Goal: Task Accomplishment & Management: Manage account settings

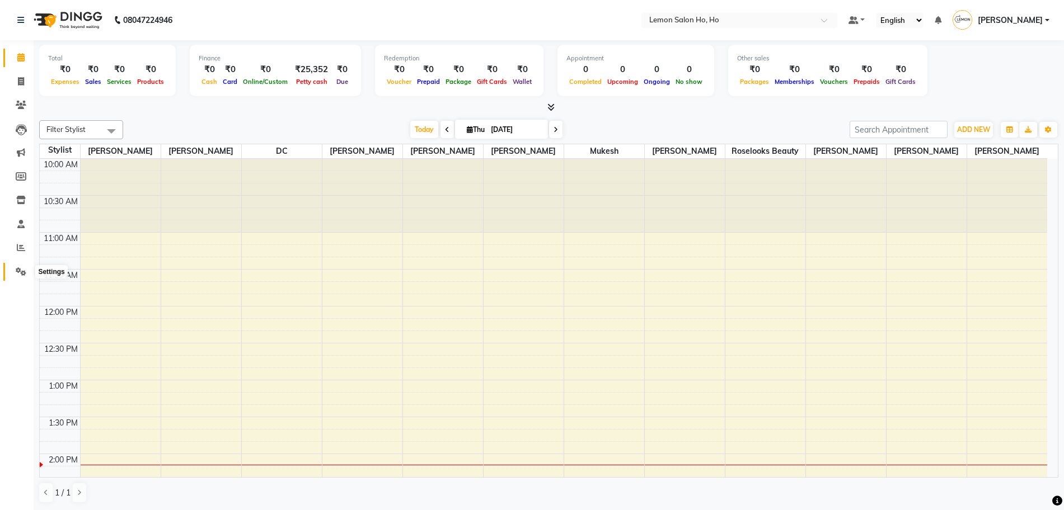
click at [19, 269] on icon at bounding box center [21, 271] width 11 height 8
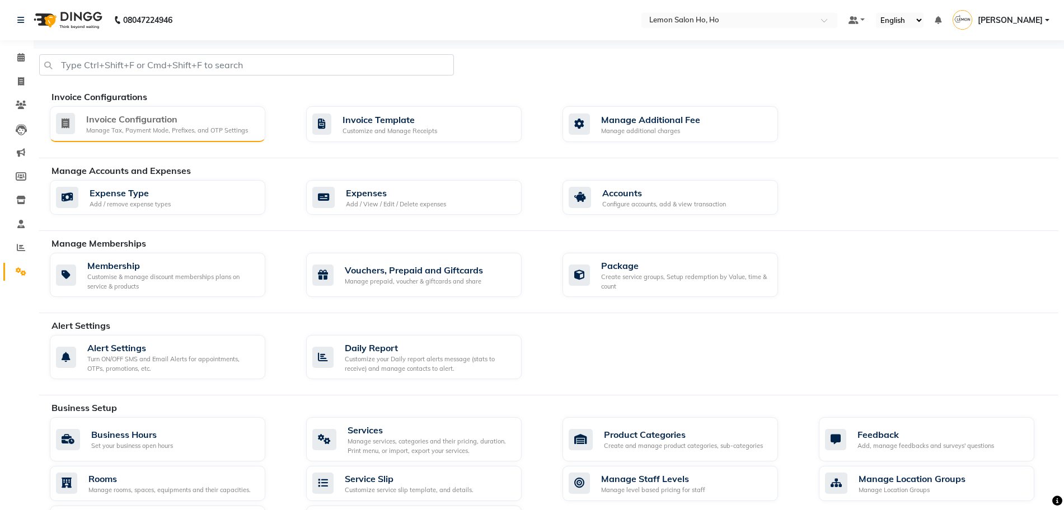
click at [187, 128] on div "Manage Tax, Payment Mode, Prefixes, and OTP Settings" at bounding box center [167, 131] width 162 height 10
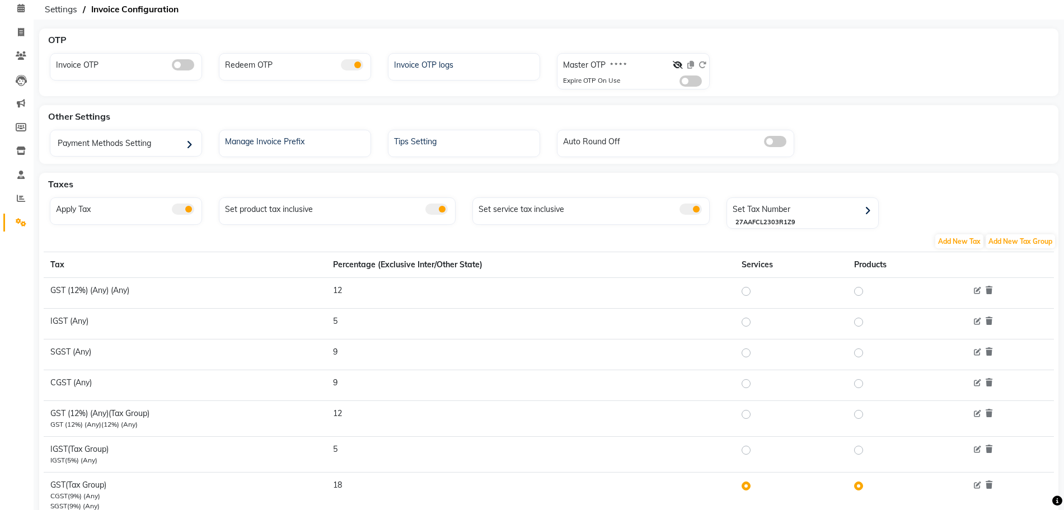
scroll to position [70, 0]
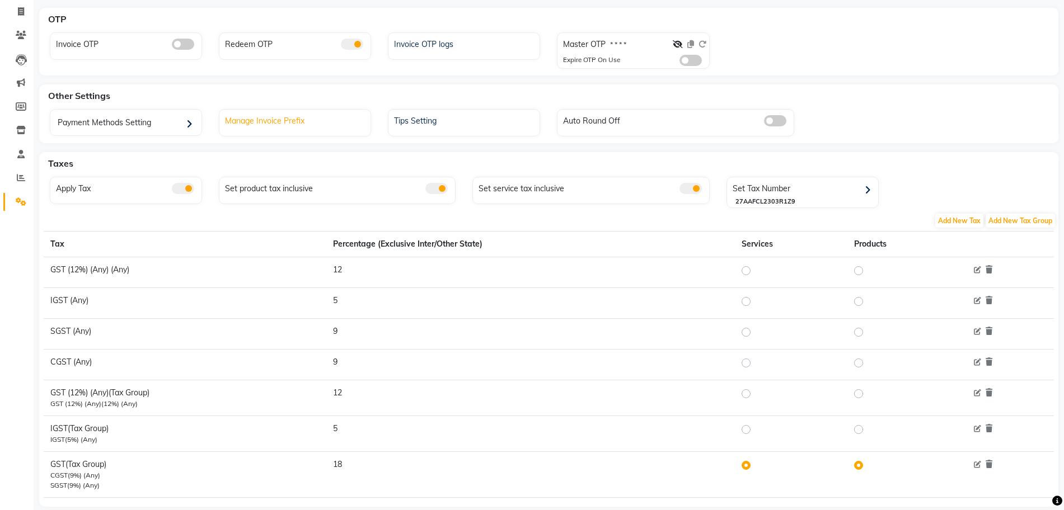
click at [274, 121] on div "Manage Invoice Prefix" at bounding box center [296, 119] width 148 height 15
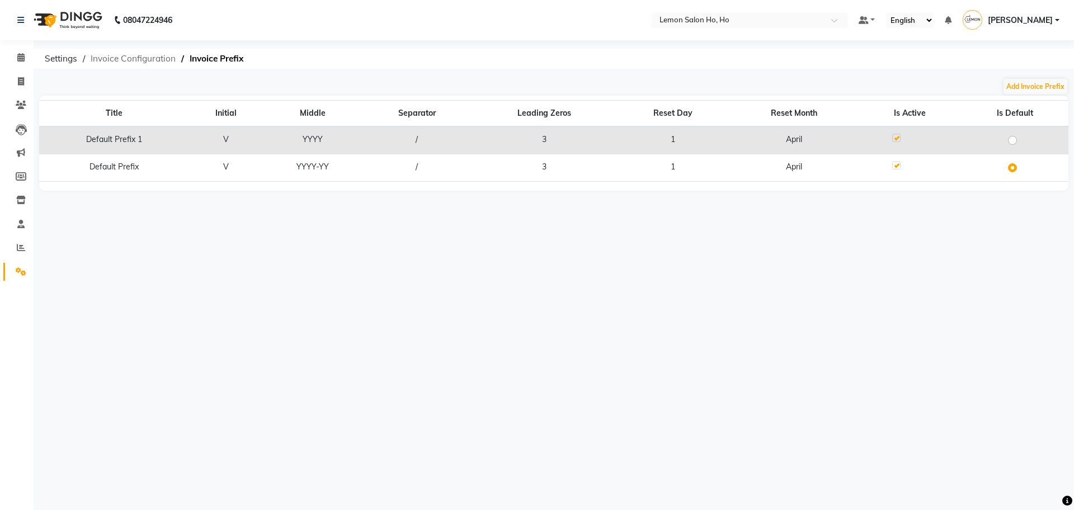
click at [117, 60] on span "Invoice Configuration" at bounding box center [133, 59] width 96 height 20
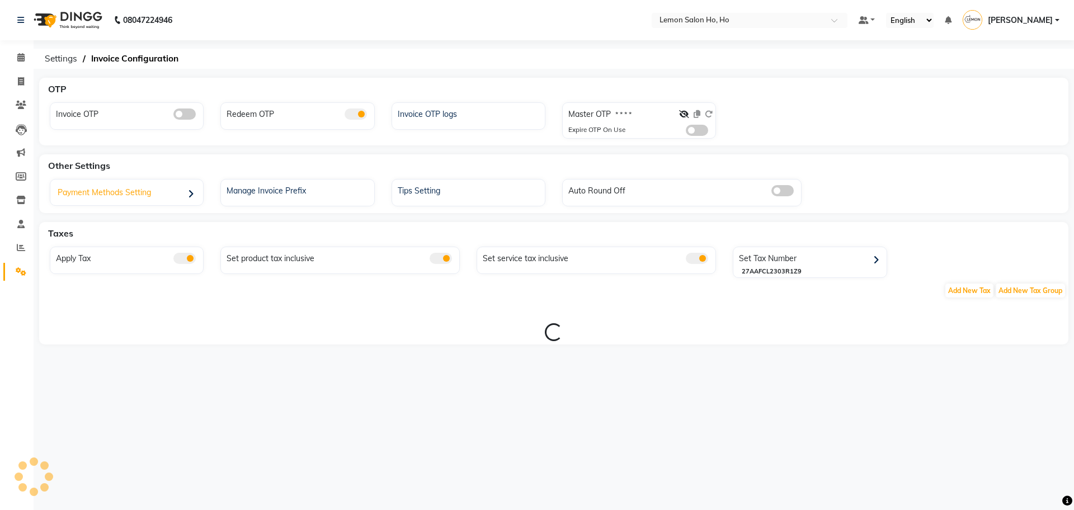
click at [121, 189] on div "Payment Methods Setting" at bounding box center [128, 193] width 150 height 23
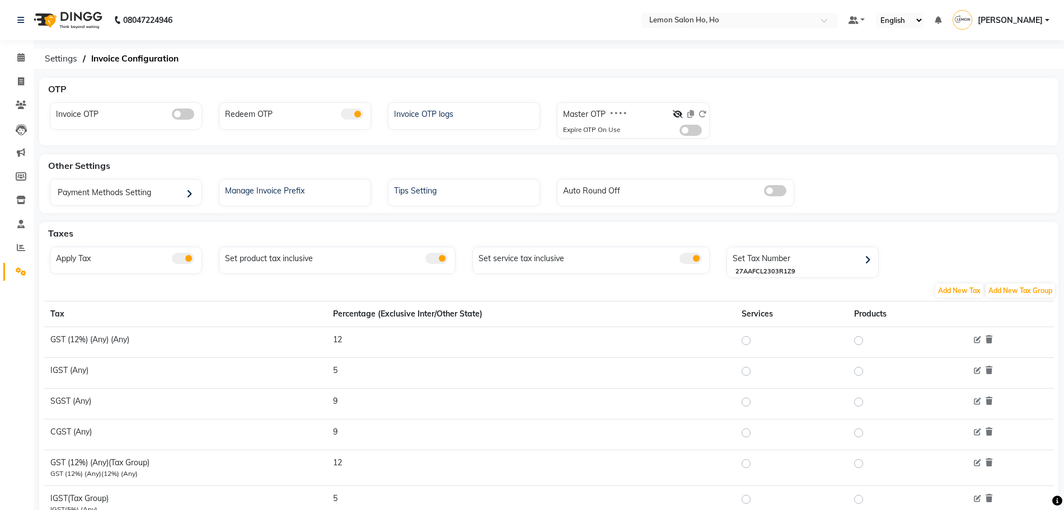
click at [776, 189] on span at bounding box center [775, 190] width 22 height 11
click at [764, 193] on input "checkbox" at bounding box center [764, 193] width 0 height 0
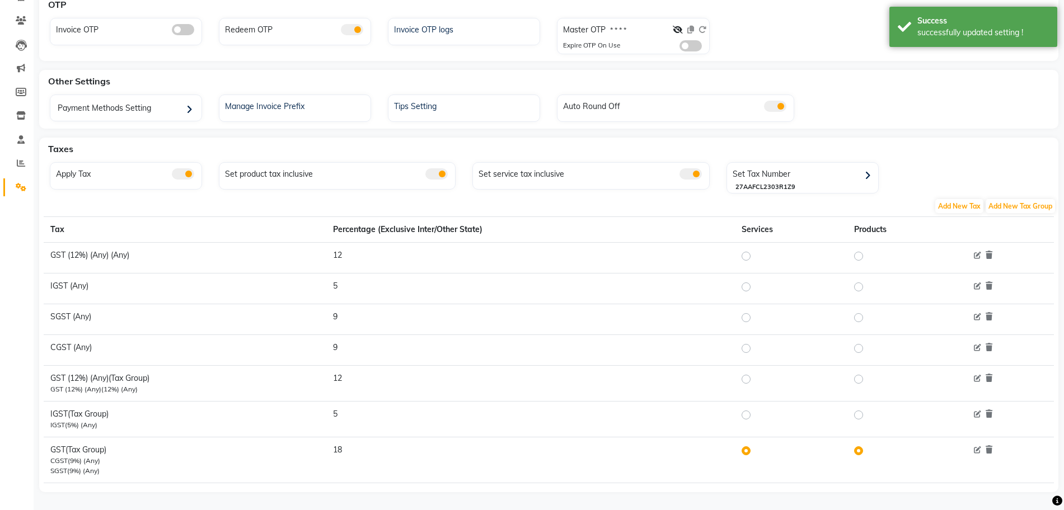
scroll to position [92, 0]
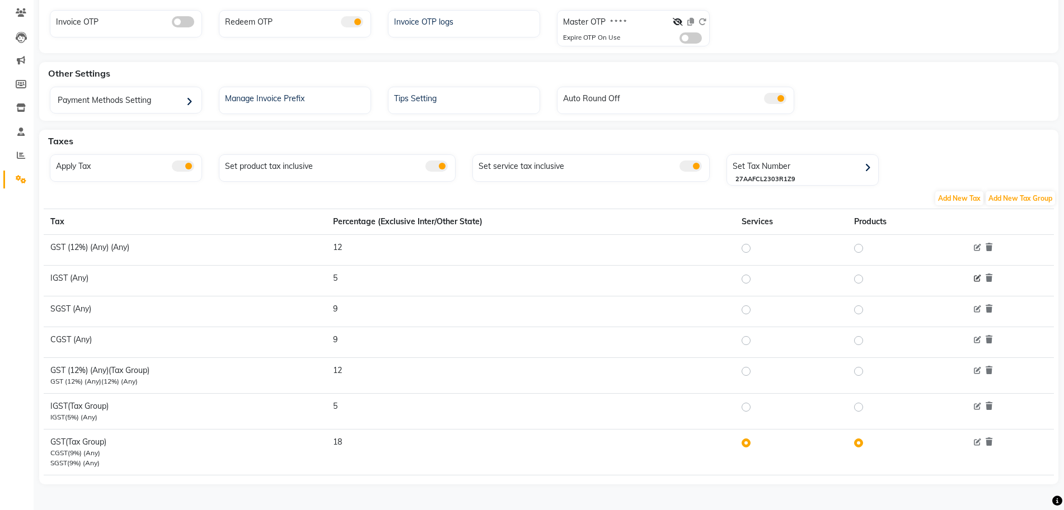
click at [976, 279] on icon at bounding box center [977, 278] width 7 height 7
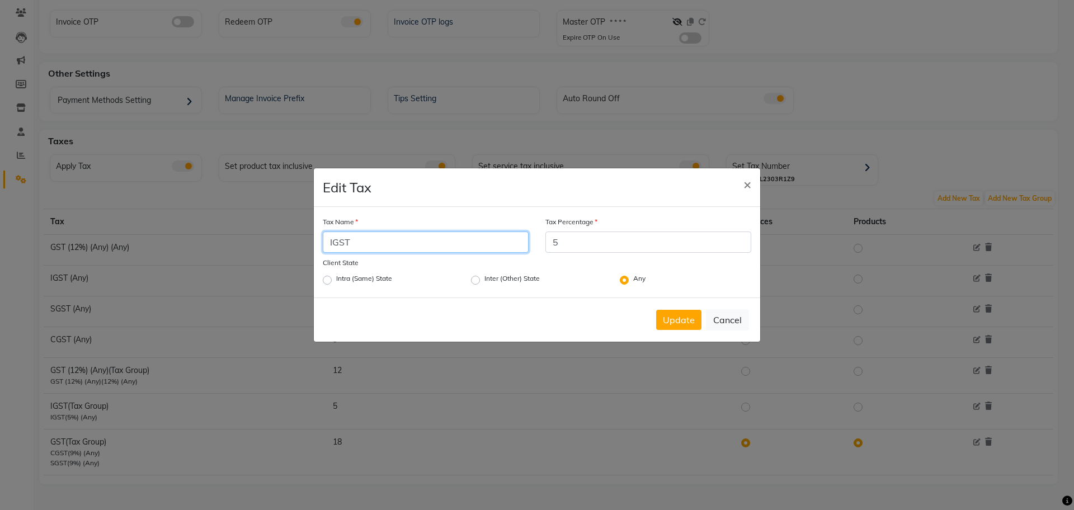
click at [336, 245] on input "IGST" at bounding box center [426, 242] width 206 height 21
type input "CGST"
click at [336, 281] on label "Intra (Same) State" at bounding box center [364, 280] width 56 height 13
click at [336, 281] on input "Intra (Same) State" at bounding box center [339, 277] width 7 height 7
radio input "true"
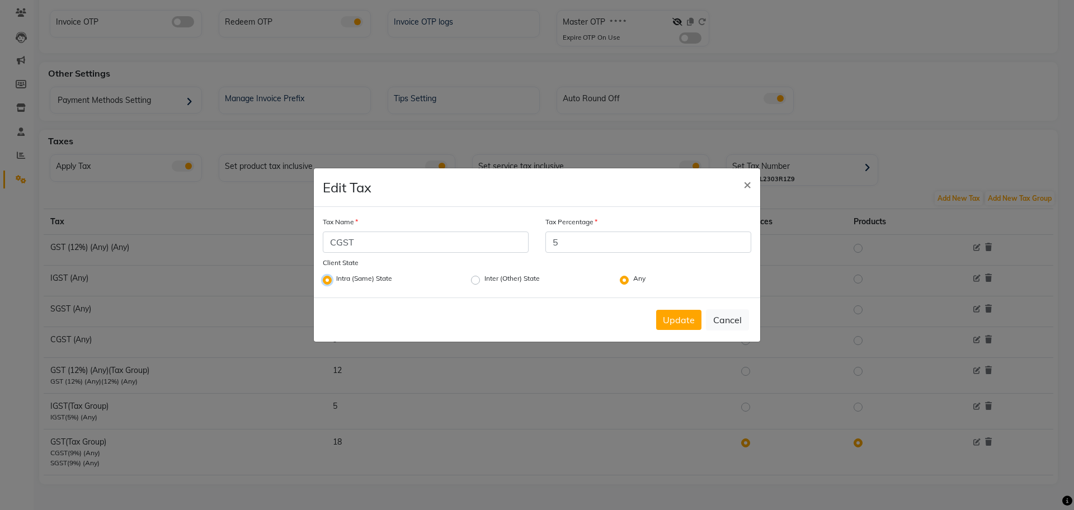
radio input "false"
click at [667, 323] on button "Update" at bounding box center [678, 320] width 45 height 20
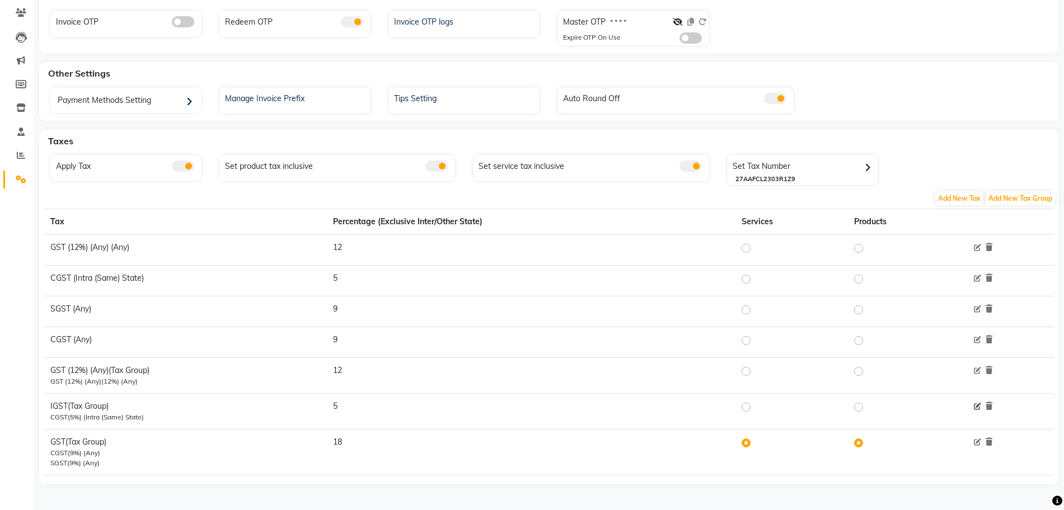
click at [978, 403] on icon at bounding box center [977, 406] width 7 height 7
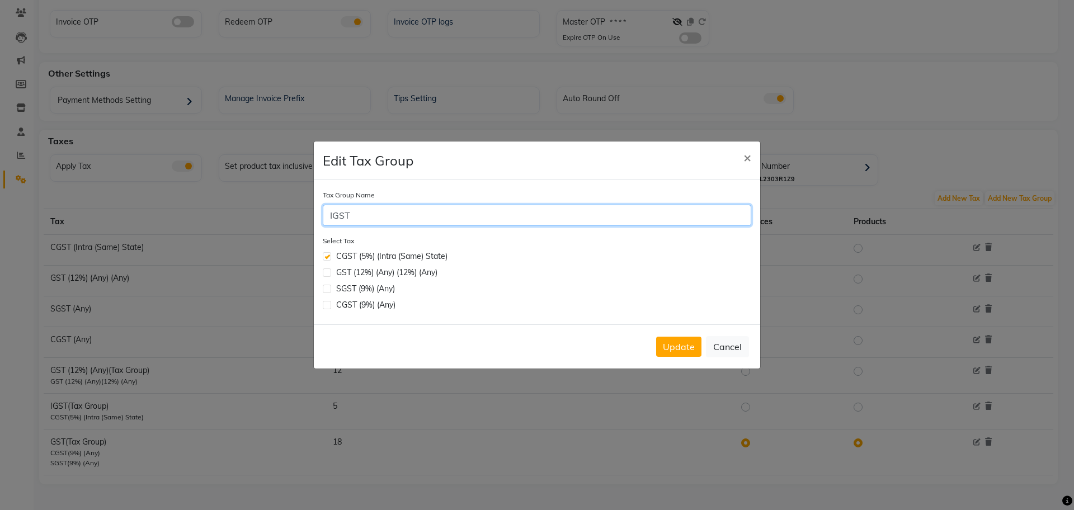
click at [337, 214] on input "IGST" at bounding box center [537, 215] width 429 height 21
type input "SGST"
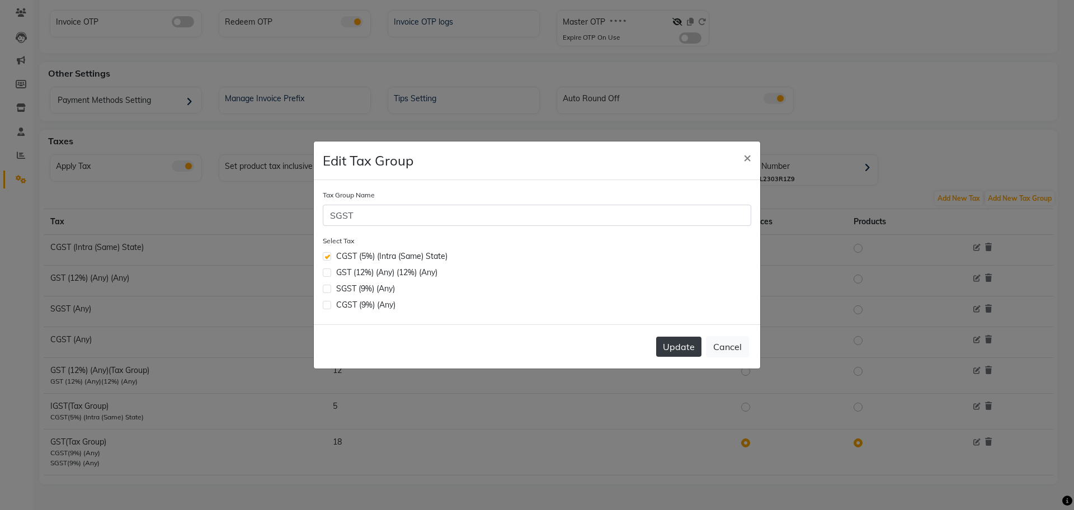
click at [682, 352] on button "Update" at bounding box center [678, 347] width 45 height 20
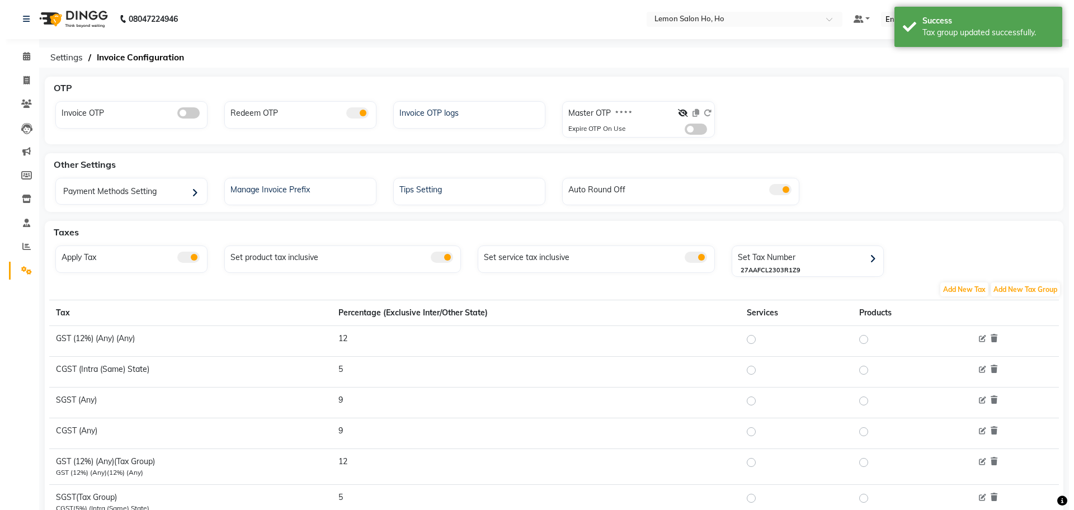
scroll to position [0, 0]
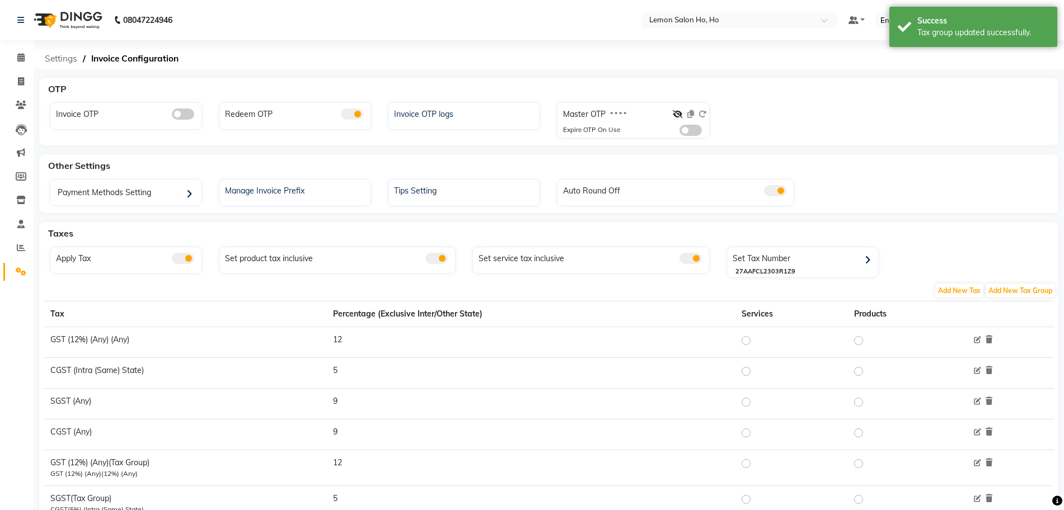
click at [58, 65] on span "Settings" at bounding box center [61, 59] width 44 height 20
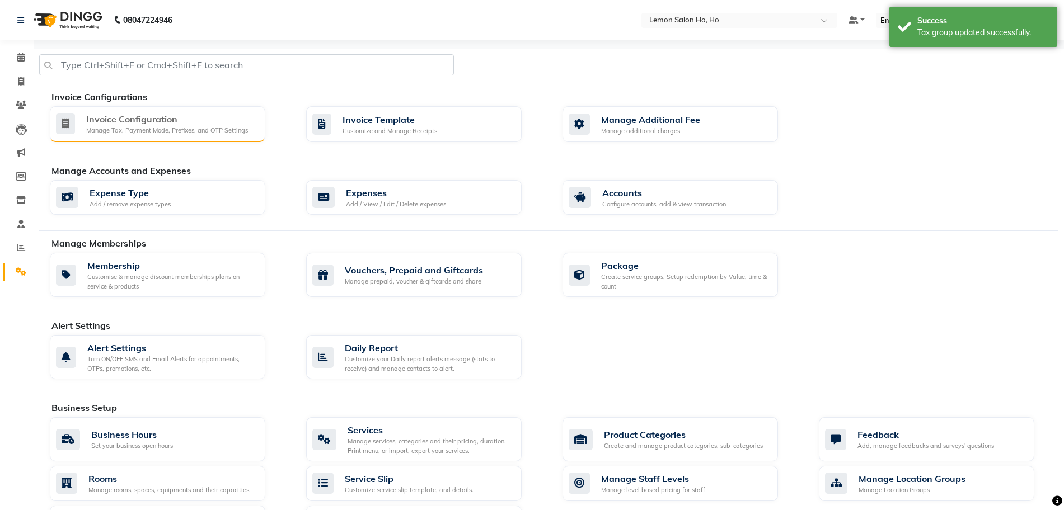
click at [224, 123] on div "Invoice Configuration" at bounding box center [167, 118] width 162 height 13
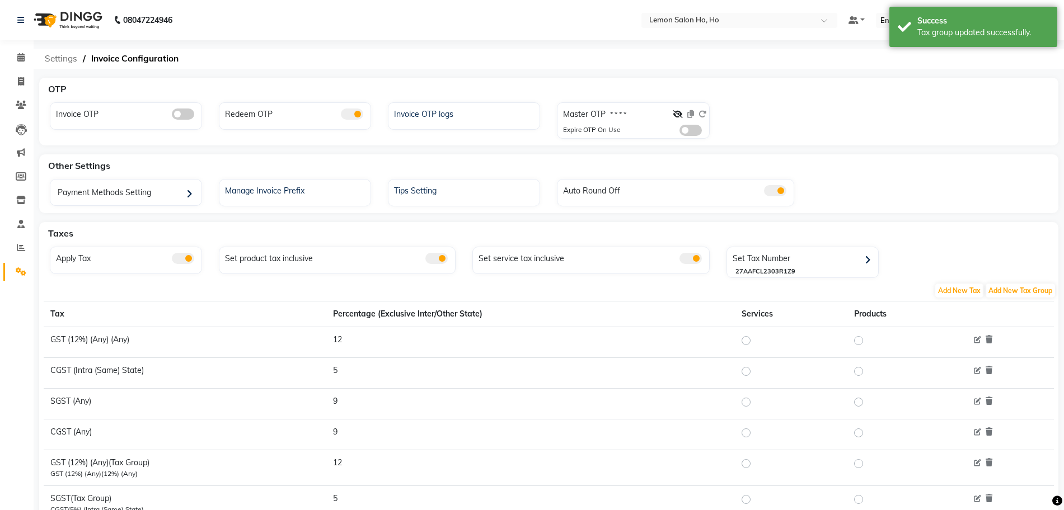
click at [66, 57] on span "Settings" at bounding box center [61, 59] width 44 height 20
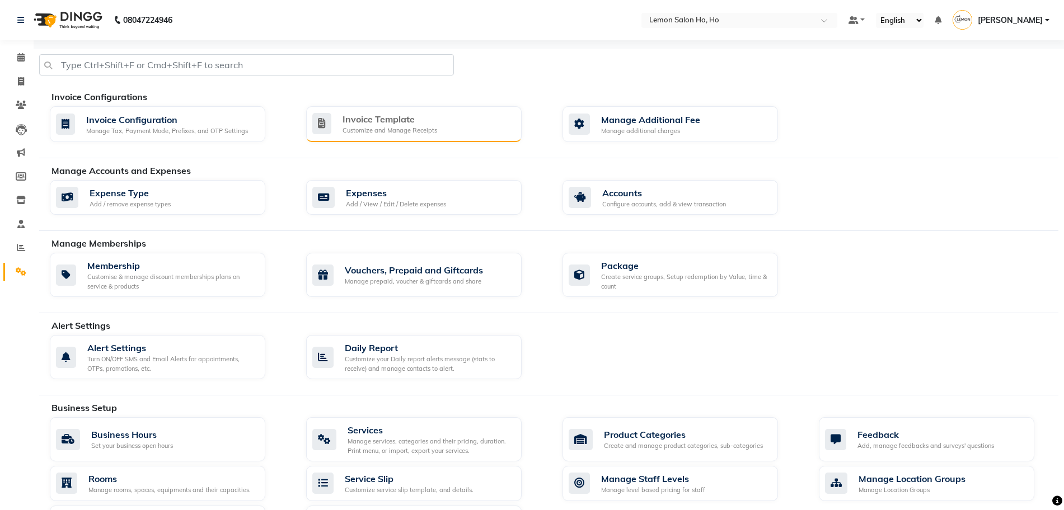
click at [352, 107] on div "Invoice Template Customize and Manage Receipts" at bounding box center [413, 124] width 215 height 36
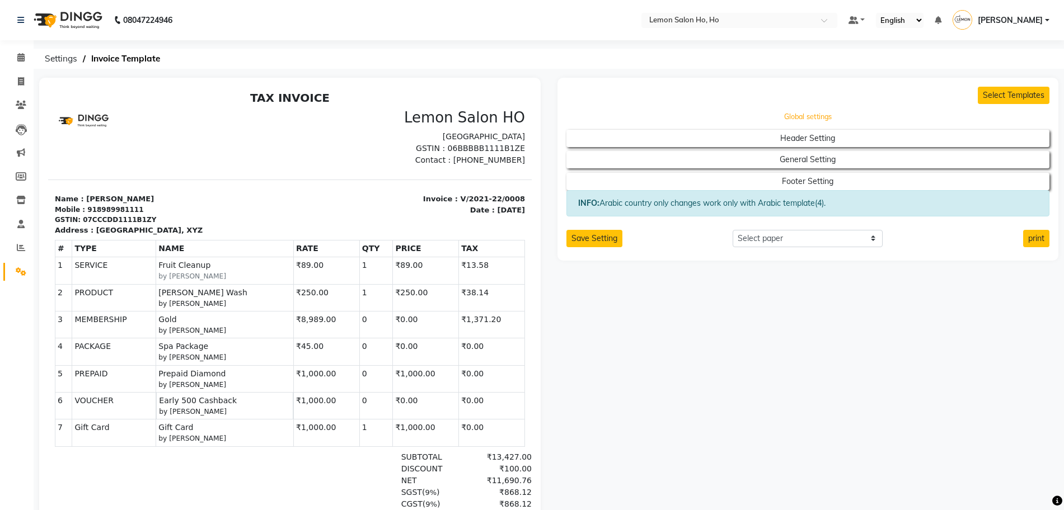
click at [847, 115] on button "Global settings" at bounding box center [807, 117] width 435 height 16
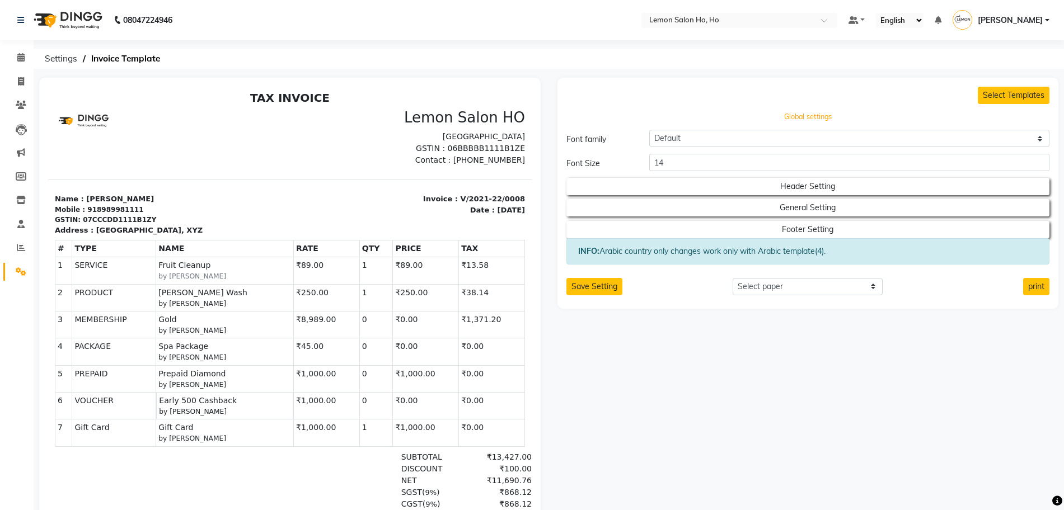
click at [821, 115] on button "Global settings" at bounding box center [807, 117] width 435 height 16
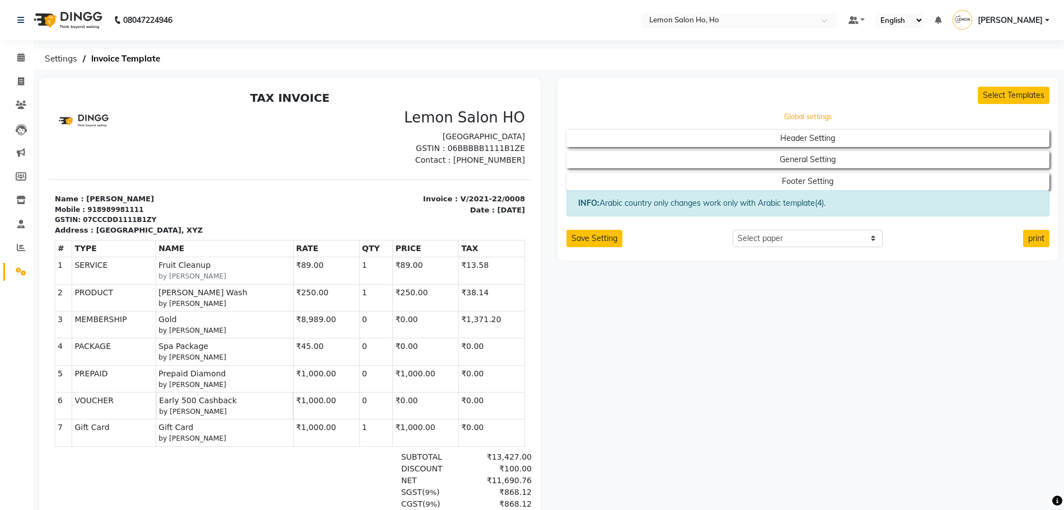
click at [821, 115] on button "Global settings" at bounding box center [807, 117] width 435 height 16
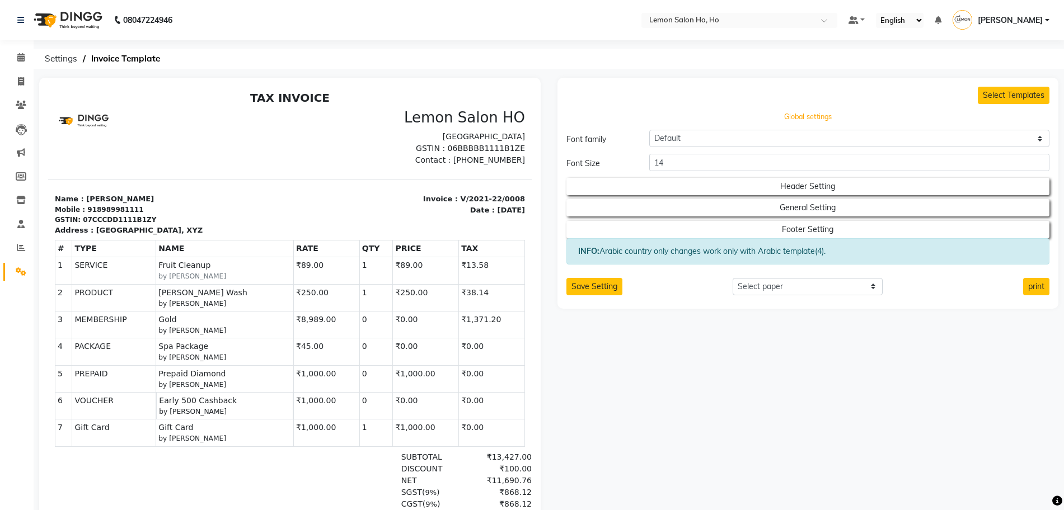
click at [821, 115] on button "Global settings" at bounding box center [807, 117] width 435 height 16
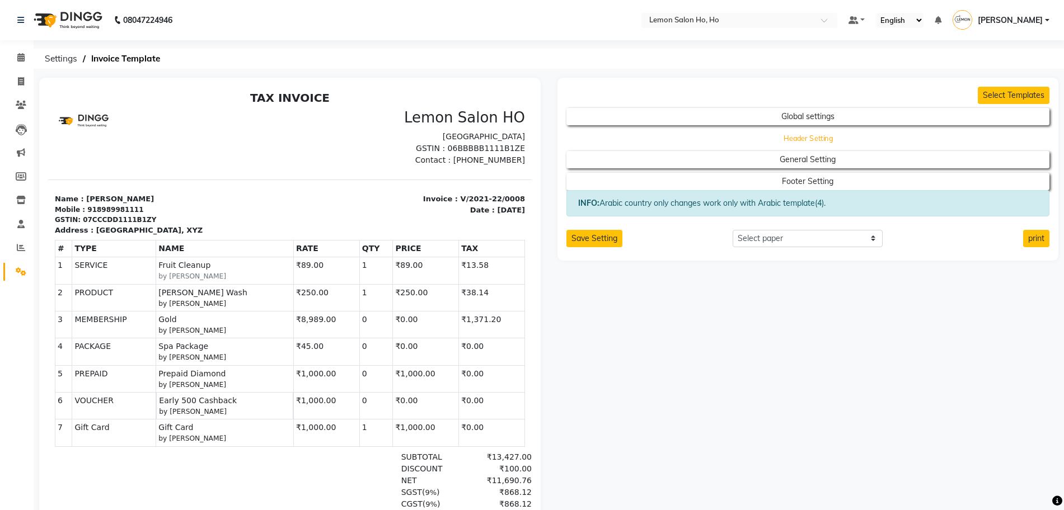
click at [820, 136] on button "Header Setting" at bounding box center [807, 138] width 435 height 16
select select "end"
select select "LLLL"
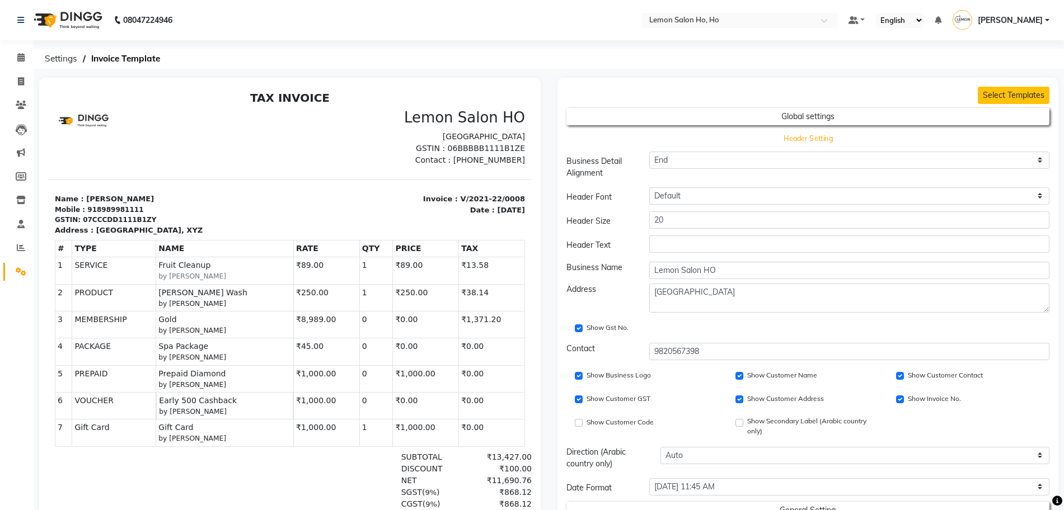
click at [772, 134] on button "Header Setting" at bounding box center [807, 138] width 435 height 16
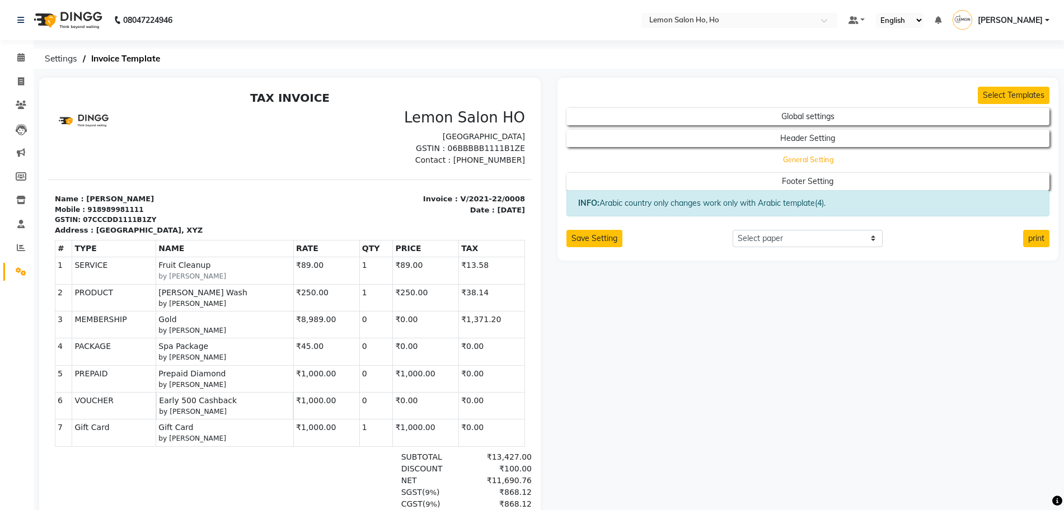
click at [802, 168] on h2 "General Setting" at bounding box center [807, 157] width 483 height 21
click at [808, 162] on button "General Setting" at bounding box center [807, 160] width 435 height 16
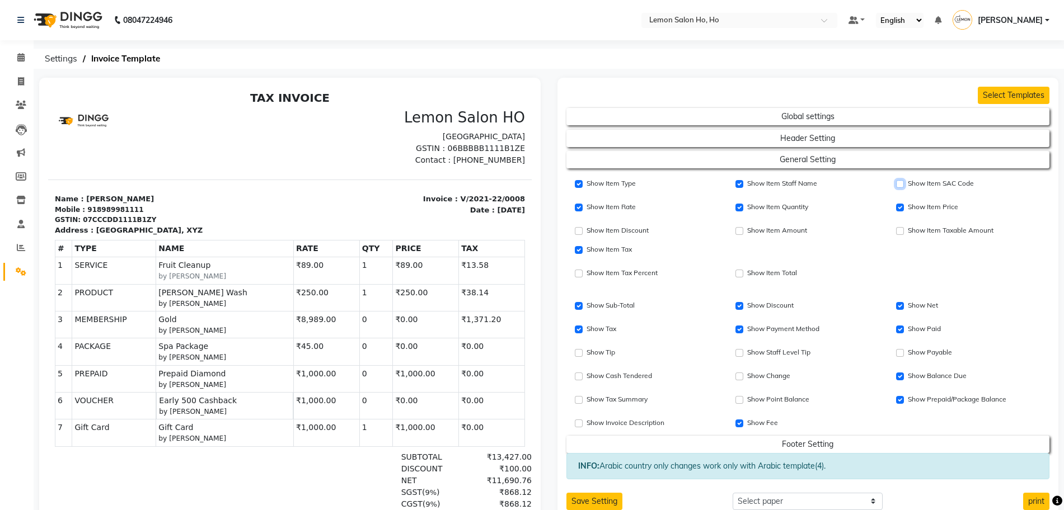
click at [900, 182] on input "Show Item SAC Code" at bounding box center [900, 184] width 8 height 8
checkbox input "true"
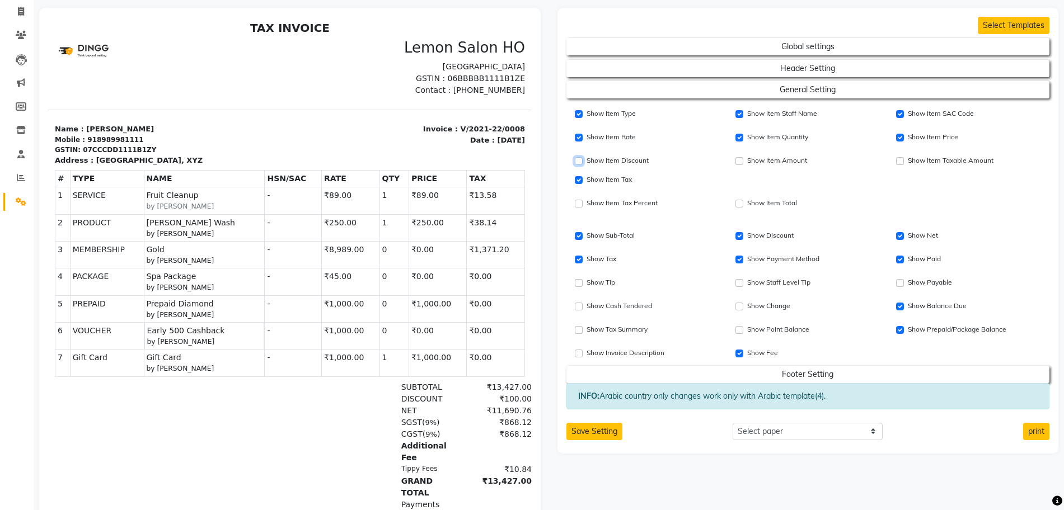
click at [579, 162] on input "Show Item Discount" at bounding box center [579, 161] width 8 height 8
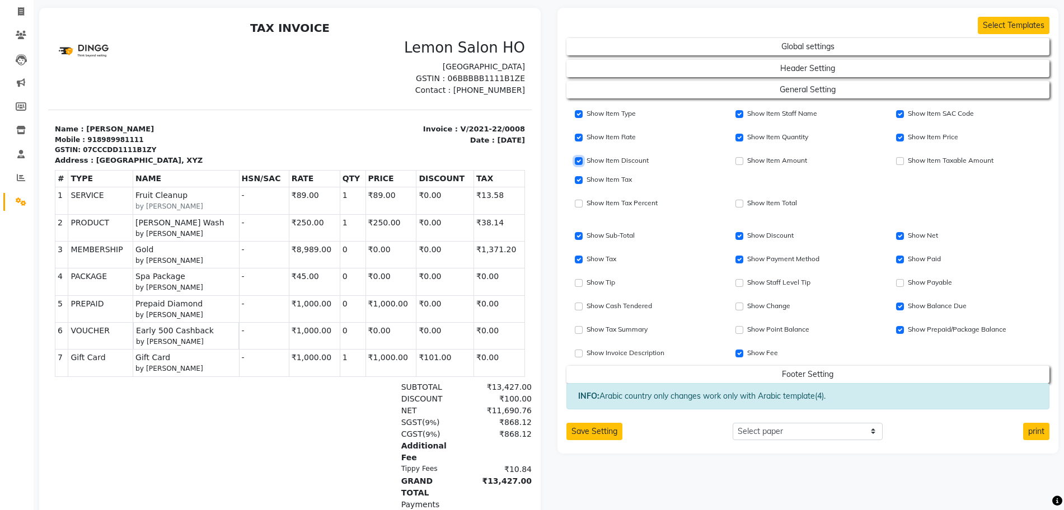
click at [579, 162] on input "Show Item Discount" at bounding box center [579, 161] width 8 height 8
checkbox input "false"
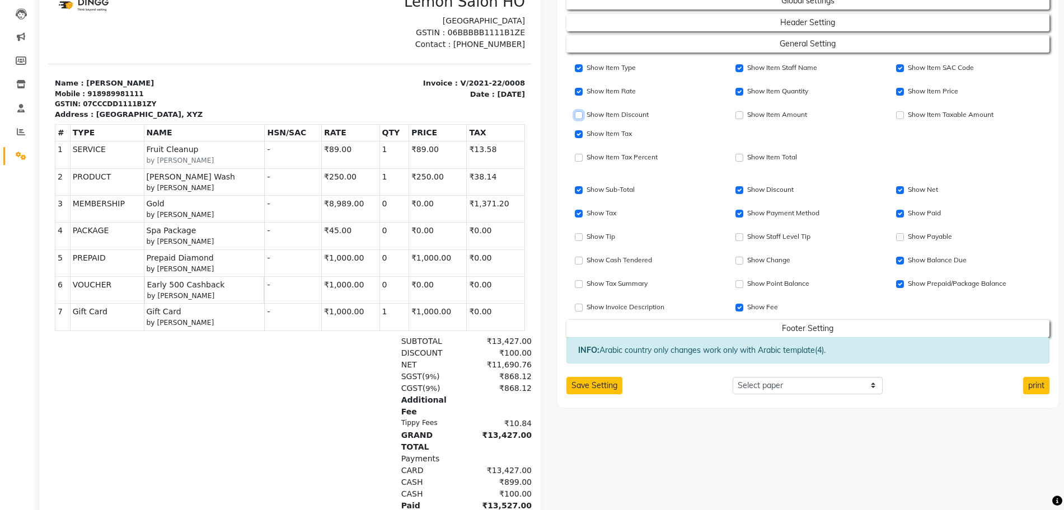
scroll to position [140, 0]
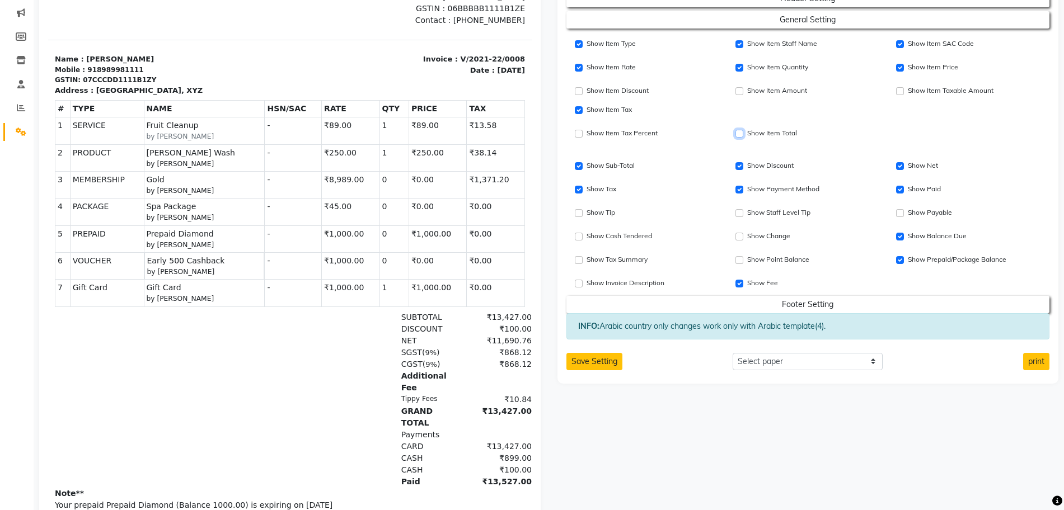
click at [736, 132] on input "Show Item Price" at bounding box center [739, 134] width 8 height 8
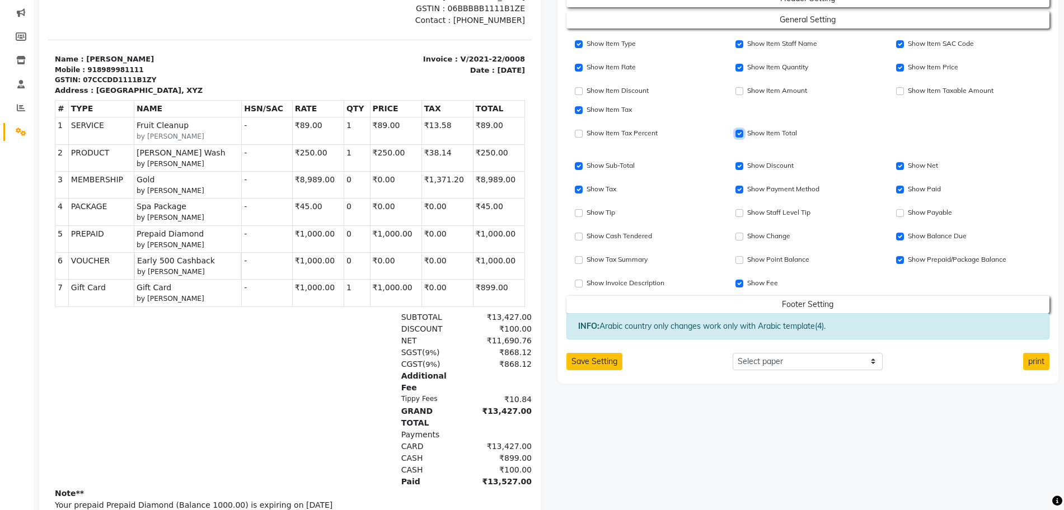
click at [737, 132] on input "Show Item Price" at bounding box center [739, 134] width 8 height 8
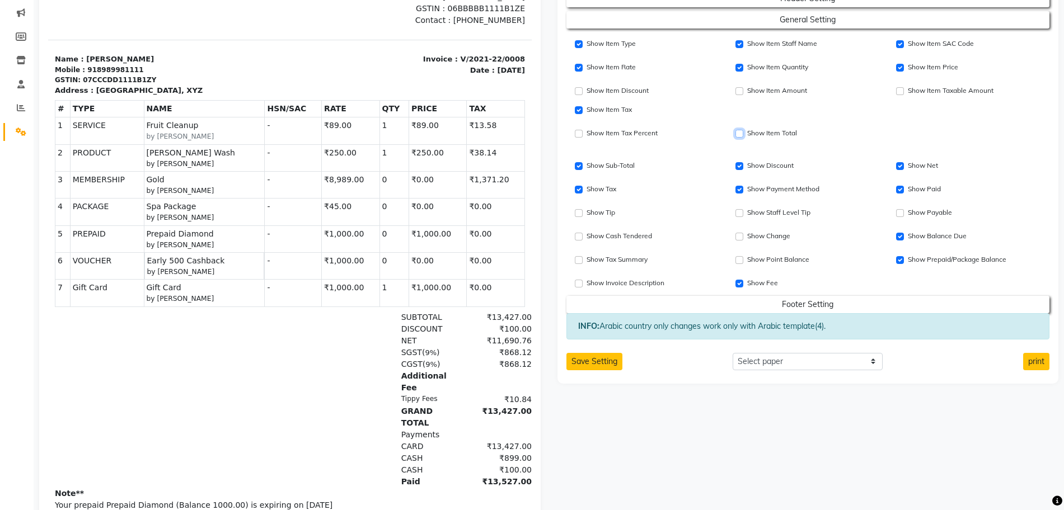
click at [737, 132] on input "Show Item Price" at bounding box center [739, 134] width 8 height 8
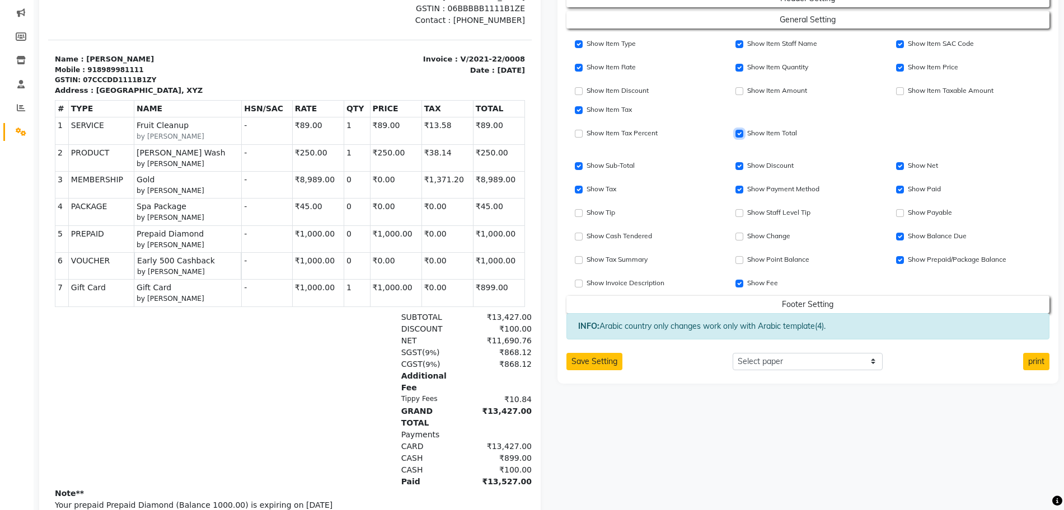
click at [737, 132] on input "Show Item Price" at bounding box center [739, 134] width 8 height 8
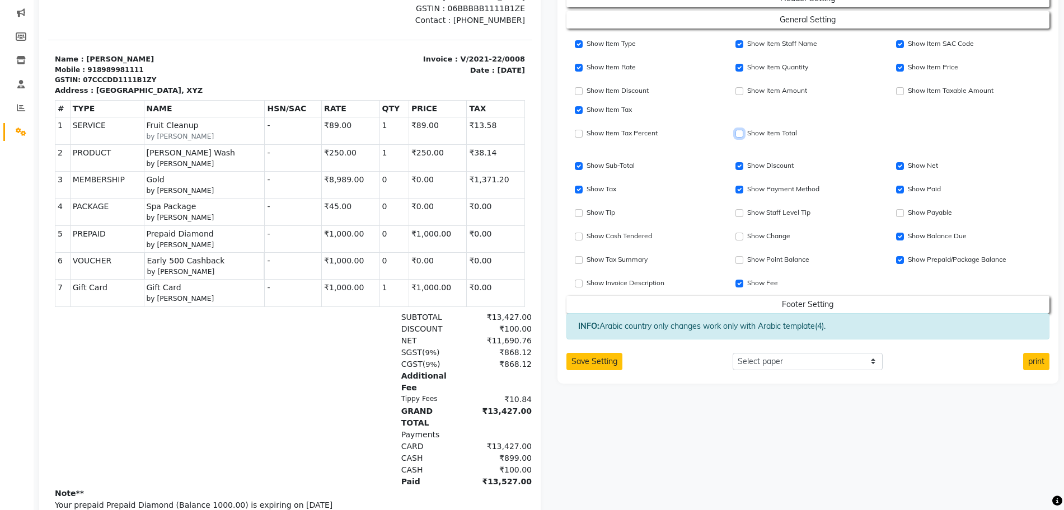
click at [737, 132] on input "Show Item Price" at bounding box center [739, 134] width 8 height 8
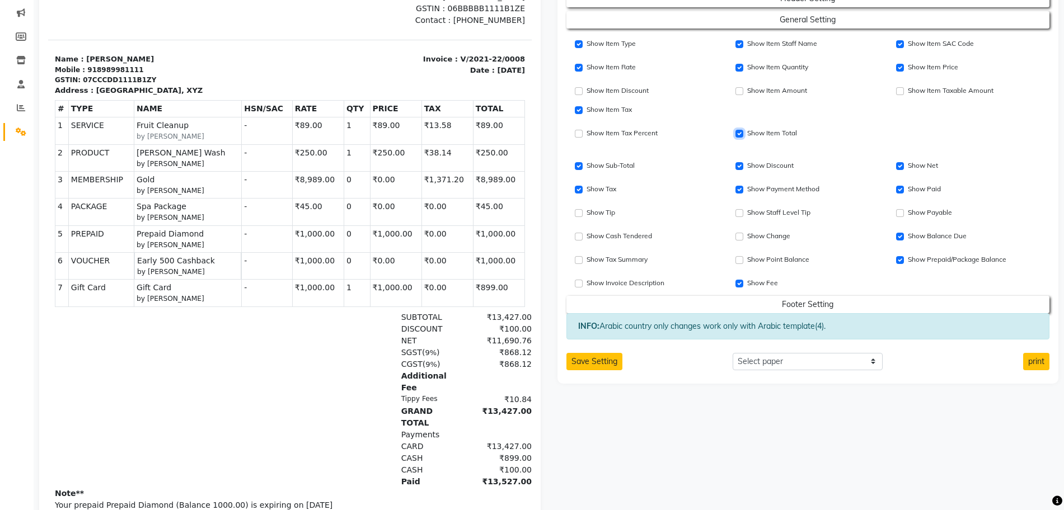
click at [737, 132] on input "Show Item Price" at bounding box center [739, 134] width 8 height 8
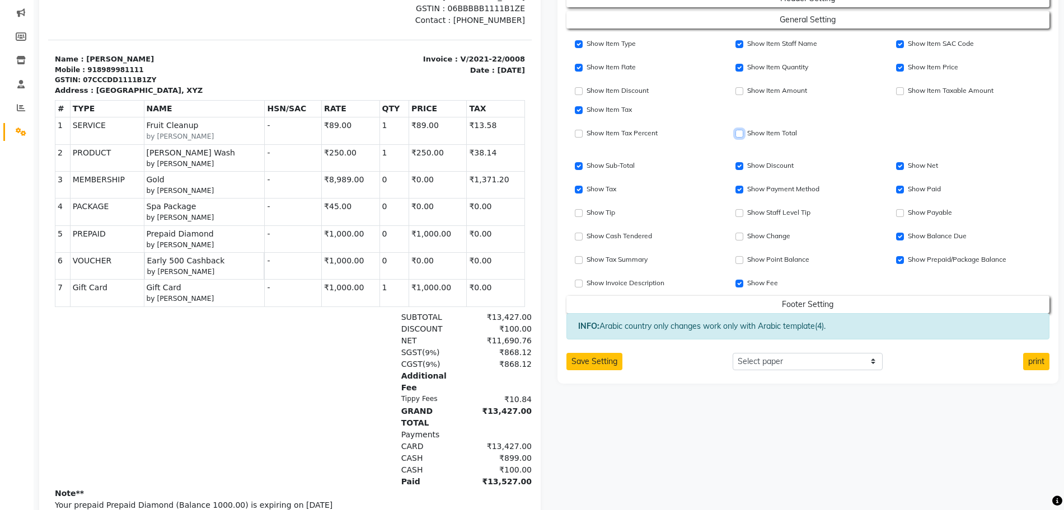
click at [737, 132] on input "Show Item Price" at bounding box center [739, 134] width 8 height 8
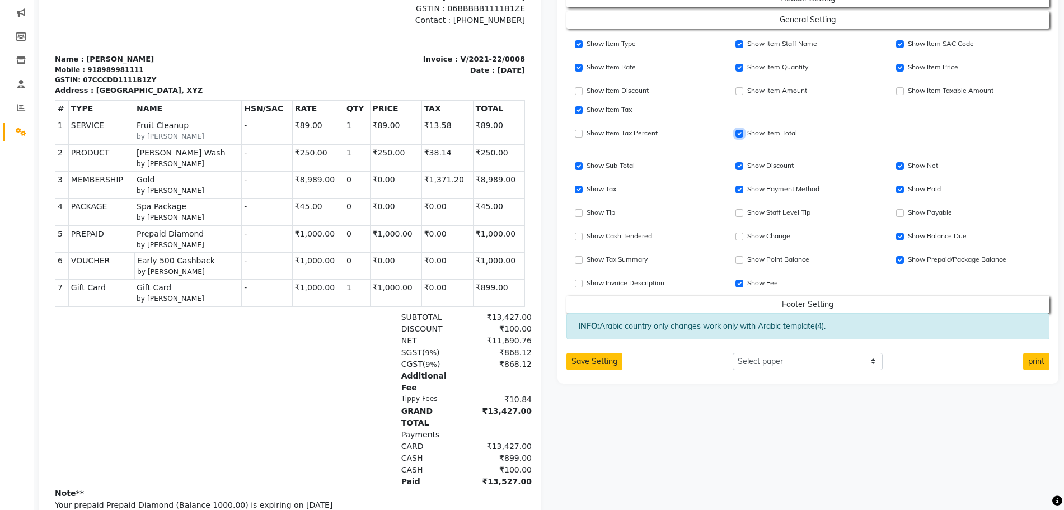
click at [737, 132] on input "Show Item Price" at bounding box center [739, 134] width 8 height 8
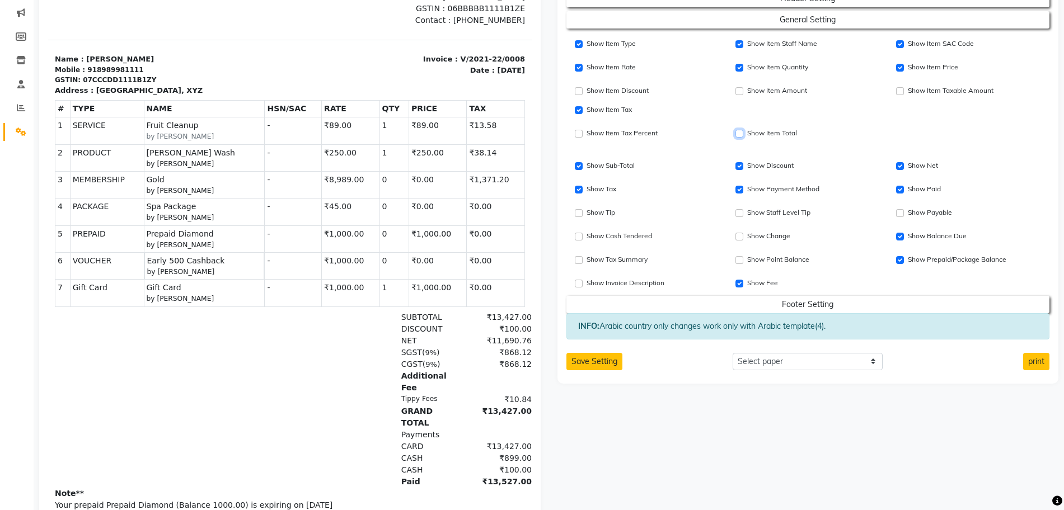
click at [737, 132] on input "Show Item Price" at bounding box center [739, 134] width 8 height 8
checkbox input "true"
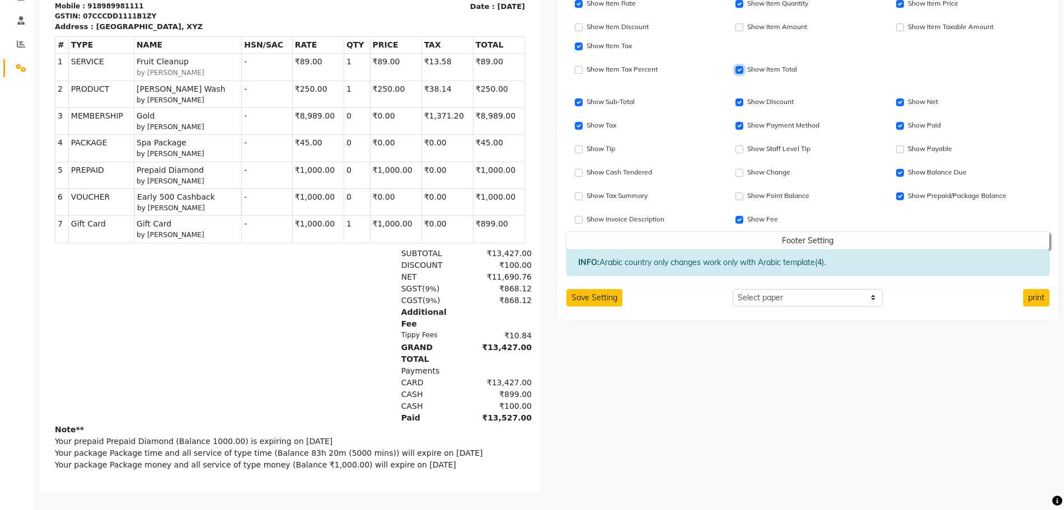
scroll to position [214, 0]
click at [608, 289] on button "Save Setting" at bounding box center [594, 297] width 56 height 17
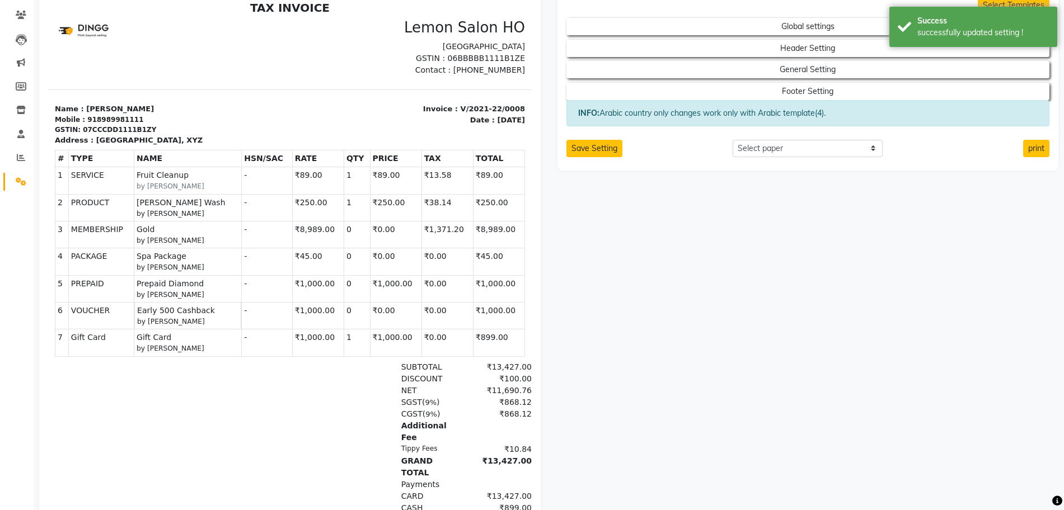
scroll to position [0, 0]
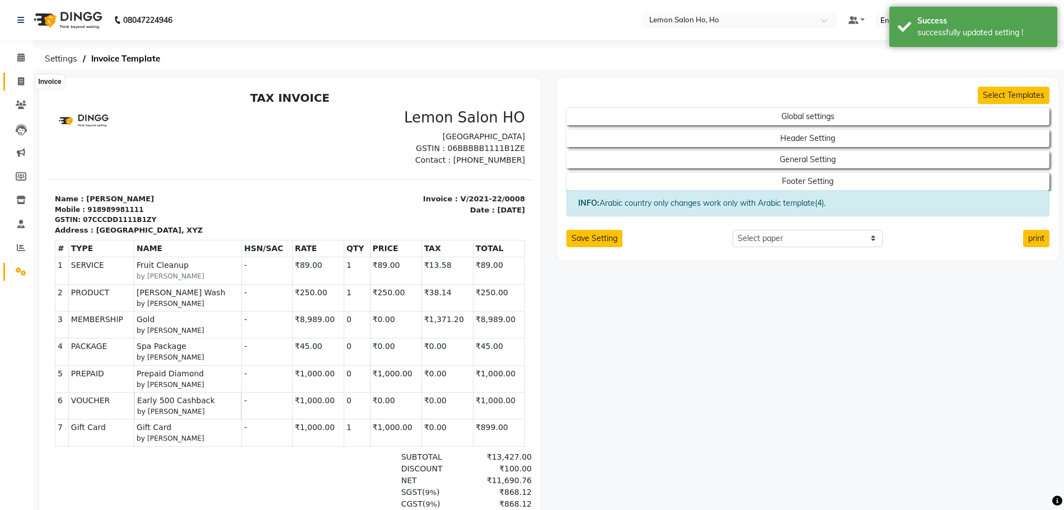
click at [24, 81] on icon at bounding box center [21, 81] width 6 height 8
select select "573"
select select "service"
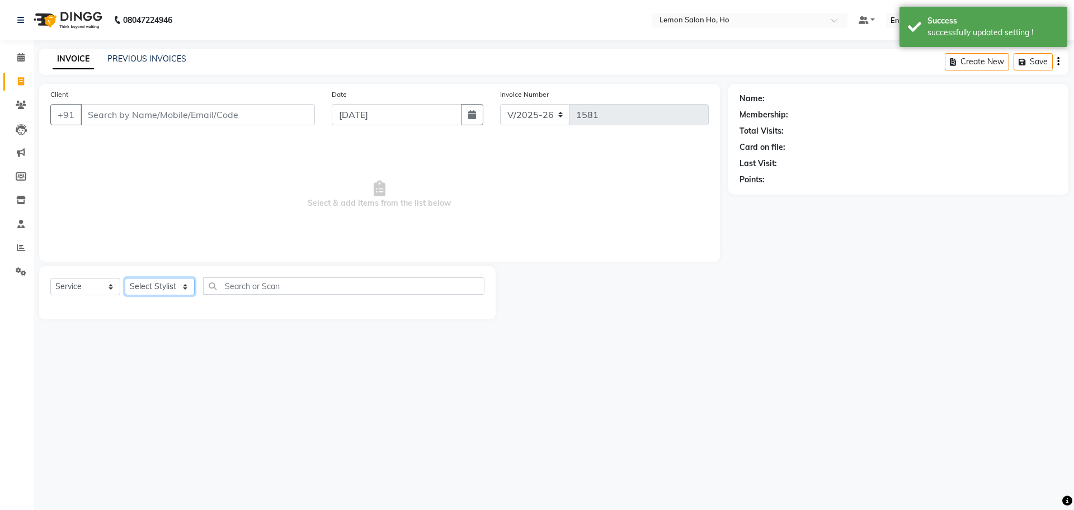
click at [184, 288] on select "Select Stylist" at bounding box center [160, 286] width 70 height 17
select select "8715"
click at [125, 278] on select "Select Stylist Annie Aquib Khan DC DINGG Support Farheen Ansari Kalpesh Kumavat…" at bounding box center [160, 286] width 70 height 17
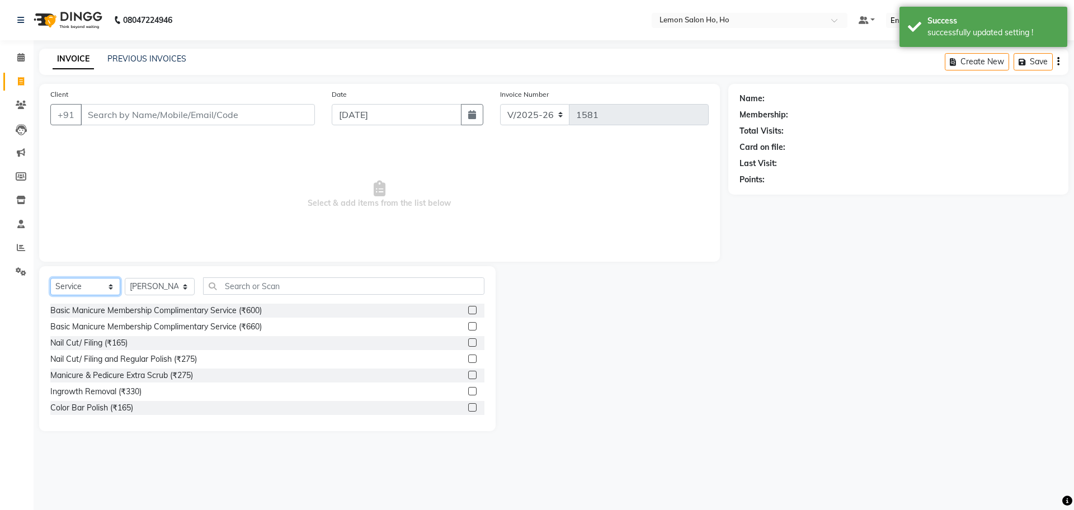
click at [90, 284] on select "Select Service Product Membership Package Voucher Prepaid Gift Card" at bounding box center [85, 286] width 70 height 17
select select "product"
click at [50, 278] on select "Select Service Product Membership Package Voucher Prepaid Gift Card" at bounding box center [85, 286] width 70 height 17
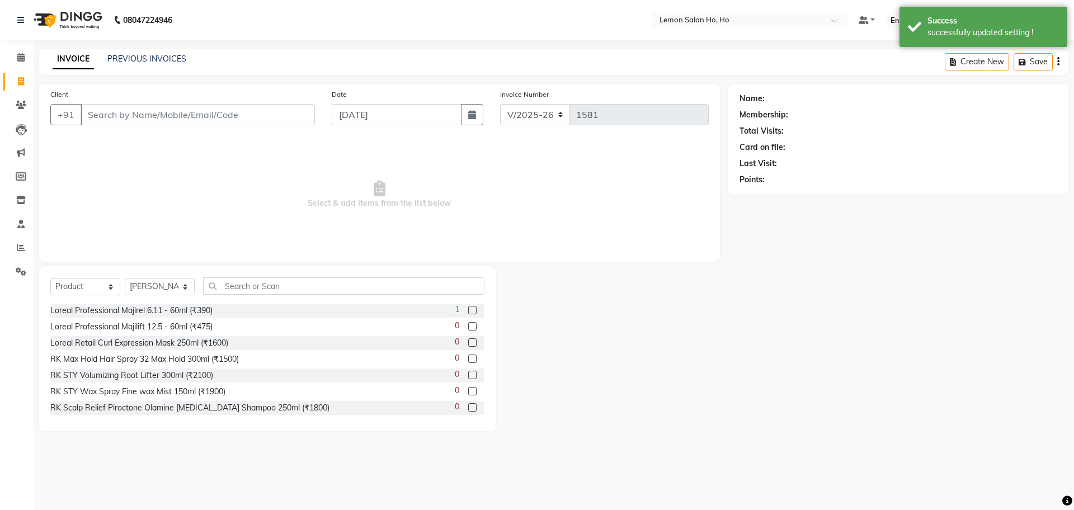
click at [468, 309] on label at bounding box center [472, 310] width 8 height 8
click at [468, 309] on input "checkbox" at bounding box center [471, 310] width 7 height 7
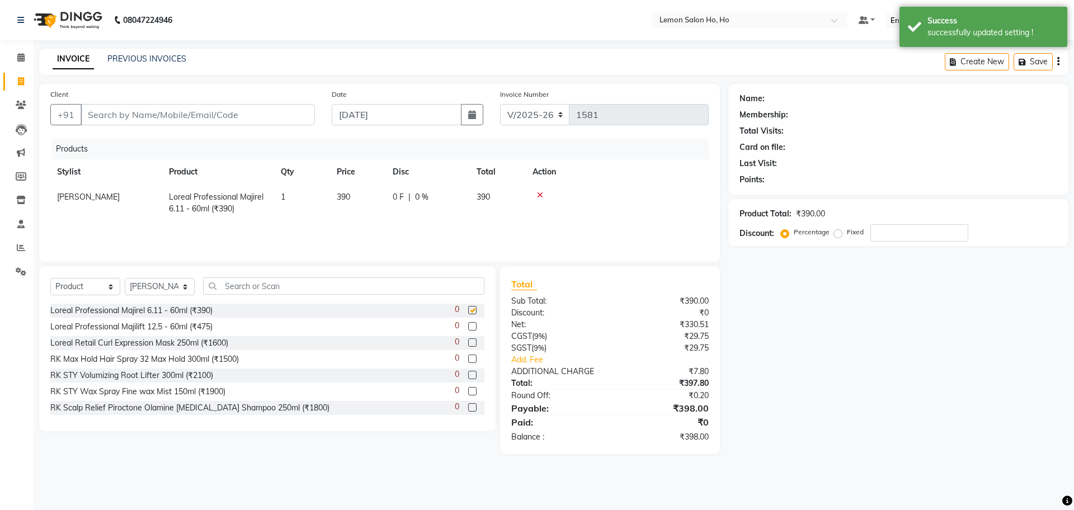
checkbox input "false"
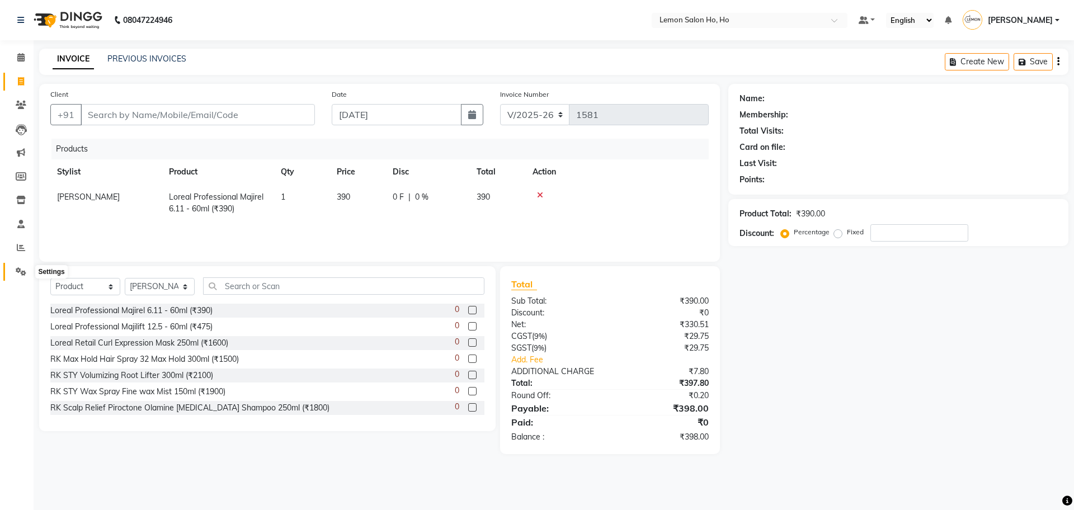
click at [18, 278] on span at bounding box center [21, 272] width 20 height 13
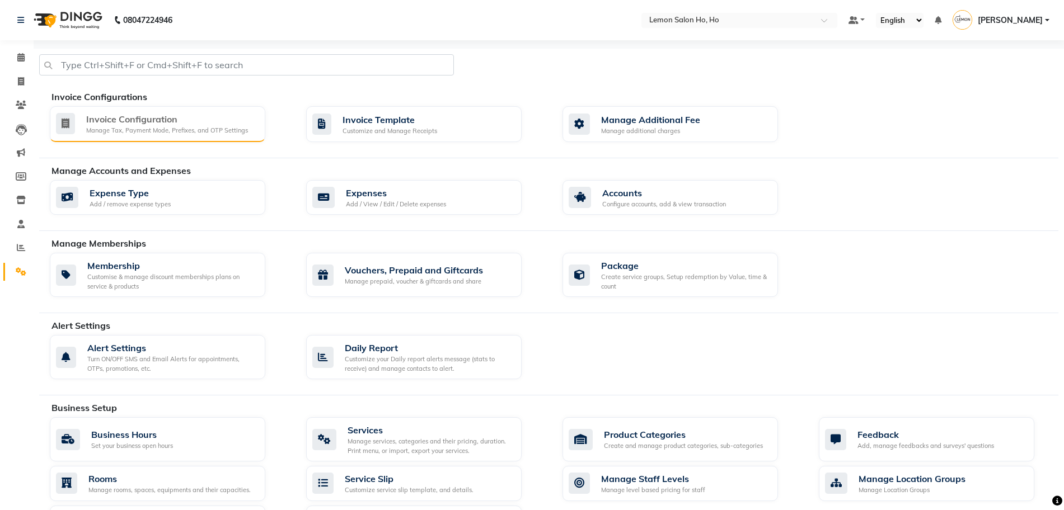
click at [191, 126] on div "Manage Tax, Payment Mode, Prefixes, and OTP Settings" at bounding box center [167, 131] width 162 height 10
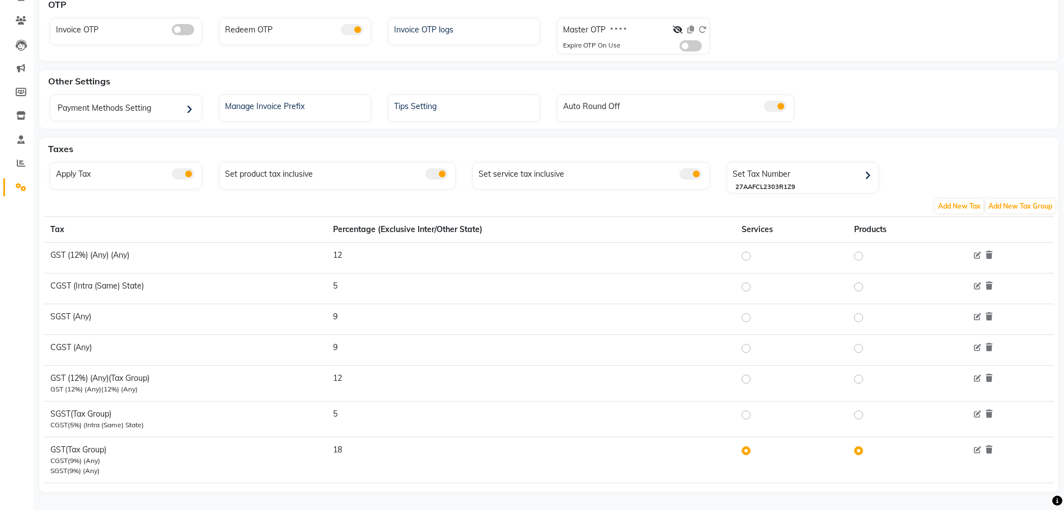
scroll to position [92, 0]
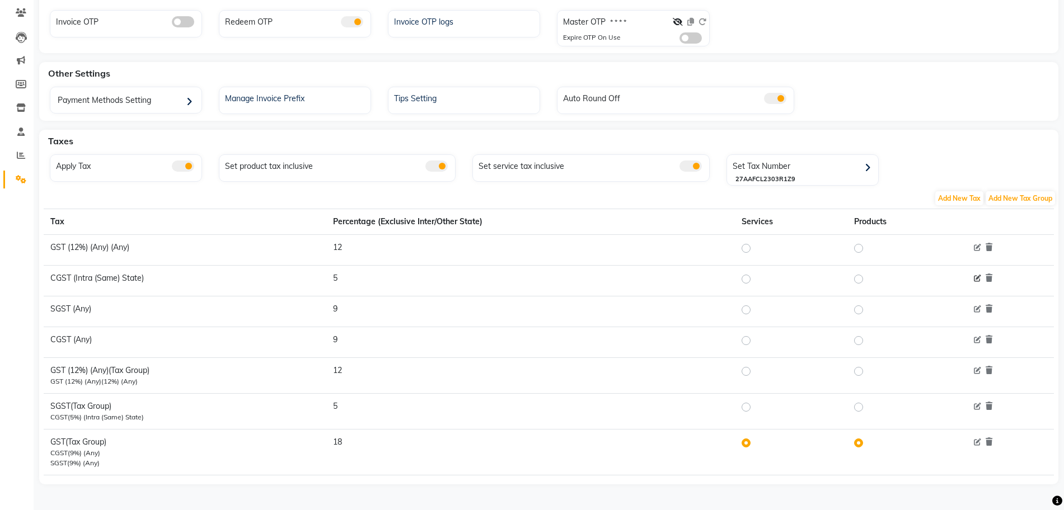
click at [980, 275] on icon at bounding box center [977, 278] width 7 height 7
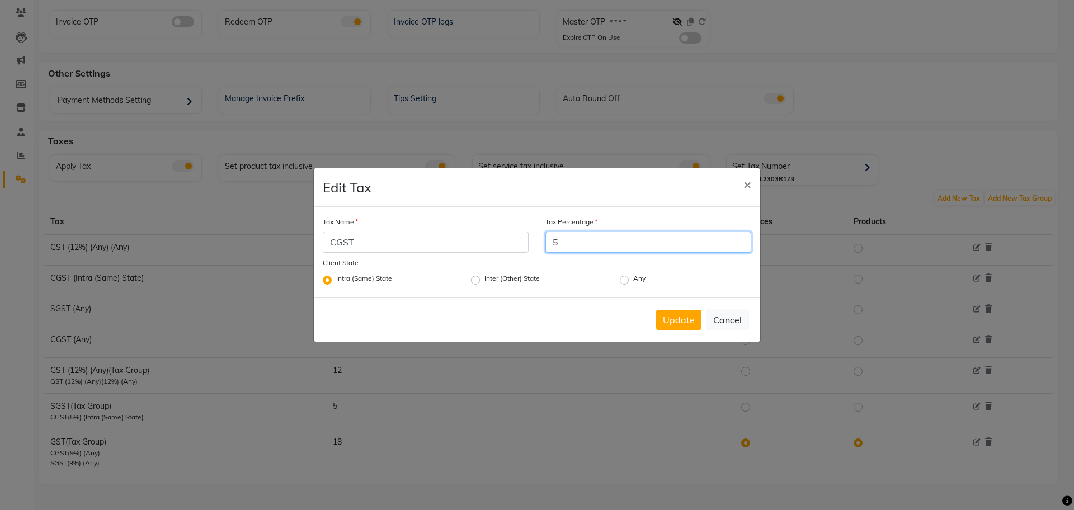
drag, startPoint x: 611, startPoint y: 253, endPoint x: 518, endPoint y: 232, distance: 94.9
click at [518, 232] on div "Tax Name CGST Tax Percentage 5" at bounding box center [536, 235] width 445 height 39
type input "2.5"
click at [677, 332] on div "Update Cancel" at bounding box center [537, 320] width 447 height 44
click at [684, 320] on button "Update" at bounding box center [678, 320] width 45 height 20
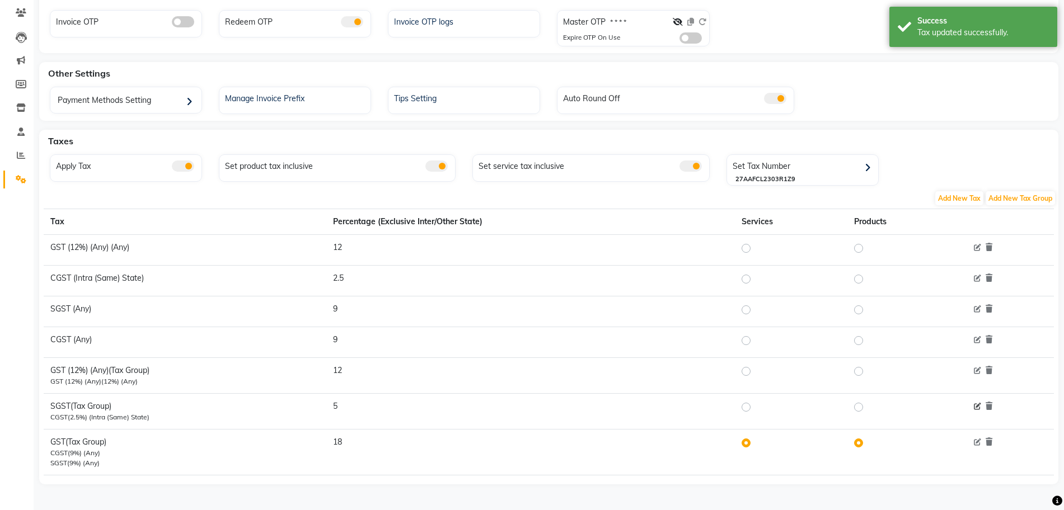
click at [976, 406] on icon at bounding box center [977, 406] width 7 height 7
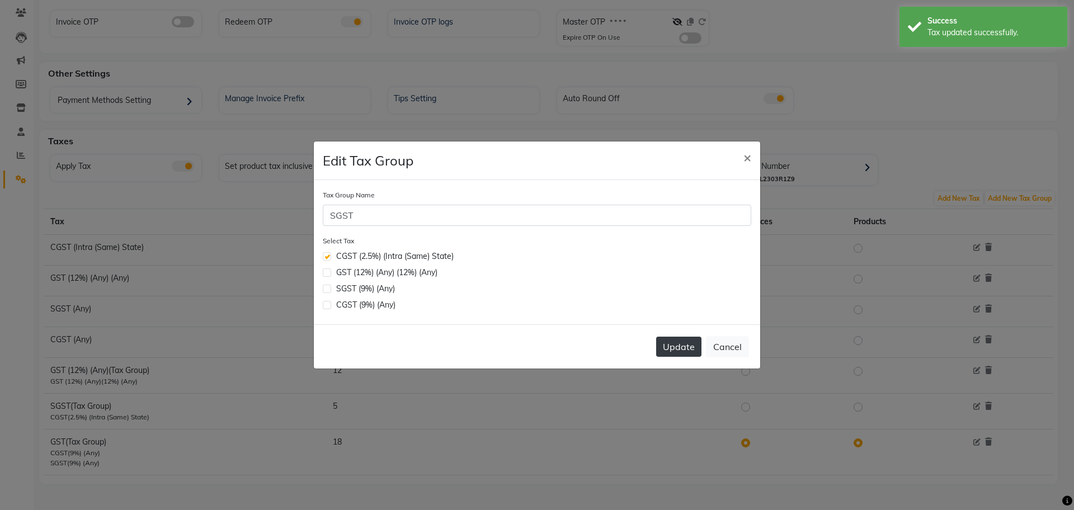
click at [682, 351] on button "Update" at bounding box center [678, 347] width 45 height 20
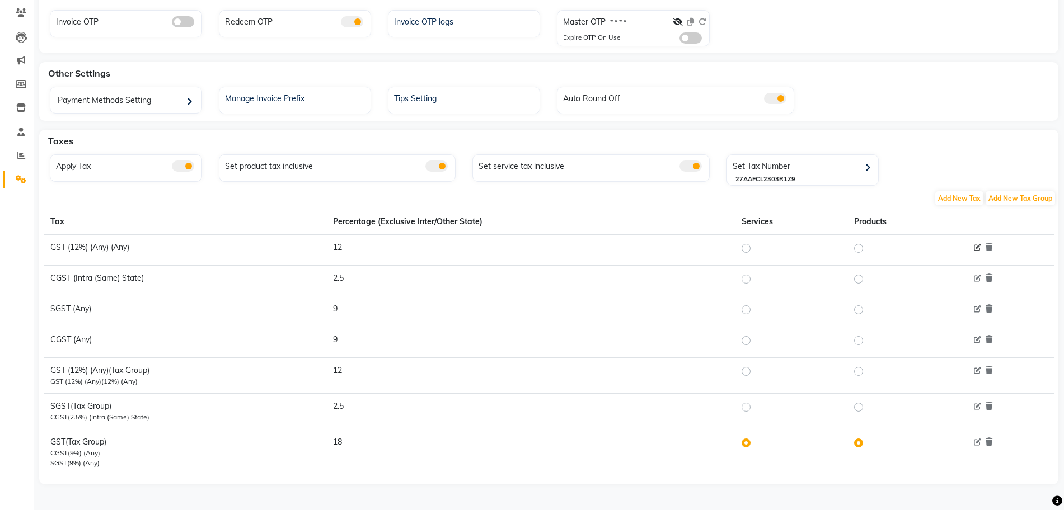
click at [979, 250] on icon at bounding box center [977, 248] width 7 height 7
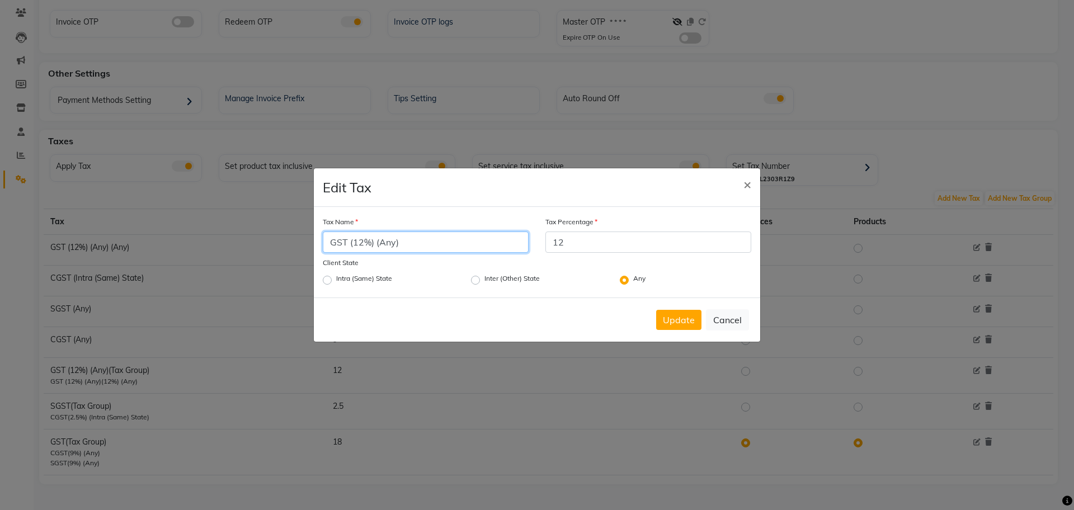
click at [332, 246] on input "GST (12%) (Any)" at bounding box center [426, 242] width 206 height 21
drag, startPoint x: 430, startPoint y: 244, endPoint x: 318, endPoint y: 241, distance: 112.0
click at [325, 242] on input "GST (12%) (Any)" at bounding box center [426, 242] width 206 height 21
type input "S"
type input "CGST (6%) (Any)"
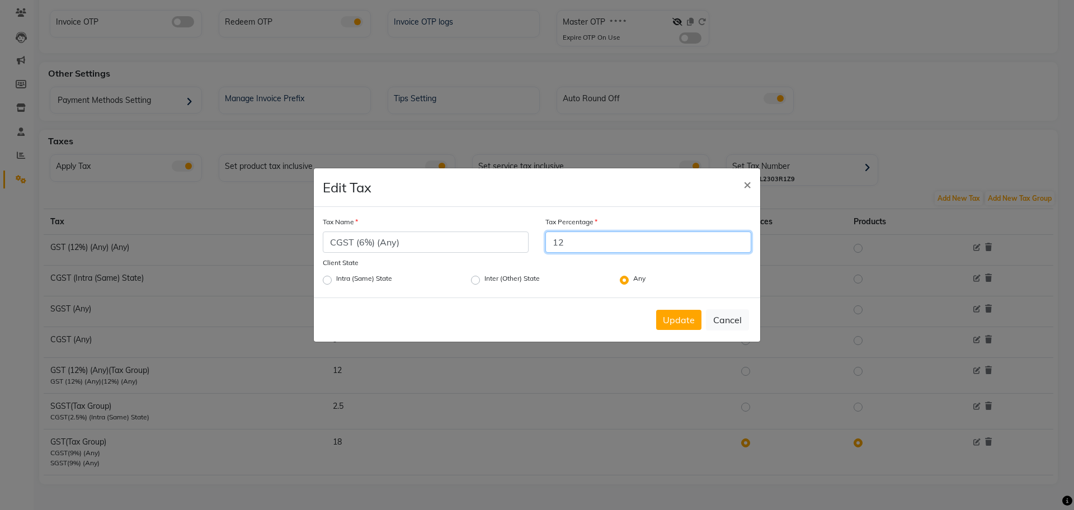
drag, startPoint x: 573, startPoint y: 245, endPoint x: 562, endPoint y: 244, distance: 11.2
click at [562, 244] on input "12" at bounding box center [649, 242] width 206 height 21
type input "1"
type input "6"
click at [322, 280] on div "Intra (Same) State" at bounding box center [388, 280] width 148 height 15
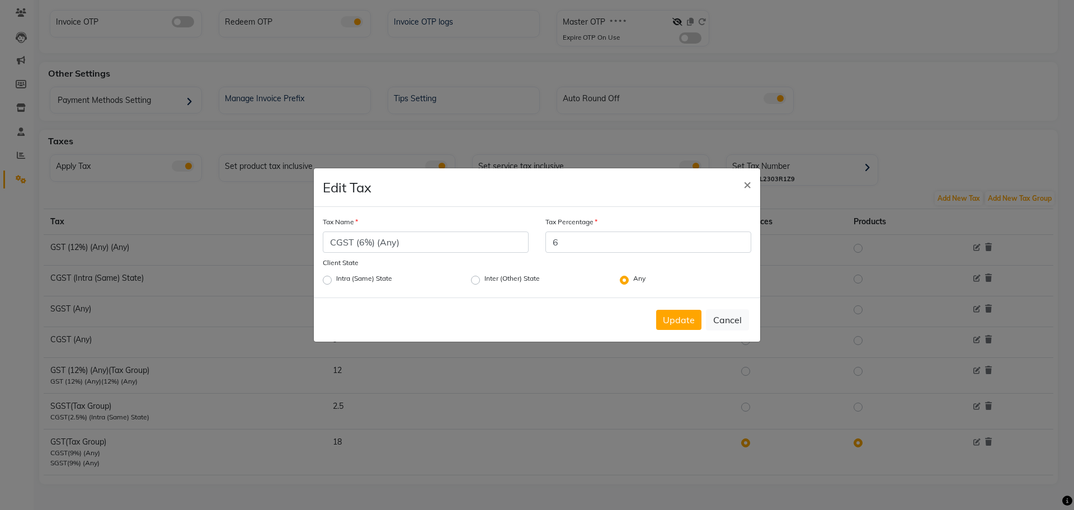
click at [336, 280] on label "Intra (Same) State" at bounding box center [364, 280] width 56 height 13
click at [336, 280] on input "Intra (Same) State" at bounding box center [339, 277] width 7 height 7
radio input "true"
radio input "false"
click at [697, 322] on button "Update" at bounding box center [678, 320] width 45 height 20
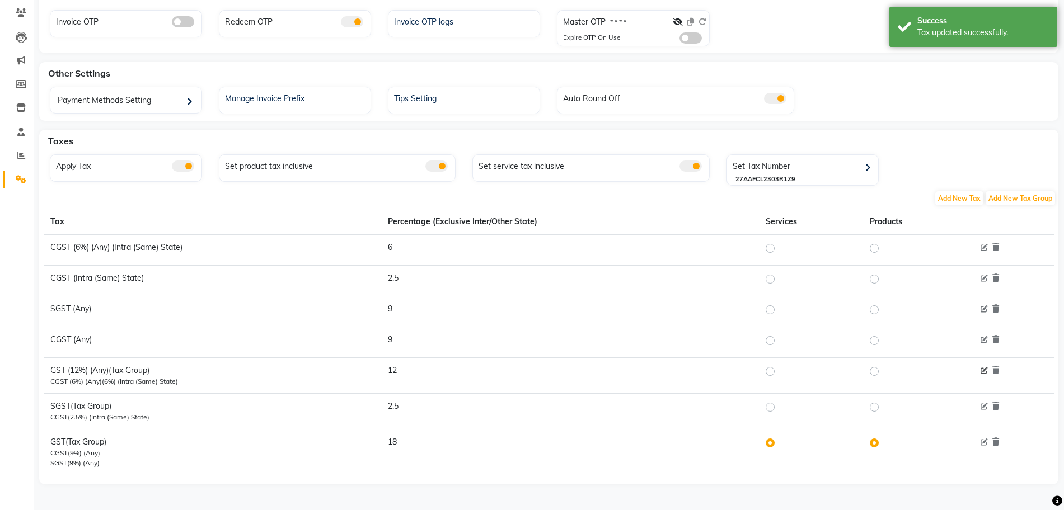
click at [984, 372] on icon at bounding box center [983, 371] width 7 height 7
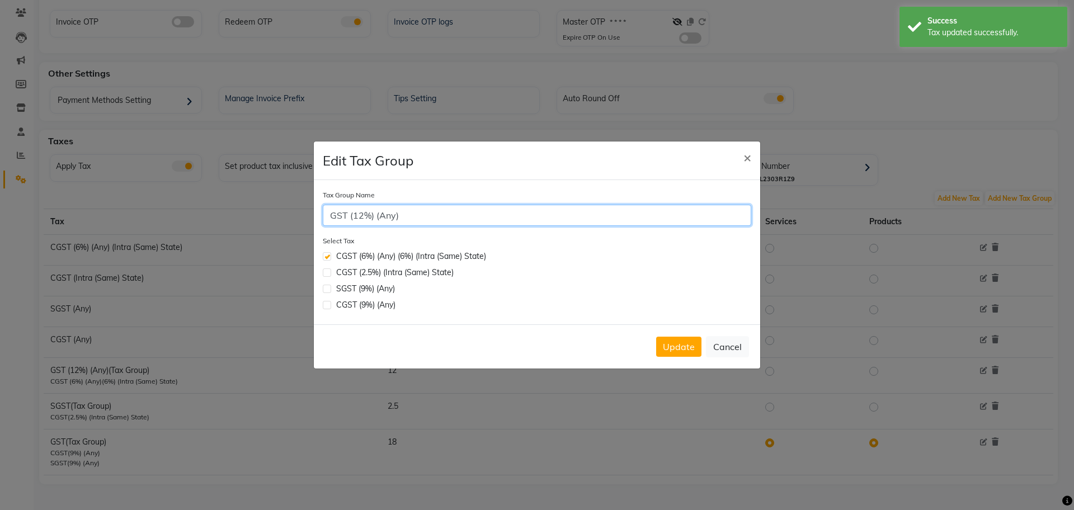
drag, startPoint x: 422, startPoint y: 210, endPoint x: 204, endPoint y: 208, distance: 217.7
click at [204, 208] on ngb-modal-window "Edit Tax Group × Tax Group Name GST (12%) (Any) Select Tax CGST (6%) (Any) (6%)…" at bounding box center [537, 255] width 1074 height 510
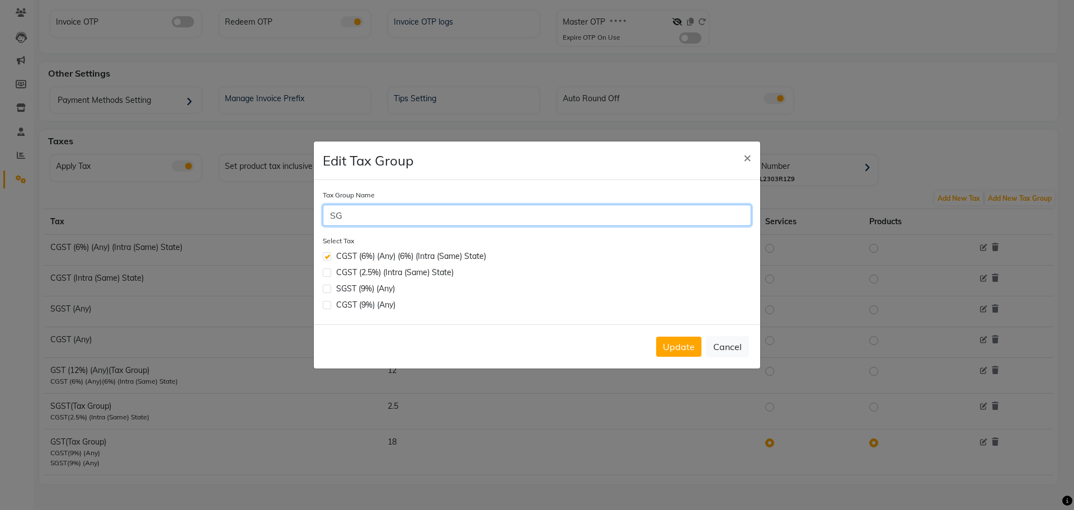
type input "SGST (6%) (Any)"
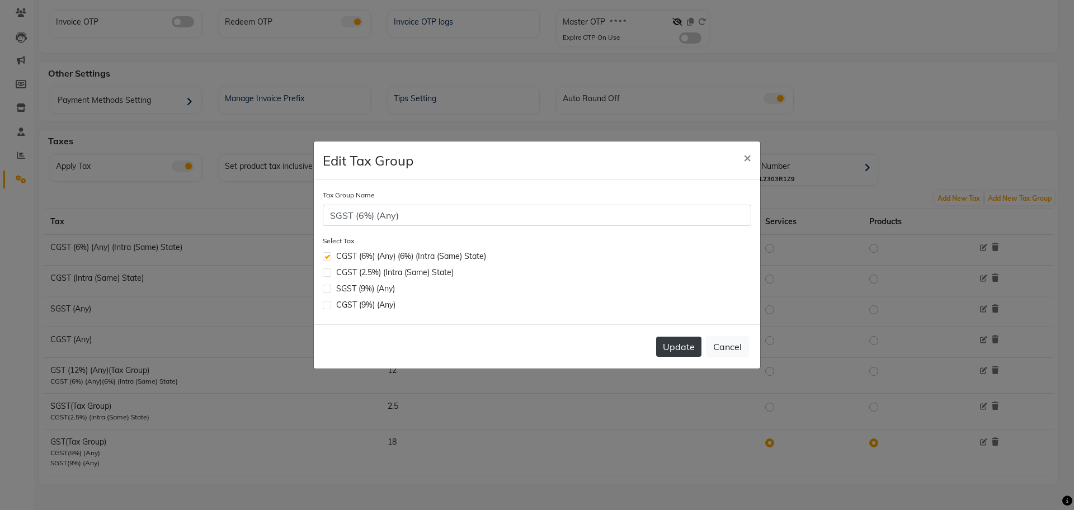
click at [681, 354] on button "Update" at bounding box center [678, 347] width 45 height 20
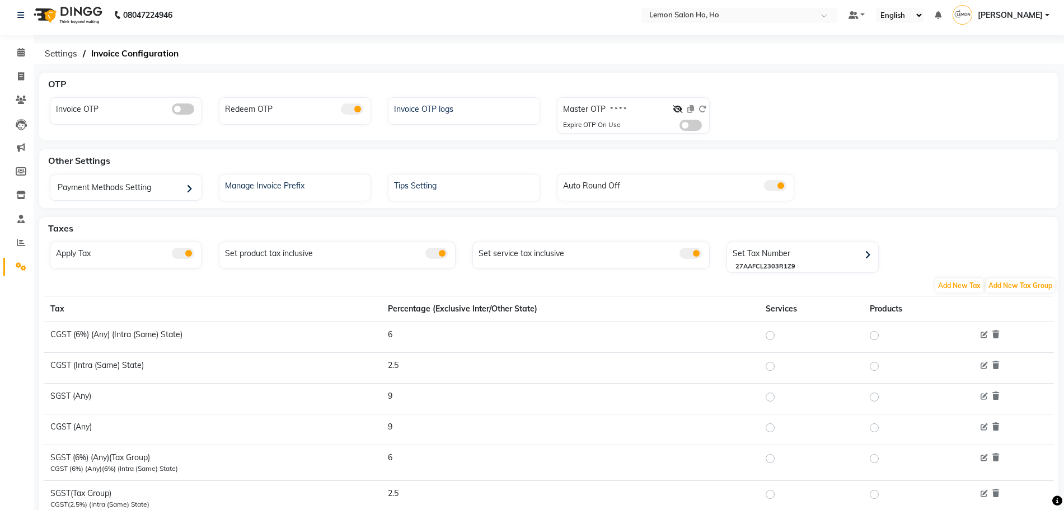
scroll to position [0, 0]
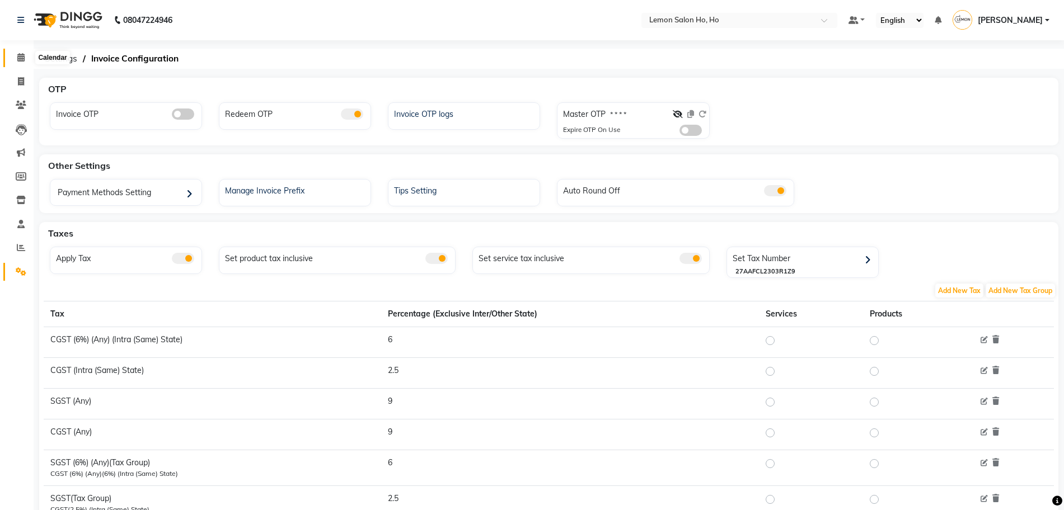
click at [17, 59] on icon at bounding box center [20, 57] width 7 height 8
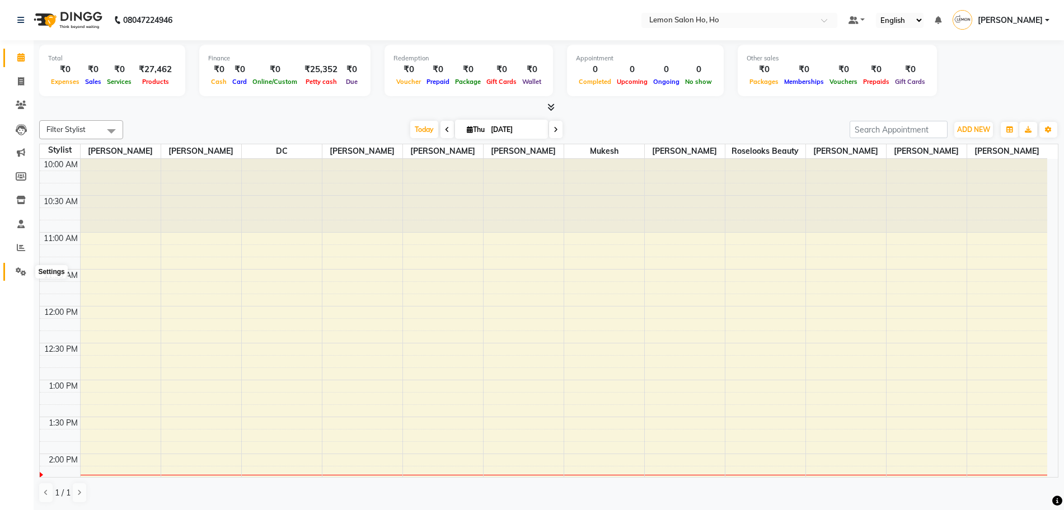
click at [22, 267] on icon at bounding box center [21, 271] width 11 height 8
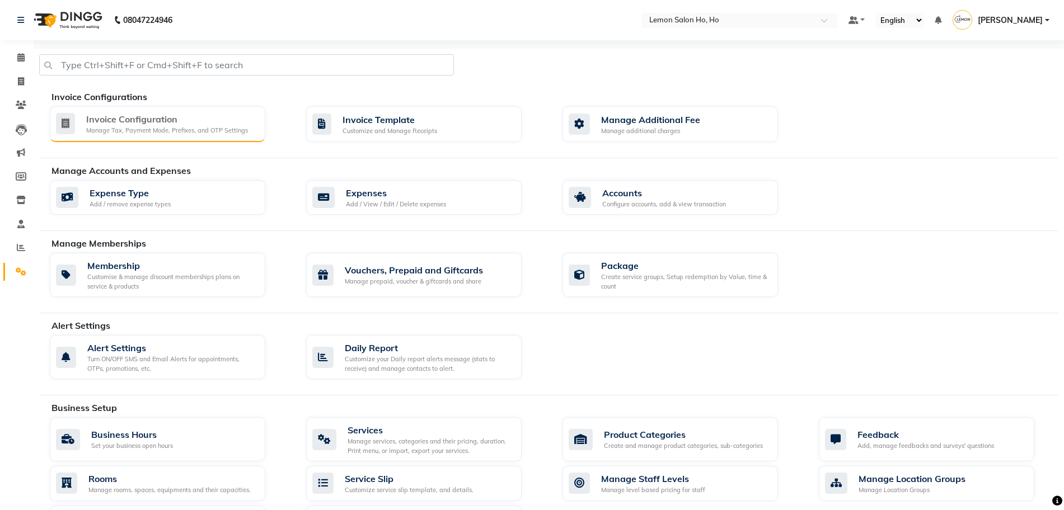
click at [211, 125] on div "Invoice Configuration" at bounding box center [167, 118] width 162 height 13
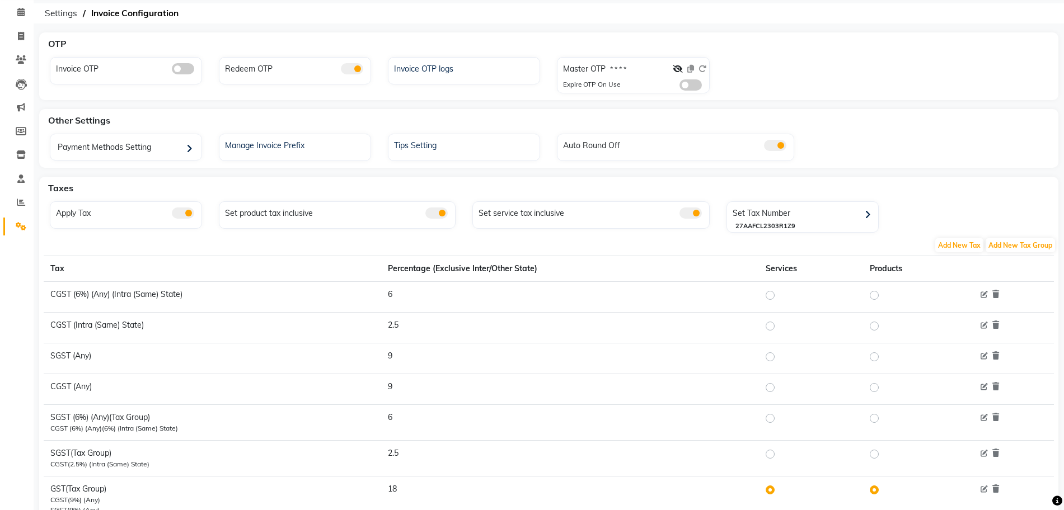
scroll to position [92, 0]
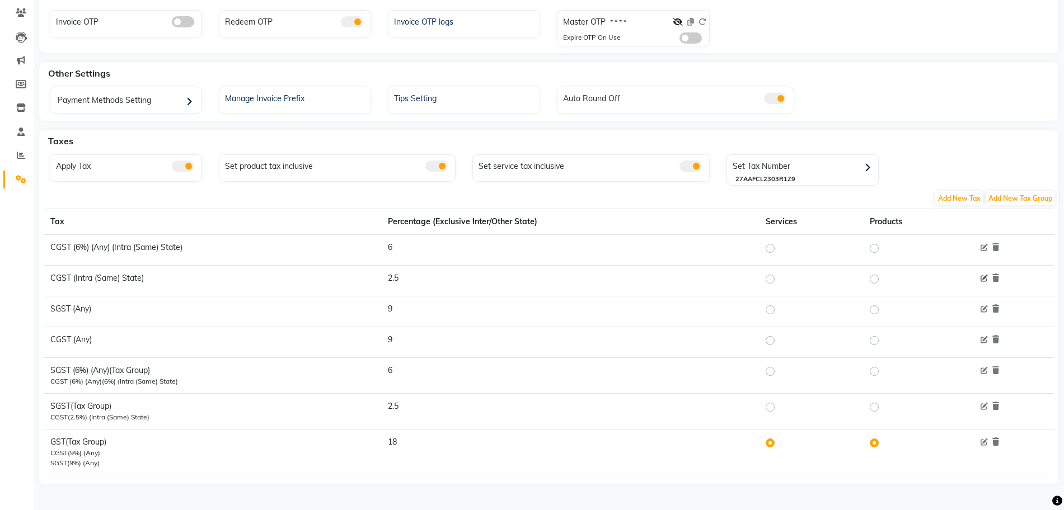
click at [980, 276] on icon at bounding box center [983, 278] width 7 height 7
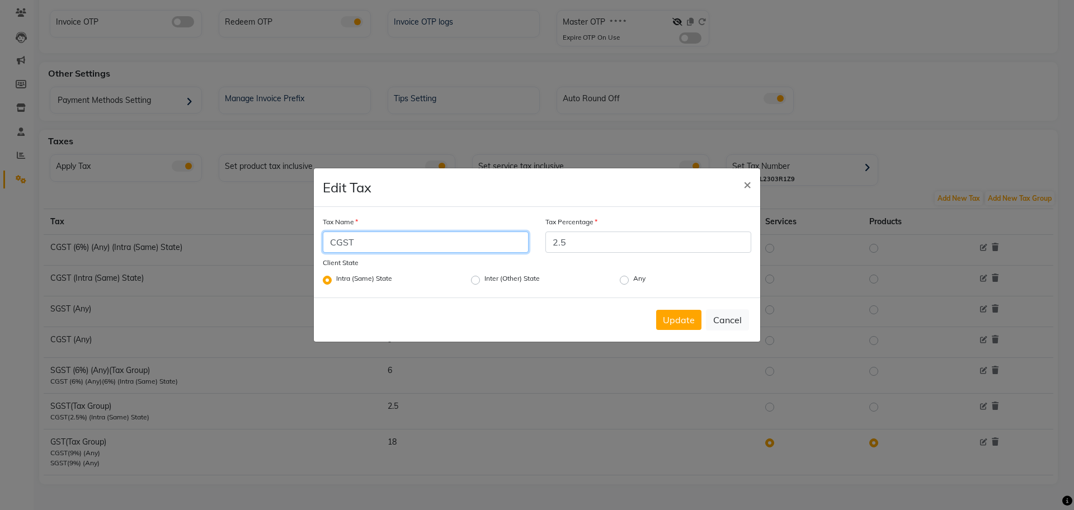
click at [378, 236] on input "CGST" at bounding box center [426, 242] width 206 height 21
click at [429, 241] on input "CGST (6%) (Any)" at bounding box center [426, 242] width 206 height 21
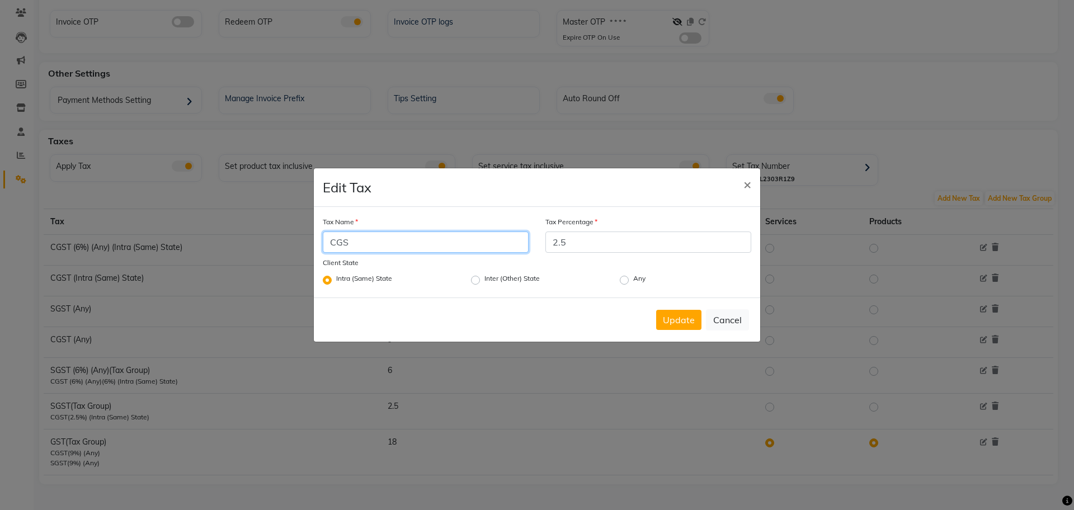
type input "CGST"
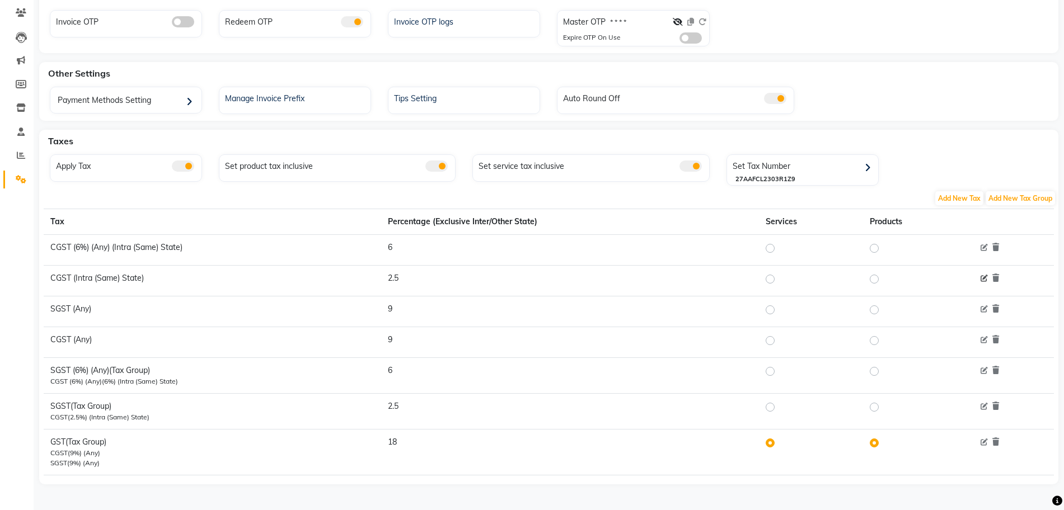
click at [984, 278] on icon at bounding box center [983, 278] width 7 height 7
click at [983, 279] on icon at bounding box center [983, 278] width 7 height 7
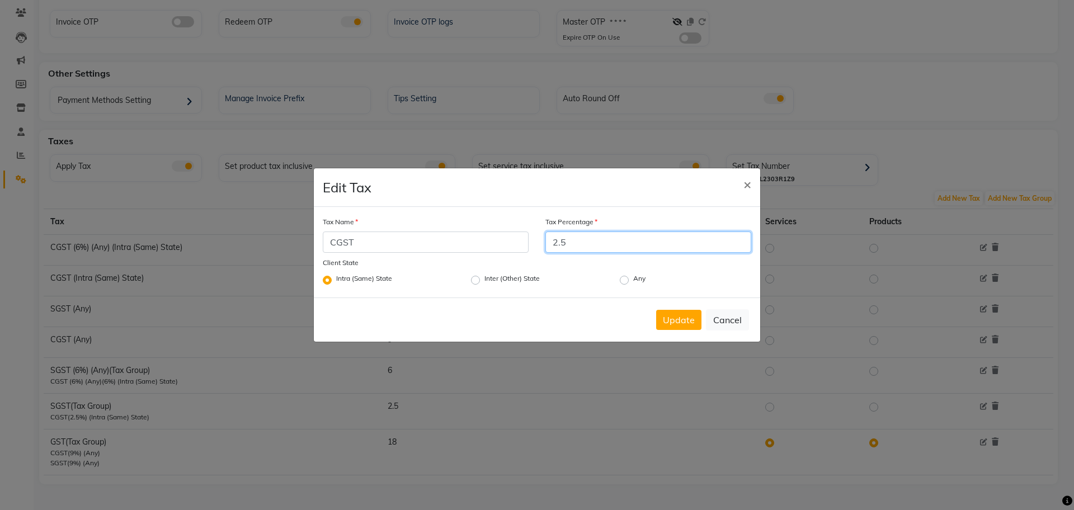
drag, startPoint x: 567, startPoint y: 245, endPoint x: 534, endPoint y: 243, distance: 33.1
click at [534, 243] on div "Tax Name CGST Tax Percentage 2.5" at bounding box center [536, 235] width 445 height 39
type input "5"
click at [677, 327] on button "Update" at bounding box center [678, 320] width 45 height 20
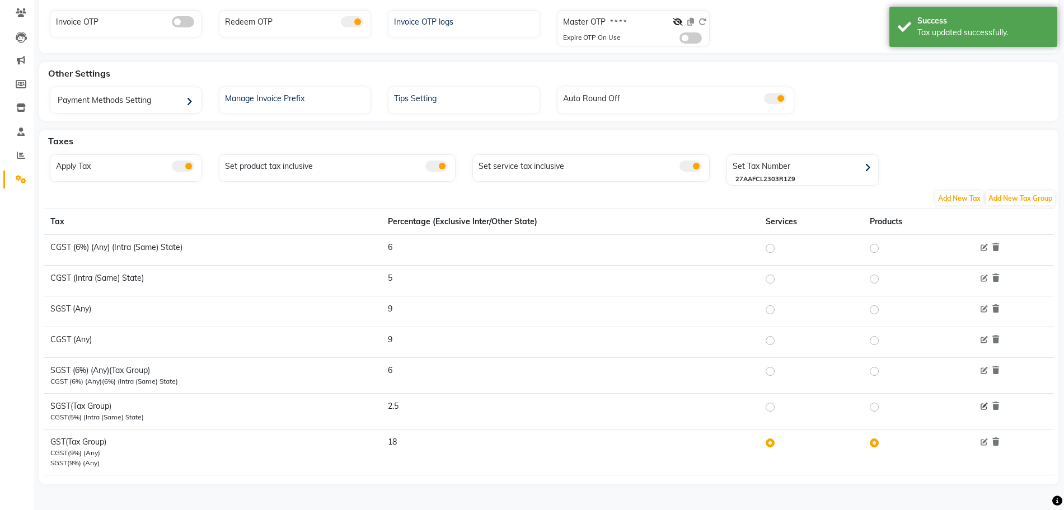
click at [982, 410] on icon at bounding box center [983, 406] width 7 height 7
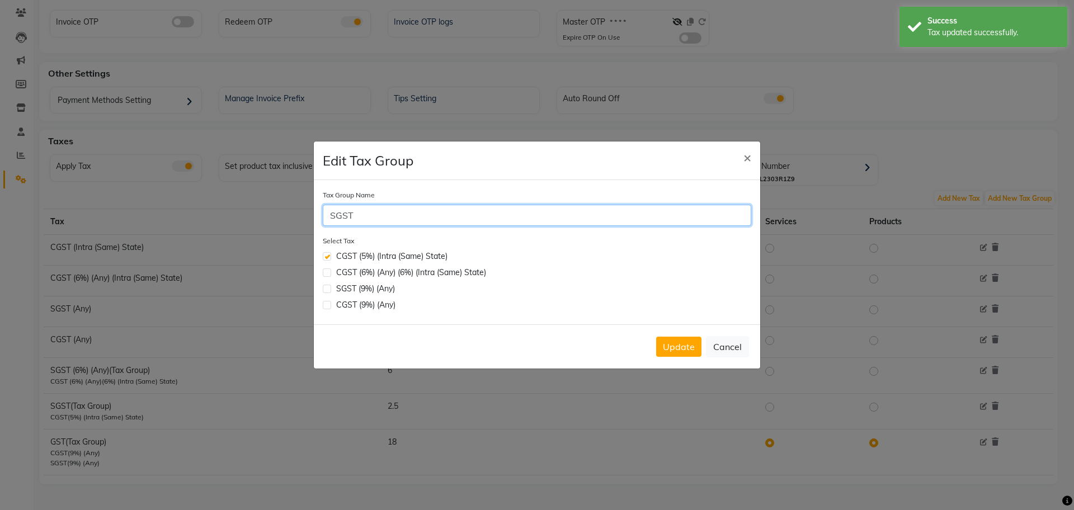
click at [390, 216] on input "SGST" at bounding box center [537, 215] width 429 height 21
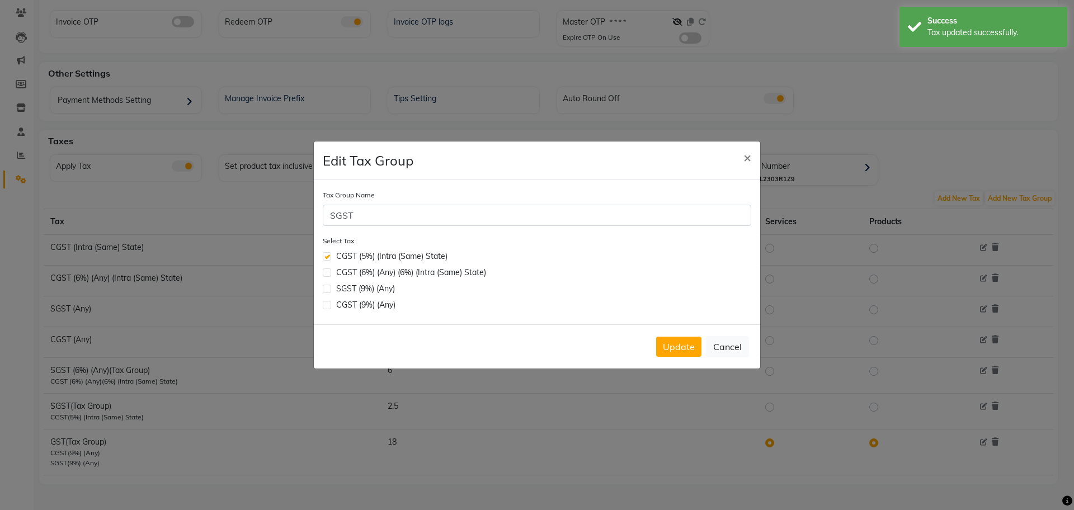
click at [389, 351] on div "Update Cancel" at bounding box center [537, 347] width 447 height 44
click at [684, 348] on button "Update" at bounding box center [678, 347] width 45 height 20
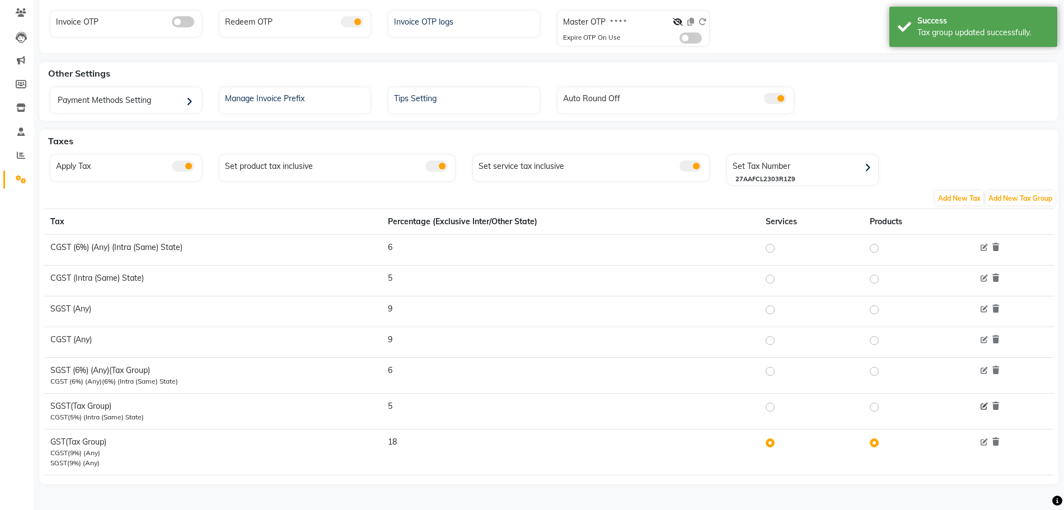
click at [982, 408] on icon at bounding box center [983, 406] width 7 height 7
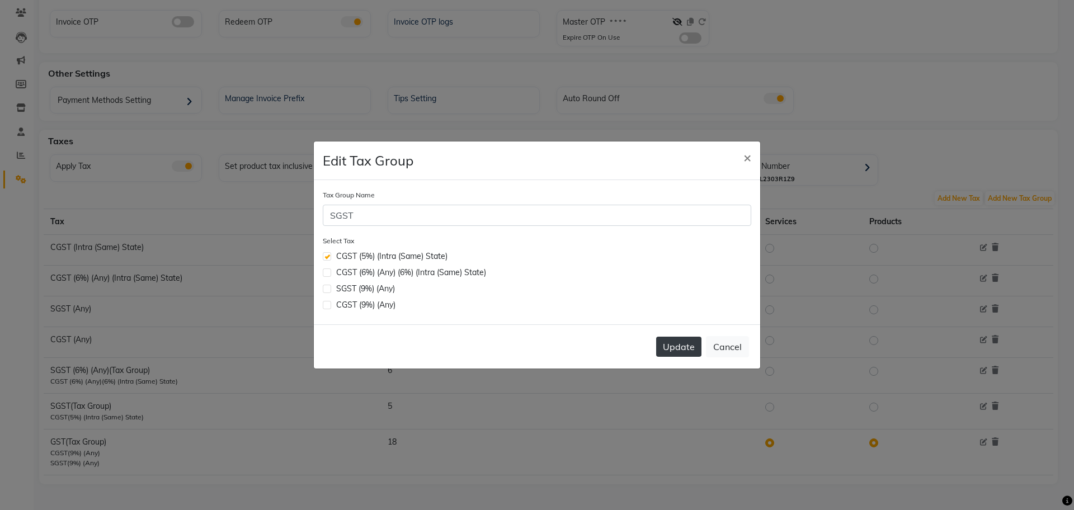
click at [680, 346] on button "Update" at bounding box center [678, 347] width 45 height 20
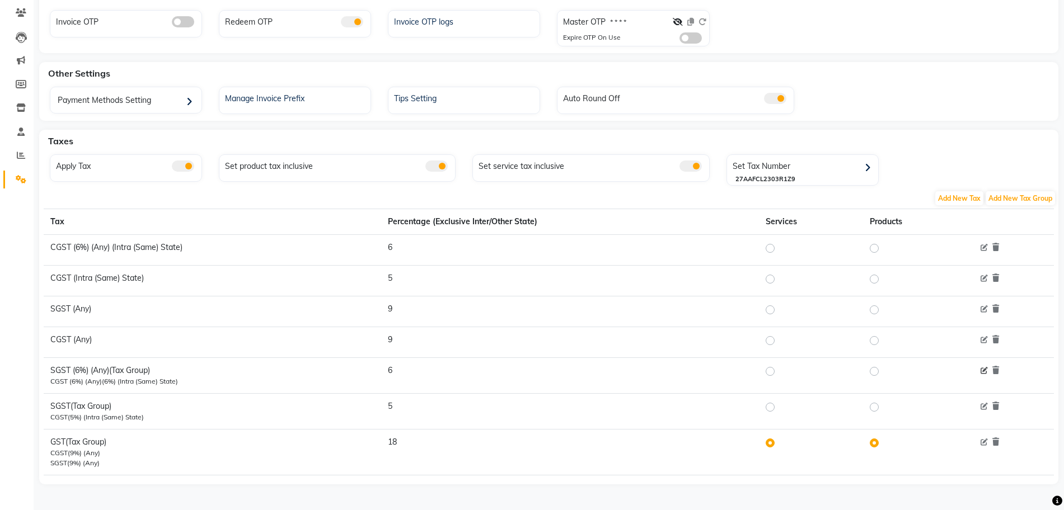
click at [984, 373] on icon at bounding box center [983, 371] width 7 height 7
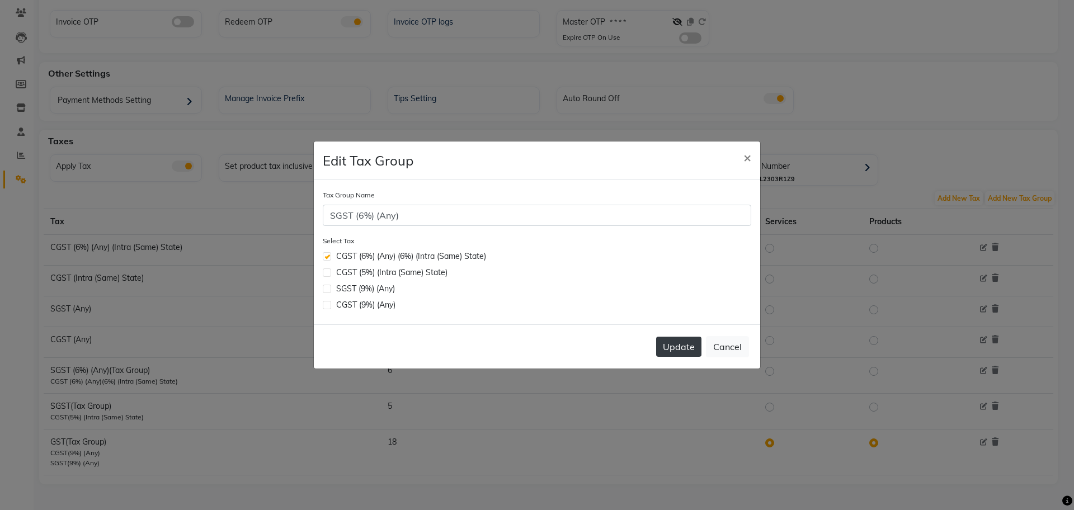
click at [673, 345] on button "Update" at bounding box center [678, 347] width 45 height 20
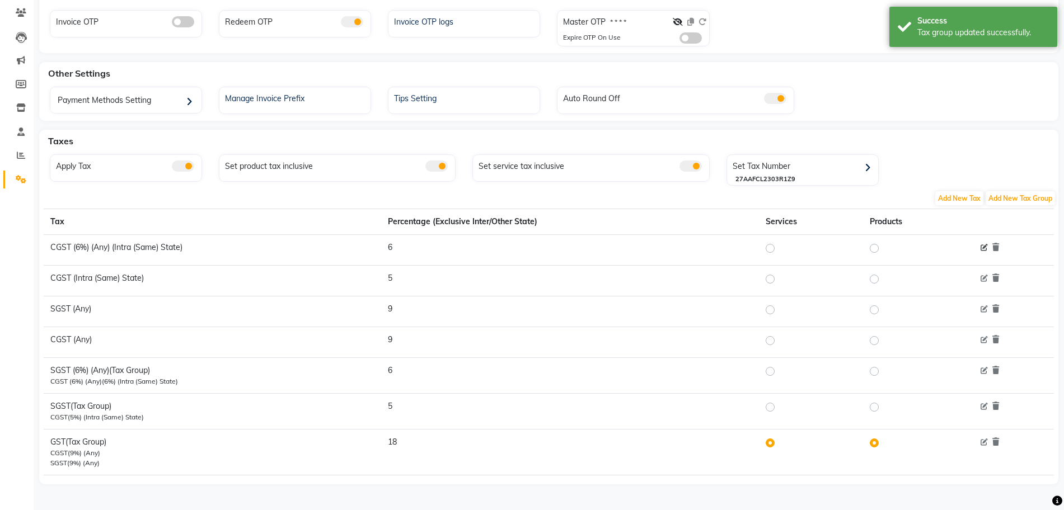
click at [985, 245] on icon at bounding box center [983, 248] width 7 height 7
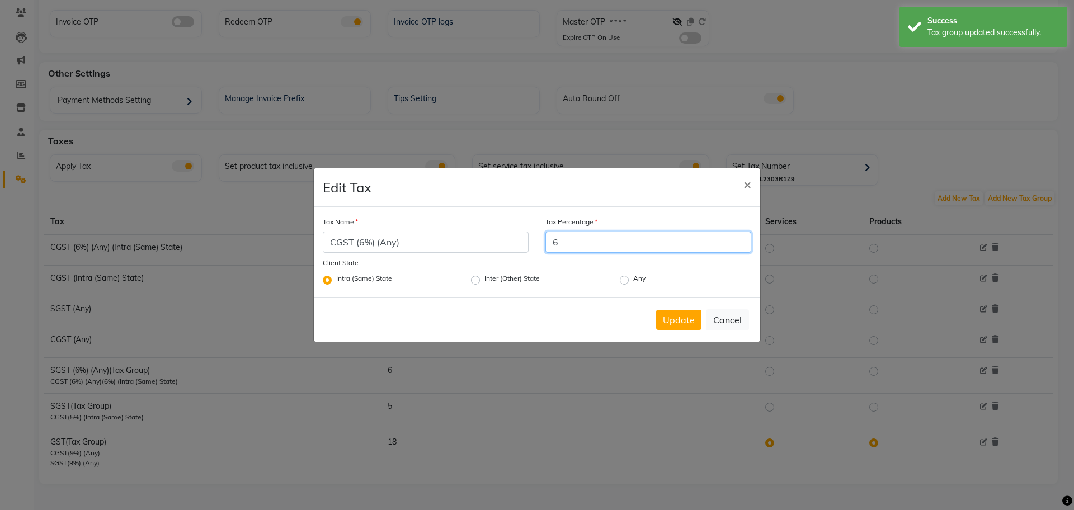
drag, startPoint x: 580, startPoint y: 250, endPoint x: 517, endPoint y: 233, distance: 65.4
click at [533, 240] on div "Tax Name CGST (6%) (Any) Tax Percentage 6" at bounding box center [536, 235] width 445 height 39
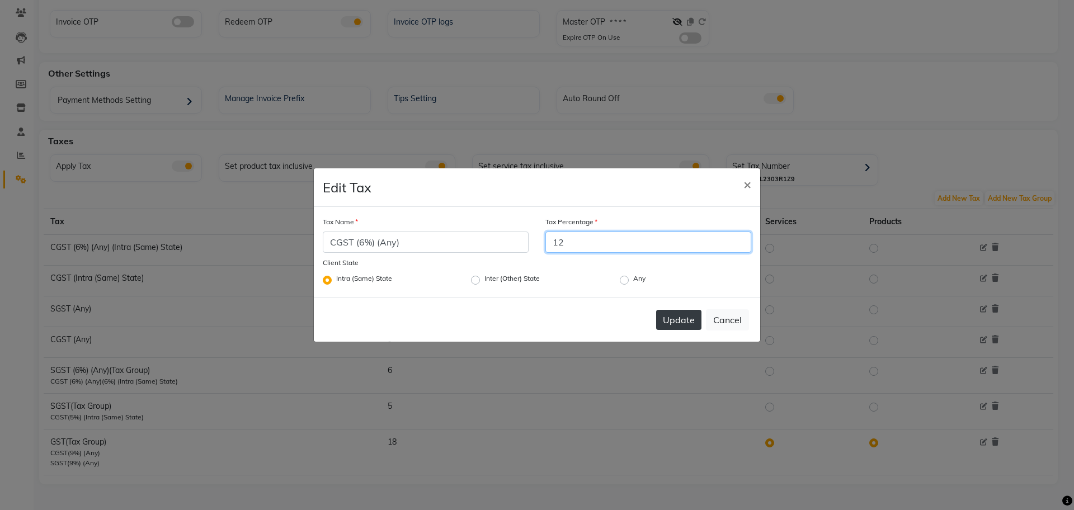
type input "12"
click at [698, 318] on button "Update" at bounding box center [678, 320] width 45 height 20
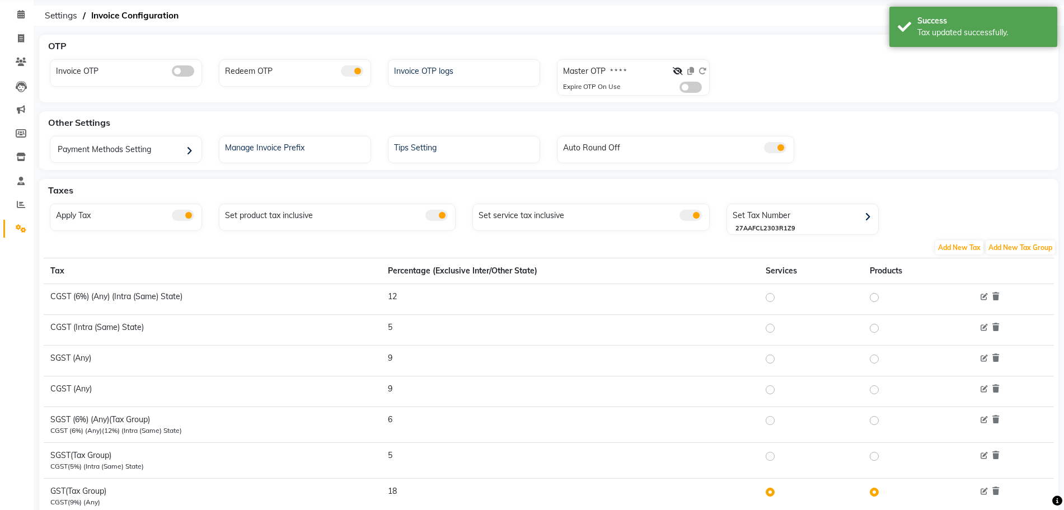
scroll to position [0, 0]
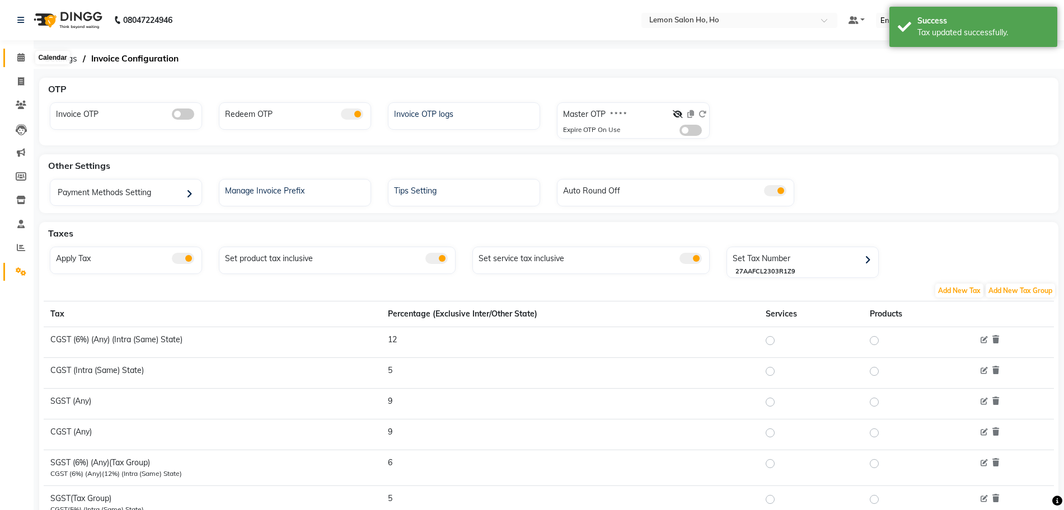
click at [16, 55] on span at bounding box center [21, 57] width 20 height 13
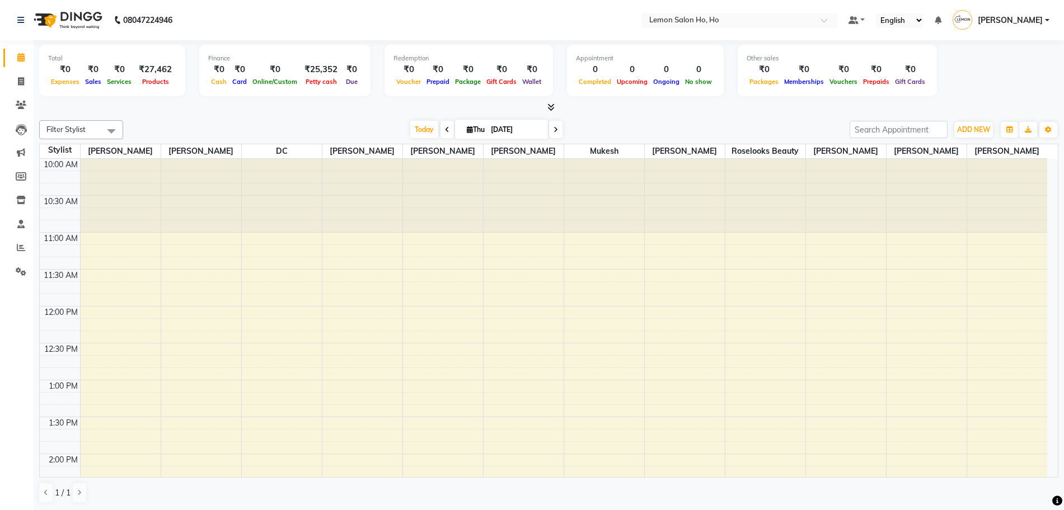
click at [21, 262] on li "Settings" at bounding box center [17, 272] width 34 height 24
click at [22, 272] on icon at bounding box center [21, 271] width 11 height 8
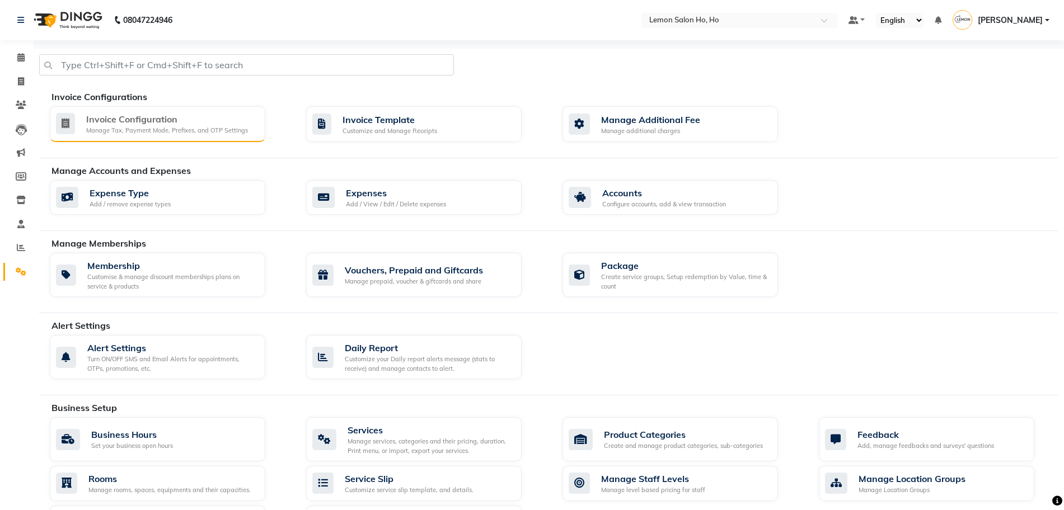
click at [217, 129] on div "Manage Tax, Payment Mode, Prefixes, and OTP Settings" at bounding box center [167, 131] width 162 height 10
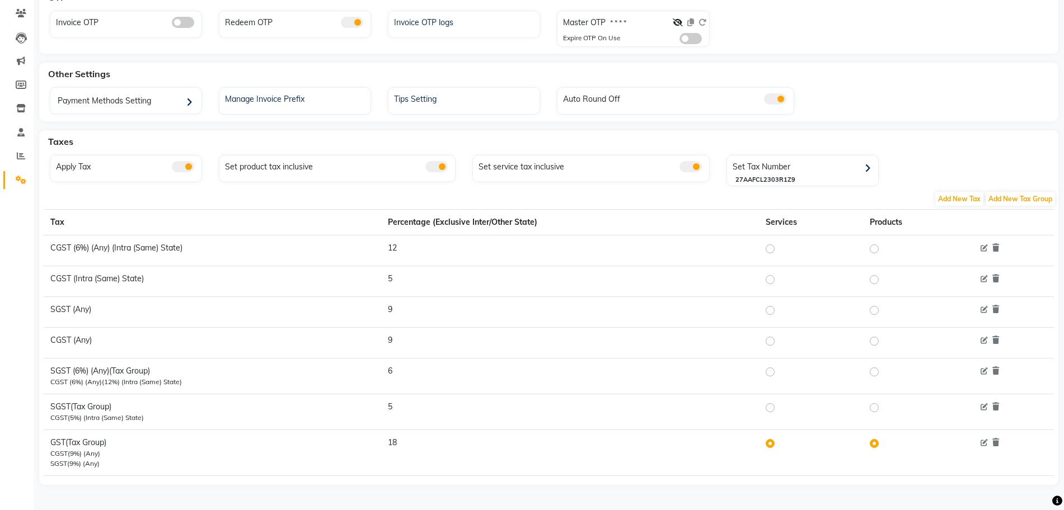
scroll to position [92, 0]
click at [981, 248] on icon at bounding box center [983, 248] width 7 height 7
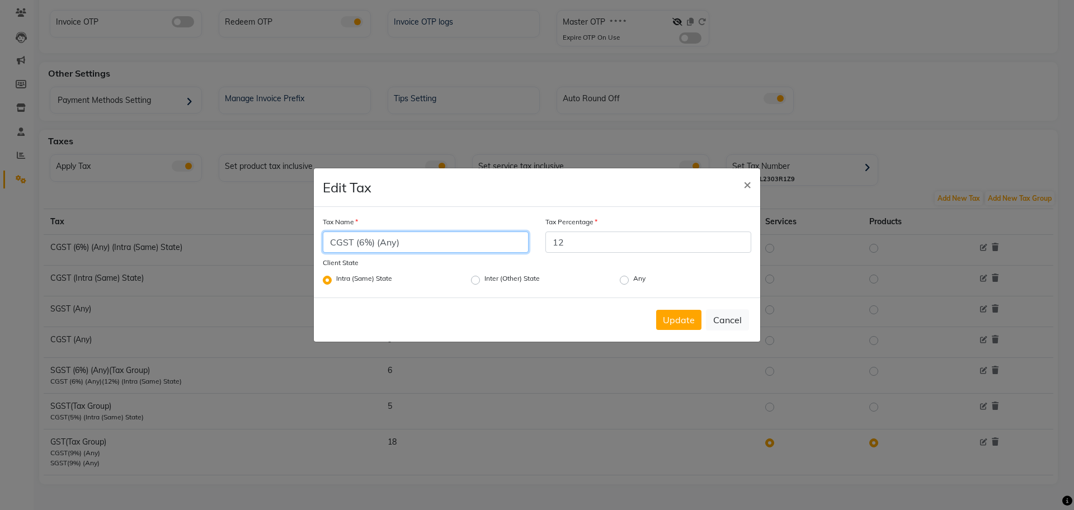
click at [365, 241] on input "CGST (6%) (Any)" at bounding box center [426, 242] width 206 height 21
type input "CGST (12%) (Any)"
drag, startPoint x: 578, startPoint y: 240, endPoint x: 534, endPoint y: 240, distance: 43.7
click at [534, 240] on div "Tax Name CGST (12%) (Any) Tax Percentage 12" at bounding box center [536, 235] width 445 height 39
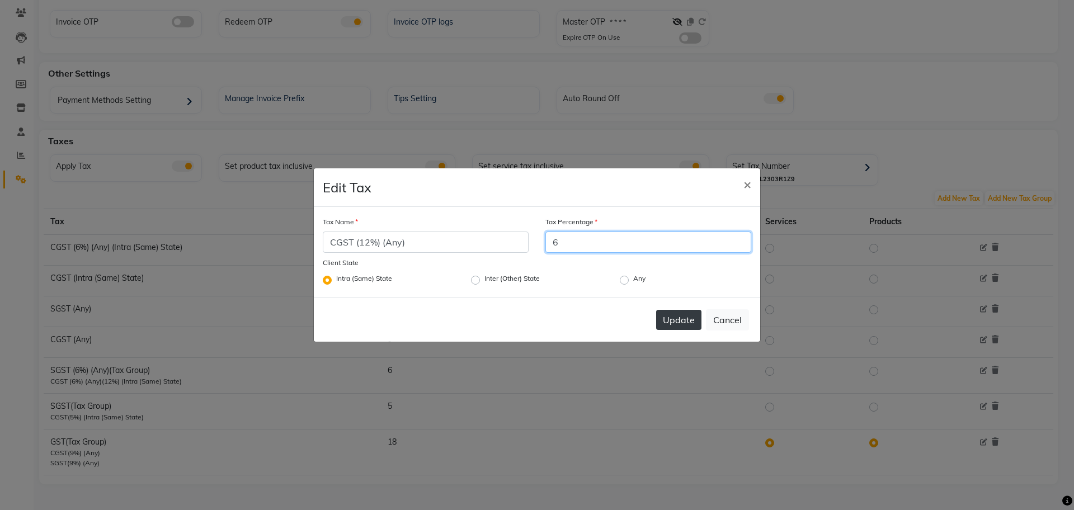
type input "6"
click at [674, 322] on button "Update" at bounding box center [678, 320] width 45 height 20
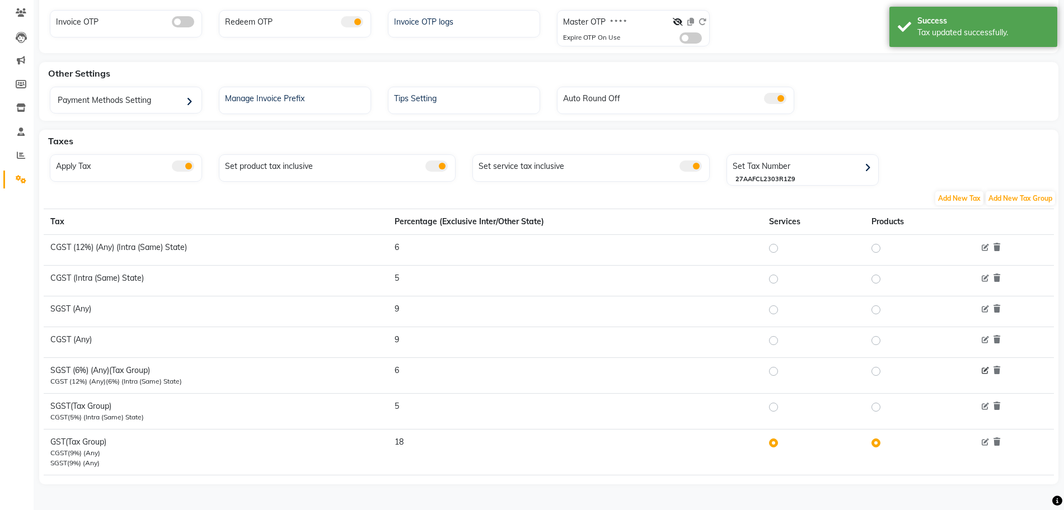
click at [986, 372] on icon at bounding box center [985, 371] width 7 height 7
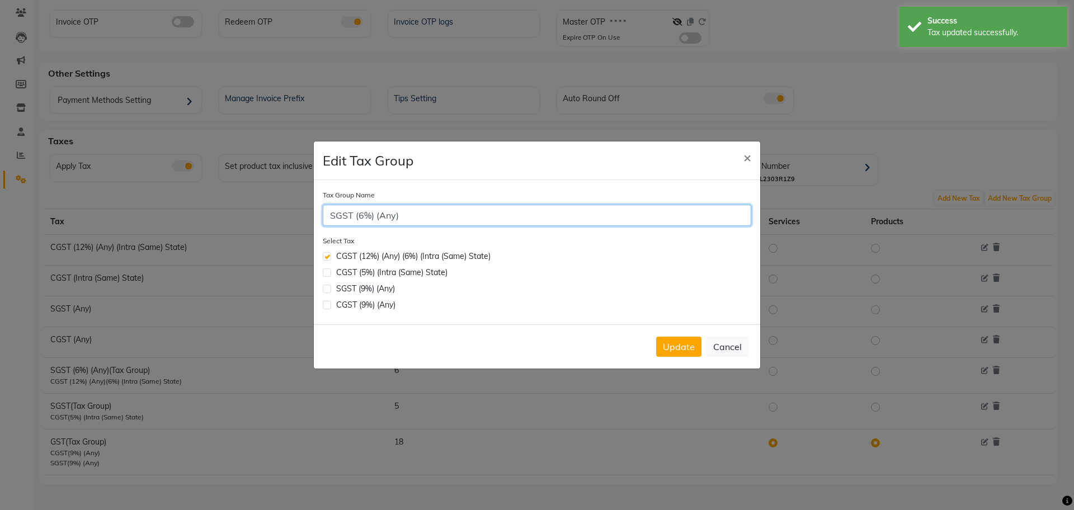
click at [369, 218] on input "SGST (6%) (Any)" at bounding box center [537, 215] width 429 height 21
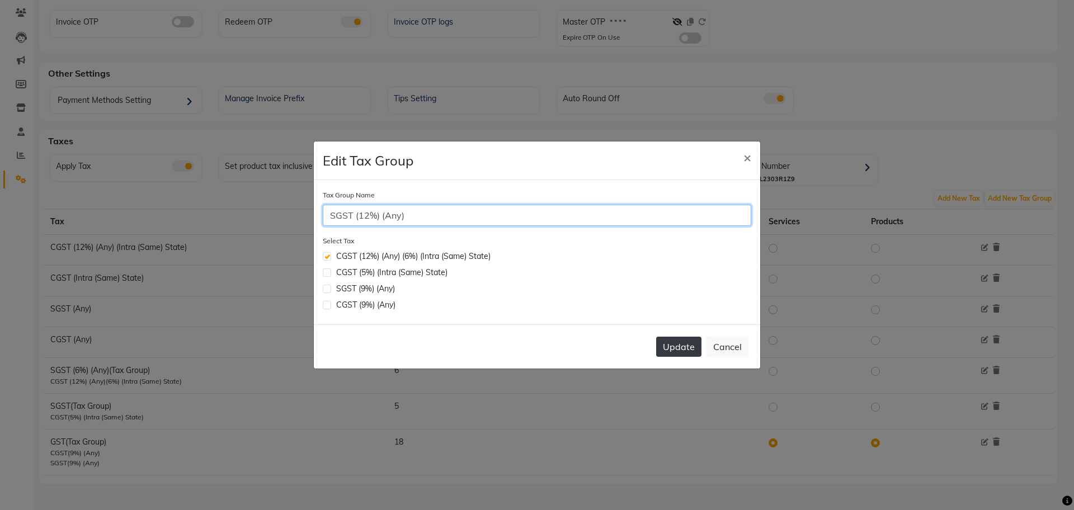
type input "SGST (12%) (Any)"
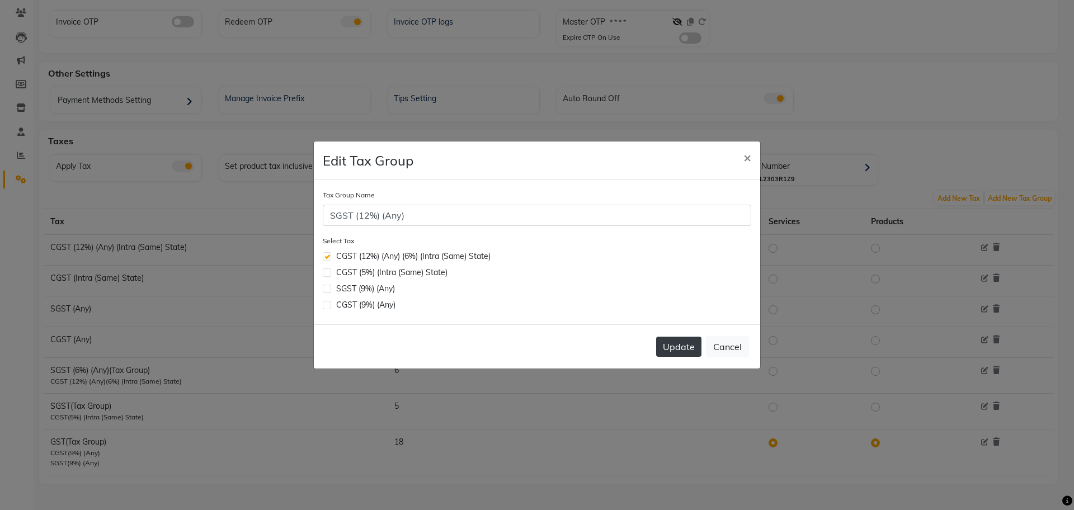
click at [675, 345] on button "Update" at bounding box center [678, 347] width 45 height 20
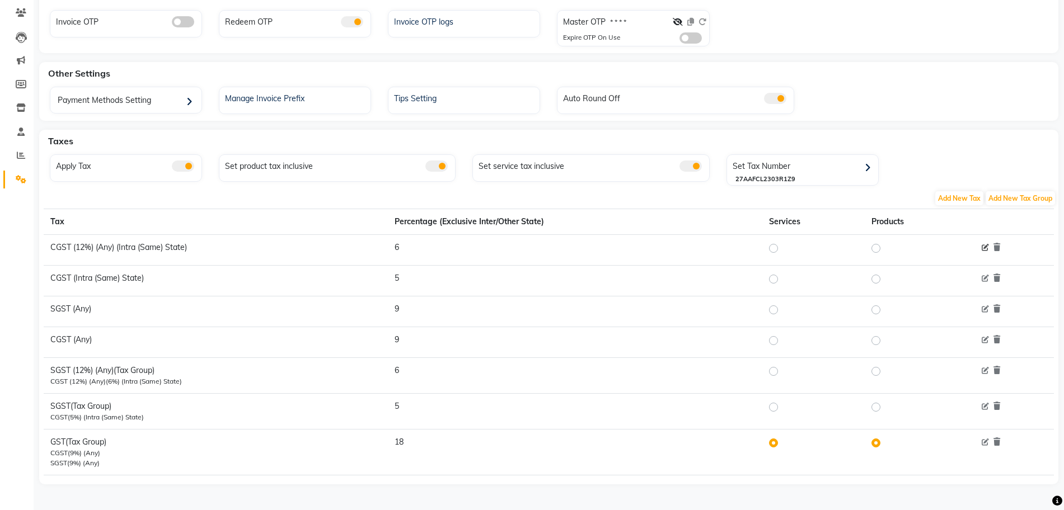
click at [985, 250] on icon at bounding box center [985, 248] width 7 height 7
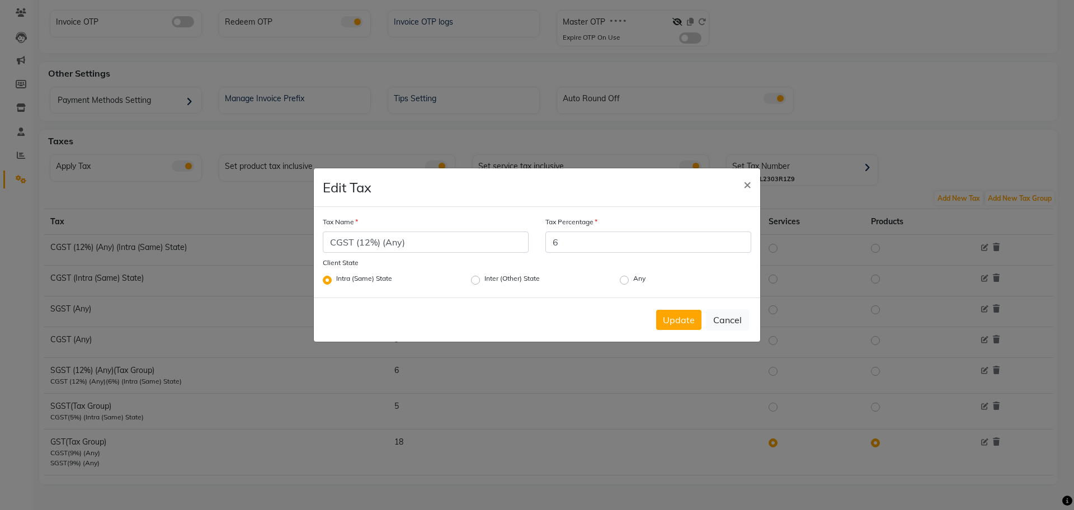
click at [633, 282] on label "Any" at bounding box center [639, 280] width 12 height 13
click at [633, 281] on input "Any" at bounding box center [636, 277] width 7 height 7
radio input "true"
radio input "false"
drag, startPoint x: 572, startPoint y: 233, endPoint x: 546, endPoint y: 230, distance: 26.5
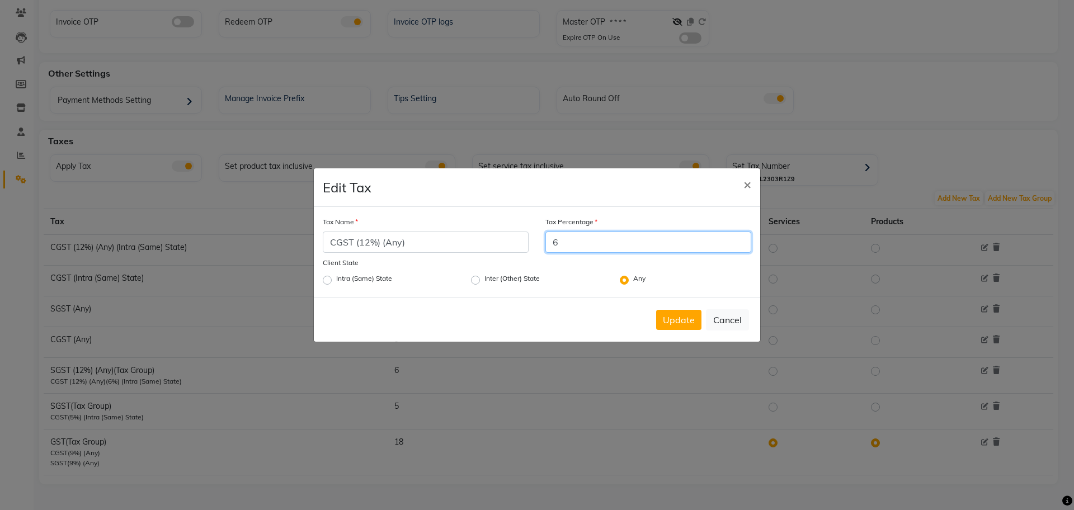
click at [546, 230] on div "Tax Percentage 6" at bounding box center [649, 234] width 206 height 37
type input "12"
drag, startPoint x: 368, startPoint y: 241, endPoint x: 493, endPoint y: 241, distance: 125.4
click at [368, 241] on input "CGST (12%) (Any)" at bounding box center [426, 242] width 206 height 21
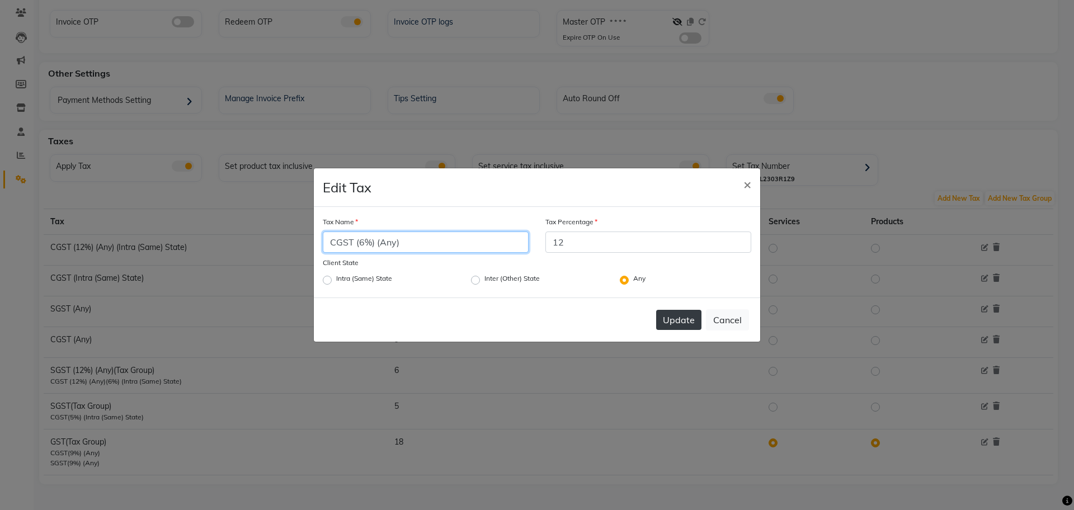
type input "CGST (6%) (Any)"
click at [668, 317] on button "Update" at bounding box center [678, 320] width 45 height 20
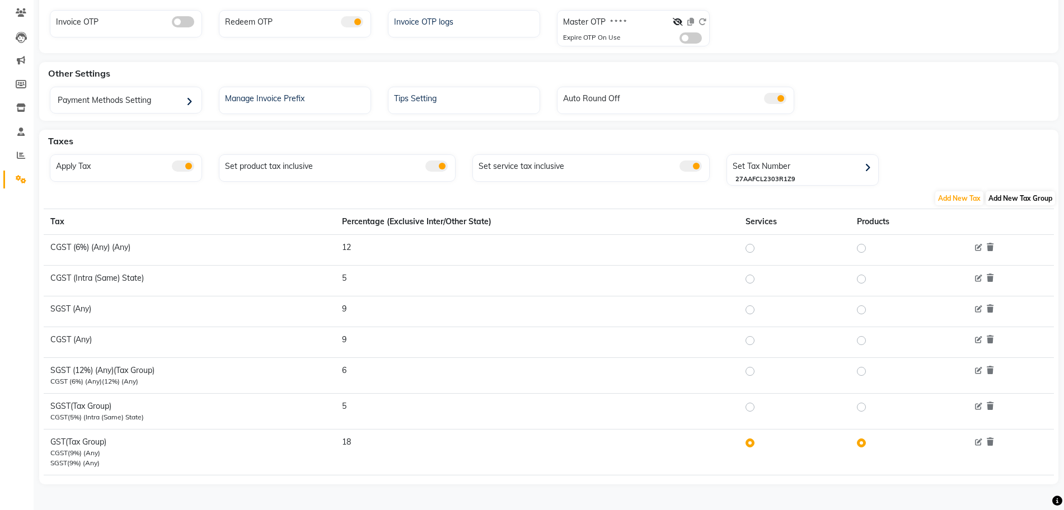
click at [1038, 197] on span "Add New Tax Group" at bounding box center [1019, 198] width 69 height 14
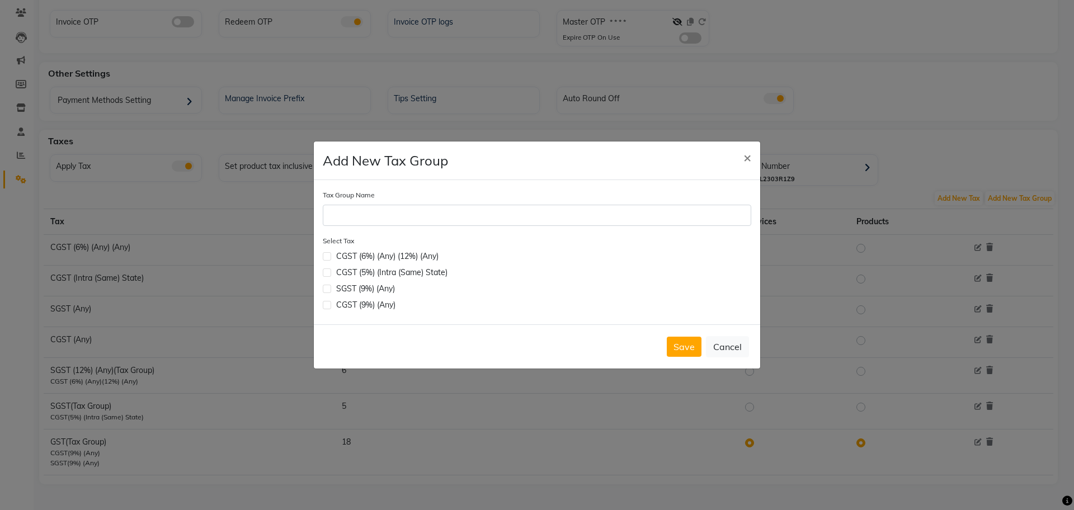
click at [330, 256] on label at bounding box center [327, 256] width 8 height 8
click at [330, 256] on input "checkbox" at bounding box center [326, 255] width 7 height 7
checkbox input "true"
click at [675, 347] on button "Save" at bounding box center [684, 347] width 35 height 20
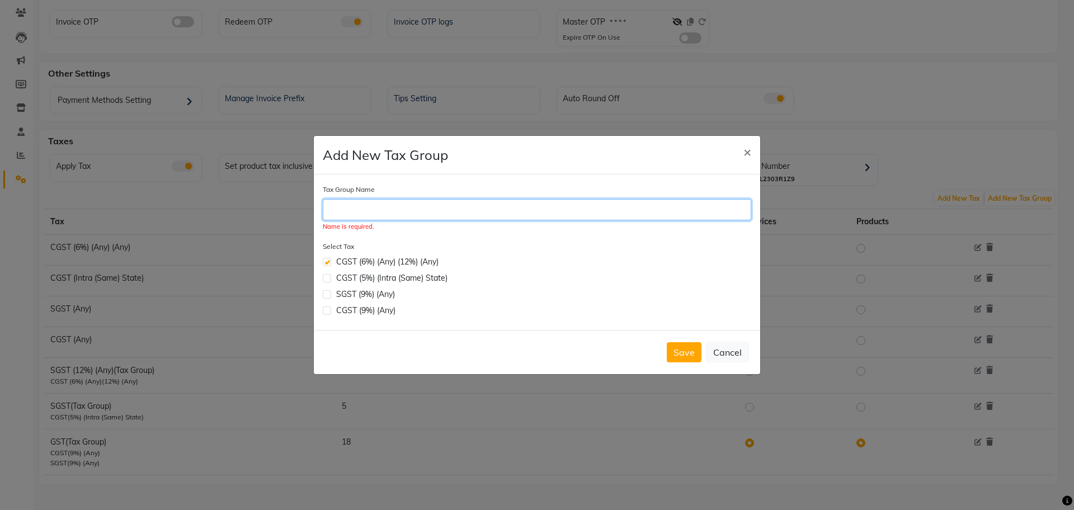
click at [426, 210] on input "Tax Group Name" at bounding box center [537, 209] width 429 height 21
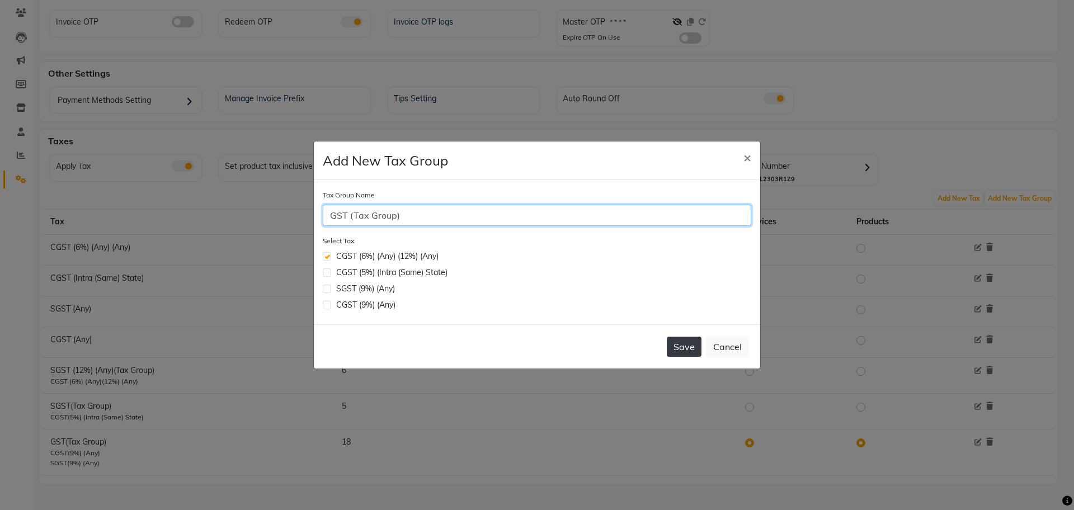
type input "GST (Tax Group)"
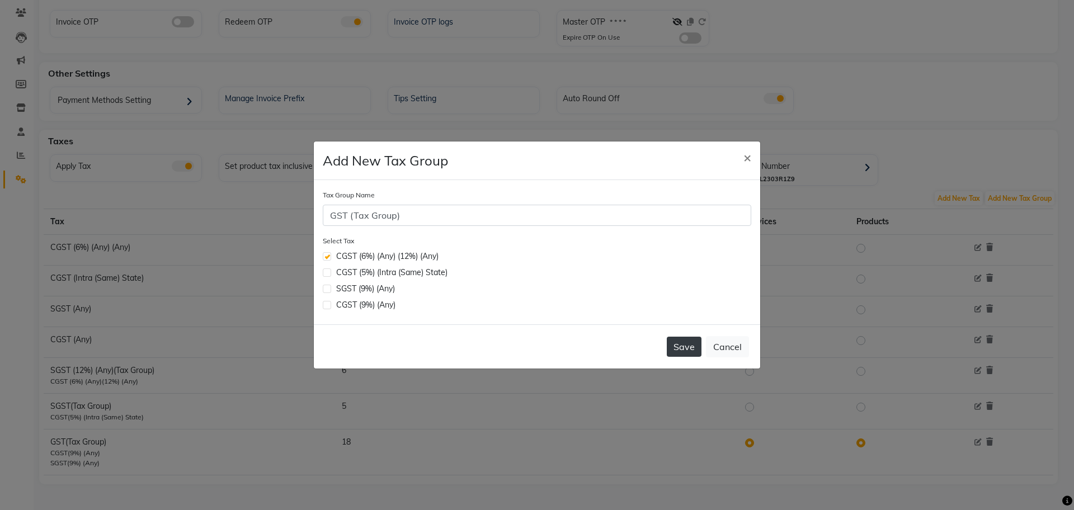
click at [680, 349] on button "Save" at bounding box center [684, 347] width 35 height 20
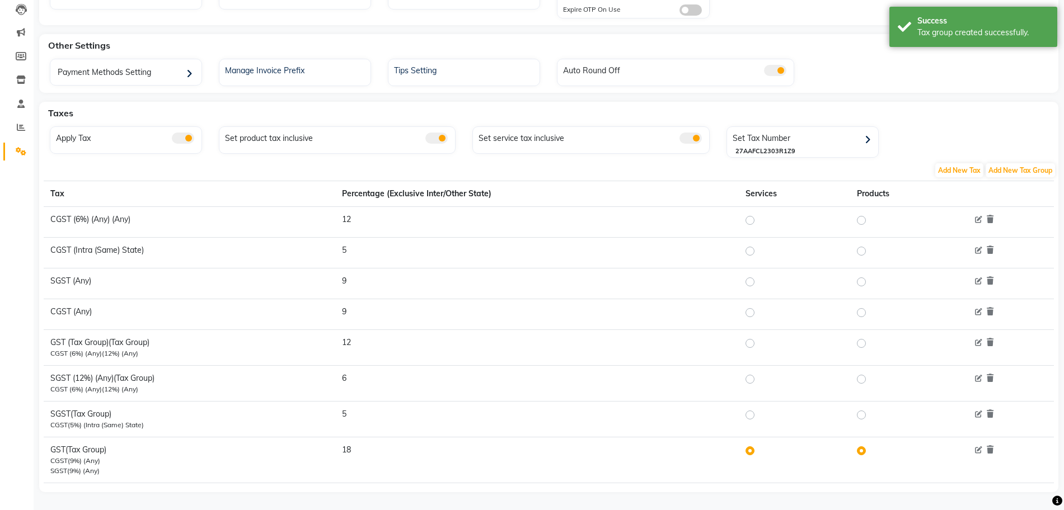
scroll to position [128, 0]
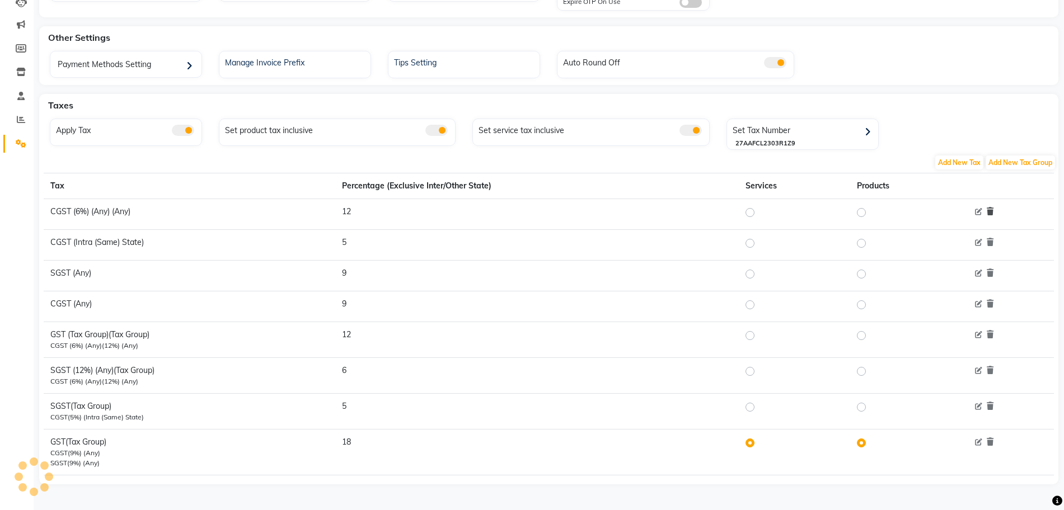
click at [990, 210] on icon at bounding box center [990, 212] width 7 height 8
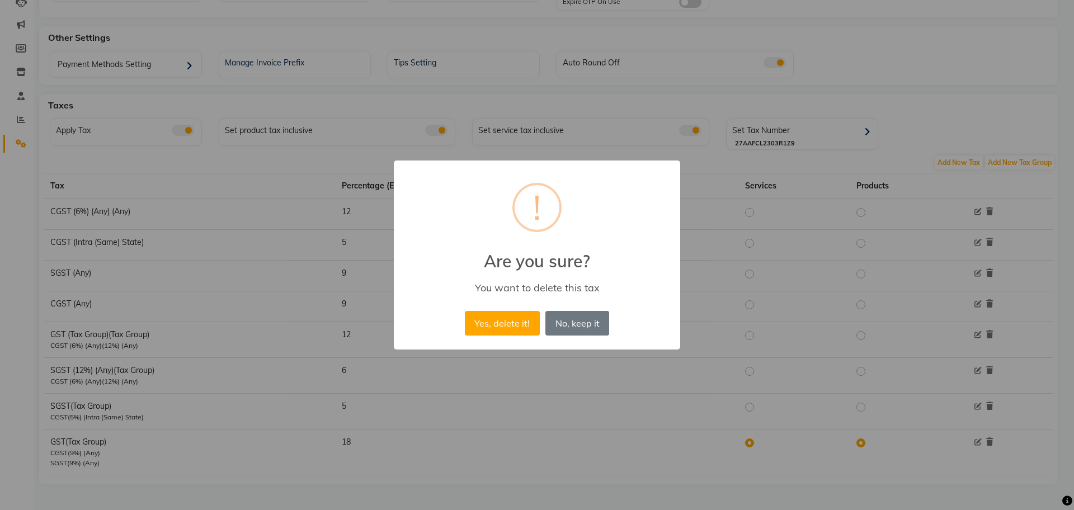
click at [544, 311] on div "Yes, delete it! No No, keep it" at bounding box center [537, 323] width 150 height 30
click at [519, 313] on button "Yes, delete it!" at bounding box center [502, 323] width 75 height 25
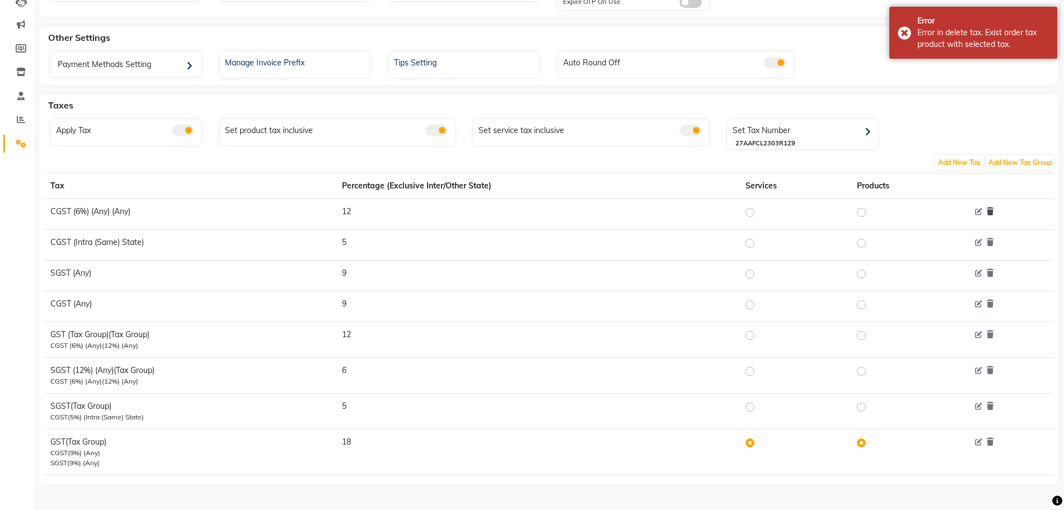
click at [993, 208] on icon at bounding box center [990, 212] width 7 height 8
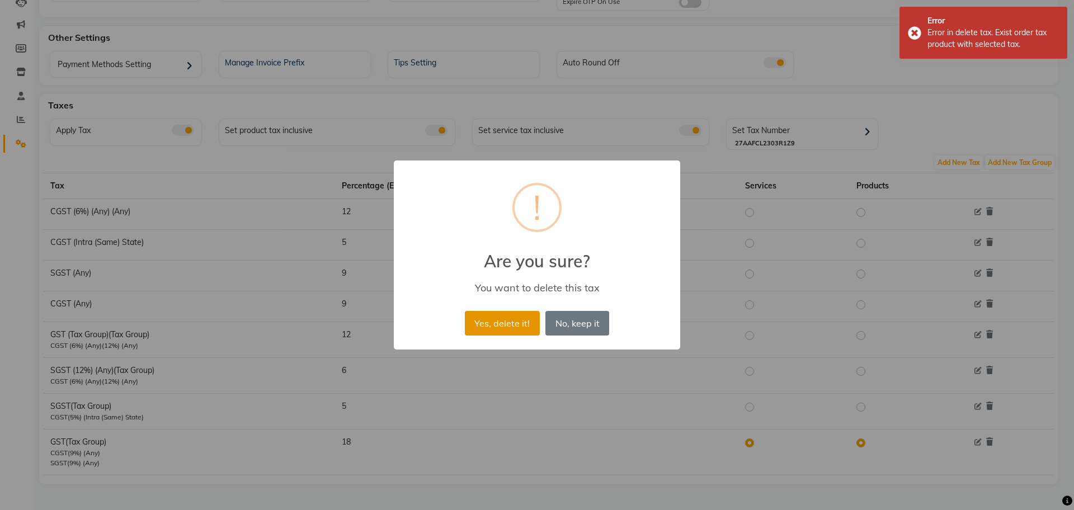
click at [481, 319] on button "Yes, delete it!" at bounding box center [502, 323] width 75 height 25
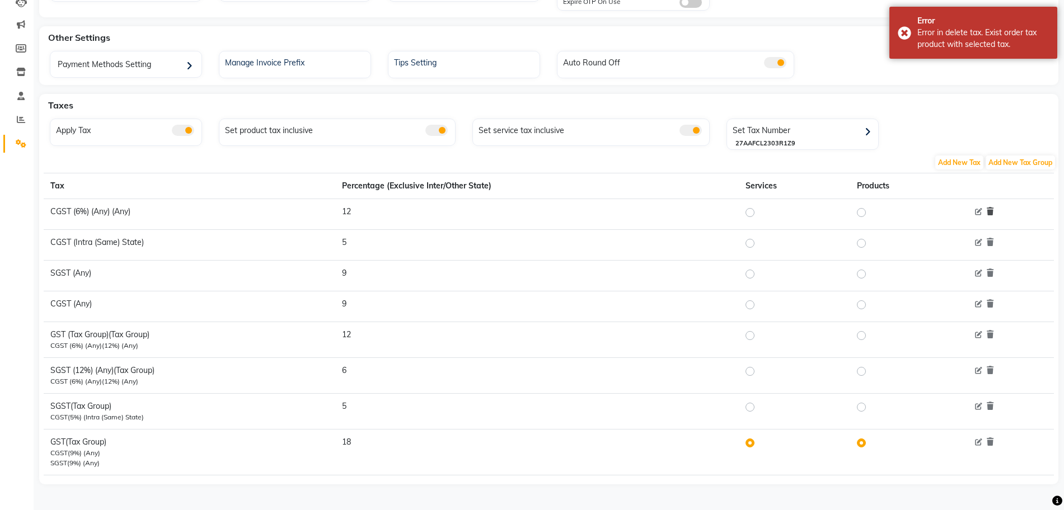
click at [992, 209] on icon at bounding box center [990, 212] width 7 height 8
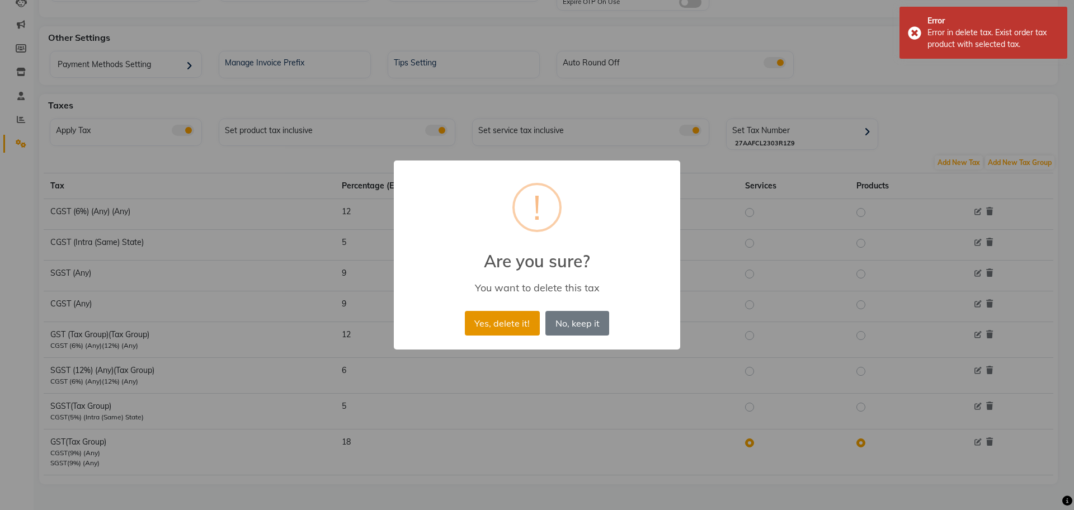
click at [518, 320] on button "Yes, delete it!" at bounding box center [502, 323] width 75 height 25
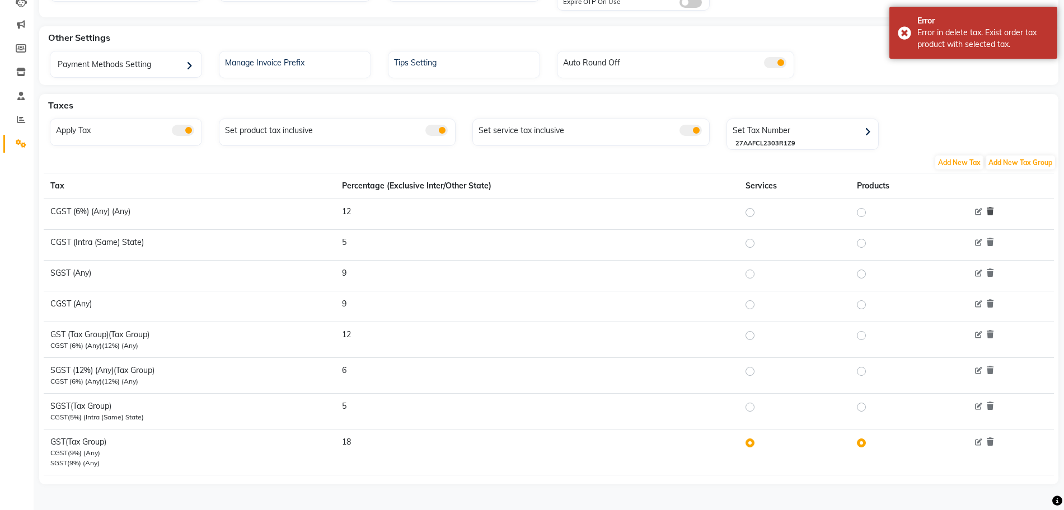
click at [988, 208] on icon at bounding box center [990, 212] width 7 height 8
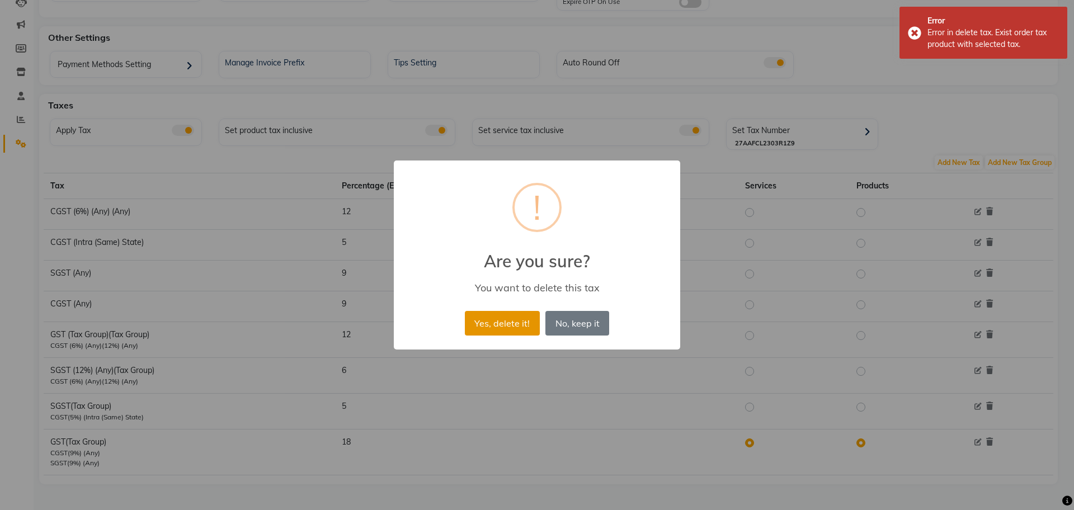
click at [475, 327] on button "Yes, delete it!" at bounding box center [502, 323] width 75 height 25
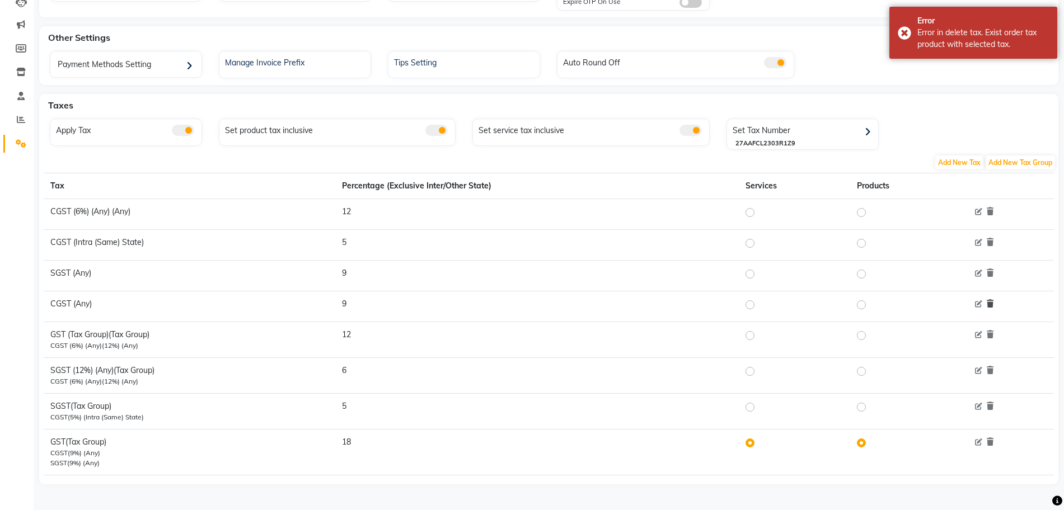
click at [993, 301] on icon at bounding box center [990, 304] width 7 height 8
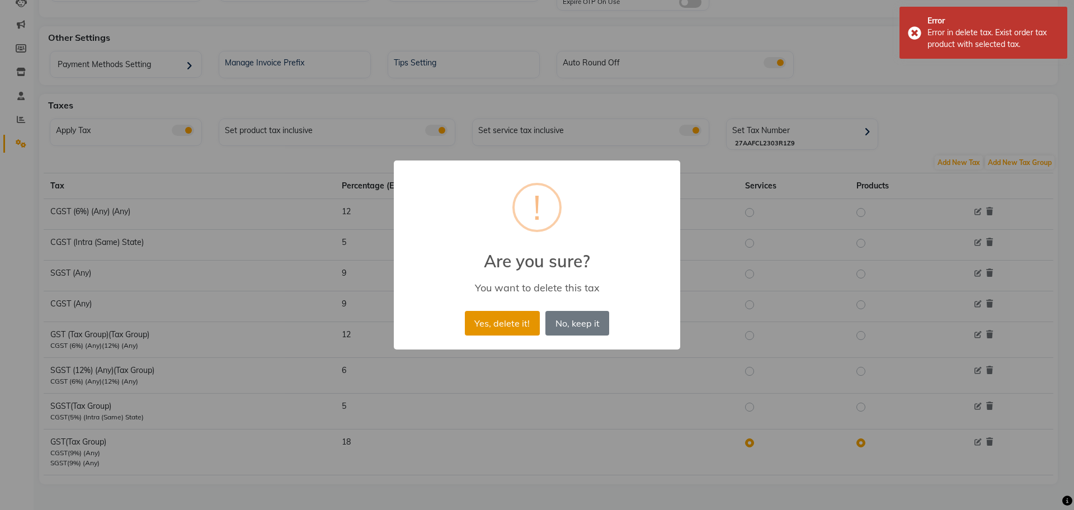
click at [526, 317] on button "Yes, delete it!" at bounding box center [502, 323] width 75 height 25
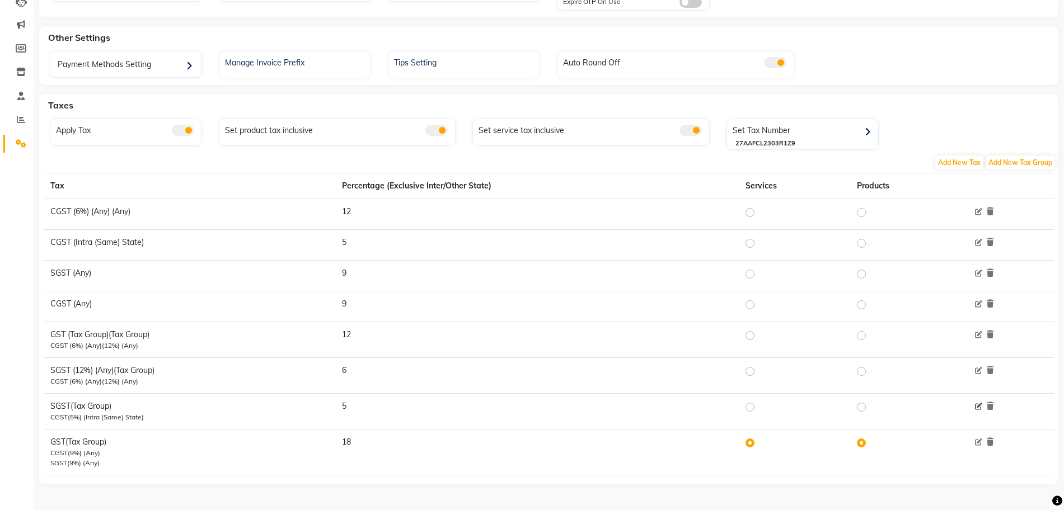
click at [979, 407] on icon at bounding box center [978, 406] width 7 height 7
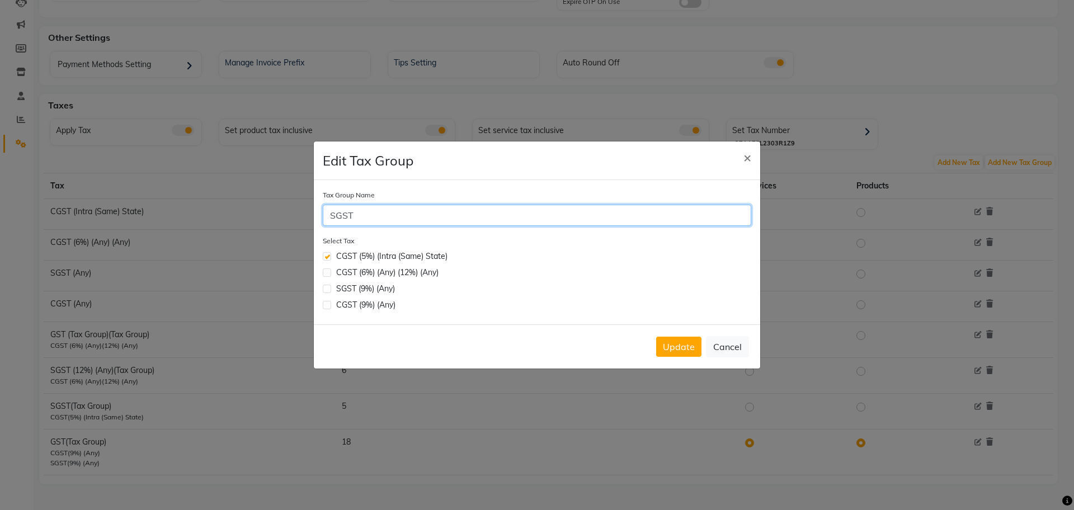
drag, startPoint x: 330, startPoint y: 217, endPoint x: 339, endPoint y: 217, distance: 9.5
click at [330, 217] on input "SGST" at bounding box center [537, 215] width 429 height 21
drag, startPoint x: 429, startPoint y: 218, endPoint x: 433, endPoint y: 225, distance: 8.3
click at [429, 218] on input "GST" at bounding box center [537, 215] width 429 height 21
type input "GST"
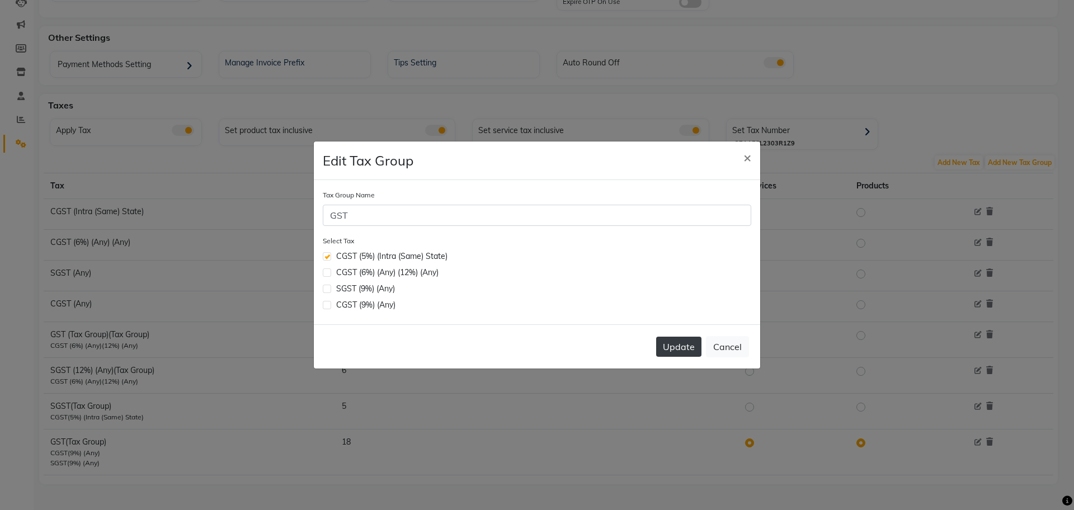
click at [669, 353] on button "Update" at bounding box center [678, 347] width 45 height 20
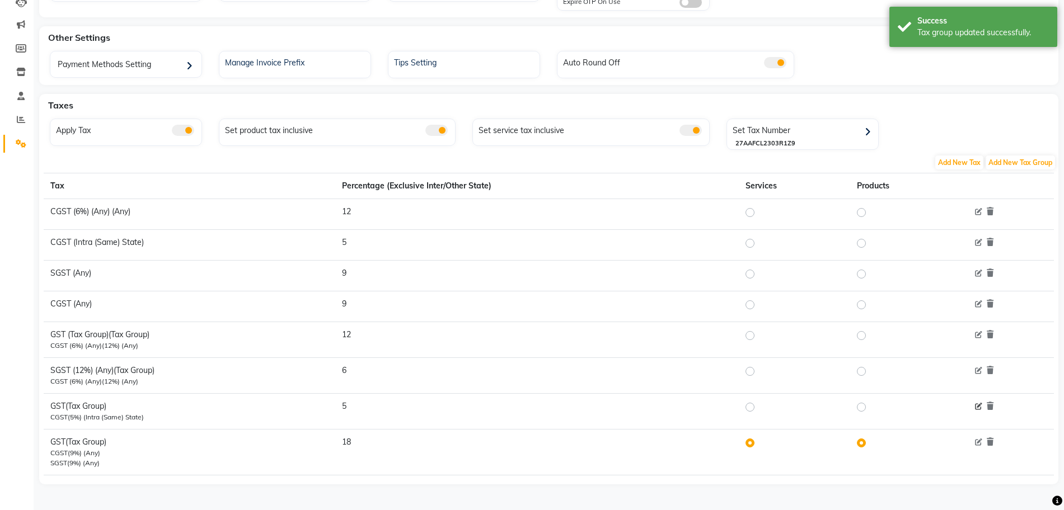
click at [979, 407] on icon at bounding box center [978, 406] width 7 height 7
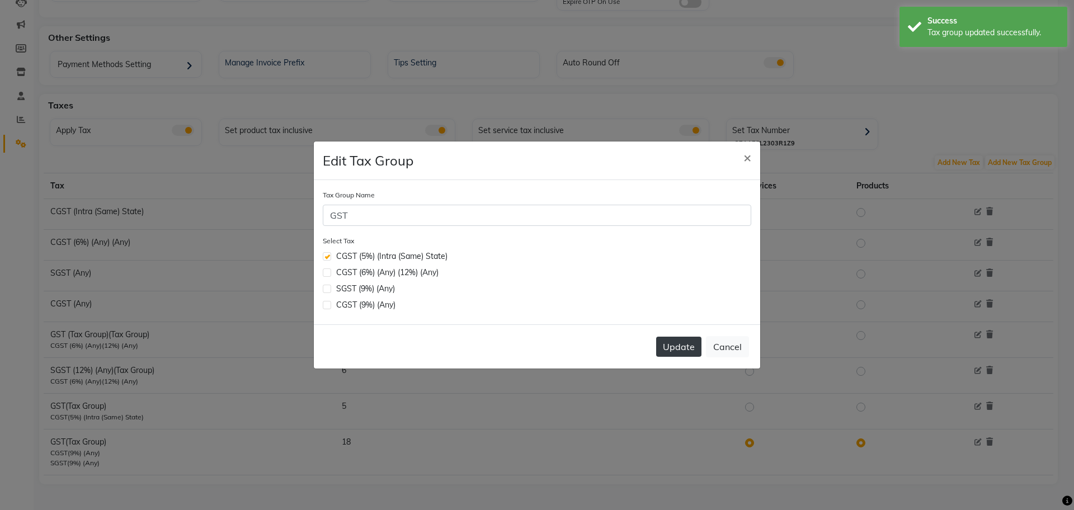
click at [689, 348] on button "Update" at bounding box center [678, 347] width 45 height 20
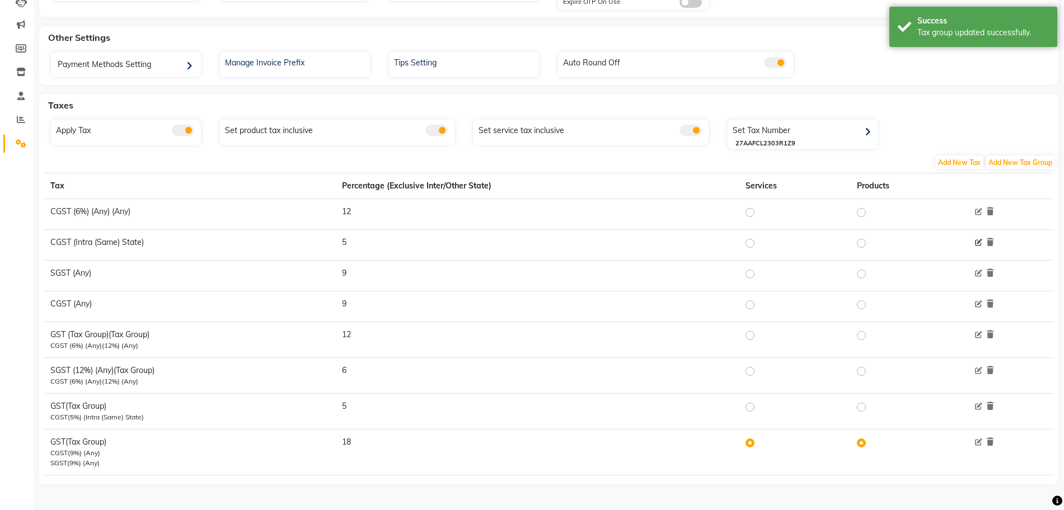
click at [981, 242] on icon at bounding box center [978, 243] width 7 height 7
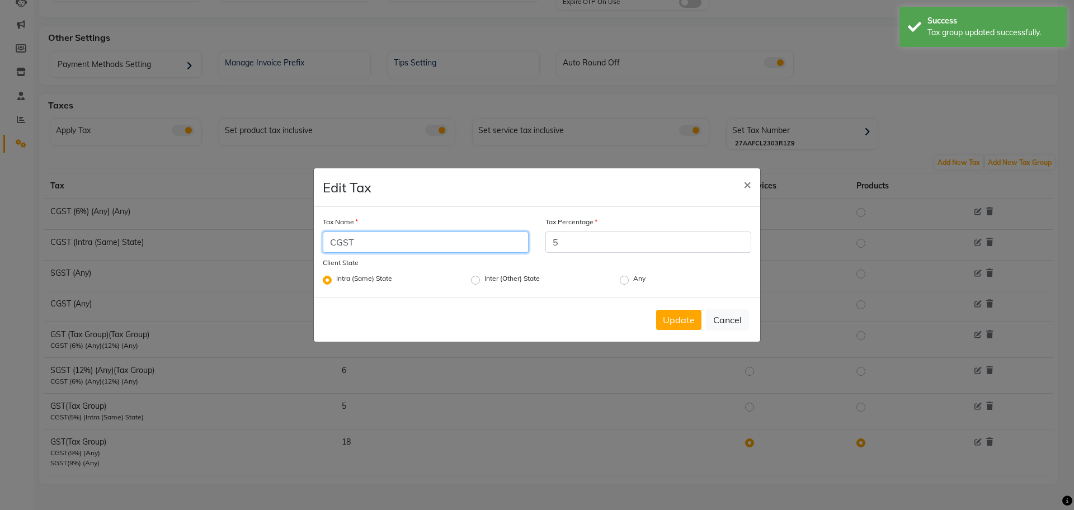
drag, startPoint x: 453, startPoint y: 247, endPoint x: 294, endPoint y: 248, distance: 158.9
click at [296, 248] on ngb-modal-window "Edit Tax × Tax Name CGST Tax Percentage 5 Client State Intra (Same) State Inter…" at bounding box center [537, 255] width 1074 height 510
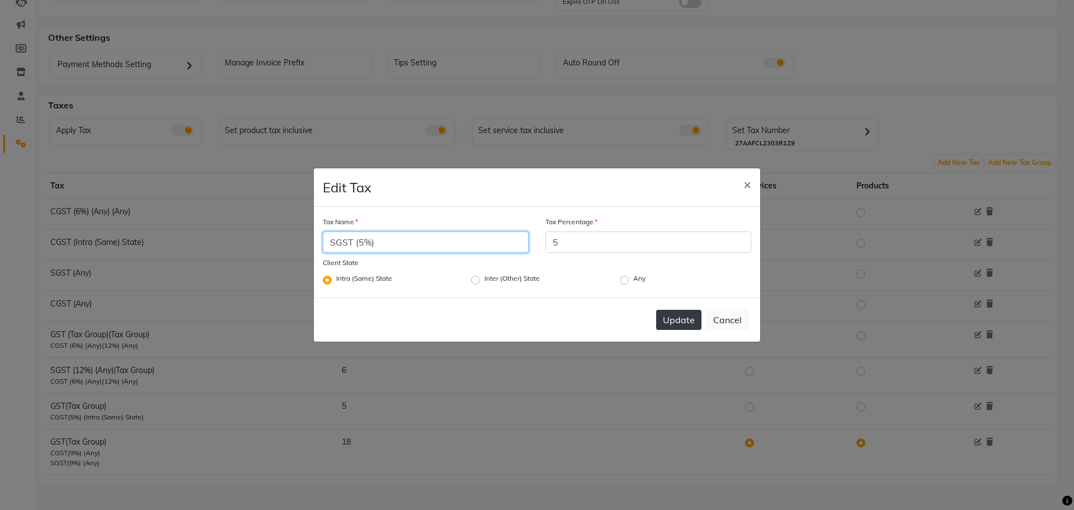
type input "SGST (5%)"
click at [688, 327] on button "Update" at bounding box center [678, 320] width 45 height 20
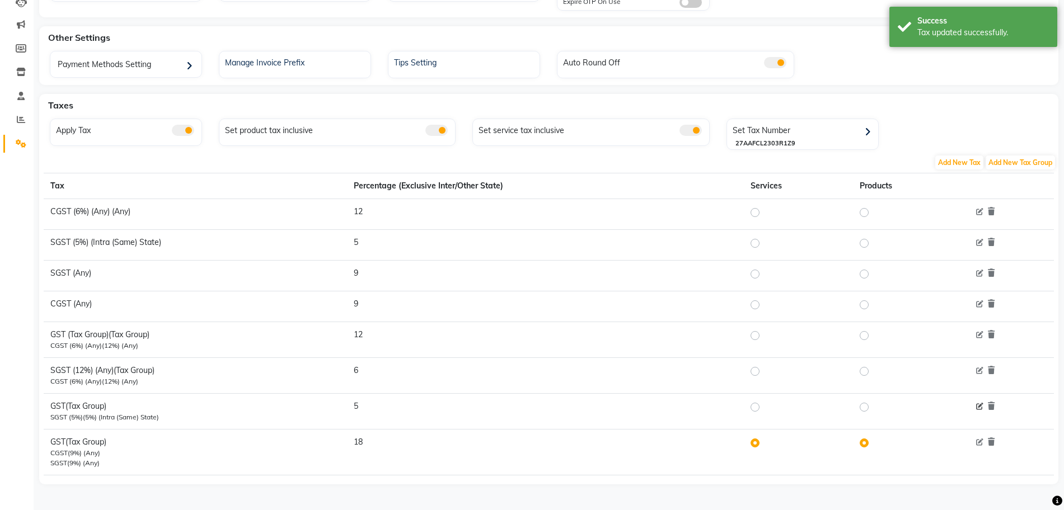
click at [979, 407] on icon at bounding box center [979, 406] width 7 height 7
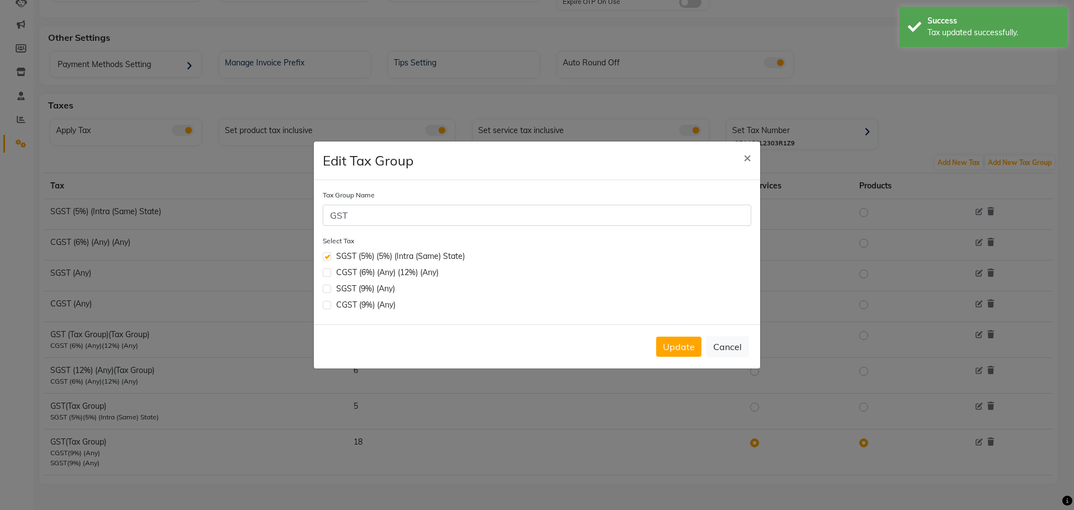
drag, startPoint x: 673, startPoint y: 349, endPoint x: 636, endPoint y: 358, distance: 37.5
click at [674, 349] on button "Update" at bounding box center [678, 347] width 45 height 20
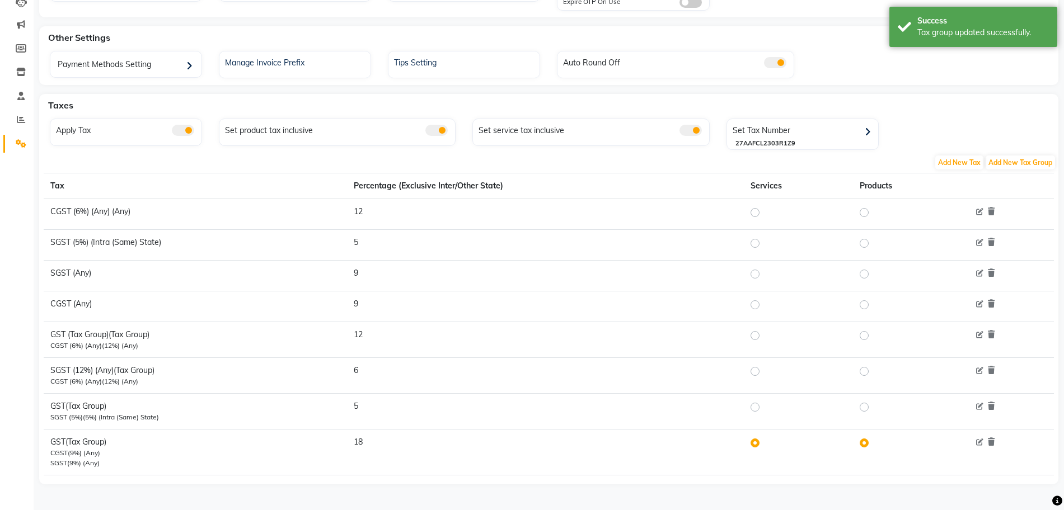
click at [984, 239] on div at bounding box center [1009, 243] width 76 height 12
click at [981, 240] on icon at bounding box center [979, 243] width 7 height 7
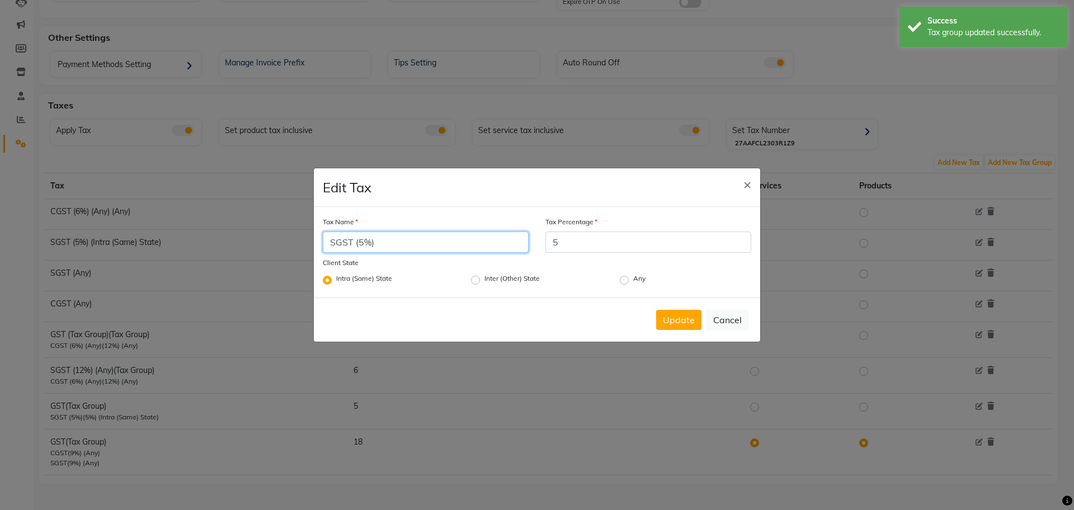
drag, startPoint x: 334, startPoint y: 243, endPoint x: 341, endPoint y: 243, distance: 7.3
click at [335, 243] on input "SGST (5%)" at bounding box center [426, 242] width 206 height 21
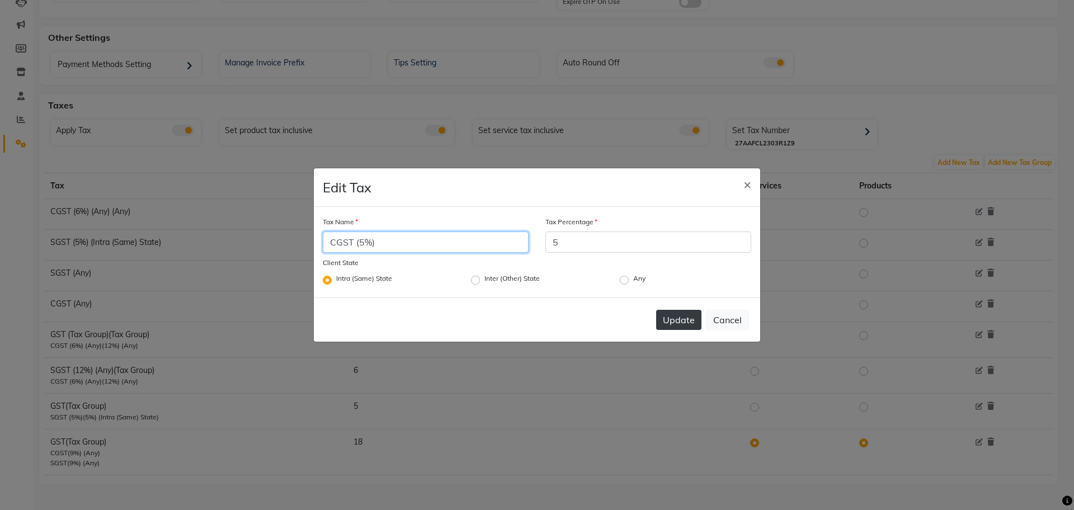
type input "CGST (5%)"
click at [677, 320] on button "Update" at bounding box center [678, 320] width 45 height 20
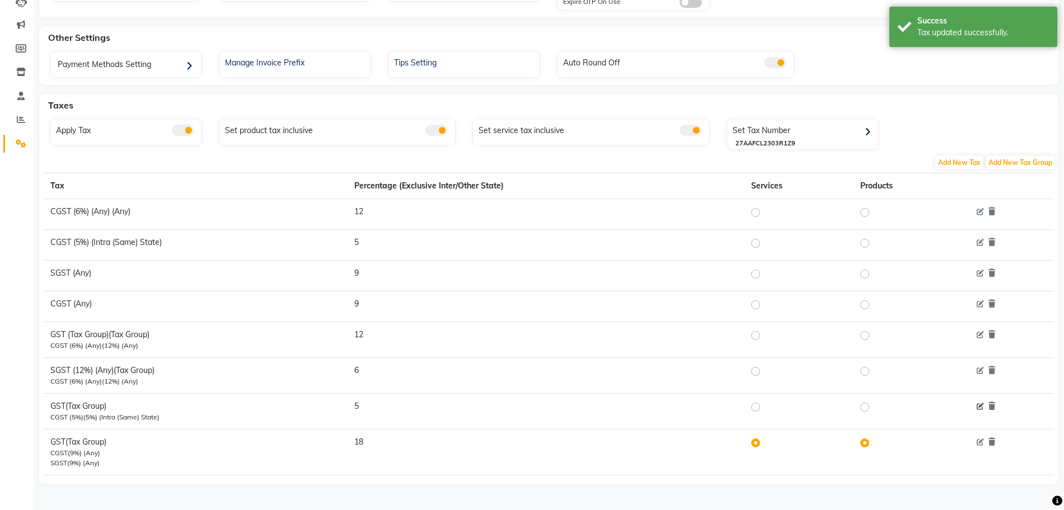
click at [980, 407] on icon at bounding box center [979, 406] width 7 height 7
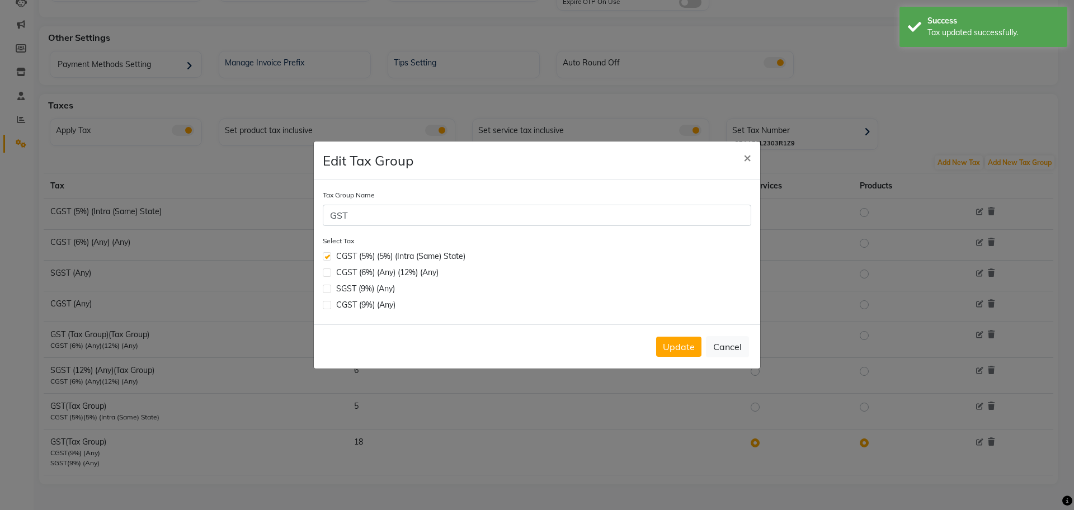
click at [327, 276] on label at bounding box center [327, 273] width 8 height 8
click at [327, 275] on input "checkbox" at bounding box center [326, 271] width 7 height 7
click at [328, 274] on label at bounding box center [327, 273] width 8 height 8
click at [328, 274] on input "checkbox" at bounding box center [326, 271] width 7 height 7
checkbox input "false"
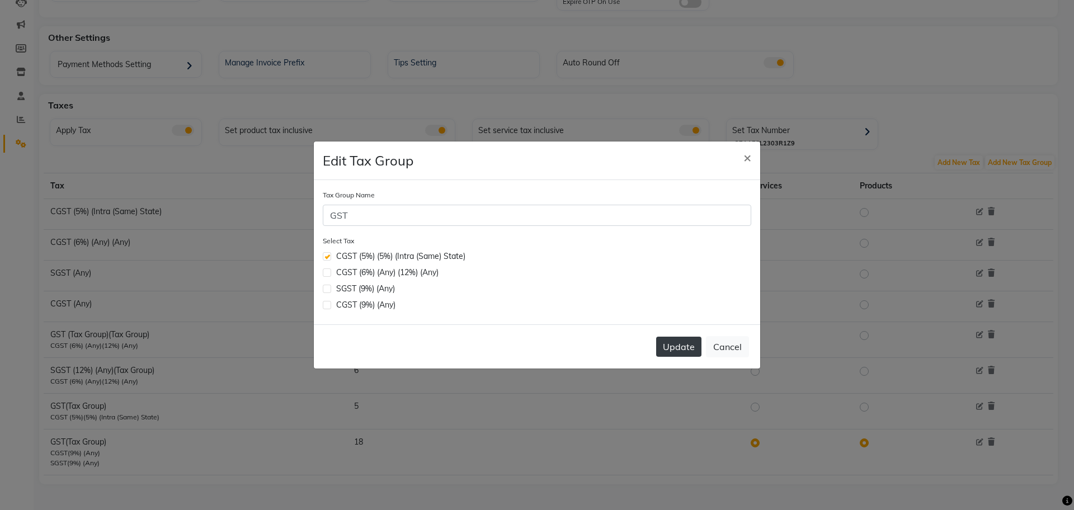
click at [693, 347] on button "Update" at bounding box center [678, 347] width 45 height 20
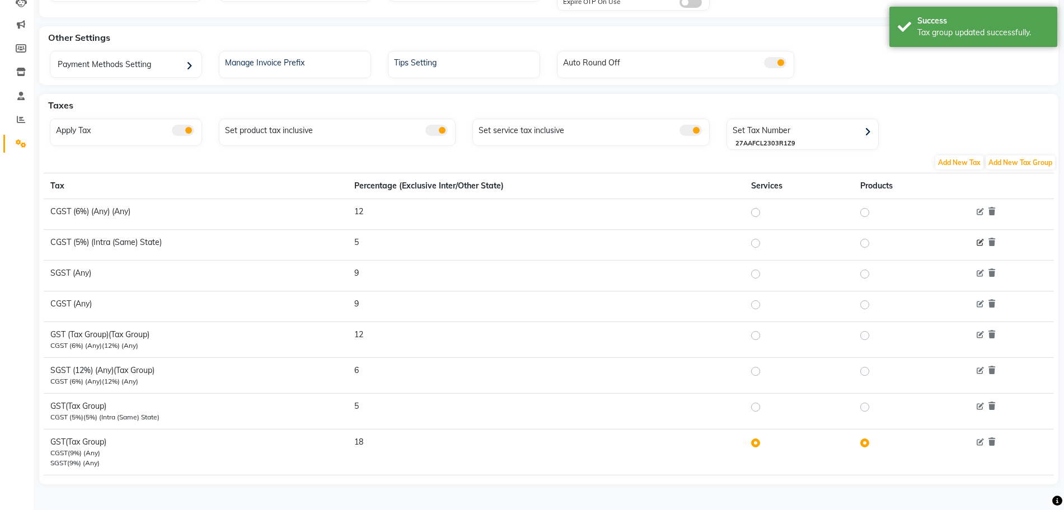
click at [976, 245] on div at bounding box center [1009, 243] width 75 height 12
click at [979, 245] on icon at bounding box center [979, 243] width 7 height 7
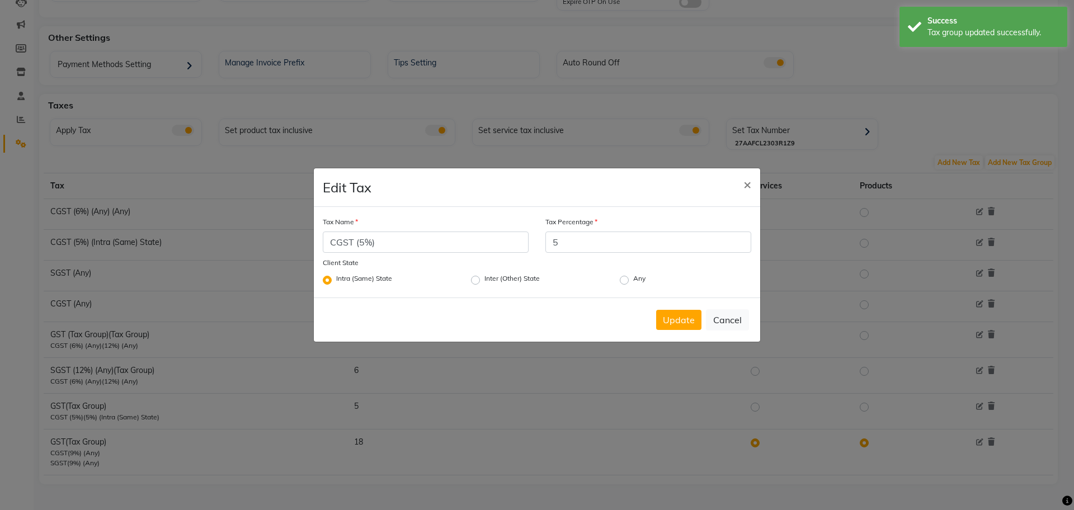
click at [633, 280] on label "Any" at bounding box center [639, 280] width 12 height 13
click at [633, 280] on input "Any" at bounding box center [636, 277] width 7 height 7
radio input "true"
radio input "false"
click at [684, 324] on button "Update" at bounding box center [678, 320] width 45 height 20
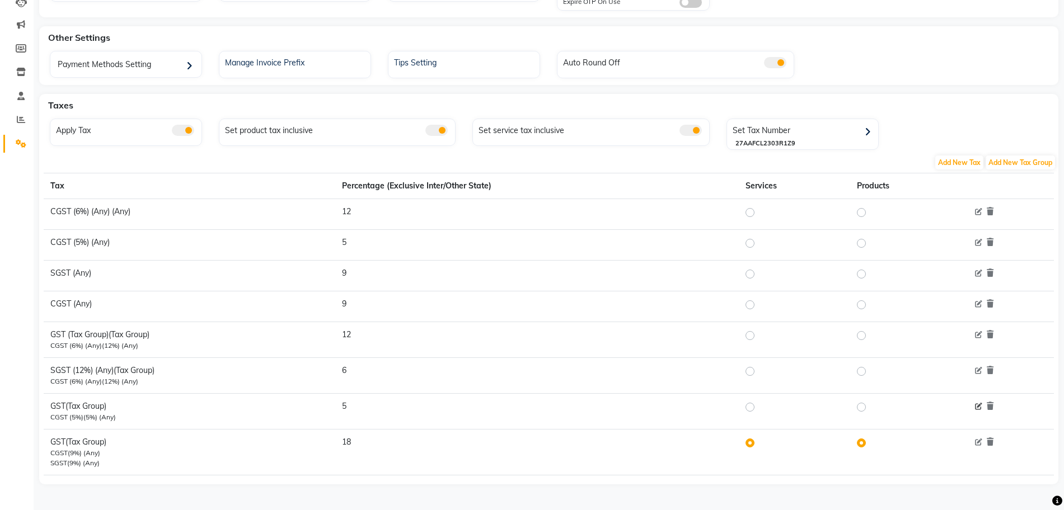
click at [978, 403] on icon at bounding box center [978, 406] width 7 height 7
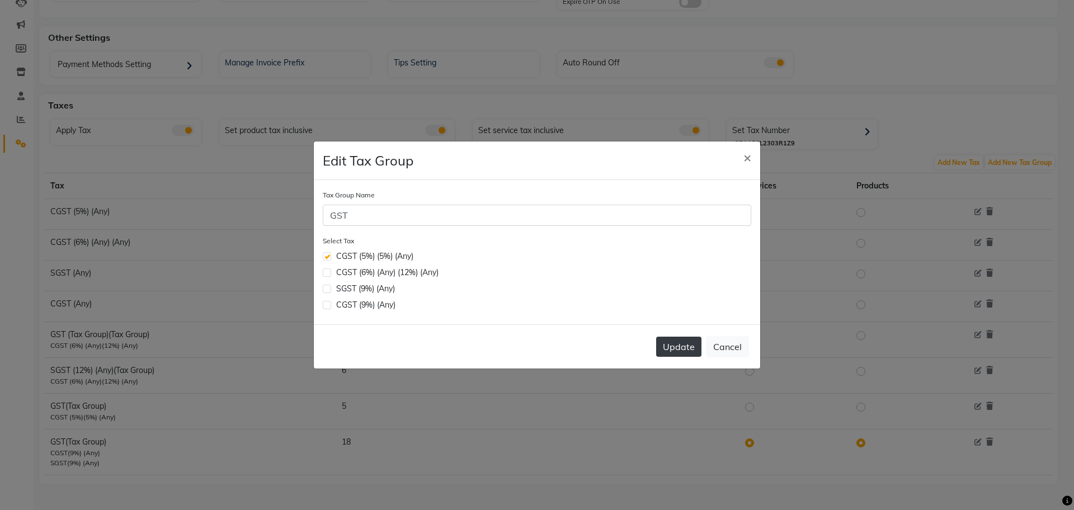
click at [675, 346] on button "Update" at bounding box center [678, 347] width 45 height 20
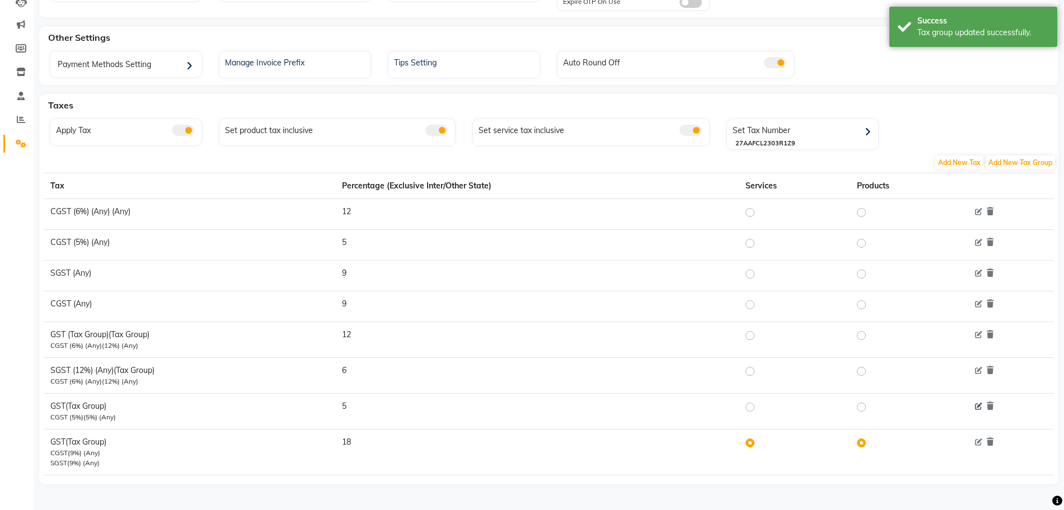
click at [978, 410] on icon at bounding box center [978, 406] width 7 height 7
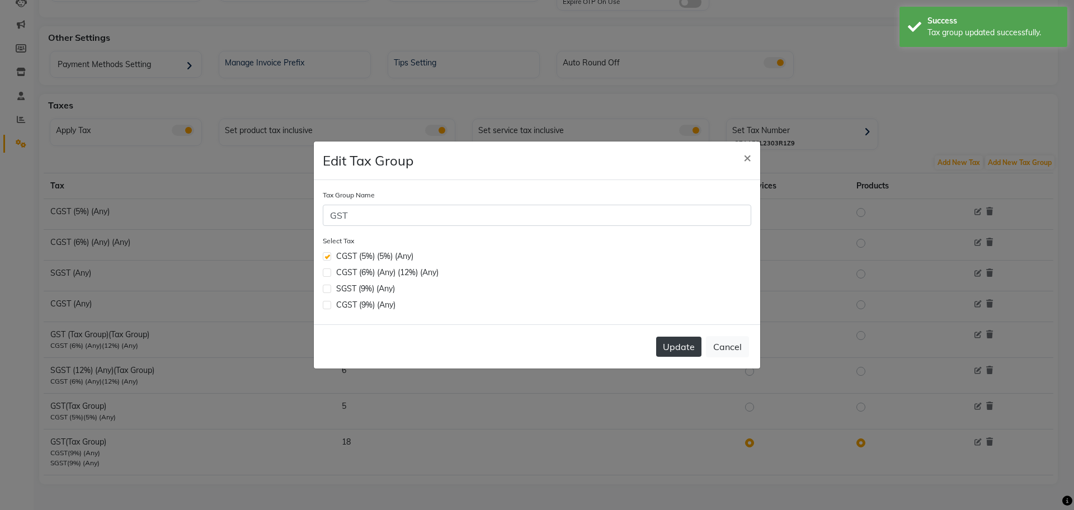
click at [693, 347] on button "Update" at bounding box center [678, 347] width 45 height 20
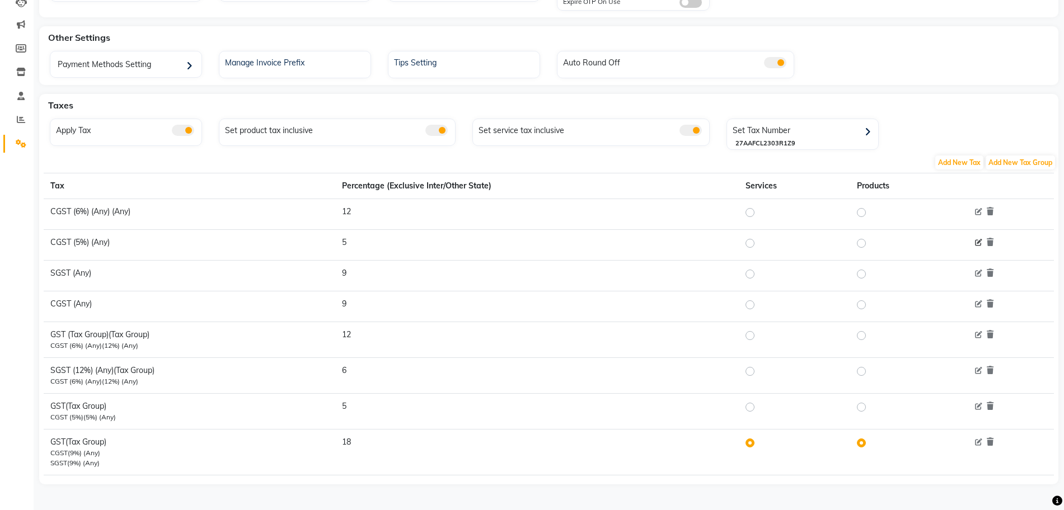
click at [977, 242] on icon at bounding box center [978, 243] width 7 height 7
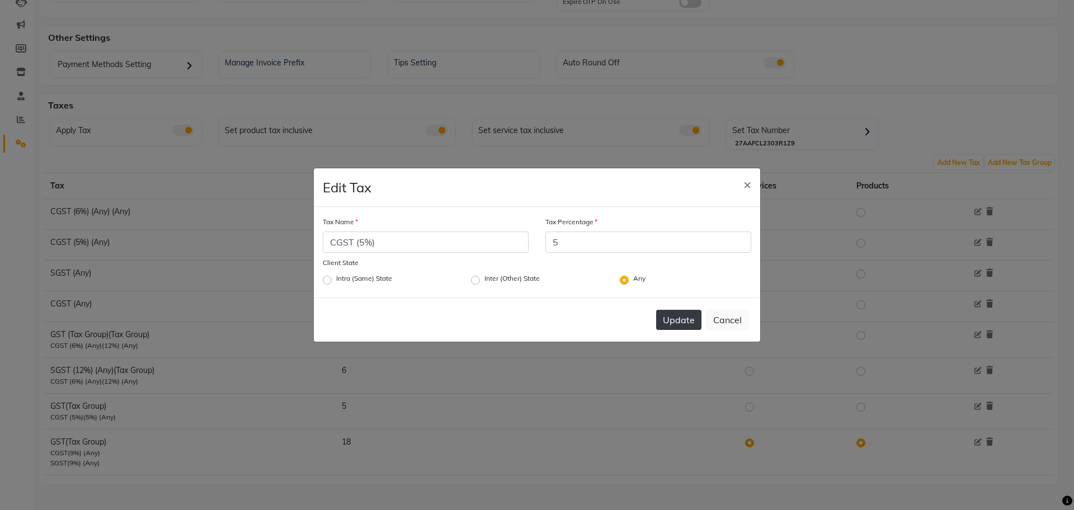
click at [669, 322] on button "Update" at bounding box center [678, 320] width 45 height 20
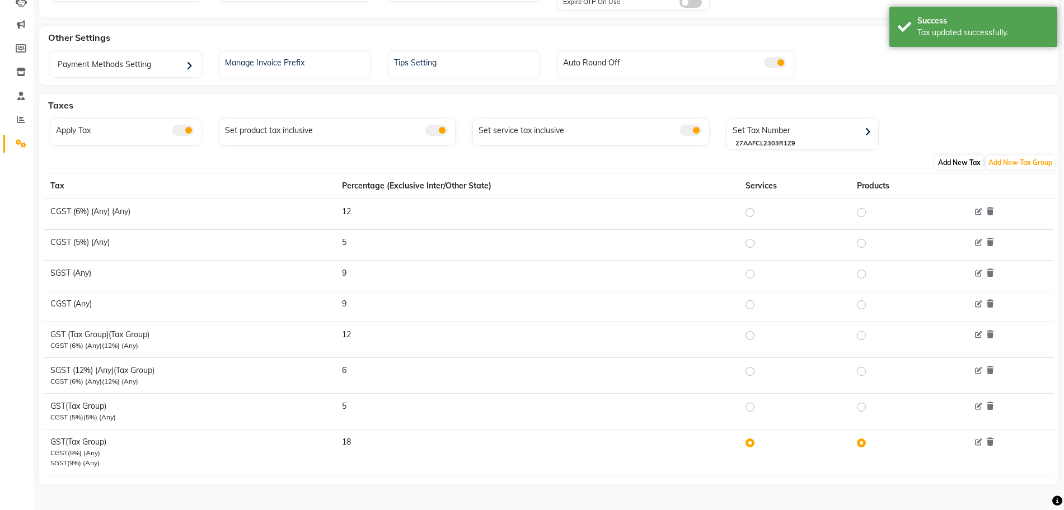
click at [954, 163] on span "Add New Tax" at bounding box center [959, 163] width 48 height 14
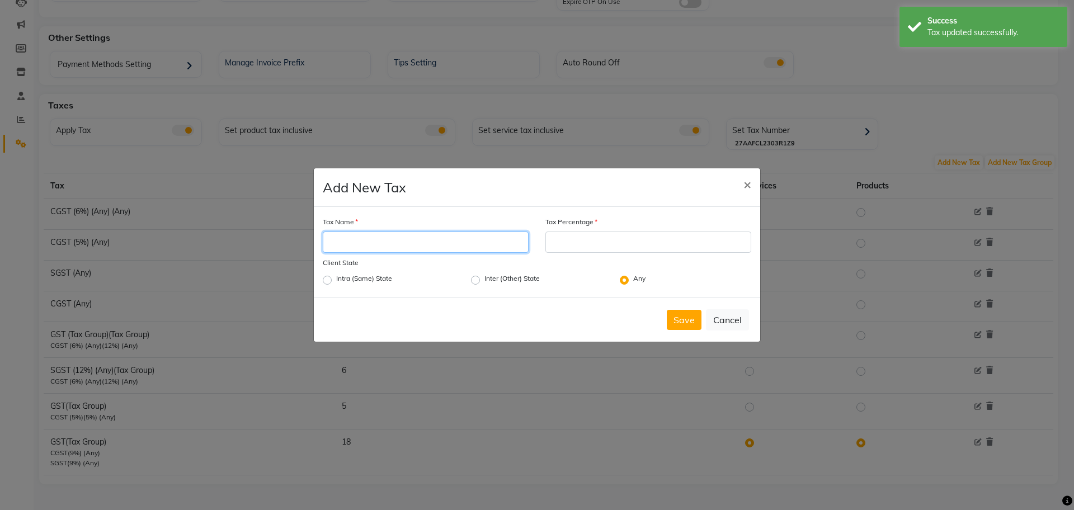
click at [405, 241] on input "Tax Name" at bounding box center [426, 242] width 206 height 21
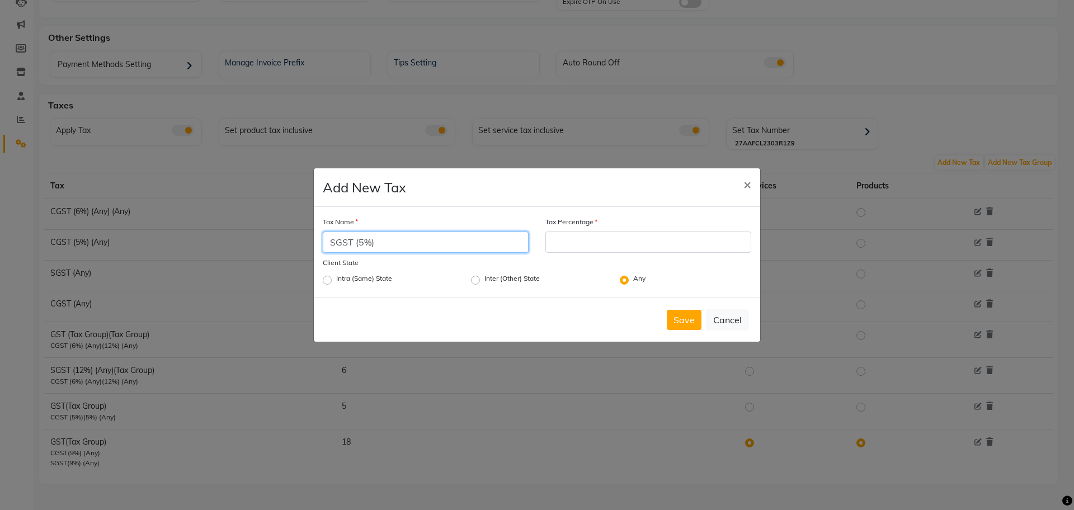
type input "SGST (5%)"
click at [588, 240] on input "Tax Percentage" at bounding box center [649, 242] width 206 height 21
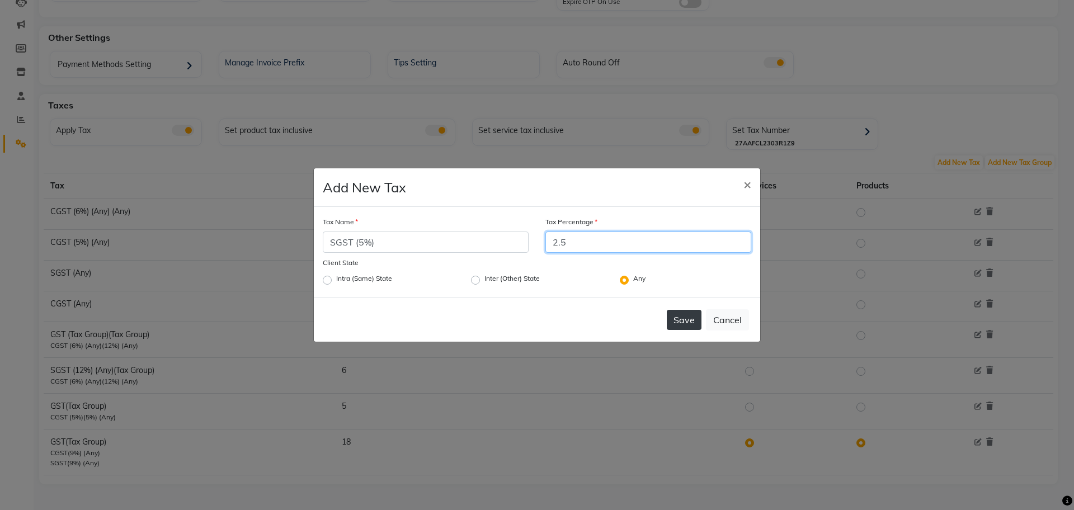
type input "2.5"
click at [679, 321] on button "Save" at bounding box center [684, 320] width 35 height 20
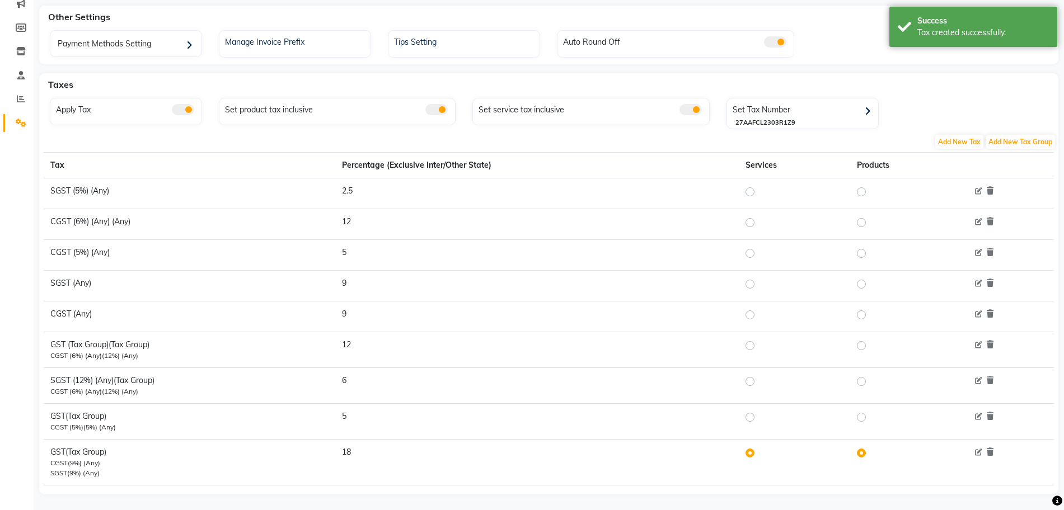
scroll to position [159, 0]
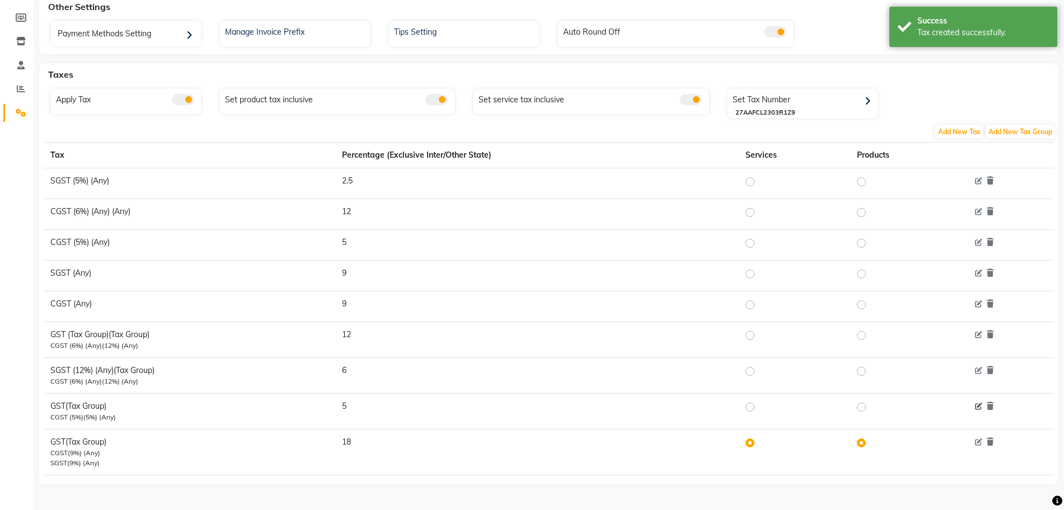
click at [982, 405] on icon at bounding box center [978, 406] width 7 height 7
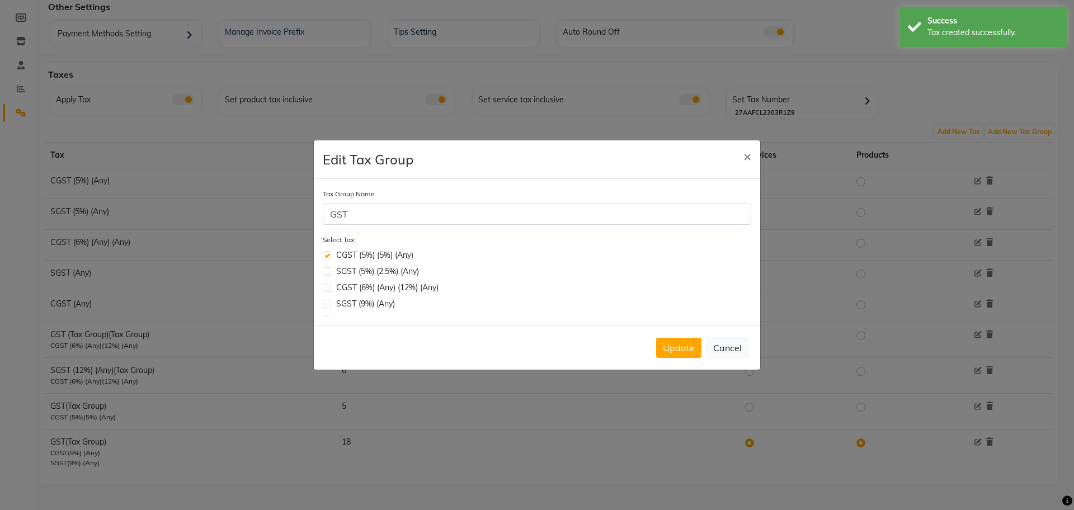
click at [325, 269] on label at bounding box center [327, 271] width 8 height 8
click at [325, 269] on input "checkbox" at bounding box center [326, 270] width 7 height 7
checkbox input "true"
click at [692, 346] on button "Update" at bounding box center [678, 348] width 45 height 20
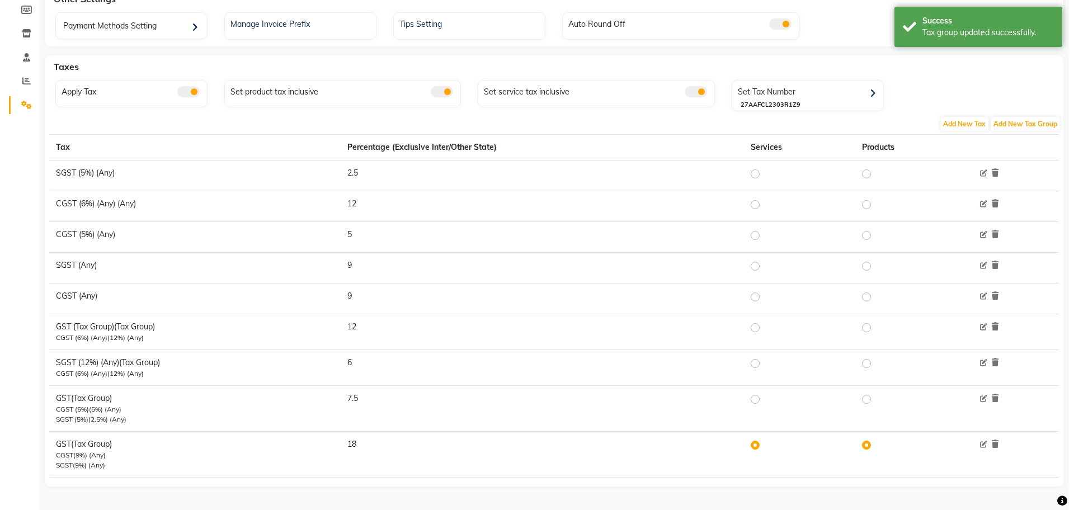
scroll to position [169, 0]
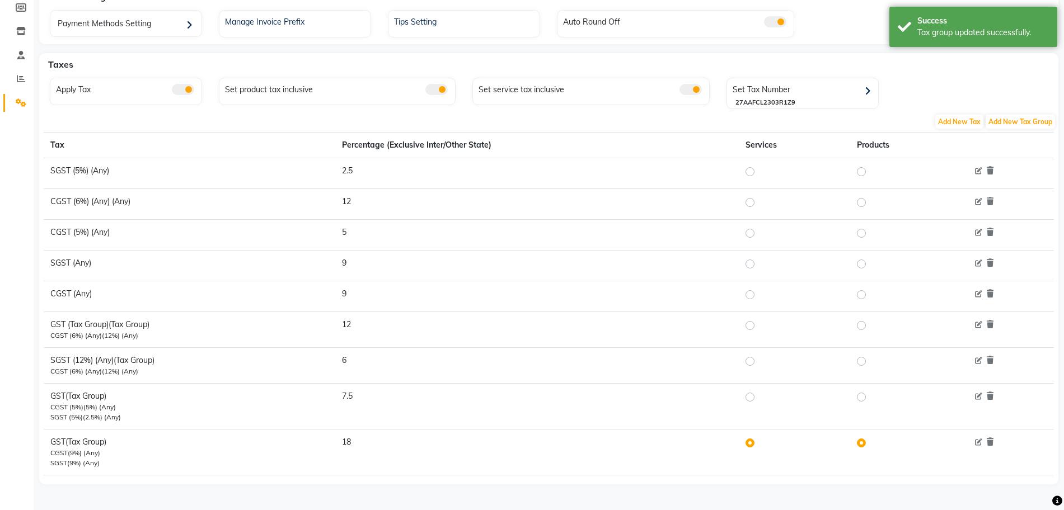
click at [984, 394] on div at bounding box center [1008, 397] width 77 height 12
click at [983, 395] on div at bounding box center [1008, 397] width 77 height 12
click at [981, 398] on icon at bounding box center [978, 396] width 7 height 7
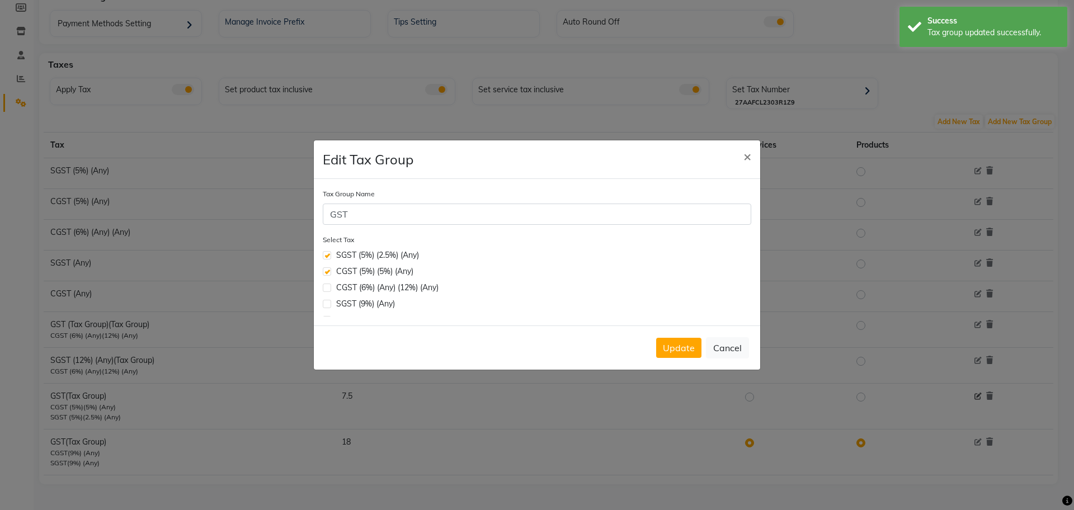
click at [981, 398] on ngb-modal-window "Edit Tax Group × Tax Group Name GST Select Tax SGST (5%) (2.5%) (Any) CGST (5%)…" at bounding box center [537, 255] width 1074 height 510
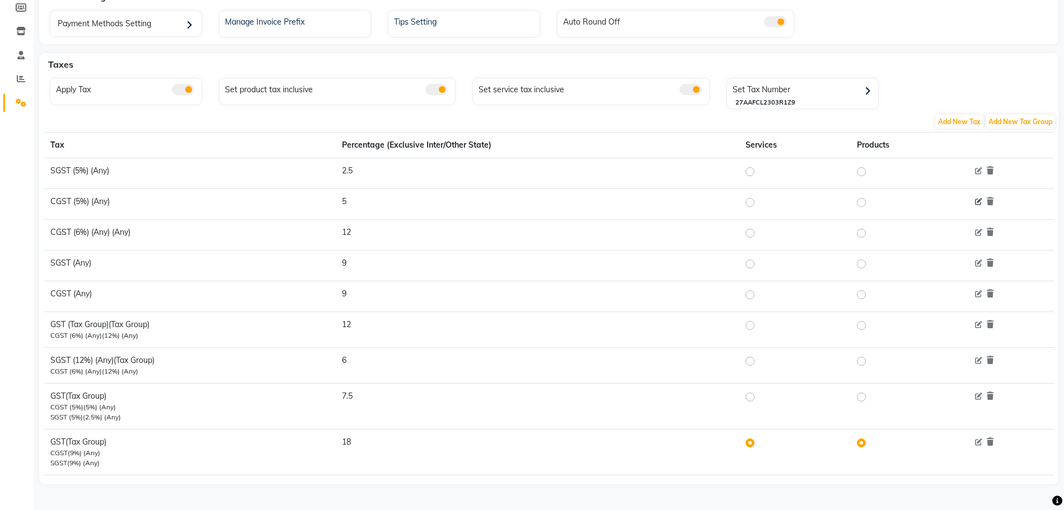
click at [976, 203] on icon at bounding box center [978, 202] width 7 height 7
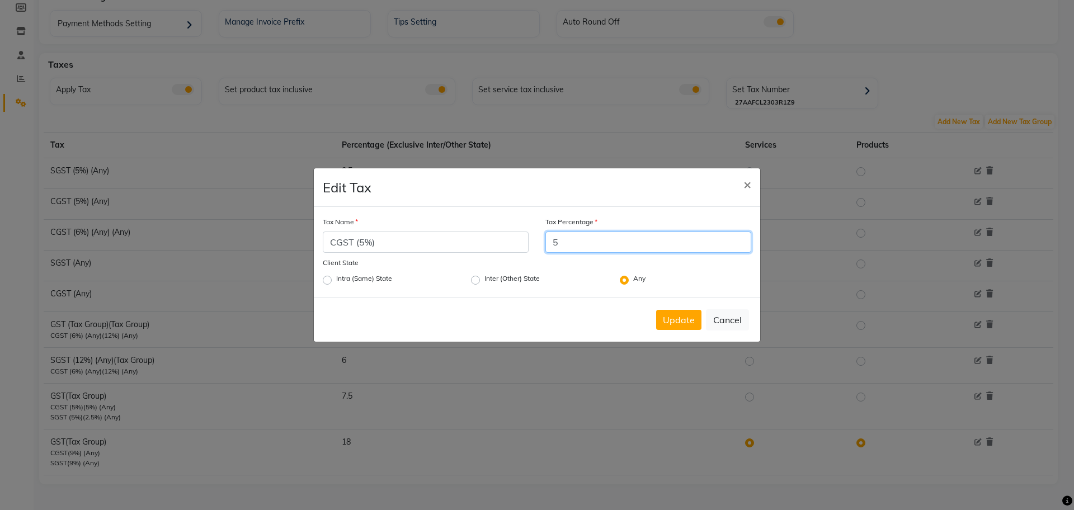
drag, startPoint x: 573, startPoint y: 235, endPoint x: 512, endPoint y: 236, distance: 61.0
click at [512, 236] on div "Tax Name CGST (5%) Tax Percentage 5" at bounding box center [536, 235] width 445 height 39
type input "2.5"
click at [670, 318] on button "Update" at bounding box center [678, 320] width 45 height 20
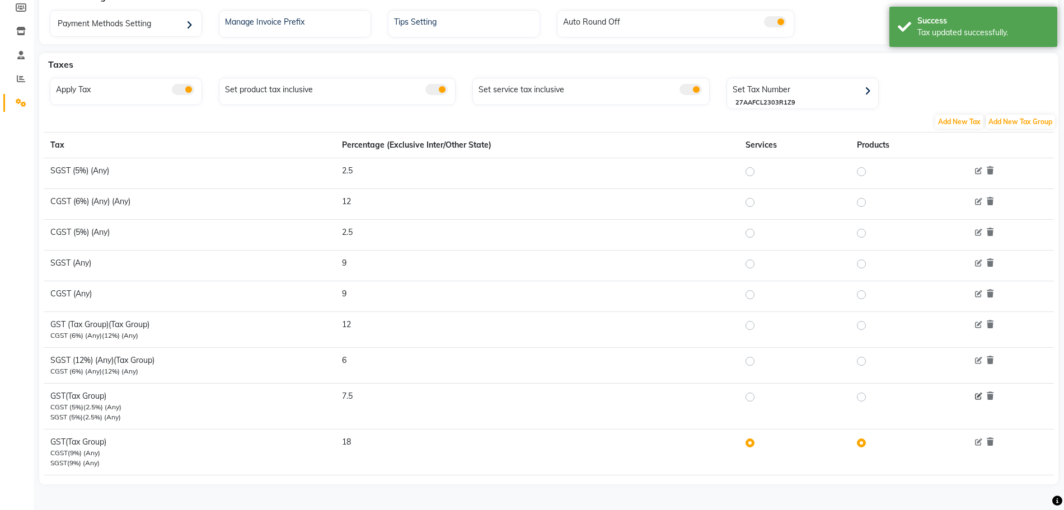
click at [982, 397] on icon at bounding box center [978, 396] width 7 height 7
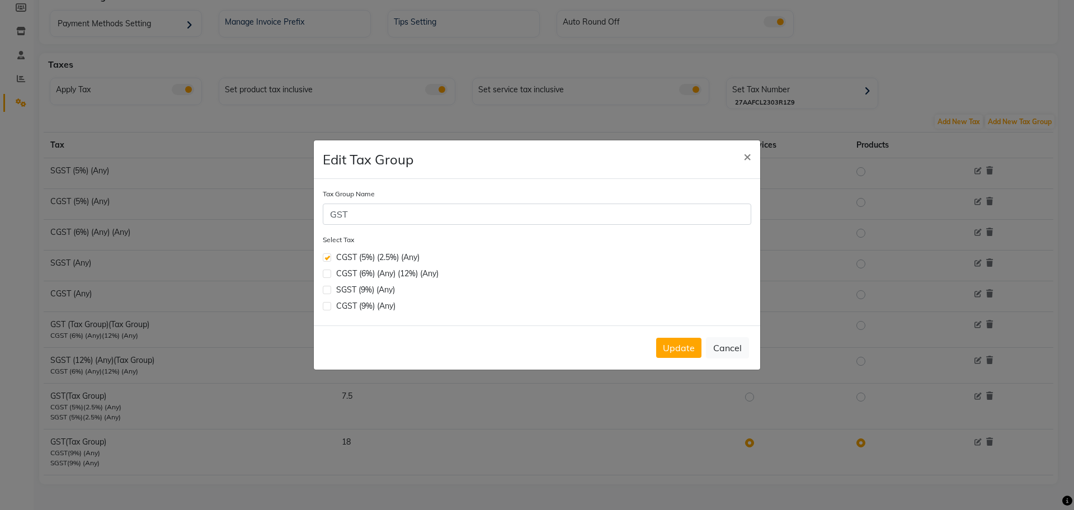
scroll to position [0, 0]
click at [690, 346] on button "Update" at bounding box center [678, 348] width 45 height 20
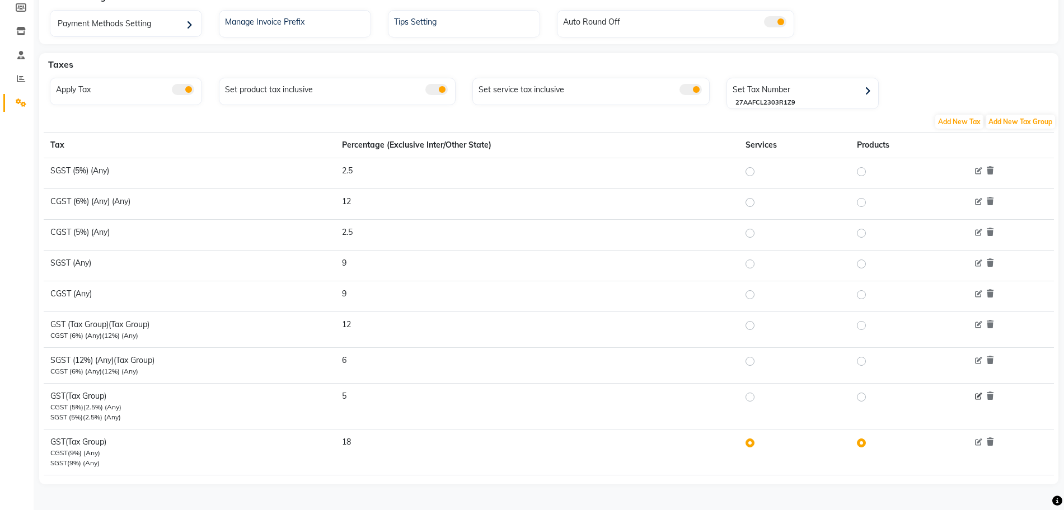
click at [982, 398] on icon at bounding box center [978, 396] width 7 height 7
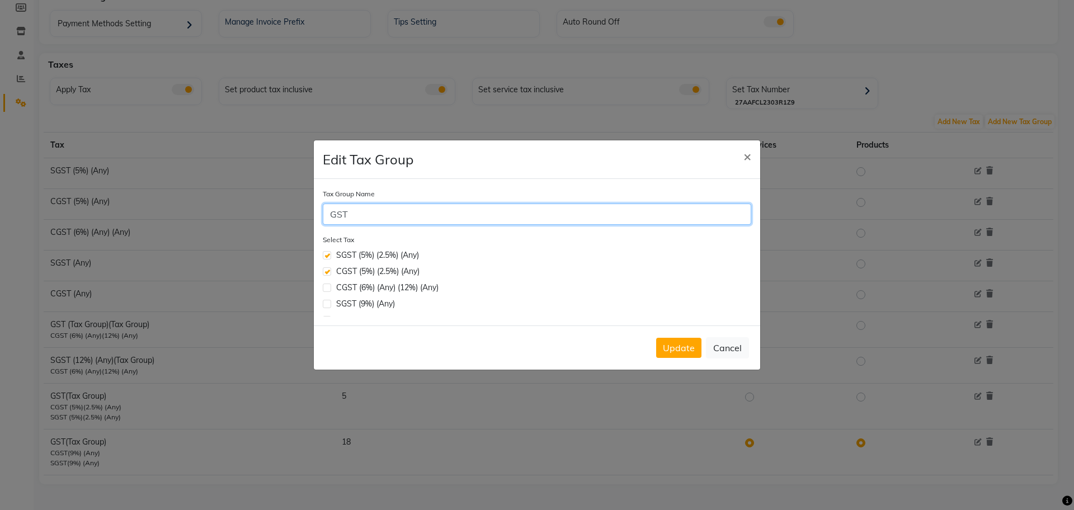
drag, startPoint x: 363, startPoint y: 211, endPoint x: 328, endPoint y: 211, distance: 35.3
click at [334, 211] on input "GST" at bounding box center [537, 214] width 429 height 21
type input "G"
type input "GST (Tax Group)"
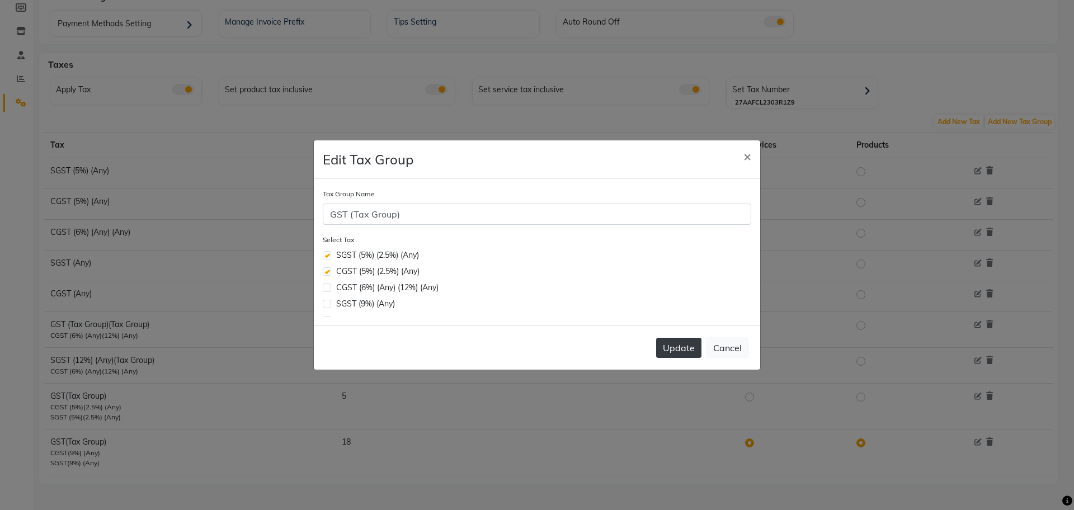
click at [693, 347] on button "Update" at bounding box center [678, 348] width 45 height 20
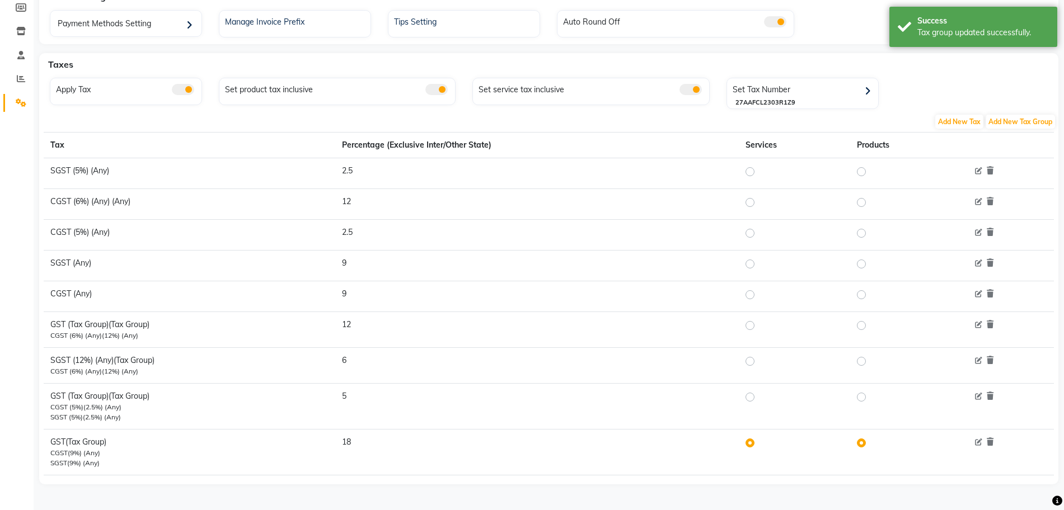
click at [759, 398] on label at bounding box center [759, 397] width 0 height 13
click at [752, 398] on input "radio" at bounding box center [752, 397] width 8 height 8
radio input "true"
click at [759, 445] on label at bounding box center [759, 442] width 0 height 13
click at [752, 445] on input "radio" at bounding box center [752, 443] width 8 height 8
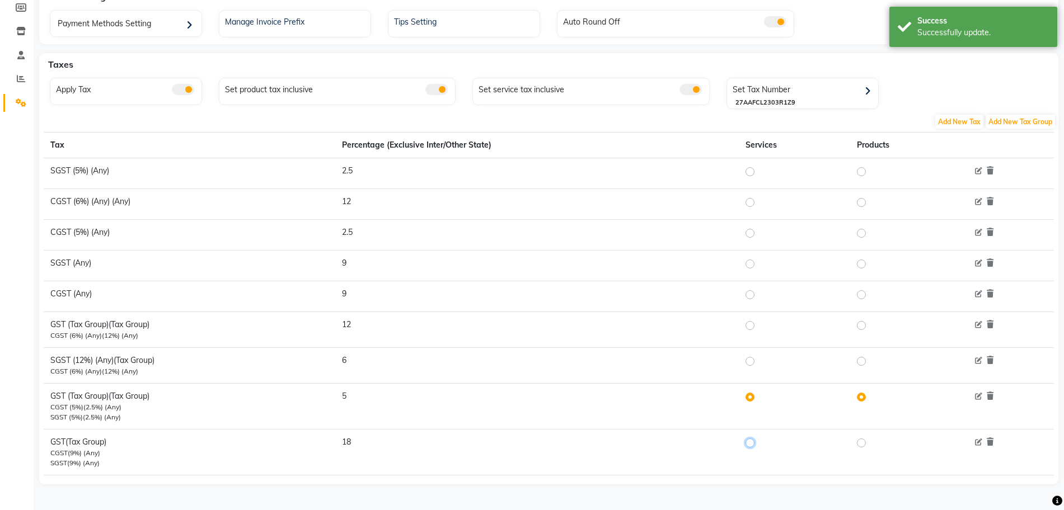
radio input "true"
click at [857, 442] on td at bounding box center [907, 452] width 114 height 46
click at [870, 442] on label at bounding box center [870, 442] width 0 height 13
click at [859, 442] on input "radio" at bounding box center [863, 443] width 8 height 8
radio input "true"
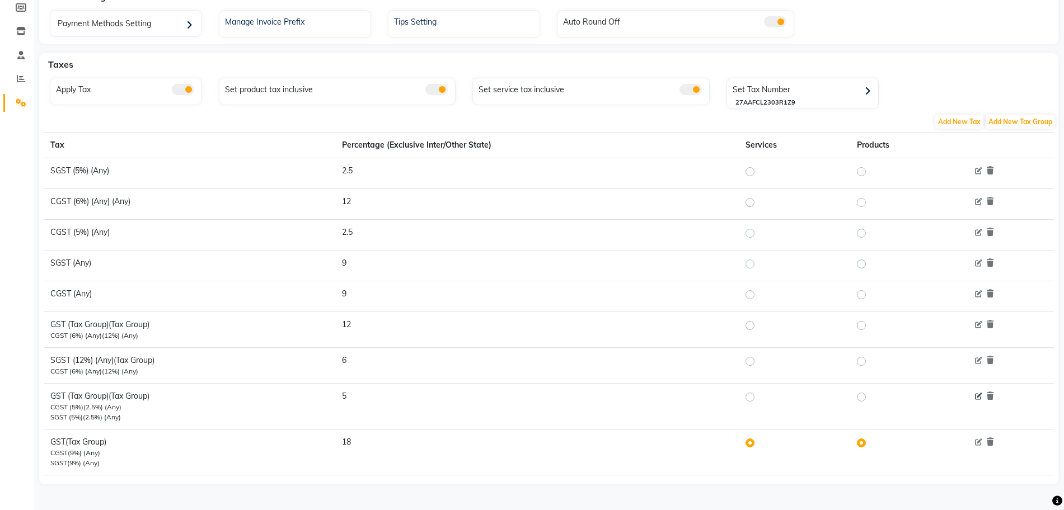
click at [980, 397] on icon at bounding box center [978, 396] width 7 height 7
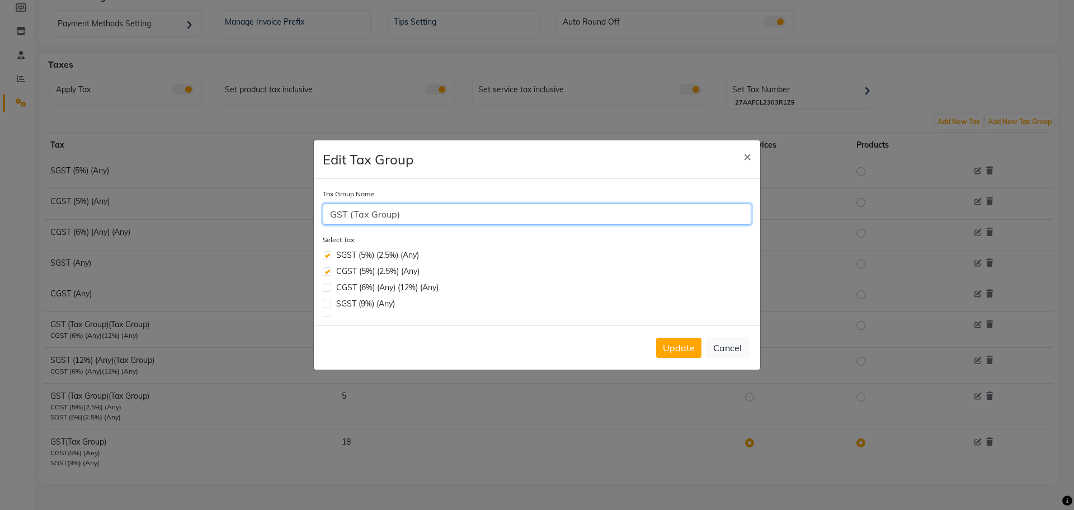
click at [447, 219] on input "GST (Tax Group)" at bounding box center [537, 214] width 429 height 21
type input "GST (Tax Group) 5%"
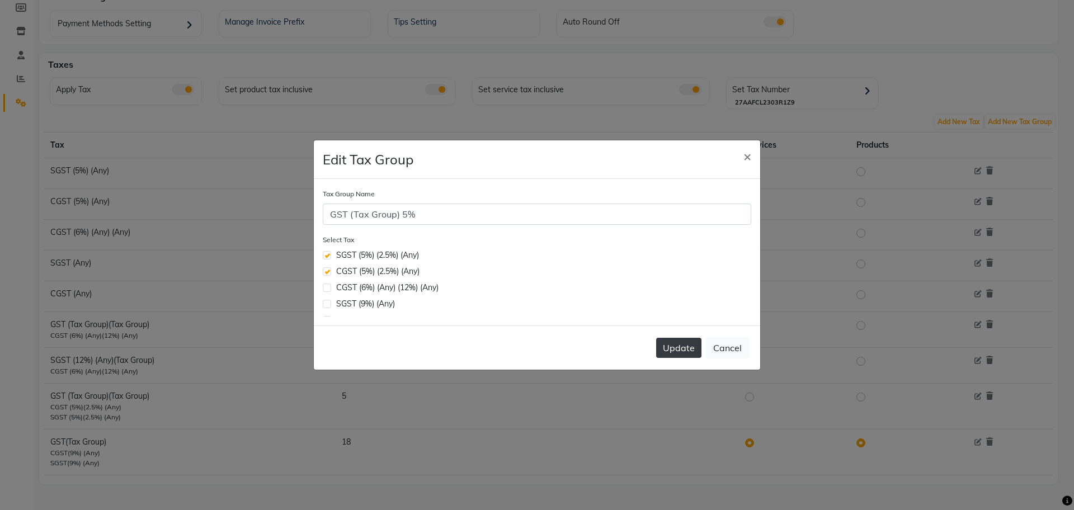
click at [682, 352] on button "Update" at bounding box center [678, 348] width 45 height 20
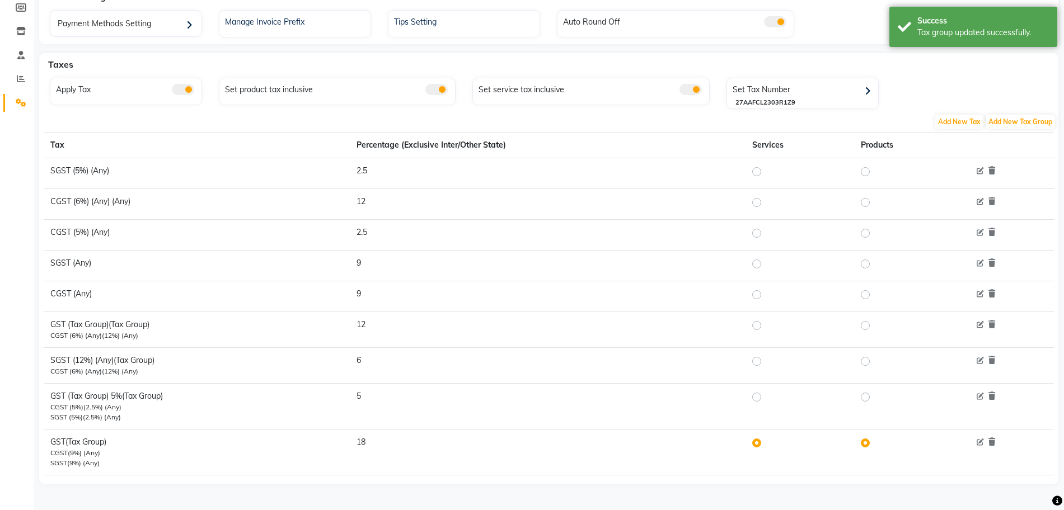
click at [987, 356] on div at bounding box center [1009, 361] width 75 height 12
click at [980, 359] on icon at bounding box center [979, 361] width 7 height 7
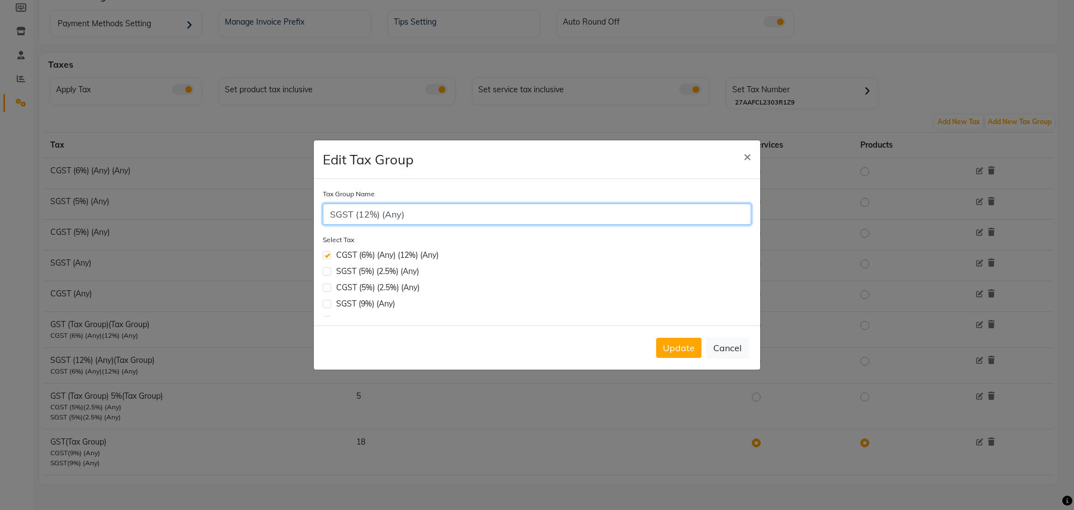
drag, startPoint x: 409, startPoint y: 215, endPoint x: 324, endPoint y: 215, distance: 85.1
click at [324, 215] on input "SGST (12%) (Any)" at bounding box center [537, 214] width 429 height 21
type input "g"
type input "GST (Tax Group) 12%"
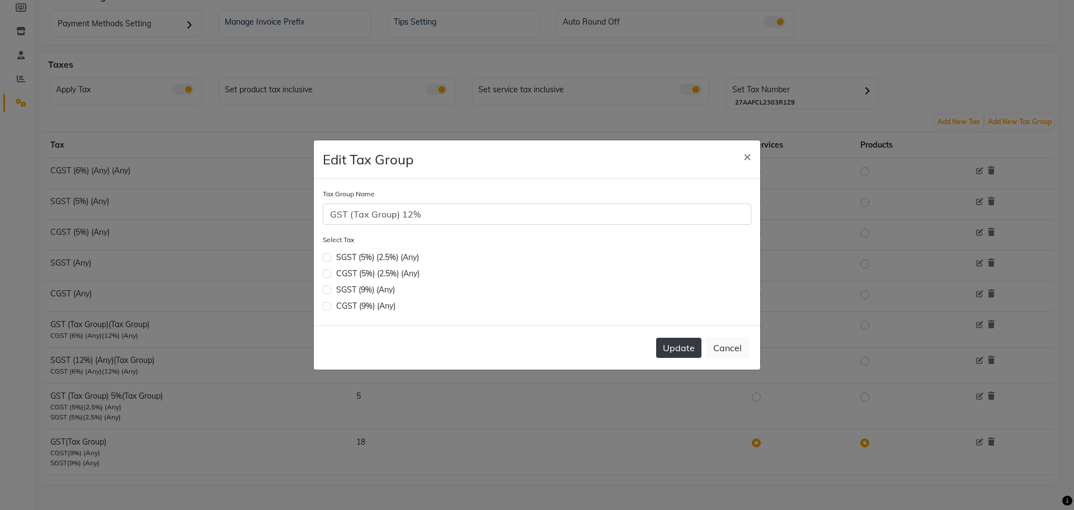
click at [676, 349] on button "Update" at bounding box center [678, 348] width 45 height 20
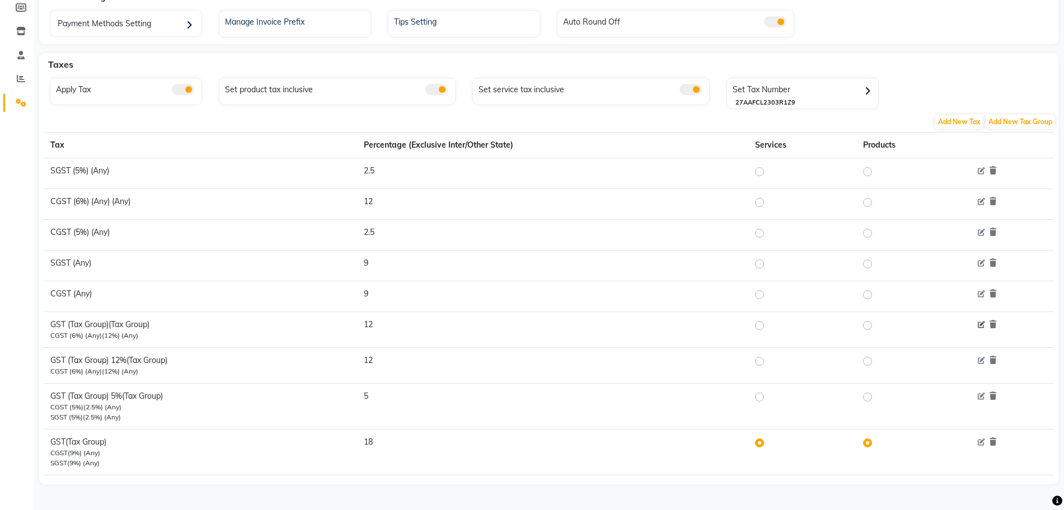
click at [979, 323] on icon at bounding box center [981, 325] width 7 height 7
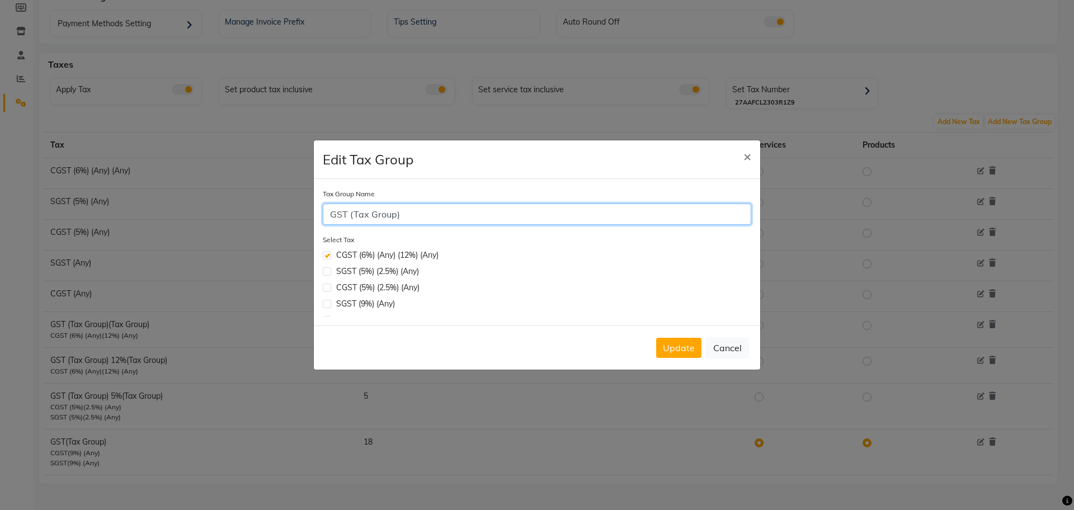
drag, startPoint x: 431, startPoint y: 215, endPoint x: 317, endPoint y: 210, distance: 114.9
click at [317, 210] on div "Tax Group Name GST (Tax Group) Select Tax CGST (6%) (Any) (12%) (Any) SGST (5%)…" at bounding box center [537, 252] width 447 height 147
type input "s"
type input "SGST (6%) (Any)"
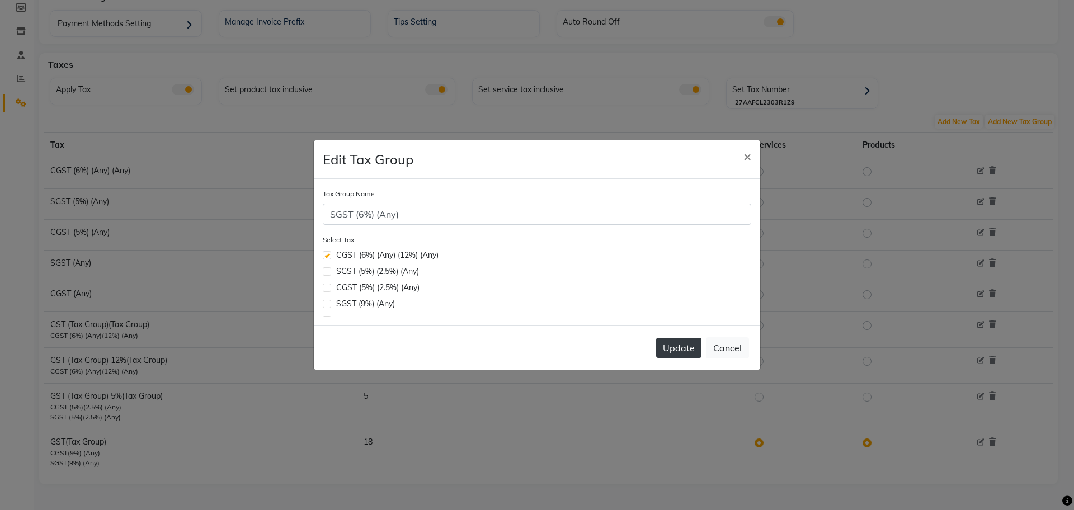
click at [671, 350] on button "Update" at bounding box center [678, 348] width 45 height 20
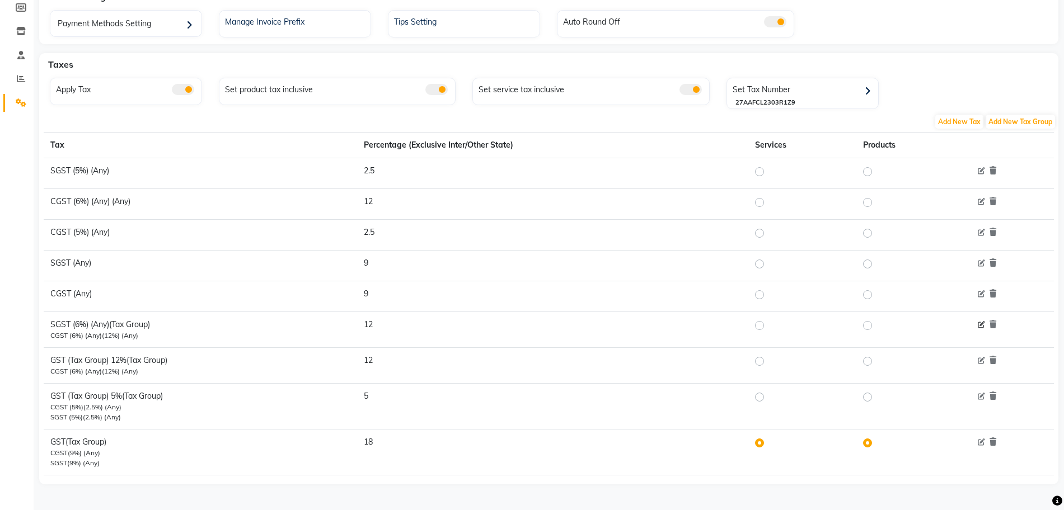
click at [983, 326] on icon at bounding box center [981, 325] width 7 height 7
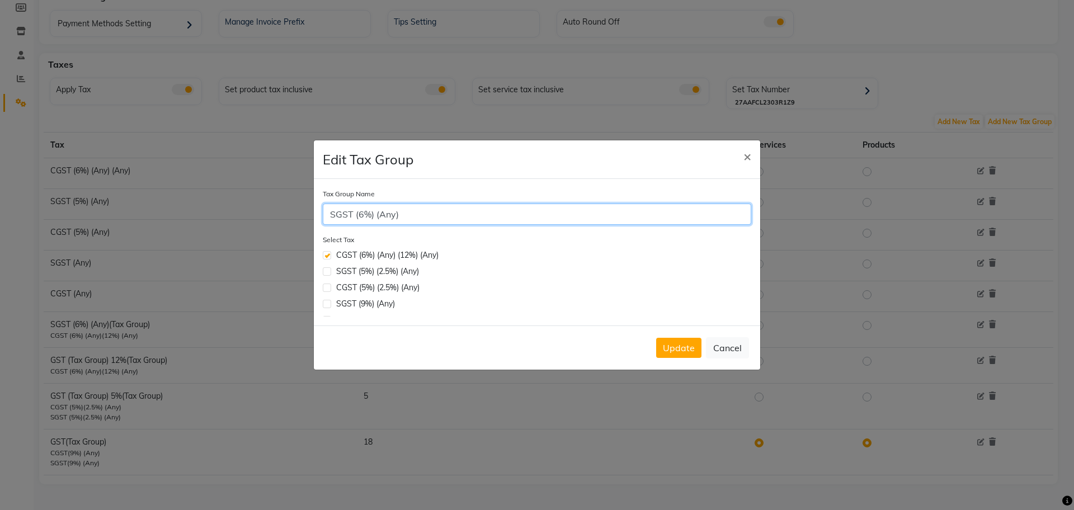
click at [364, 216] on input "SGST (6%) (Any)" at bounding box center [537, 214] width 429 height 21
type input "SGST (12%) (Any)"
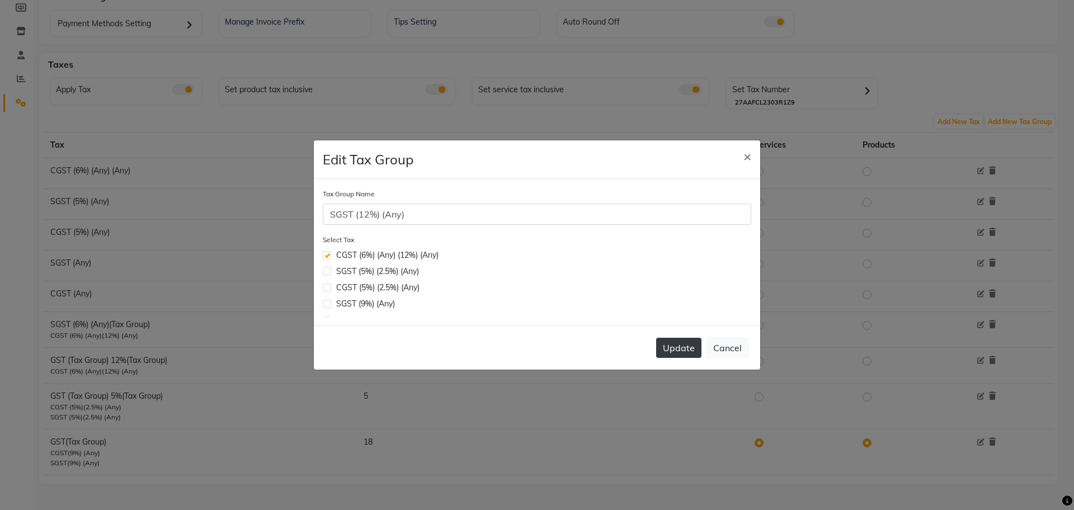
click at [675, 351] on button "Update" at bounding box center [678, 348] width 45 height 20
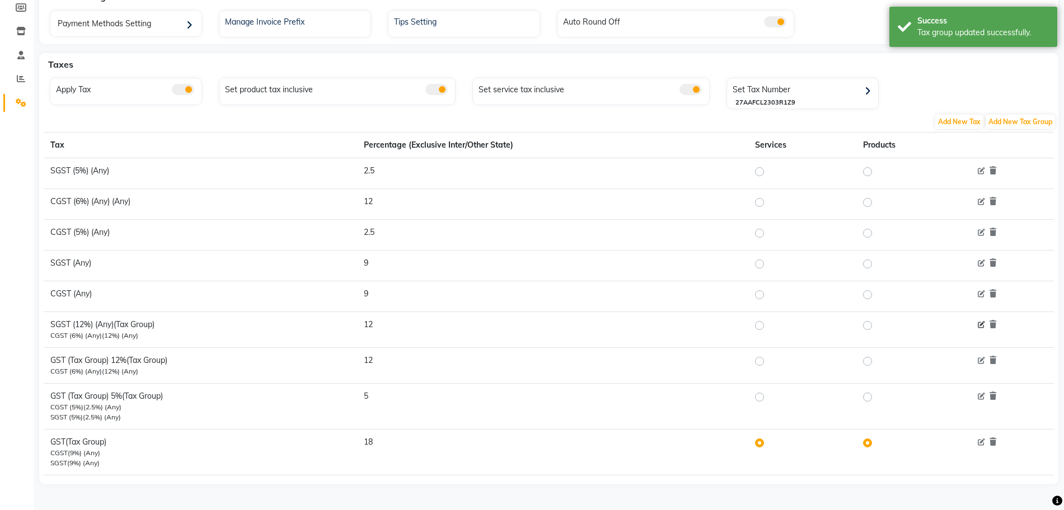
click at [982, 324] on icon at bounding box center [981, 325] width 7 height 7
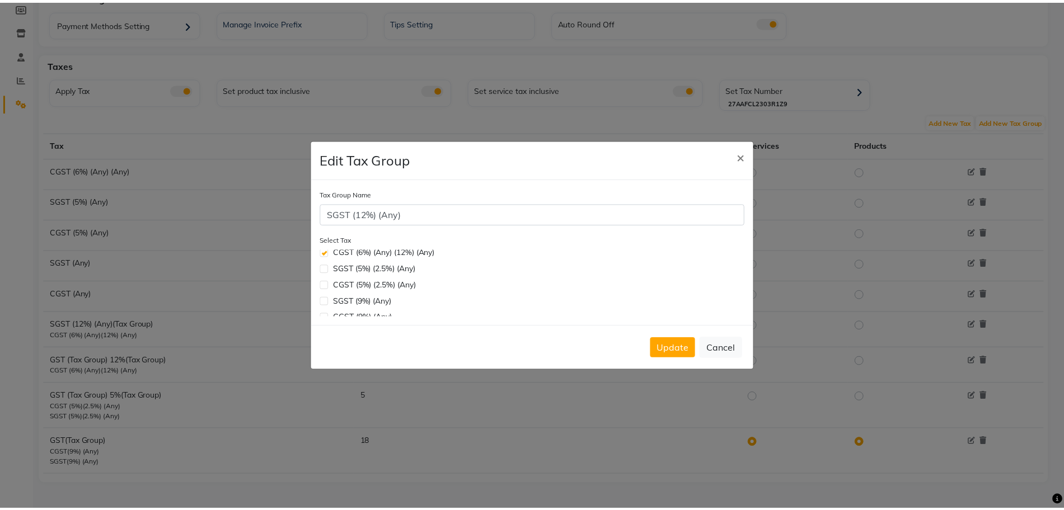
scroll to position [0, 0]
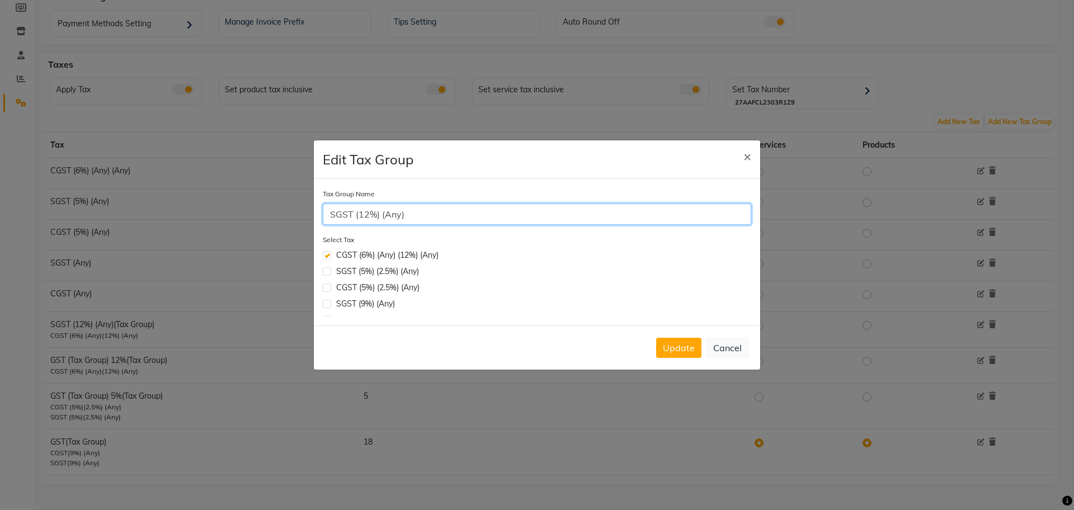
click at [422, 219] on input "SGST (12%) (Any)" at bounding box center [537, 214] width 429 height 21
type input "SGST (12%)"
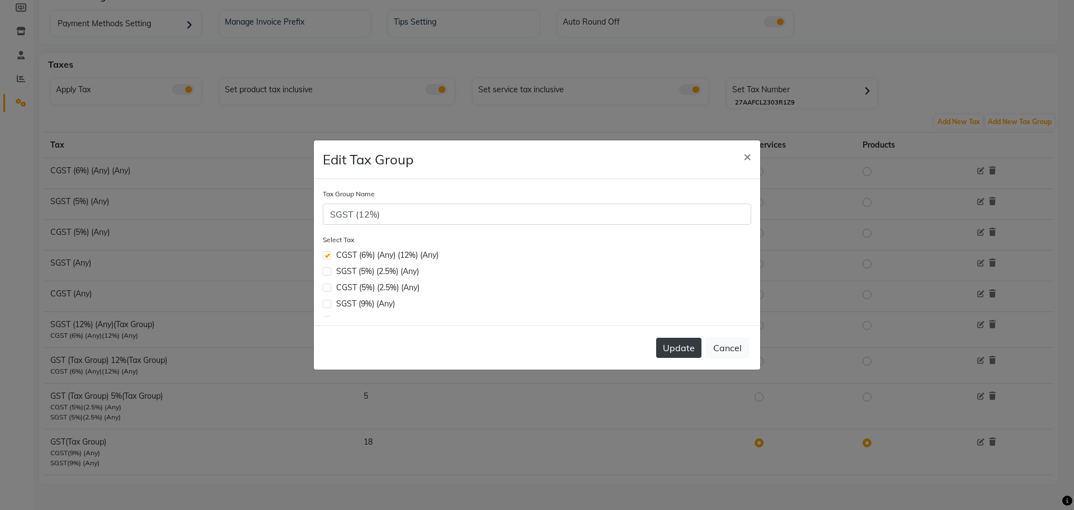
click at [682, 346] on button "Update" at bounding box center [678, 348] width 45 height 20
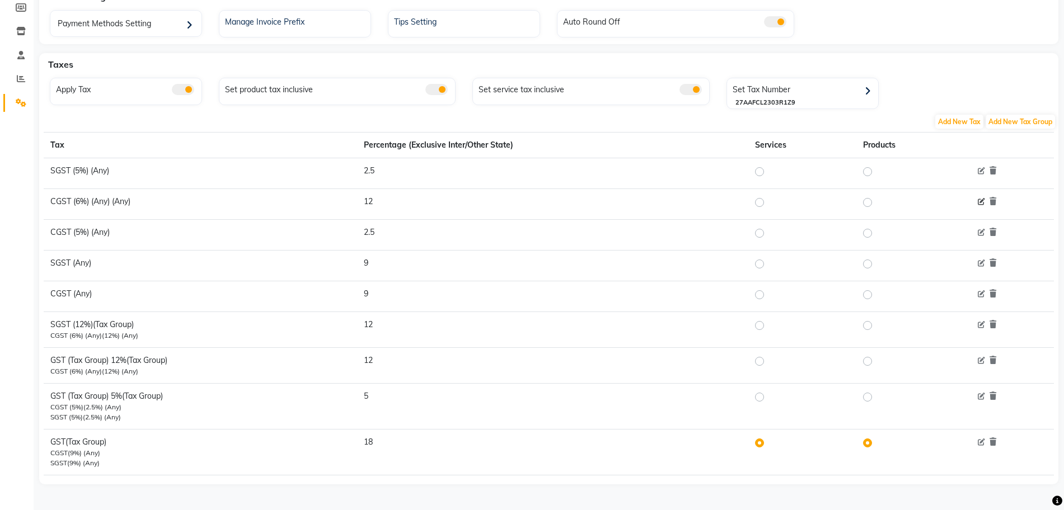
click at [983, 199] on icon at bounding box center [981, 202] width 7 height 7
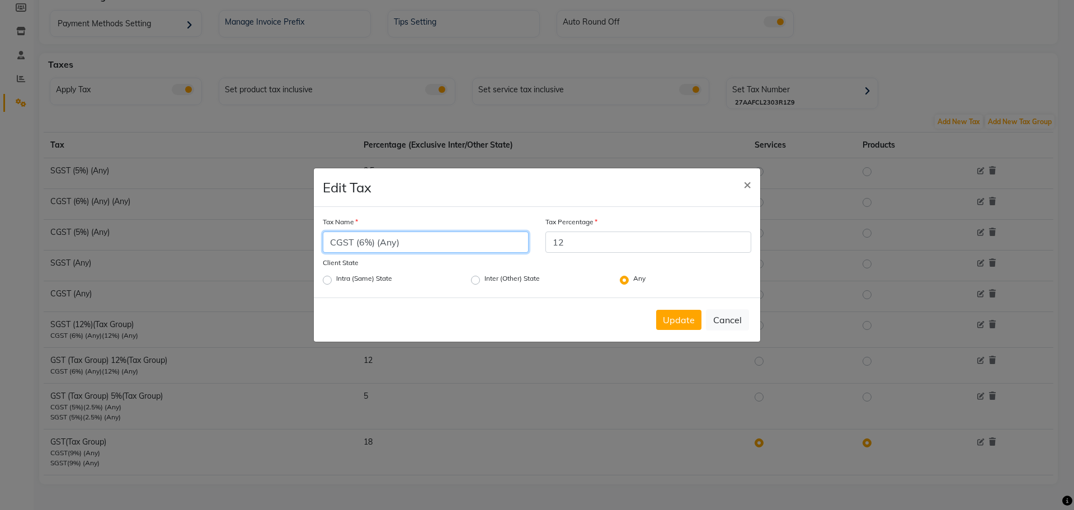
click at [363, 250] on input "CGST (6%) (Any)" at bounding box center [426, 242] width 206 height 21
type input "CGST (12%) (Any)"
click at [569, 241] on input "12" at bounding box center [649, 242] width 206 height 21
type input "1"
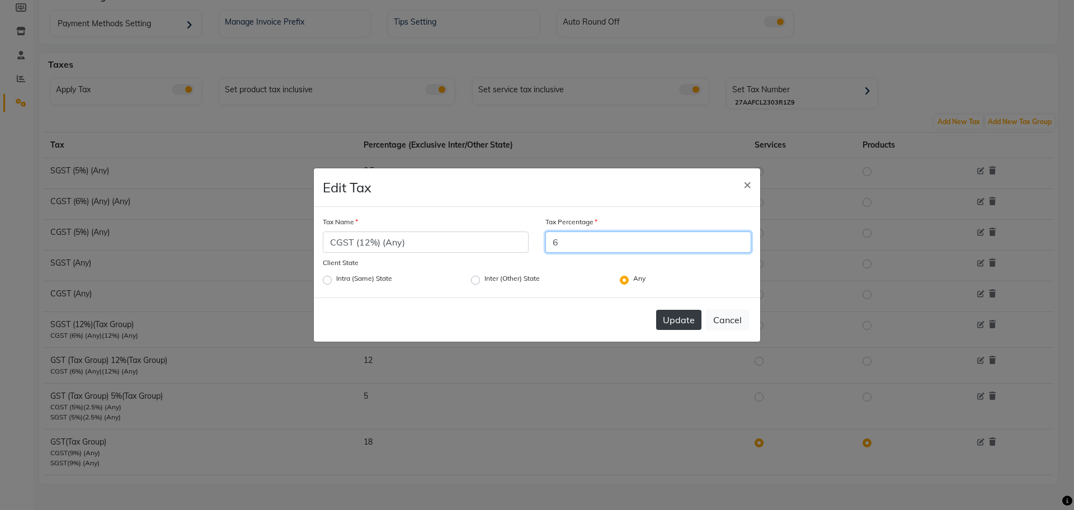
type input "6"
click at [673, 318] on button "Update" at bounding box center [678, 320] width 45 height 20
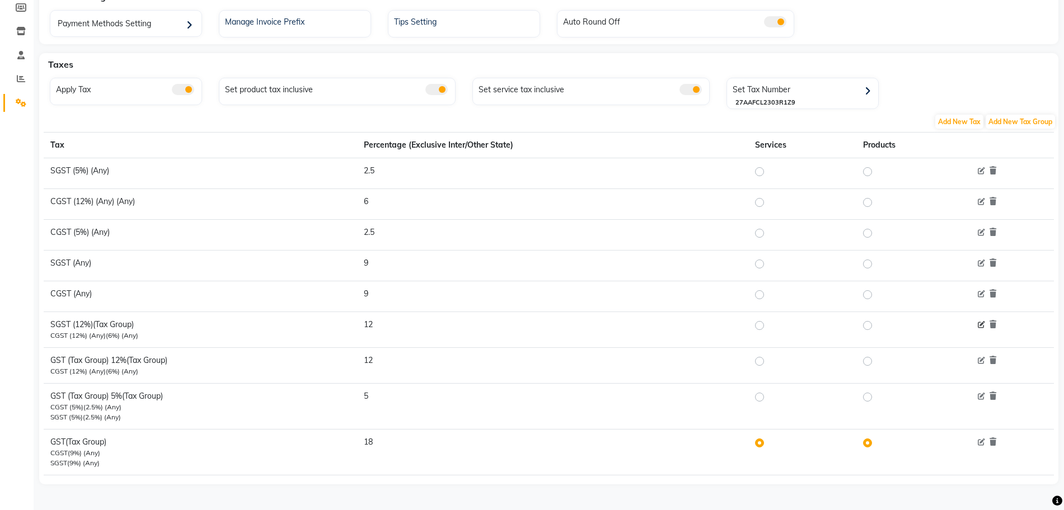
click at [983, 325] on icon at bounding box center [981, 325] width 7 height 7
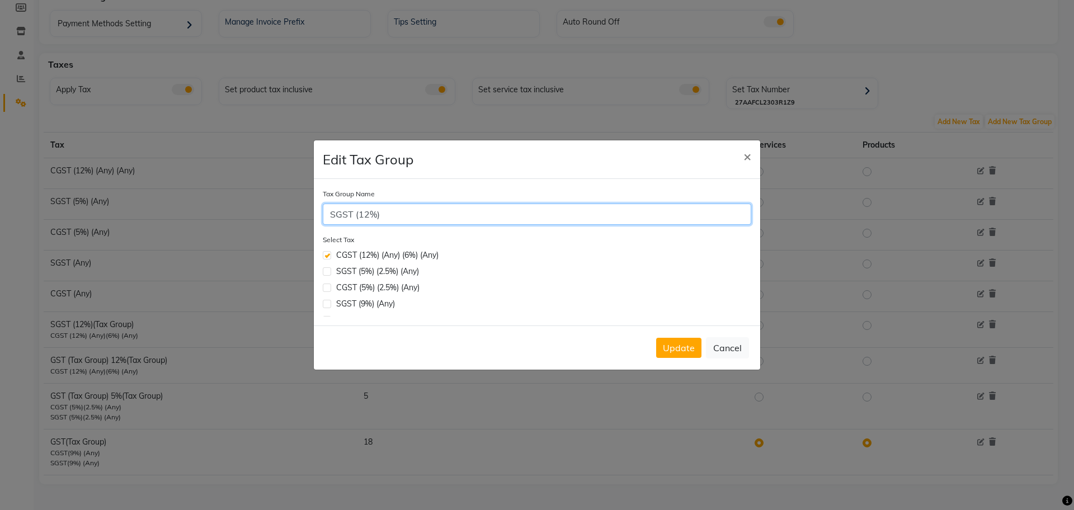
click at [430, 216] on input "SGST (12%)" at bounding box center [537, 214] width 429 height 21
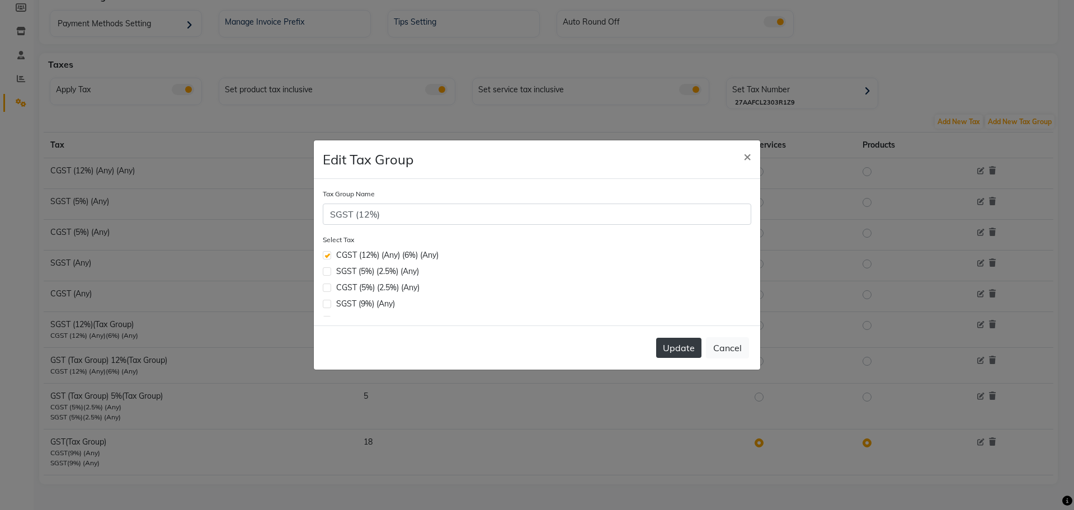
click at [670, 357] on button "Update" at bounding box center [678, 348] width 45 height 20
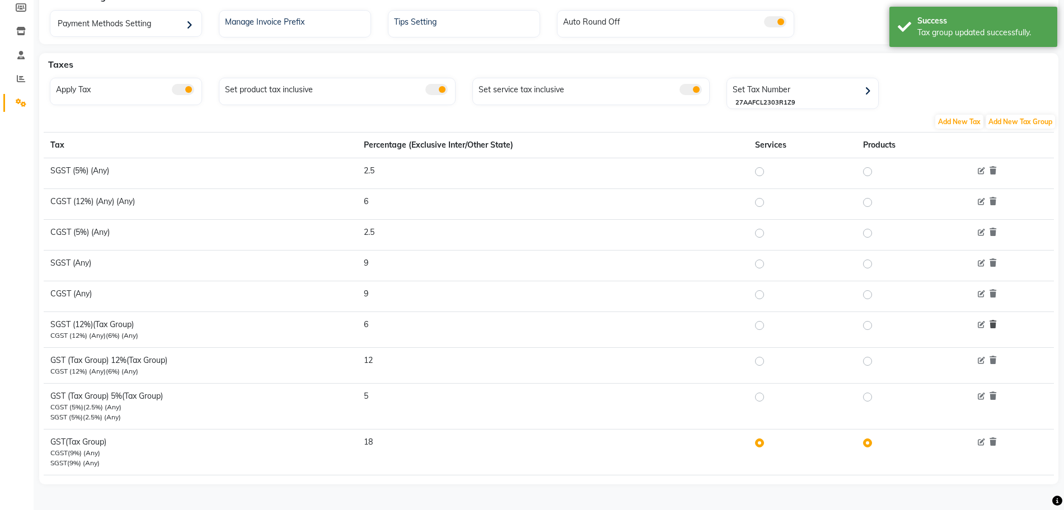
click at [994, 324] on icon at bounding box center [992, 325] width 7 height 8
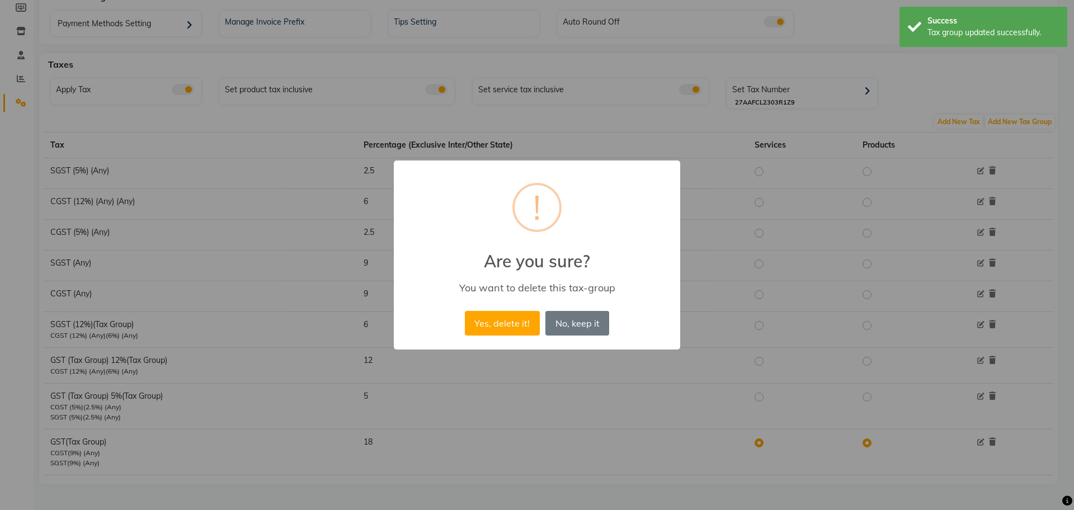
click at [501, 320] on button "Yes, delete it!" at bounding box center [502, 323] width 75 height 25
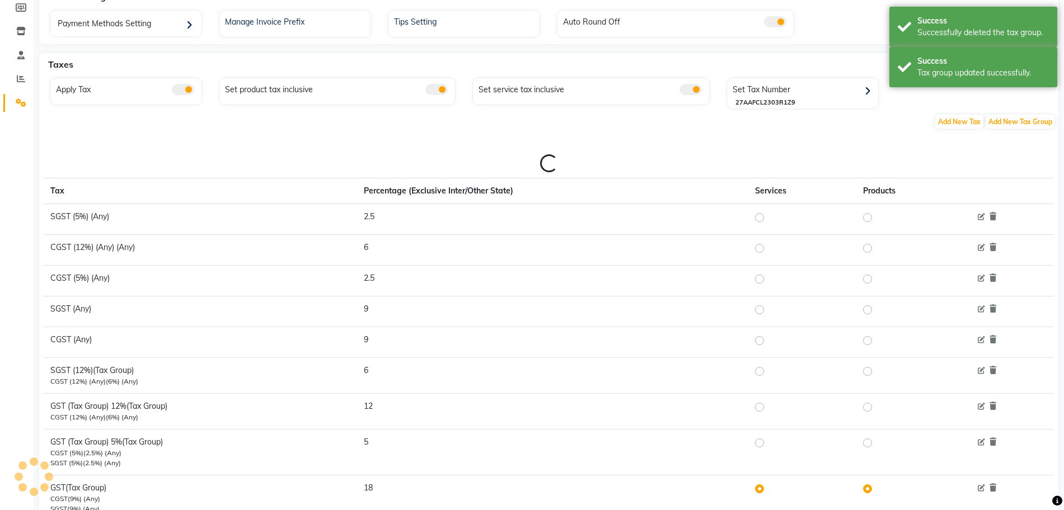
scroll to position [133, 0]
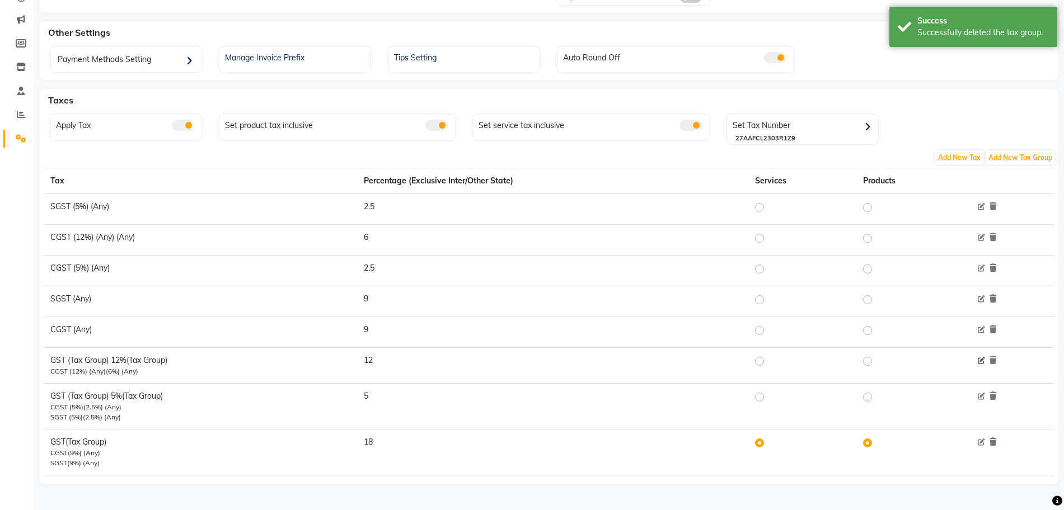
click at [981, 360] on icon at bounding box center [981, 361] width 7 height 7
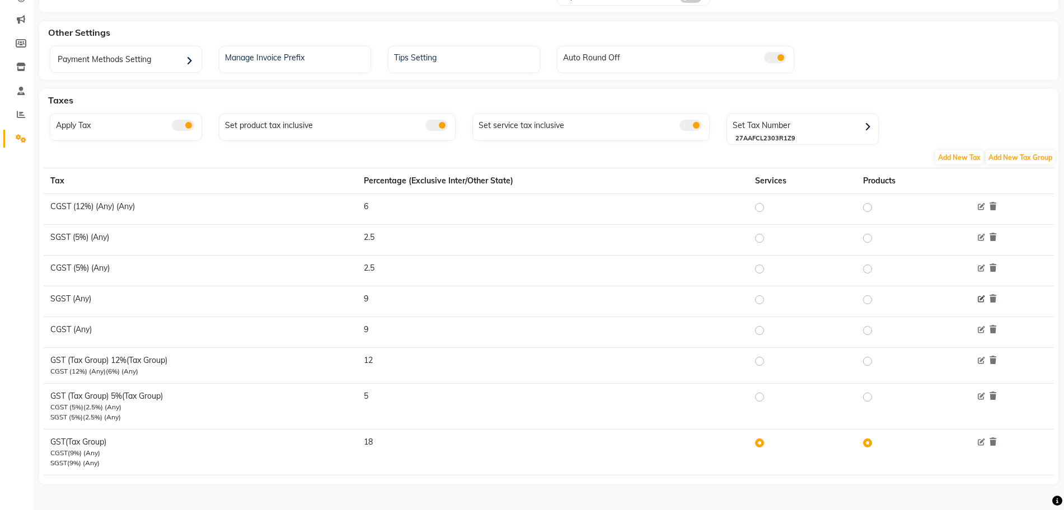
click at [980, 301] on icon at bounding box center [981, 299] width 7 height 7
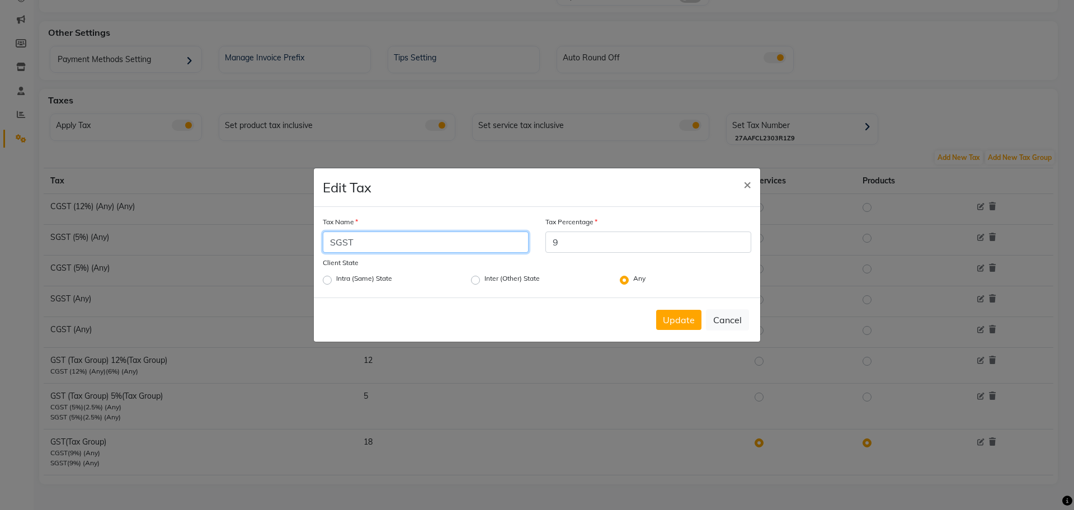
click at [409, 237] on input "SGST" at bounding box center [426, 242] width 206 height 21
type input "SGST (18%)"
click at [682, 323] on button "Update" at bounding box center [678, 320] width 45 height 20
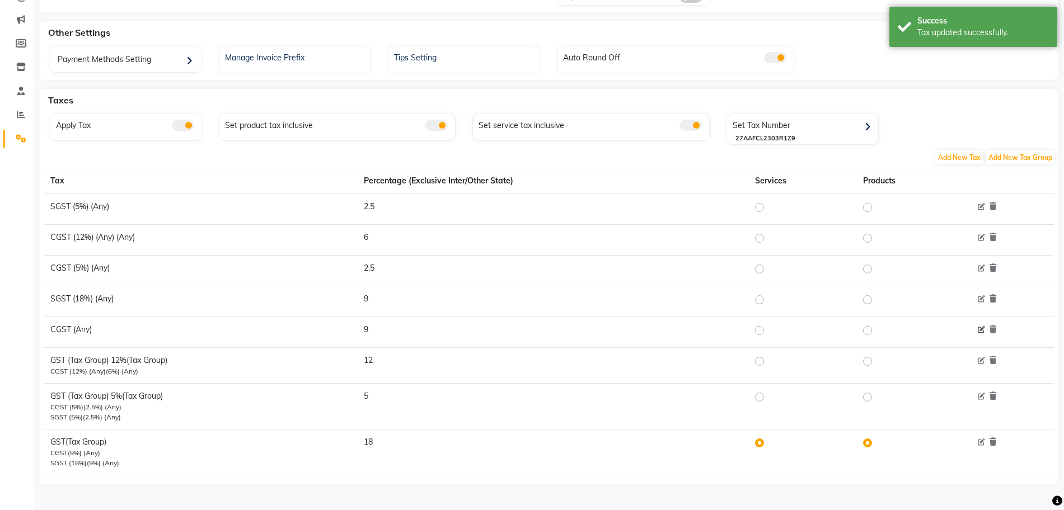
click at [983, 328] on icon at bounding box center [981, 330] width 7 height 7
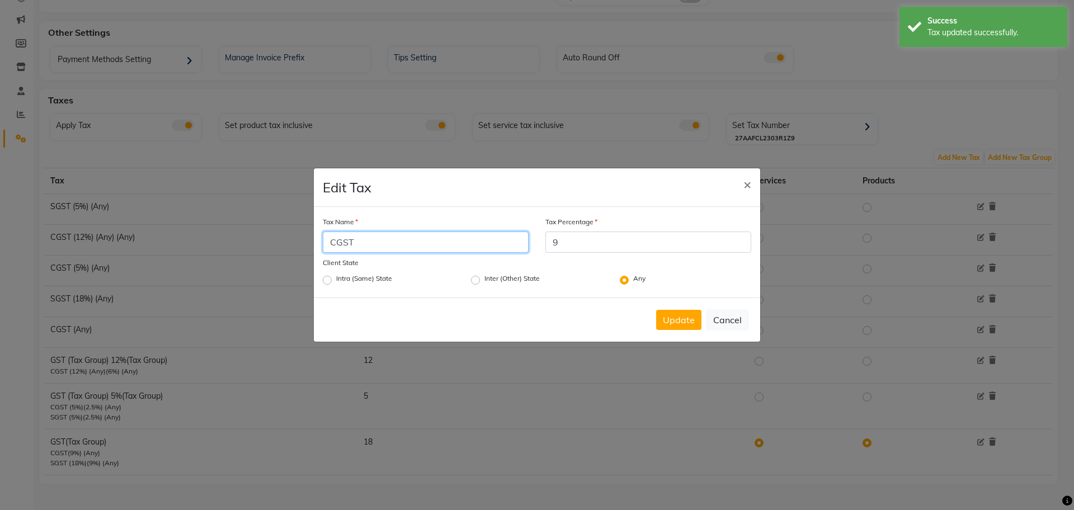
drag, startPoint x: 388, startPoint y: 245, endPoint x: 379, endPoint y: 232, distance: 15.7
click at [388, 245] on input "CGST" at bounding box center [426, 242] width 206 height 21
type input "CGST (18%)"
click at [680, 316] on button "Update" at bounding box center [678, 320] width 45 height 20
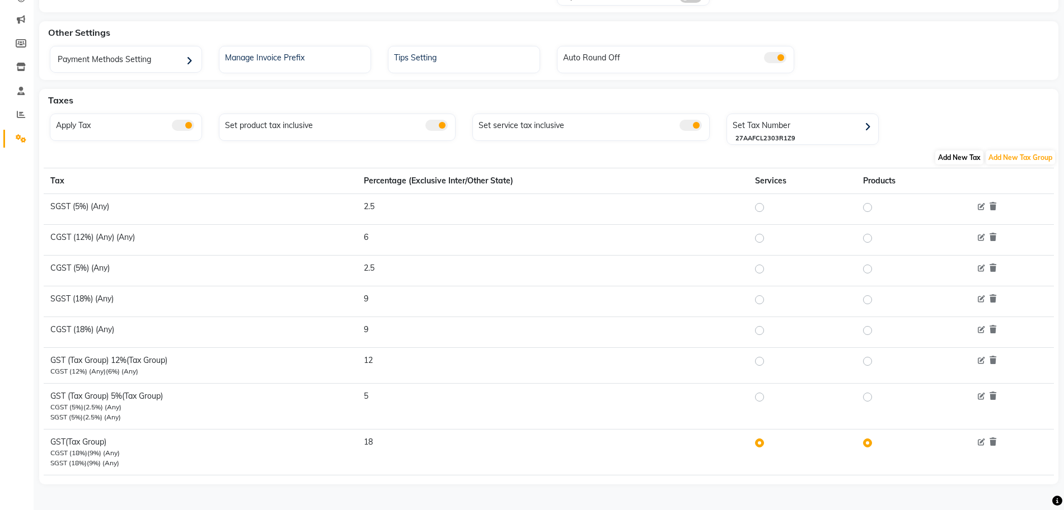
click at [965, 157] on span "Add New Tax" at bounding box center [959, 158] width 48 height 14
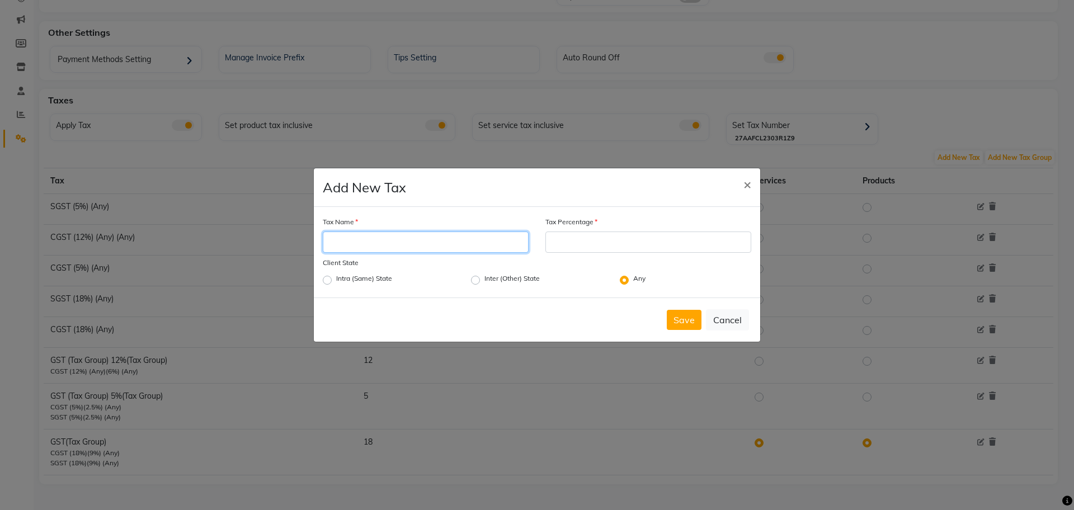
click at [424, 248] on input "Tax Name" at bounding box center [426, 242] width 206 height 21
type input "s"
type input "SGST (12%)"
click at [572, 245] on input "Tax Percentage" at bounding box center [649, 242] width 206 height 21
type input "1"
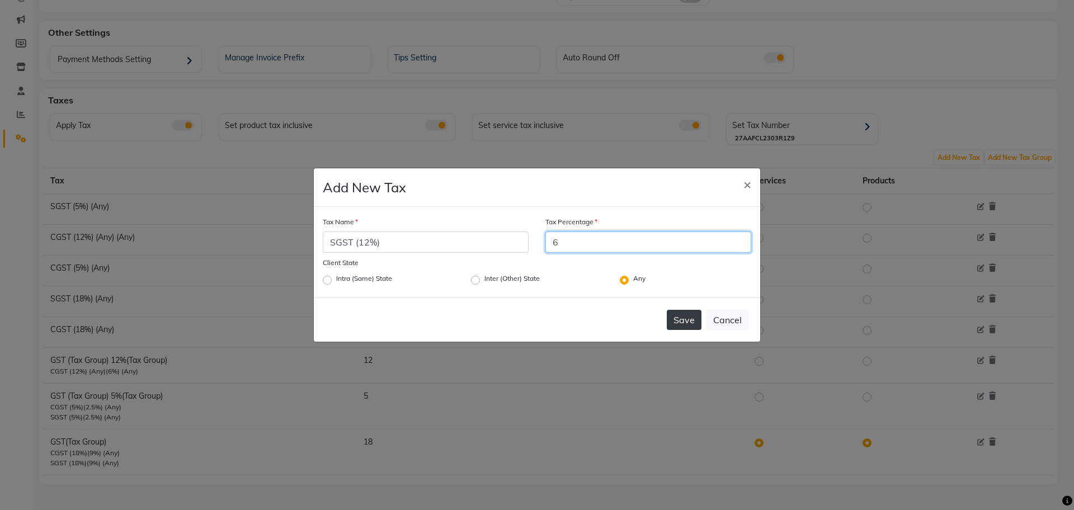
type input "6"
click at [684, 321] on button "Save" at bounding box center [684, 320] width 35 height 20
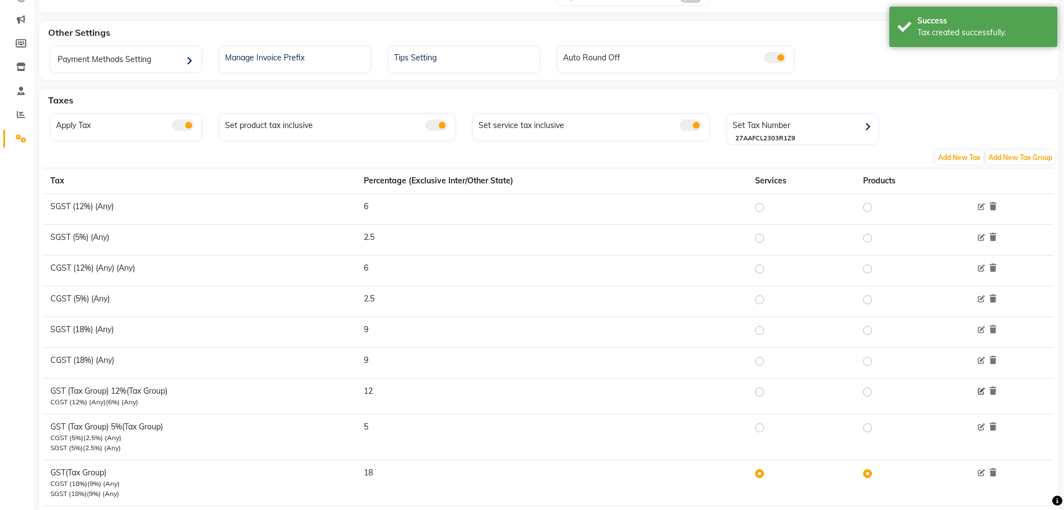
click at [981, 392] on icon at bounding box center [981, 391] width 7 height 7
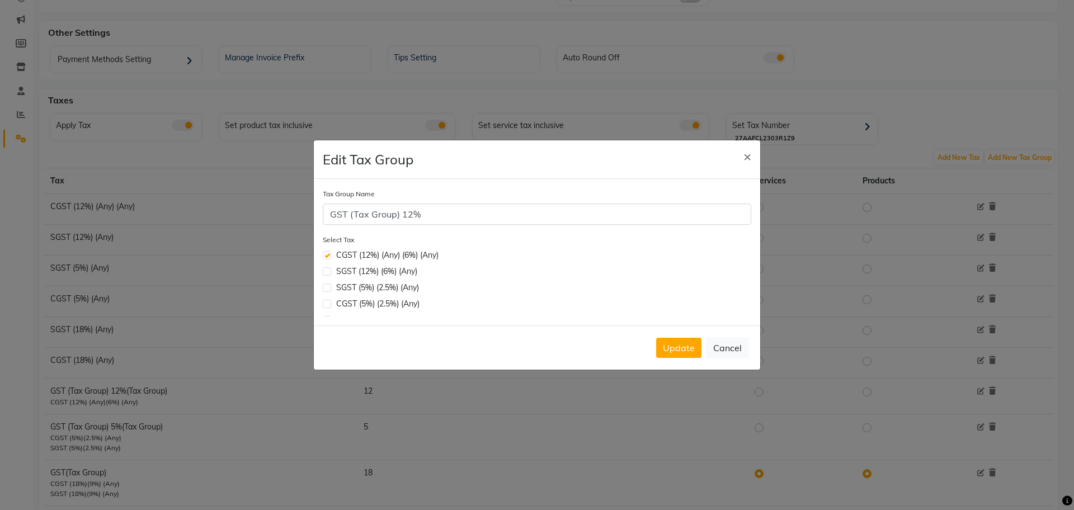
click at [325, 271] on label at bounding box center [327, 271] width 8 height 8
click at [325, 271] on input "checkbox" at bounding box center [326, 270] width 7 height 7
checkbox input "true"
click at [675, 348] on button "Update" at bounding box center [678, 348] width 45 height 20
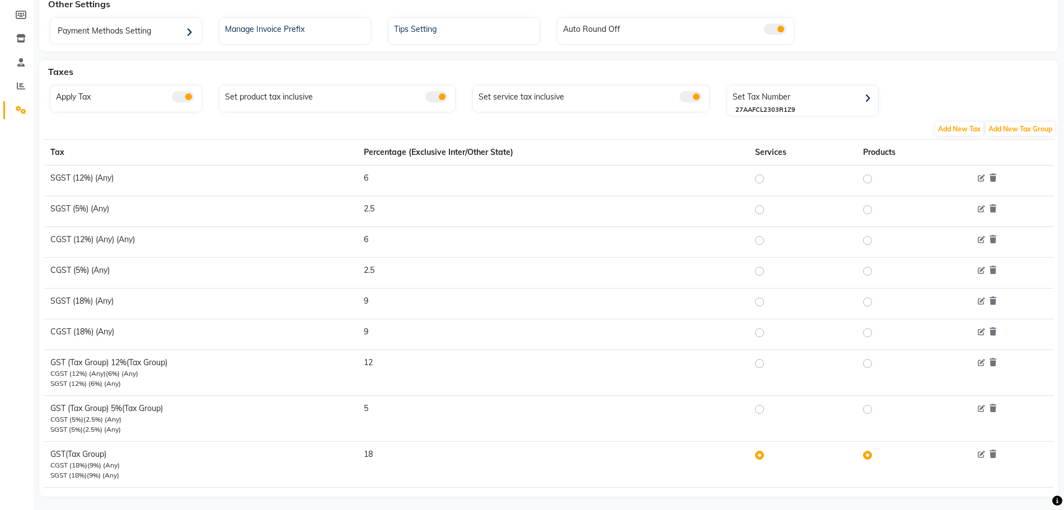
scroll to position [174, 0]
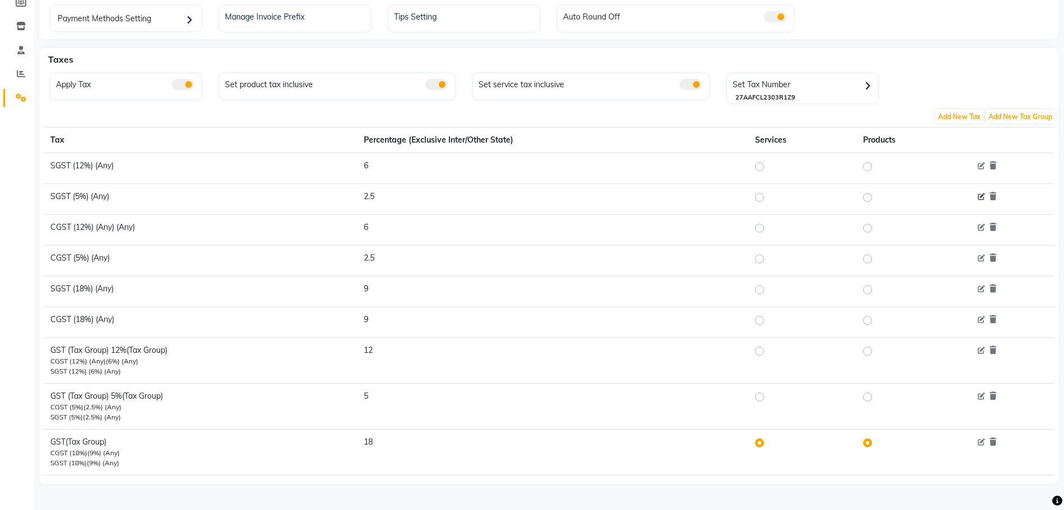
click at [983, 199] on icon at bounding box center [981, 197] width 7 height 7
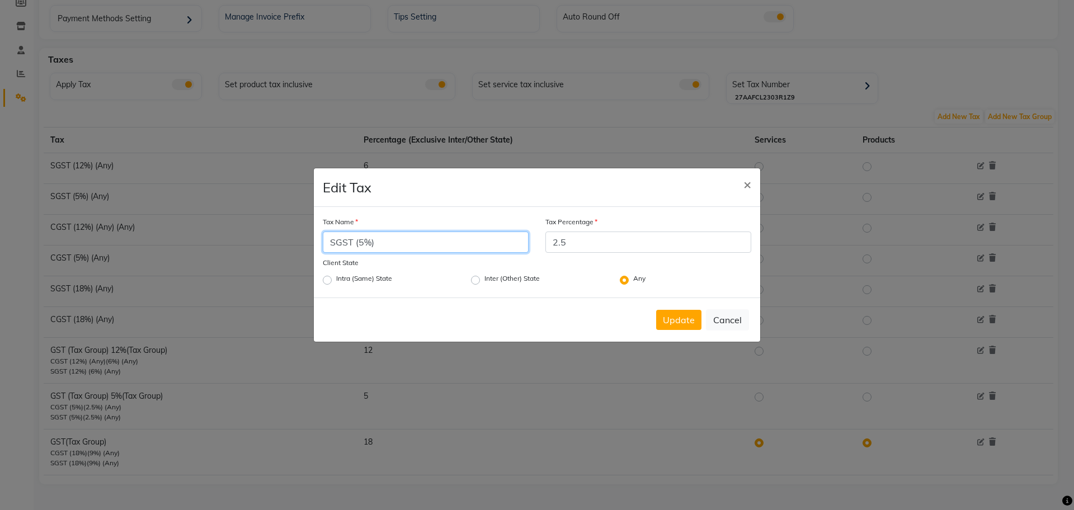
click at [364, 240] on input "SGST (5%)" at bounding box center [426, 242] width 206 height 21
type input "SGST (2.5%)"
click at [673, 328] on button "Update" at bounding box center [678, 320] width 45 height 20
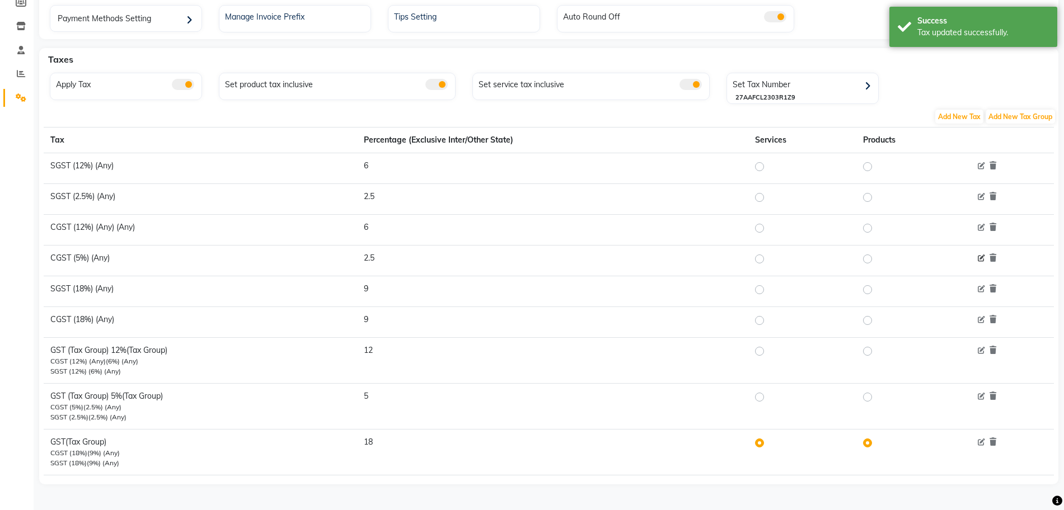
click at [980, 259] on icon at bounding box center [981, 258] width 7 height 7
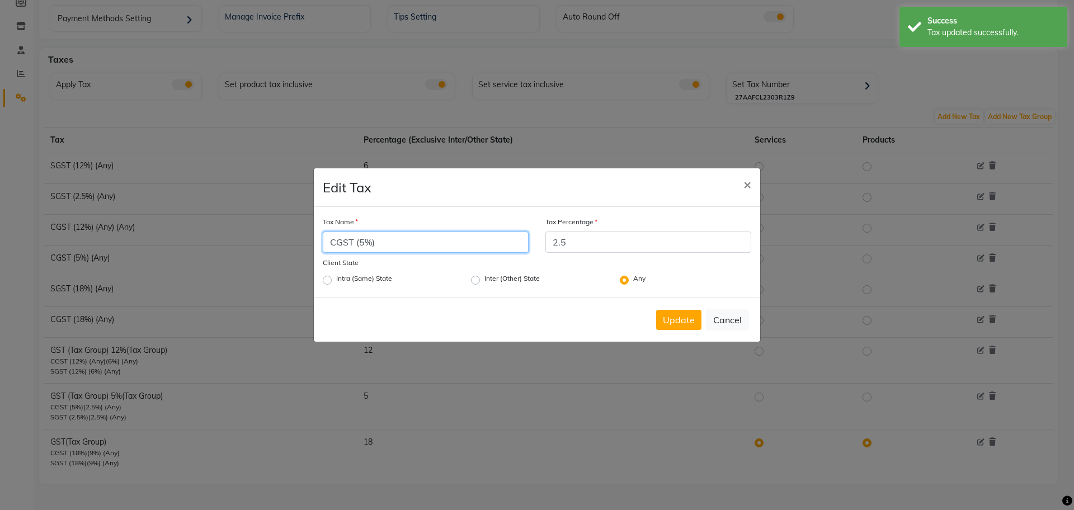
click at [366, 240] on input "CGST (5%)" at bounding box center [426, 242] width 206 height 21
type input "CGST (2.5%)"
click at [669, 325] on button "Update" at bounding box center [678, 320] width 45 height 20
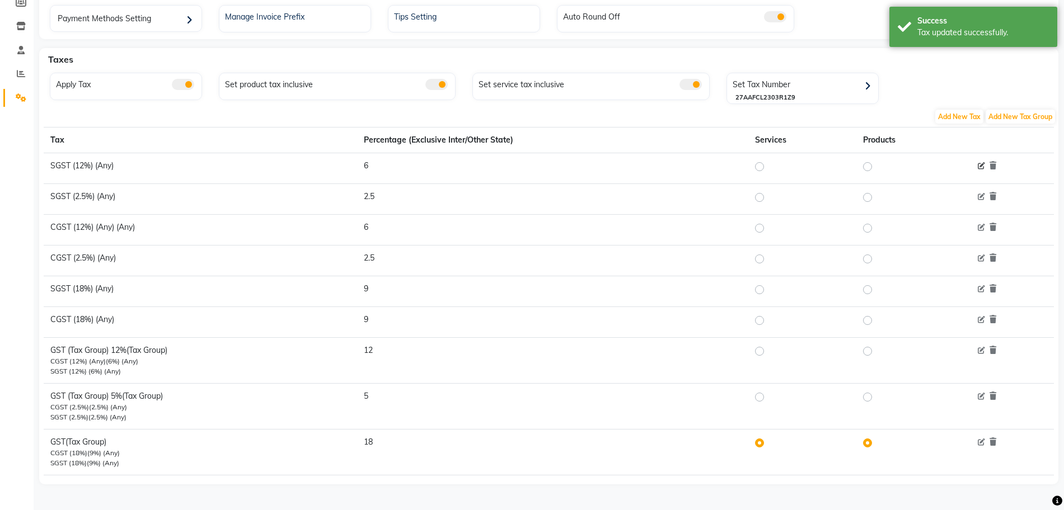
click at [984, 167] on icon at bounding box center [981, 166] width 7 height 7
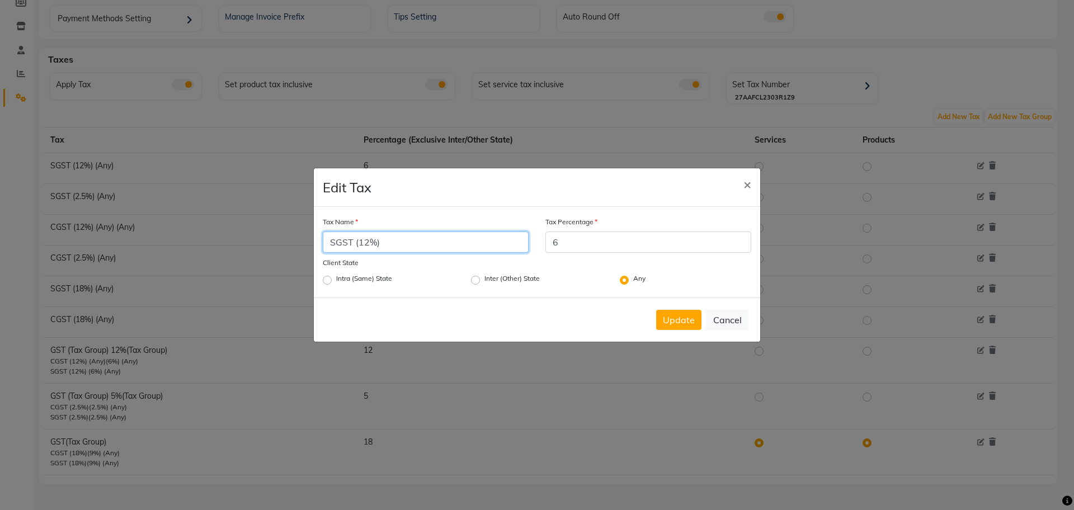
click at [367, 242] on input "SGST (12%)" at bounding box center [426, 242] width 206 height 21
type input "SGST (6%)"
drag, startPoint x: 658, startPoint y: 312, endPoint x: 659, endPoint y: 319, distance: 6.8
click at [659, 312] on button "Update" at bounding box center [678, 320] width 45 height 20
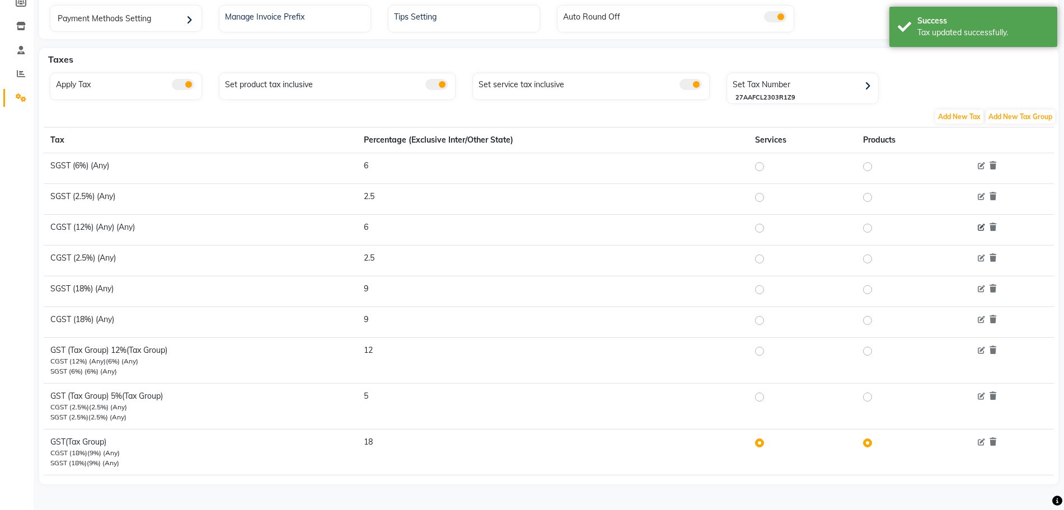
click at [983, 226] on icon at bounding box center [981, 227] width 7 height 7
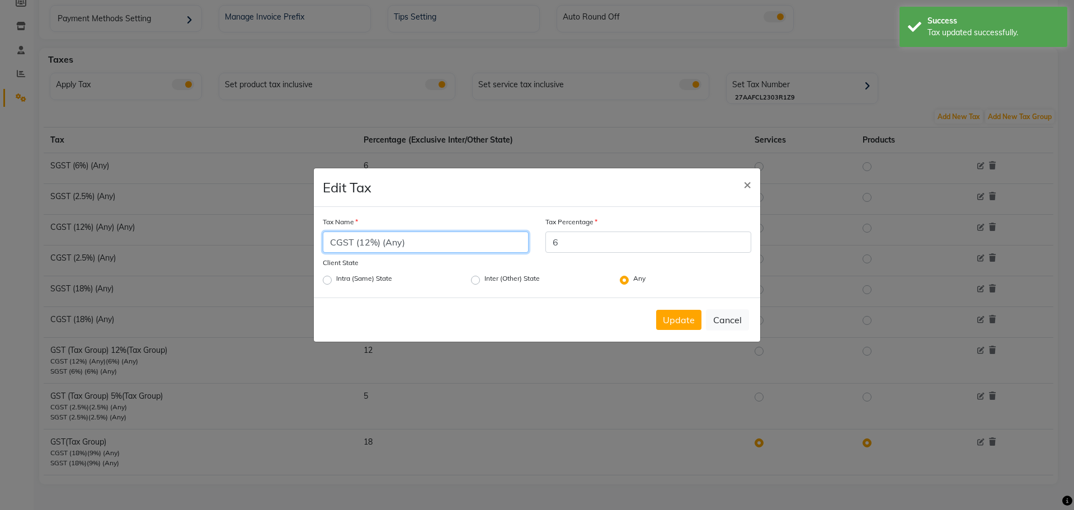
click at [370, 242] on input "CGST (12%) (Any)" at bounding box center [426, 242] width 206 height 21
type input "CGST (6%) (Any)"
click at [453, 218] on div "Tax Name CGST (6%) (Any)" at bounding box center [426, 234] width 206 height 37
click at [671, 320] on button "Update" at bounding box center [678, 320] width 45 height 20
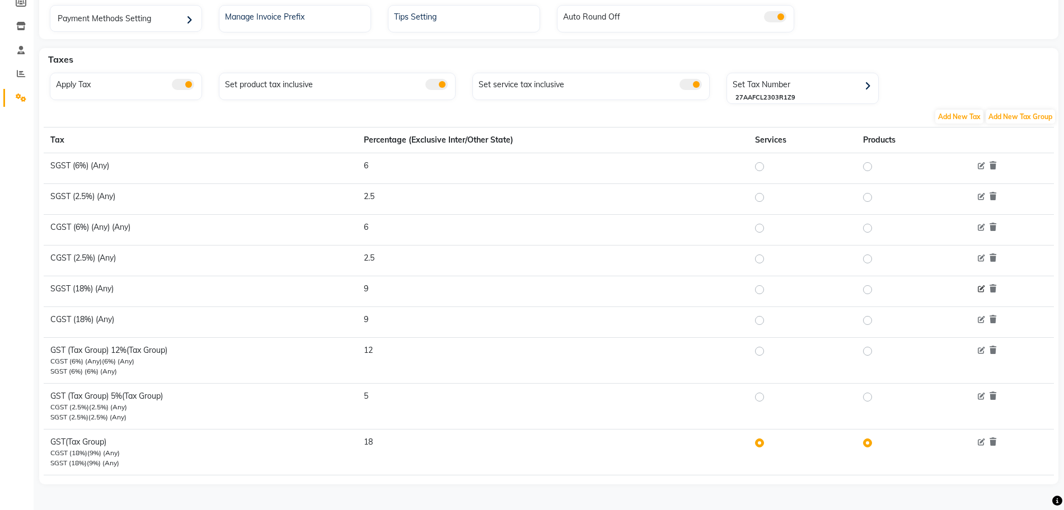
click at [984, 286] on icon at bounding box center [981, 289] width 7 height 7
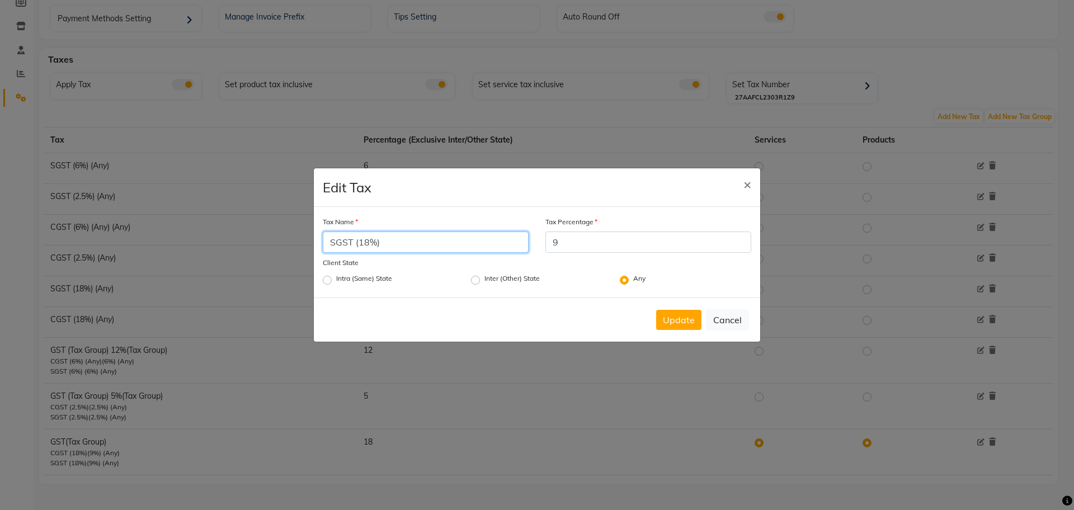
click at [367, 245] on input "SGST (18%)" at bounding box center [426, 242] width 206 height 21
type input "SGST (9%)"
click at [675, 318] on button "Update" at bounding box center [678, 320] width 45 height 20
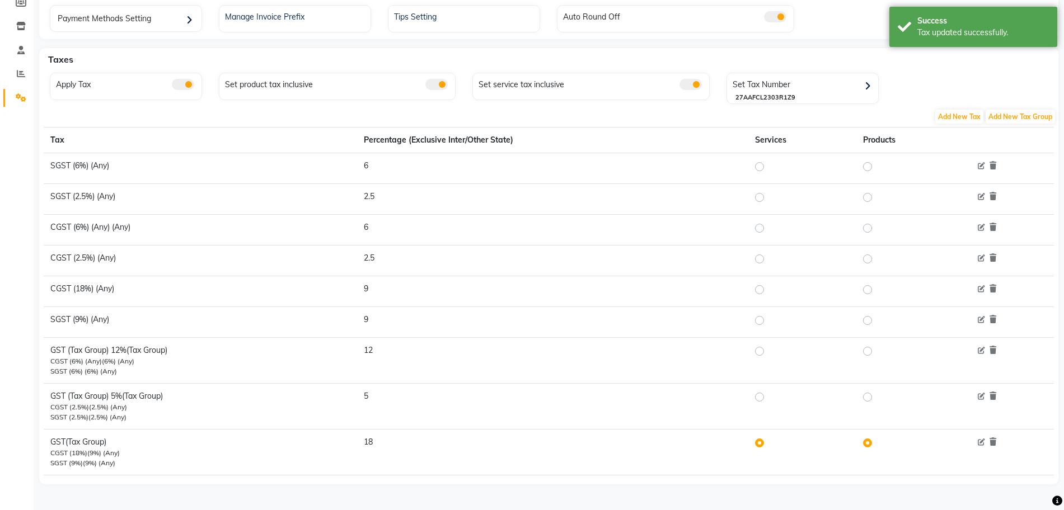
click at [980, 293] on span at bounding box center [981, 289] width 7 height 10
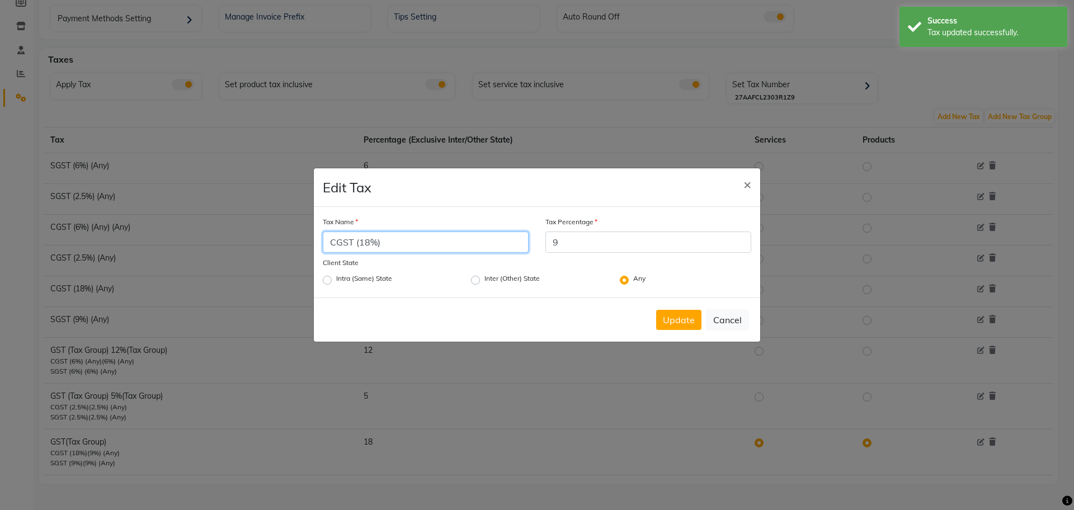
click at [368, 245] on input "CGST (18%)" at bounding box center [426, 242] width 206 height 21
type input "CGST (9%)"
click at [702, 314] on button "Update" at bounding box center [678, 320] width 45 height 20
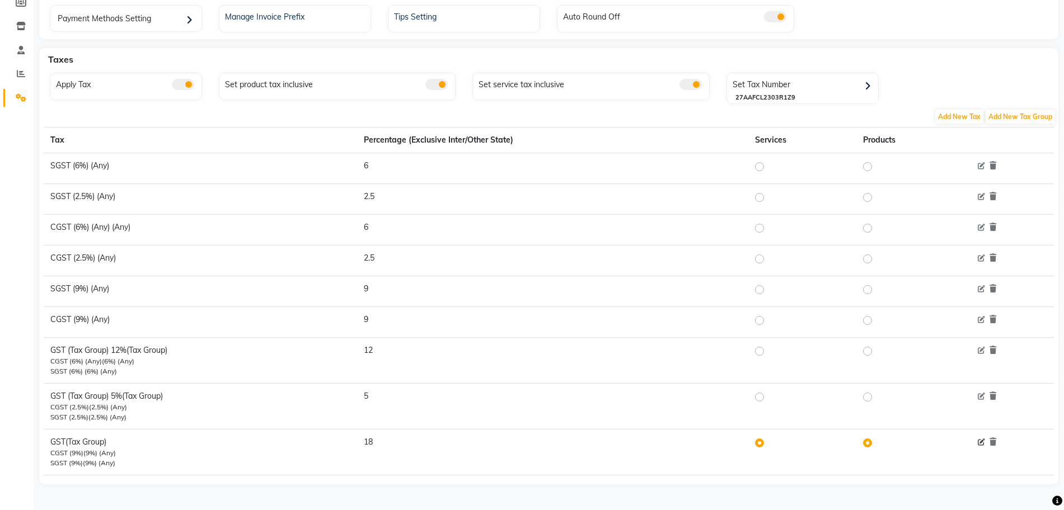
click at [980, 443] on icon at bounding box center [981, 442] width 7 height 7
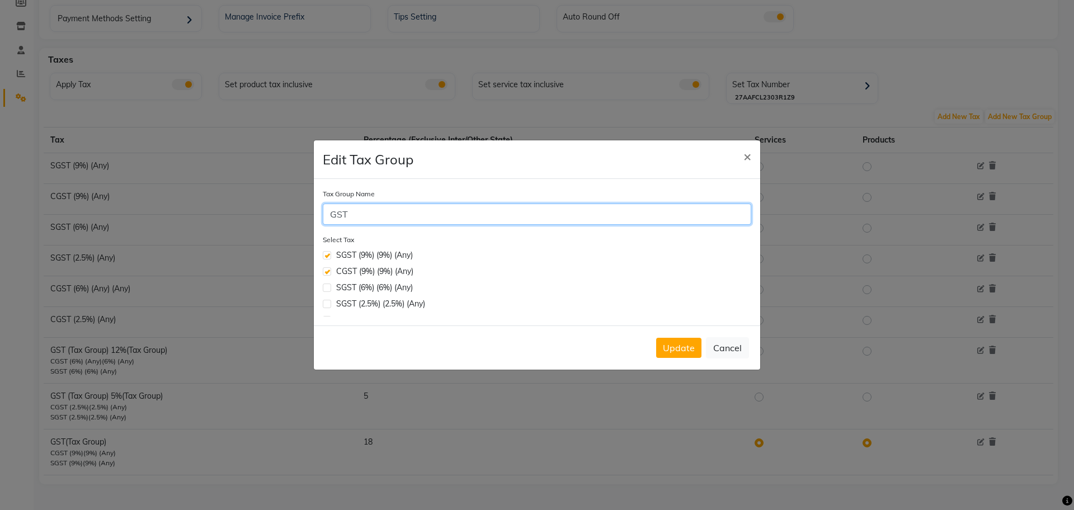
click at [377, 215] on input "GST" at bounding box center [537, 214] width 429 height 21
type input "GST (Tax Group) 18%"
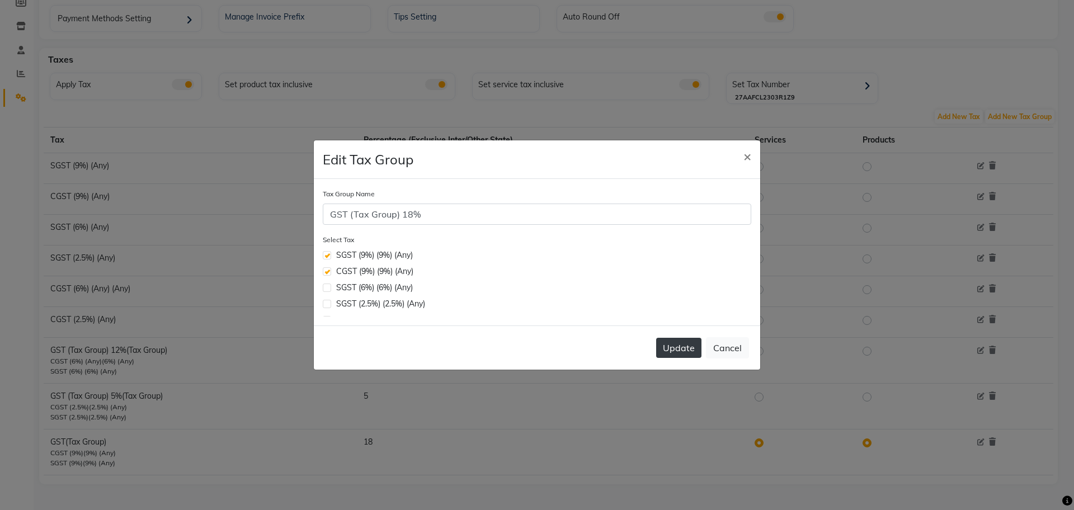
click at [679, 349] on button "Update" at bounding box center [678, 348] width 45 height 20
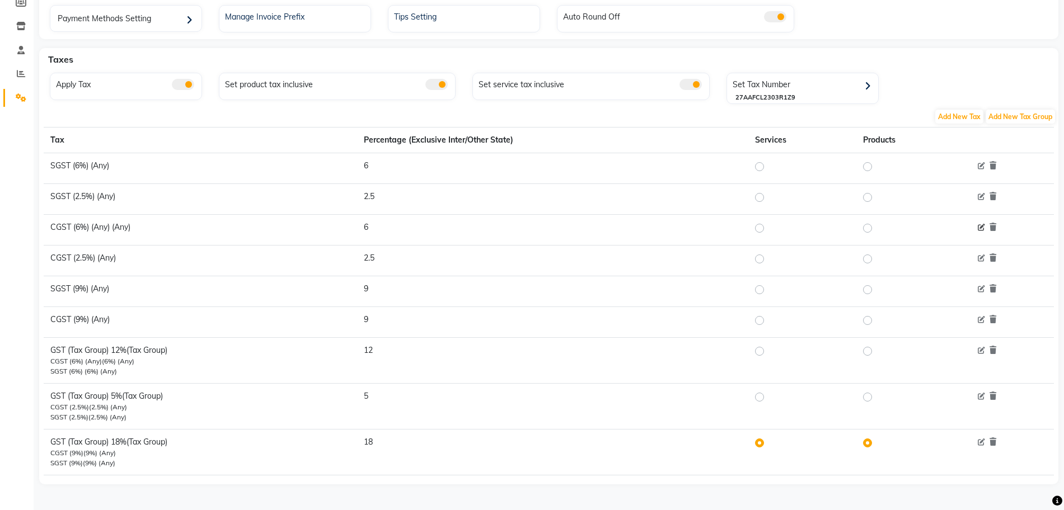
click at [981, 228] on icon at bounding box center [981, 227] width 7 height 7
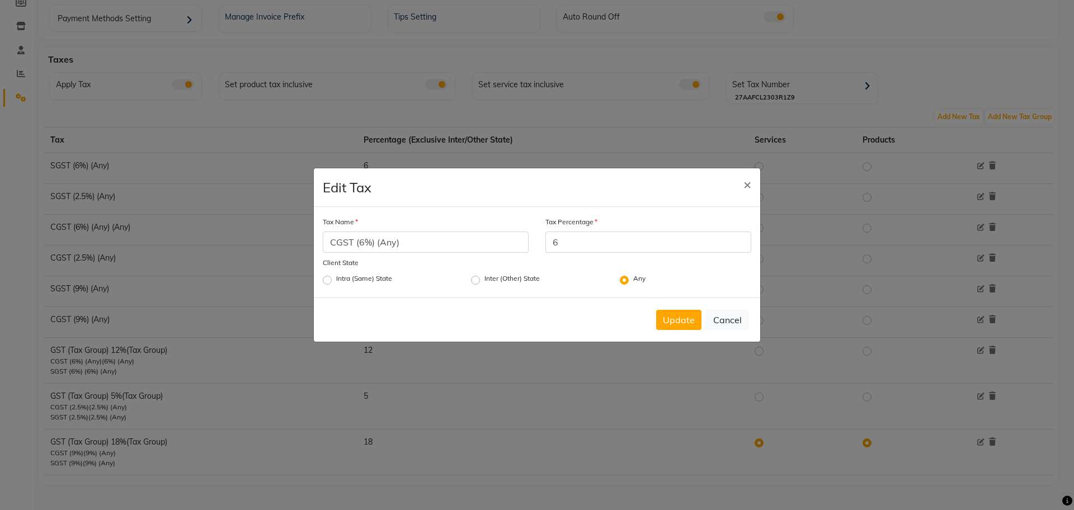
click at [336, 280] on label "Intra (Same) State" at bounding box center [364, 280] width 56 height 13
click at [336, 280] on input "Intra (Same) State" at bounding box center [339, 277] width 7 height 7
radio input "true"
radio input "false"
click at [675, 323] on button "Update" at bounding box center [678, 320] width 45 height 20
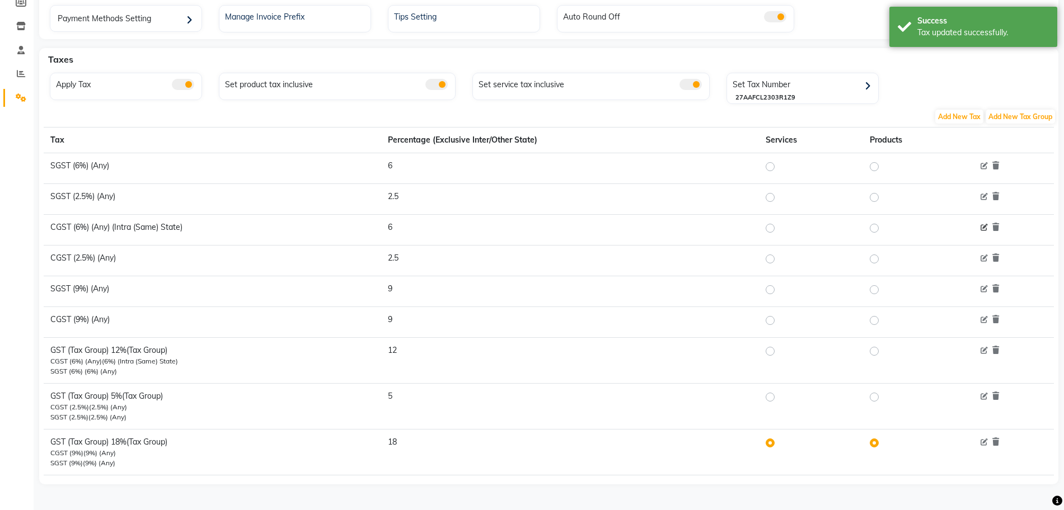
click at [982, 228] on icon at bounding box center [983, 227] width 7 height 7
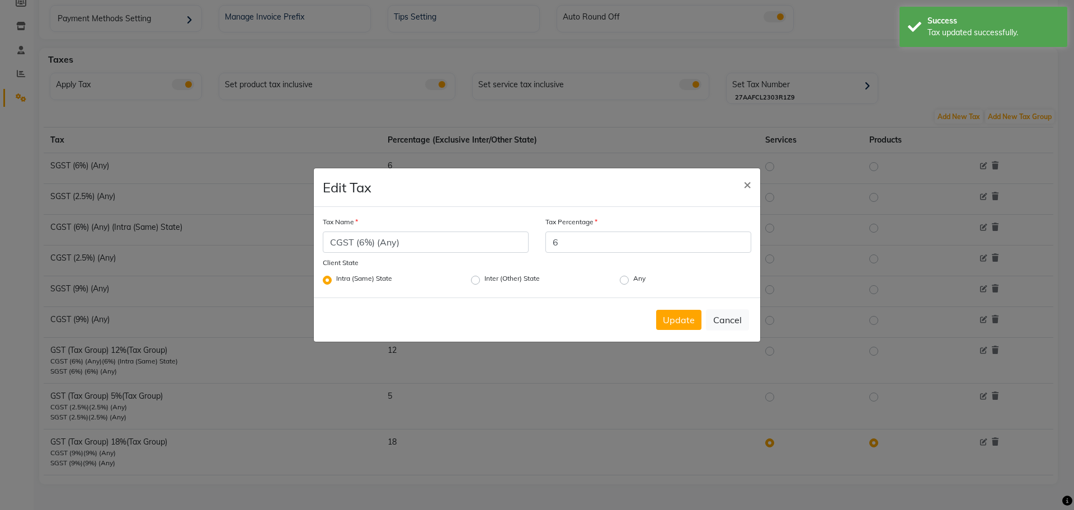
click at [633, 280] on label "Any" at bounding box center [639, 280] width 12 height 13
click at [633, 280] on input "Any" at bounding box center [636, 277] width 7 height 7
radio input "true"
radio input "false"
click at [434, 235] on input "CGST (6%) (Any)" at bounding box center [426, 242] width 206 height 21
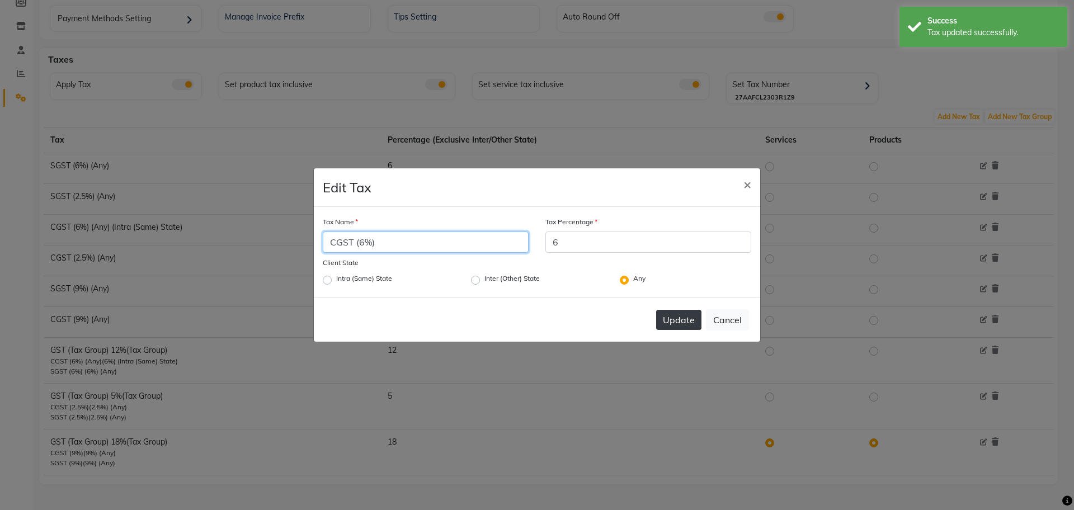
type input "CGST (6%)"
click at [687, 319] on button "Update" at bounding box center [678, 320] width 45 height 20
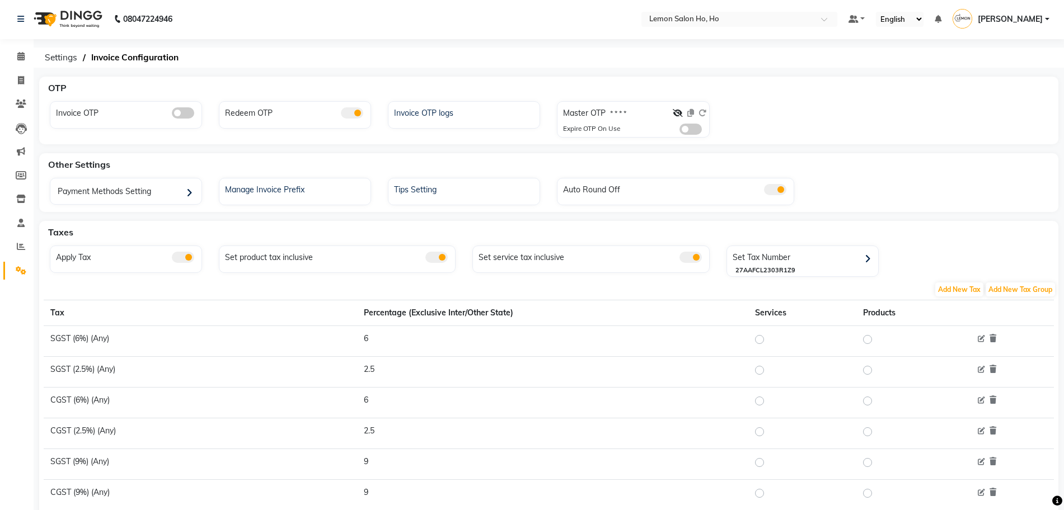
scroll to position [0, 0]
click at [6, 55] on link "Calendar" at bounding box center [16, 58] width 27 height 18
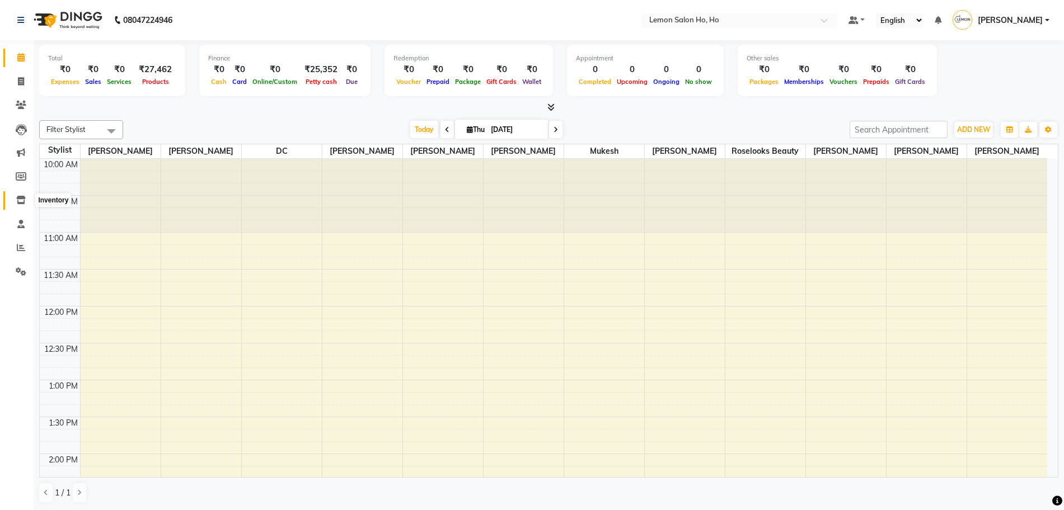
click at [17, 195] on span at bounding box center [21, 200] width 20 height 13
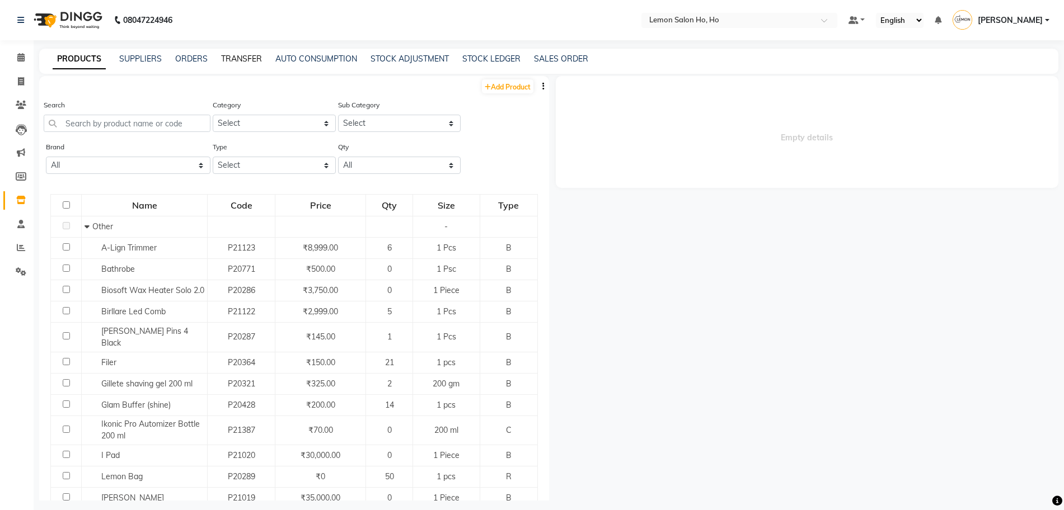
click at [229, 55] on link "TRANSFER" at bounding box center [241, 59] width 41 height 10
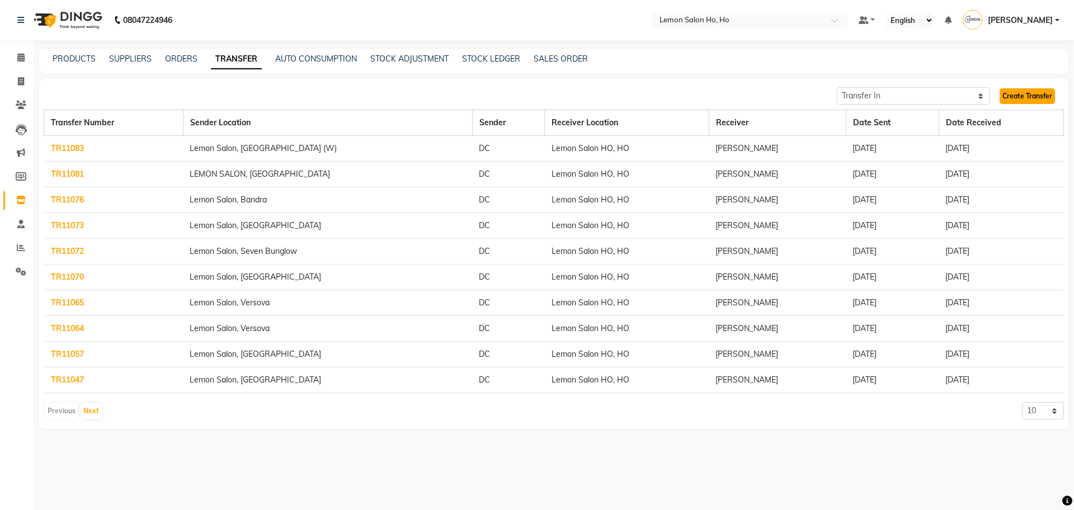
click at [1024, 97] on link "Create Transfer" at bounding box center [1027, 96] width 55 height 16
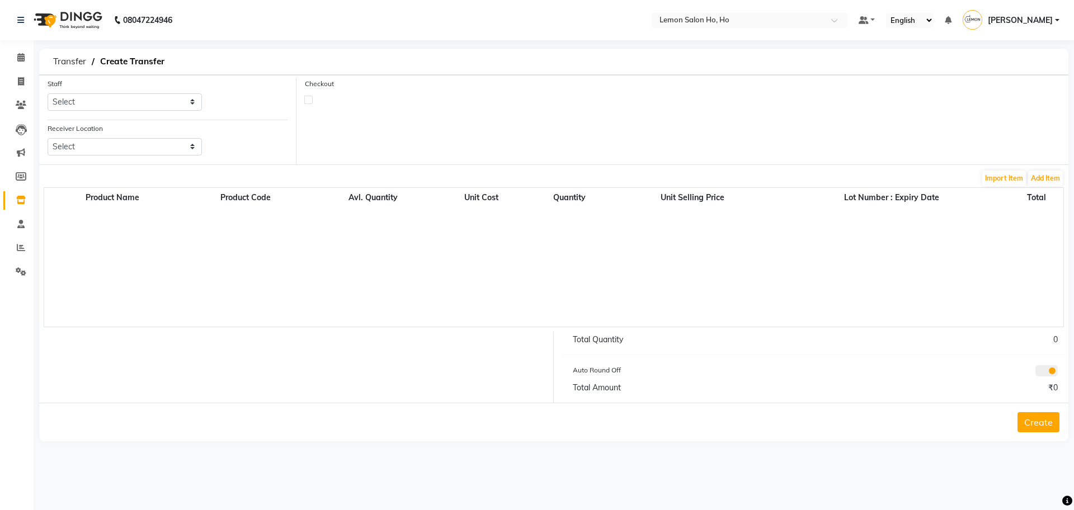
click at [308, 99] on label at bounding box center [308, 100] width 8 height 8
click at [308, 99] on input "checkbox" at bounding box center [308, 99] width 7 height 7
checkbox input "true"
select select "true"
select select "2069"
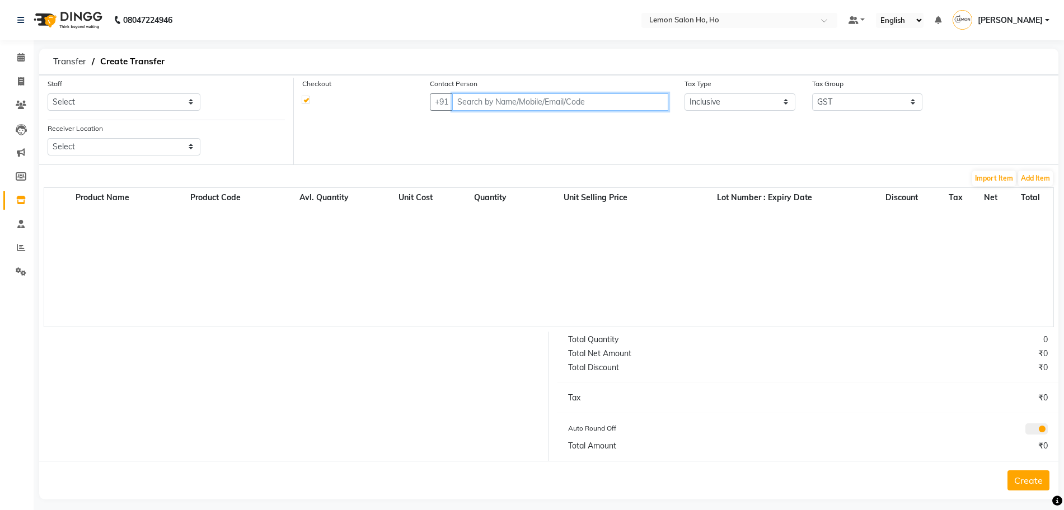
click at [515, 102] on input "text" at bounding box center [560, 101] width 216 height 17
type input "AAAA"
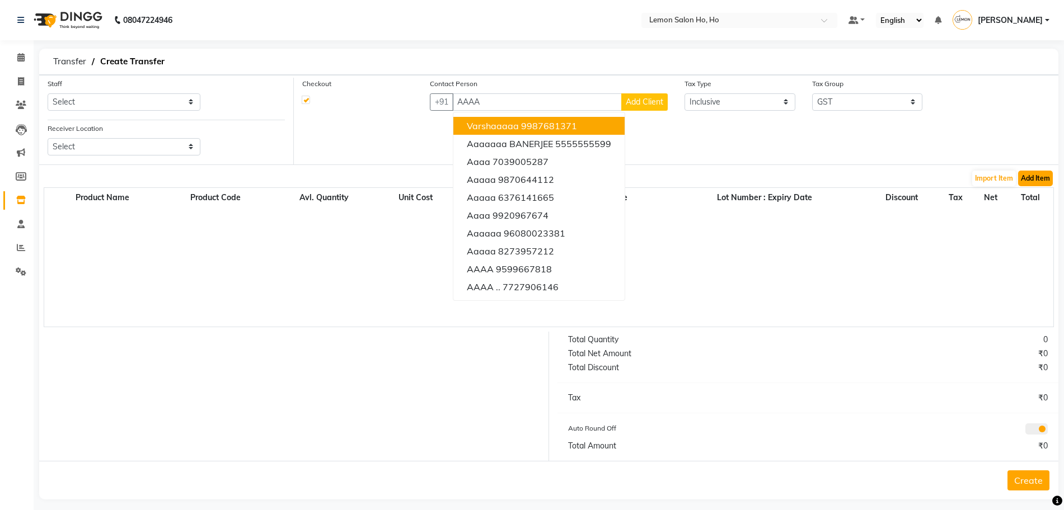
click at [1027, 176] on button "Add Item" at bounding box center [1035, 179] width 35 height 16
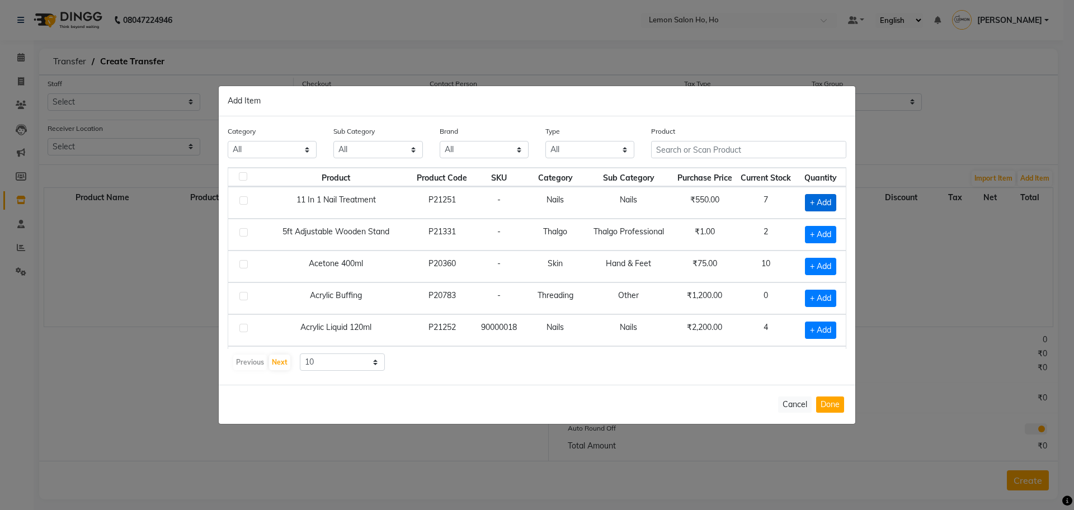
click at [818, 200] on span "+ Add" at bounding box center [820, 202] width 31 height 17
checkbox input "true"
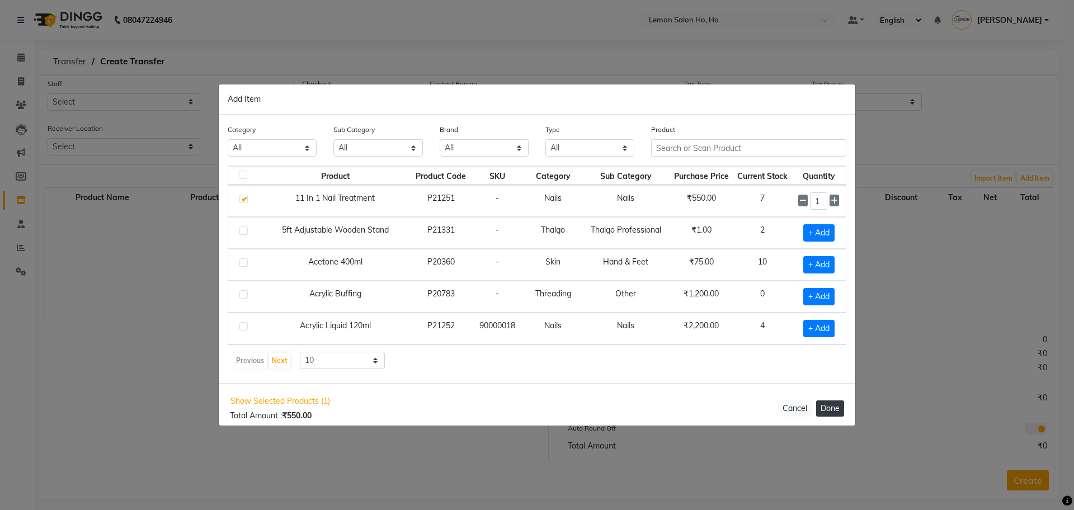
click at [843, 405] on button "Done" at bounding box center [830, 409] width 28 height 16
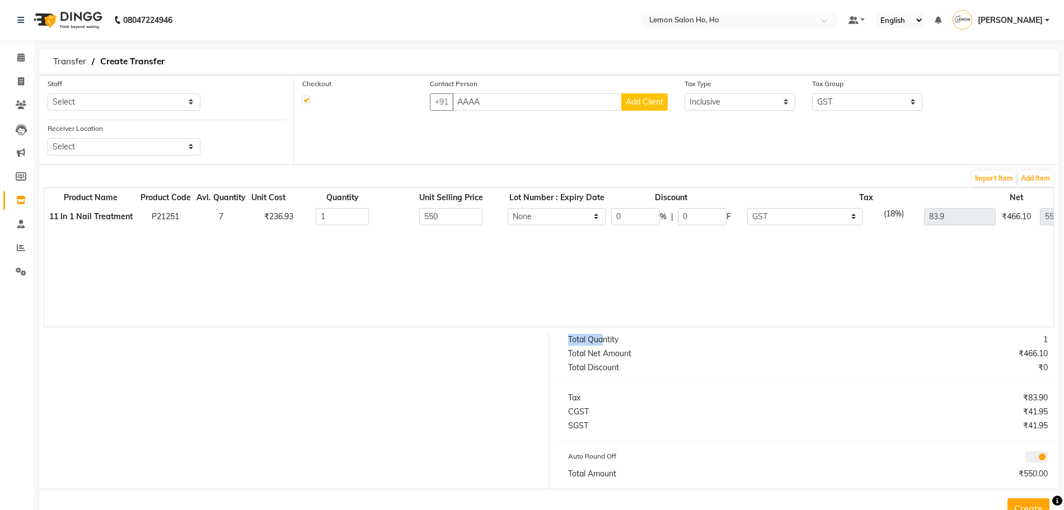
drag, startPoint x: 516, startPoint y: 341, endPoint x: 597, endPoint y: 338, distance: 81.2
click at [597, 338] on div "Total Quantity 1 Total Net Amount ₹466.10 Total Discount ₹0 Tax ₹83.90 CGST ₹41…" at bounding box center [549, 410] width 1036 height 157
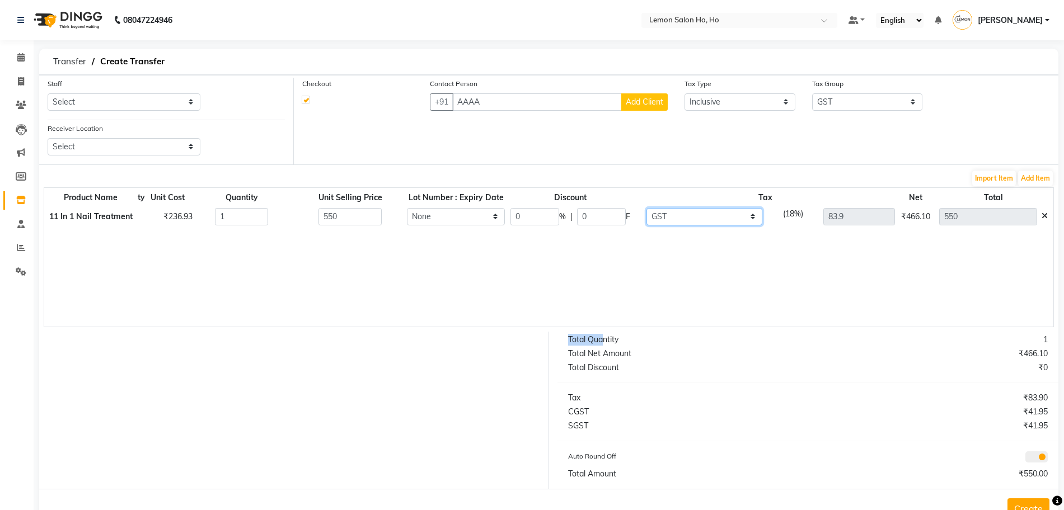
click at [700, 219] on select "None SGST (12%) (Any) SGST GST" at bounding box center [704, 216] width 116 height 17
select select "3099"
click at [646, 208] on select "None SGST (12%) (Any) SGST GST" at bounding box center [704, 216] width 116 height 17
type input "31.13"
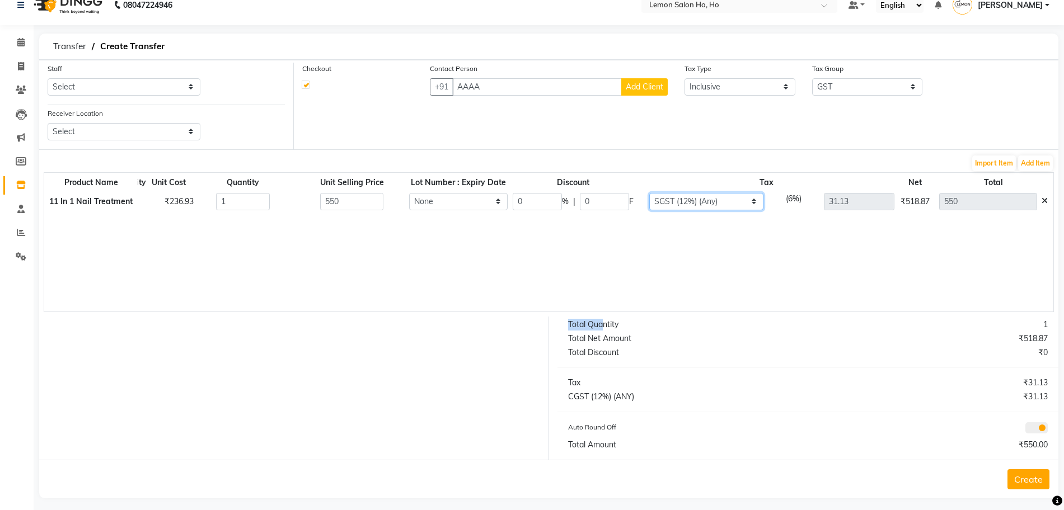
scroll to position [22, 0]
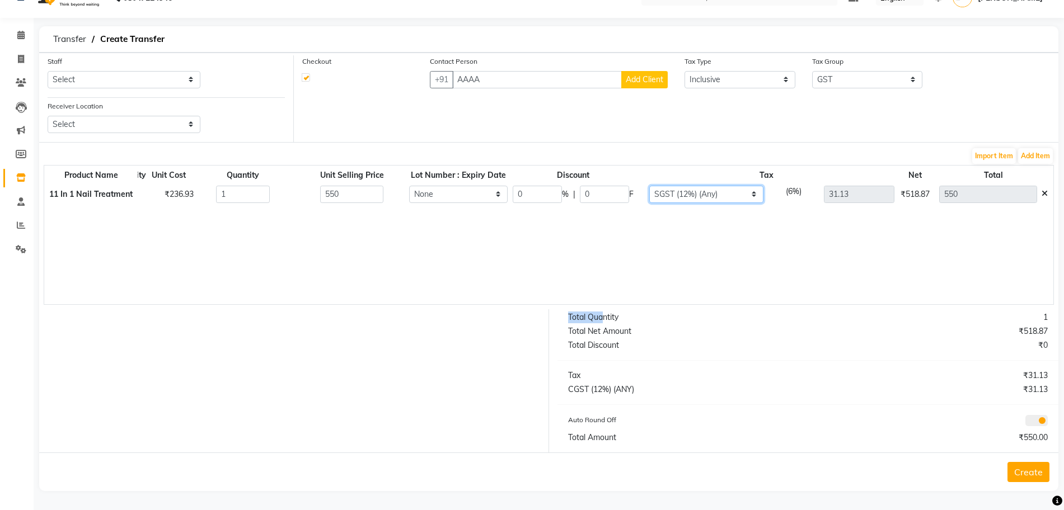
click at [721, 195] on select "None SGST (12%) (Any) SGST GST" at bounding box center [706, 194] width 114 height 17
click at [706, 184] on td "None SGST (12%) (Any) SGST GST (6%) 31.13" at bounding box center [766, 194] width 261 height 23
click at [696, 202] on select "None SGST (12%) (Any) SGST GST" at bounding box center [706, 194] width 114 height 17
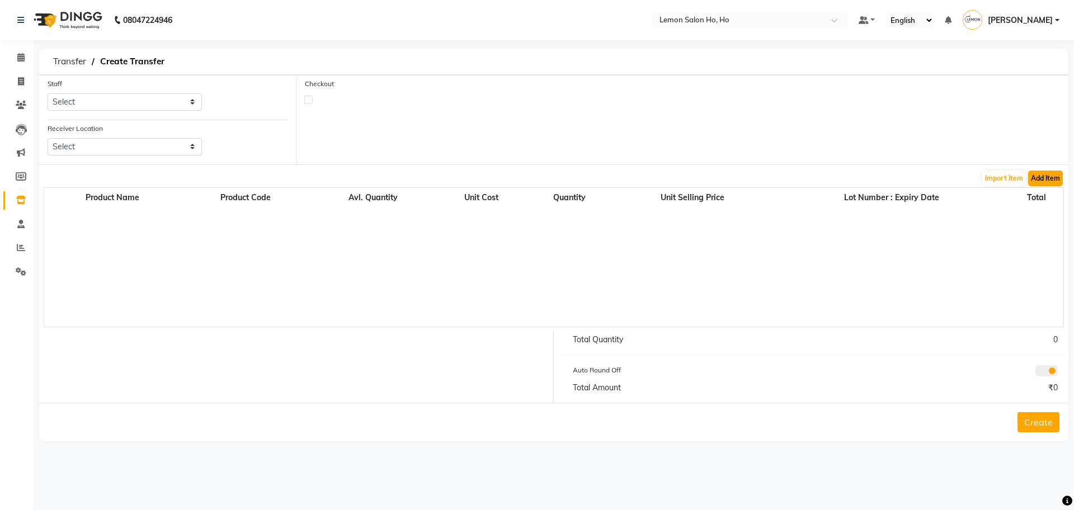
click at [1049, 180] on button "Add Item" at bounding box center [1046, 179] width 35 height 16
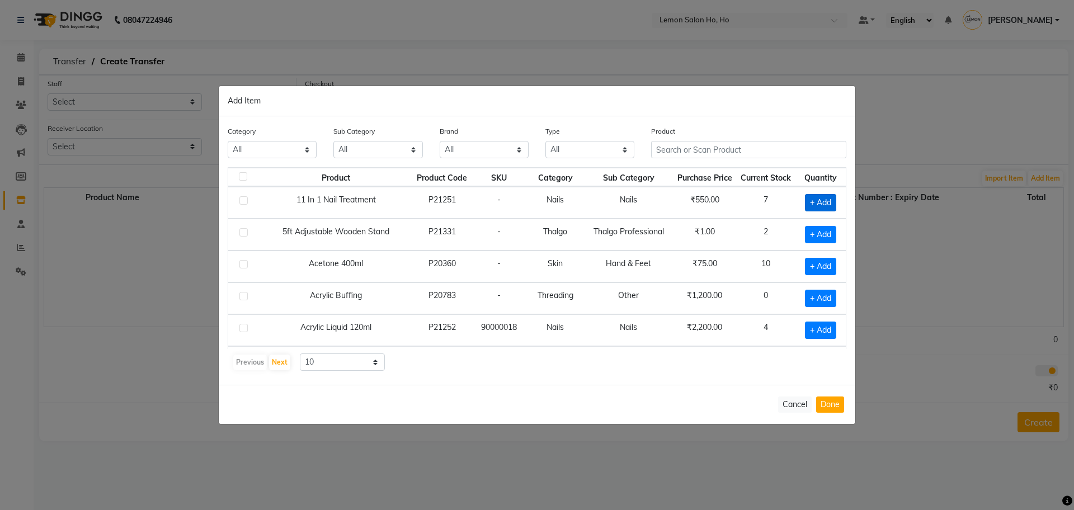
click at [821, 205] on span "+ Add" at bounding box center [820, 202] width 31 height 17
checkbox input "true"
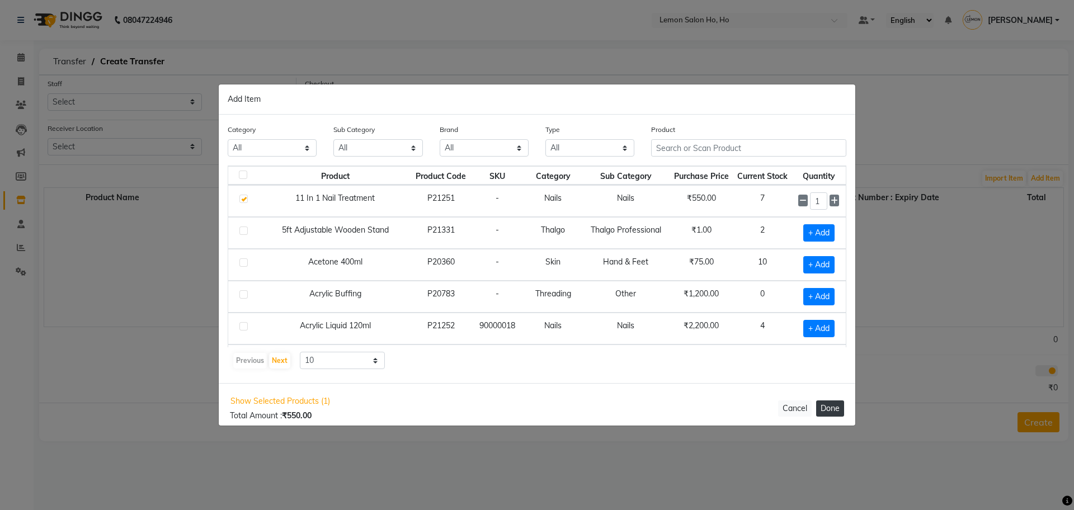
click at [837, 416] on button "Done" at bounding box center [830, 409] width 28 height 16
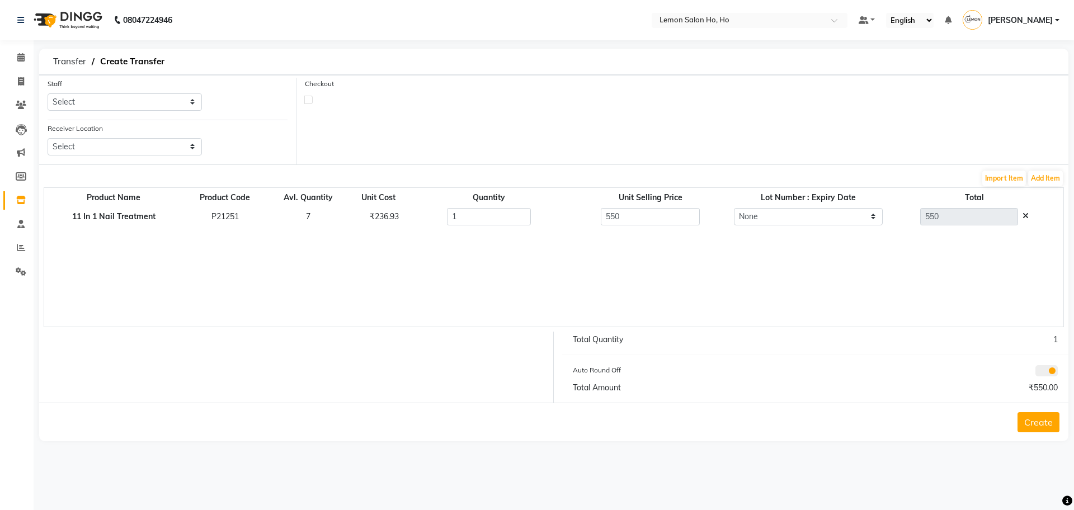
click at [311, 99] on label at bounding box center [308, 100] width 8 height 8
click at [311, 99] on input "checkbox" at bounding box center [308, 99] width 7 height 7
checkbox input "true"
select select "true"
select select "2069"
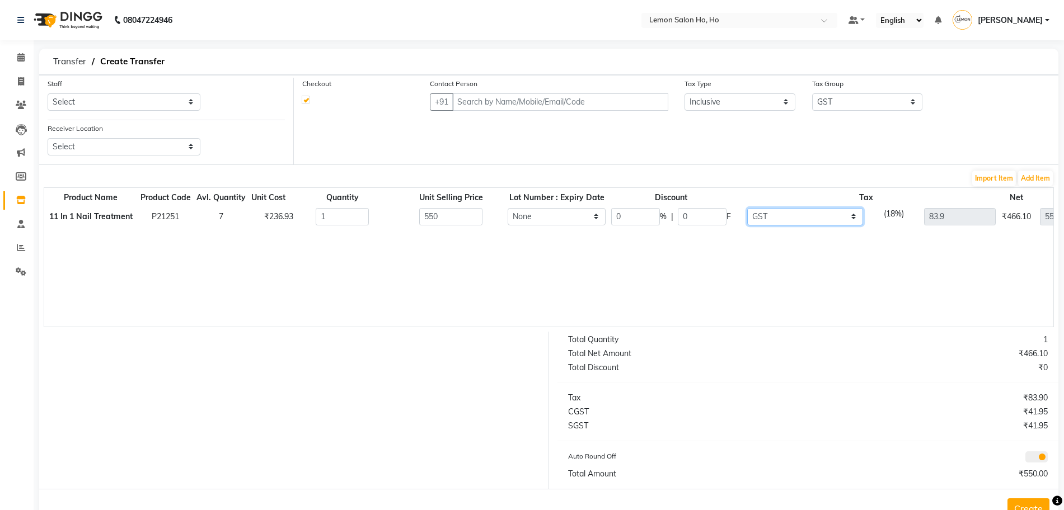
click at [779, 218] on select "None GST (Tax Group) SGST (12%) (Any) GST GST" at bounding box center [805, 216] width 116 height 17
select select "3085"
click at [747, 208] on select "None GST (Tax Group) SGST (12%) (Any) GST GST" at bounding box center [805, 216] width 116 height 17
type input "26.19"
click at [774, 213] on select "None GST (Tax Group) SGST (12%) (Any) GST GST" at bounding box center [807, 216] width 114 height 17
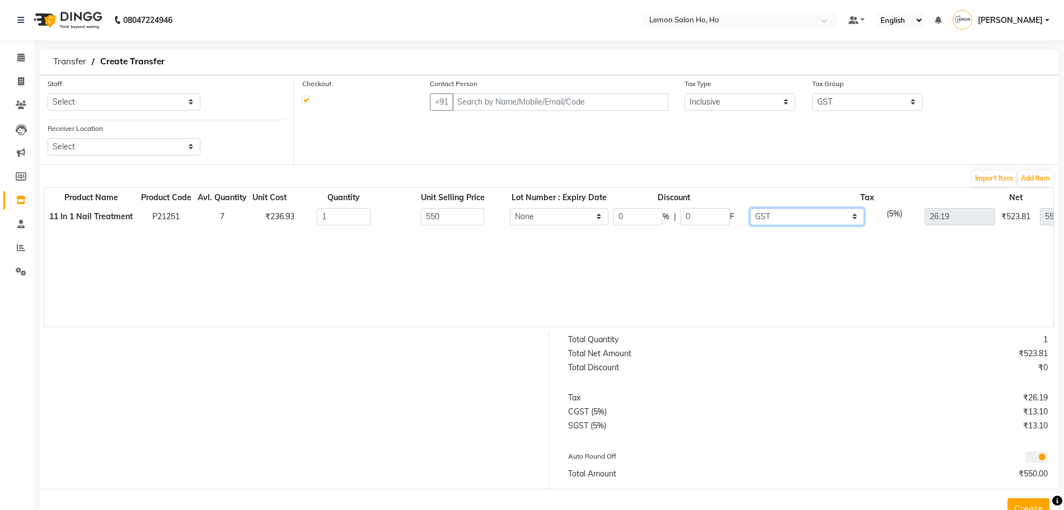
select select "2069"
click at [750, 208] on select "None GST (Tax Group) SGST (12%) (Any) GST GST" at bounding box center [807, 216] width 114 height 17
type input "83.9"
click at [772, 214] on select "None GST (Tax Group) SGST (12%) (Any) GST GST" at bounding box center [805, 216] width 116 height 17
select select "3099"
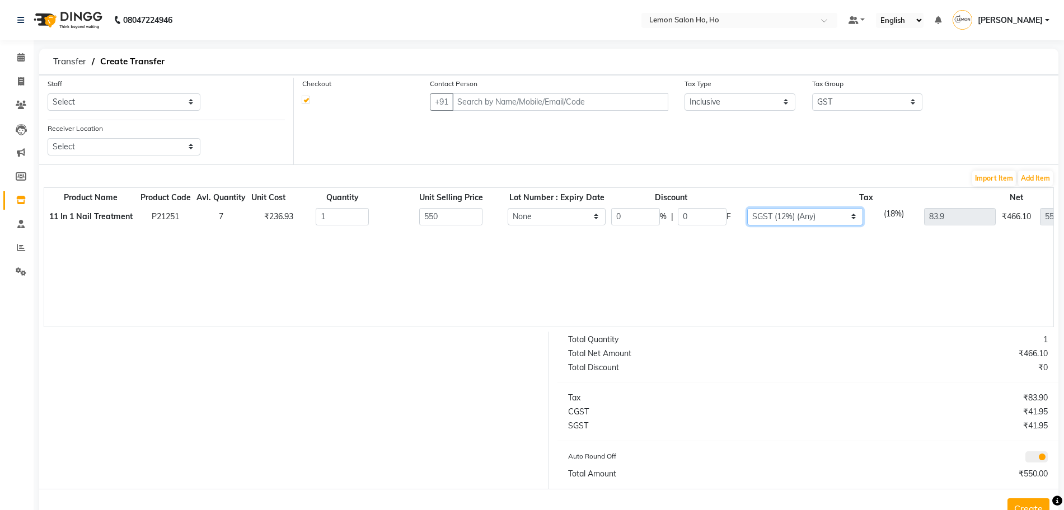
click at [747, 208] on select "None GST (Tax Group) SGST (12%) (Any) GST GST" at bounding box center [805, 216] width 116 height 17
type input "58.93"
drag, startPoint x: 774, startPoint y: 212, endPoint x: 774, endPoint y: 223, distance: 10.6
click at [774, 212] on select "None GST (Tax Group) SGST (12%) (Any) GST GST" at bounding box center [805, 216] width 116 height 17
select select "4434"
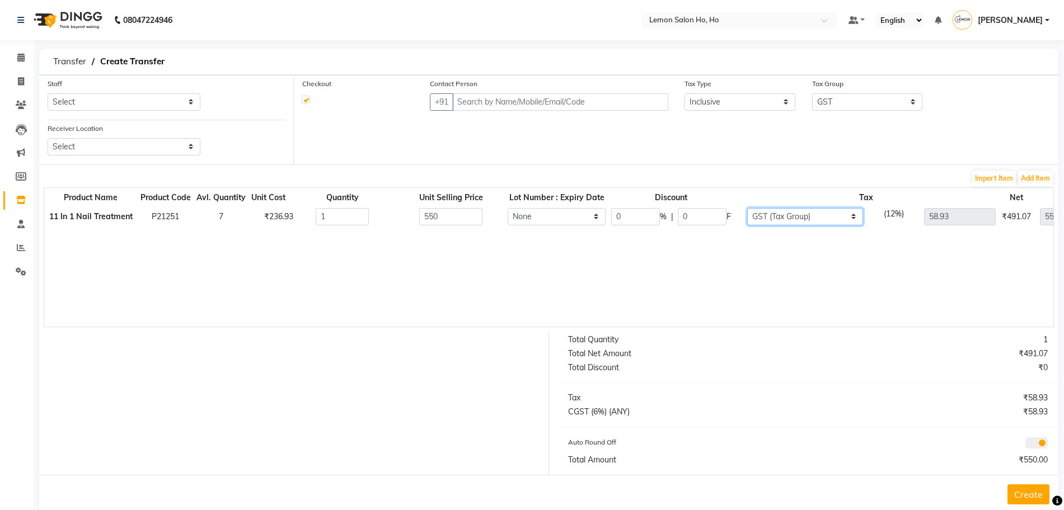
click at [747, 208] on select "None GST (Tax Group) SGST (12%) (Any) GST GST" at bounding box center [805, 216] width 116 height 17
click at [784, 222] on select "None GST (Tax Group) SGST (12%) (Any) GST GST" at bounding box center [805, 216] width 116 height 17
click at [792, 215] on select "None GST (Tax Group) SGST (12%) (Any) GST GST" at bounding box center [805, 216] width 116 height 17
select select
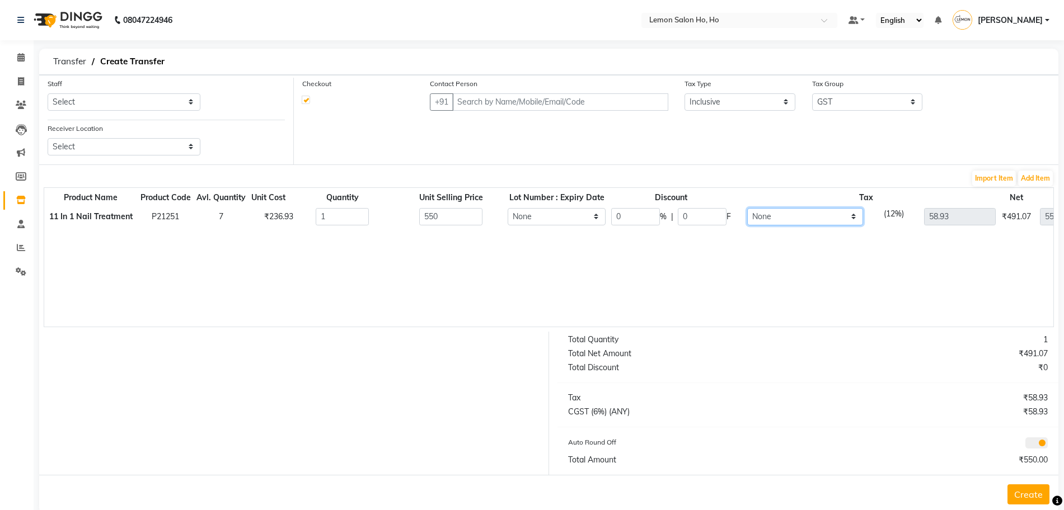
click at [747, 208] on select "None GST (Tax Group) SGST (12%) (Any) GST GST" at bounding box center [805, 216] width 116 height 17
type input "0"
click at [783, 218] on select "None GST (Tax Group) SGST (12%) (Any) GST GST" at bounding box center [807, 216] width 114 height 17
select select "3085"
click at [750, 208] on select "None GST (Tax Group) SGST (12%) (Any) GST GST" at bounding box center [807, 216] width 114 height 17
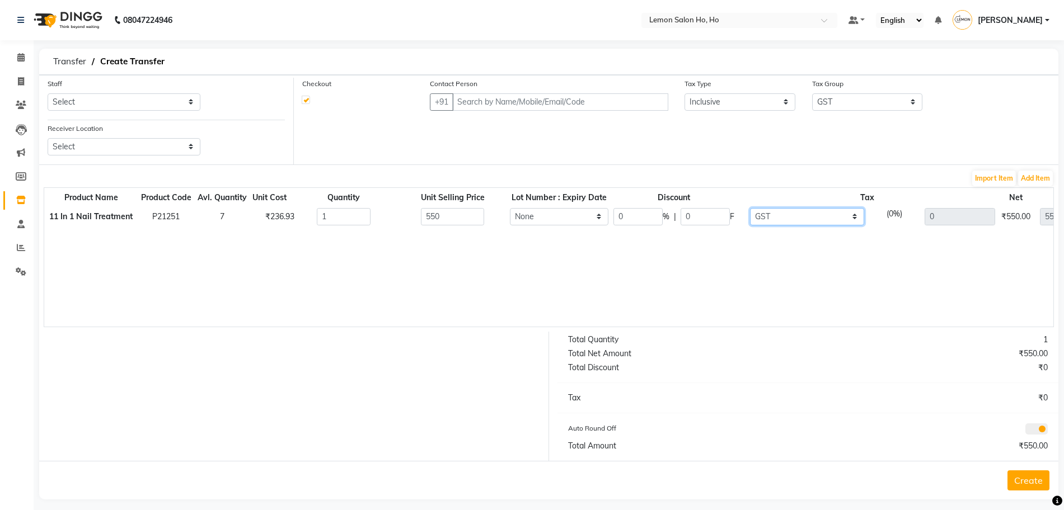
type input "26.19"
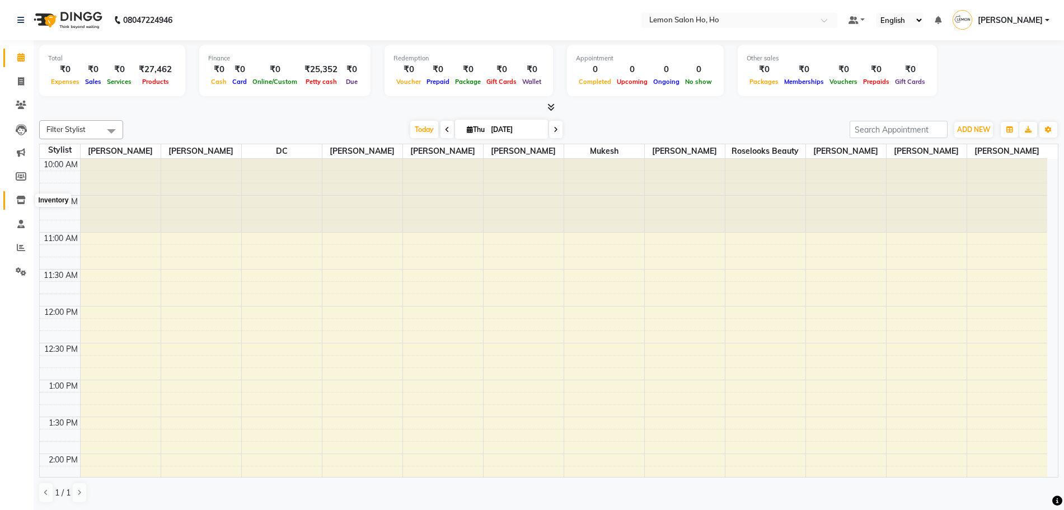
drag, startPoint x: 17, startPoint y: 197, endPoint x: 28, endPoint y: 197, distance: 10.6
click at [17, 197] on icon at bounding box center [21, 200] width 10 height 8
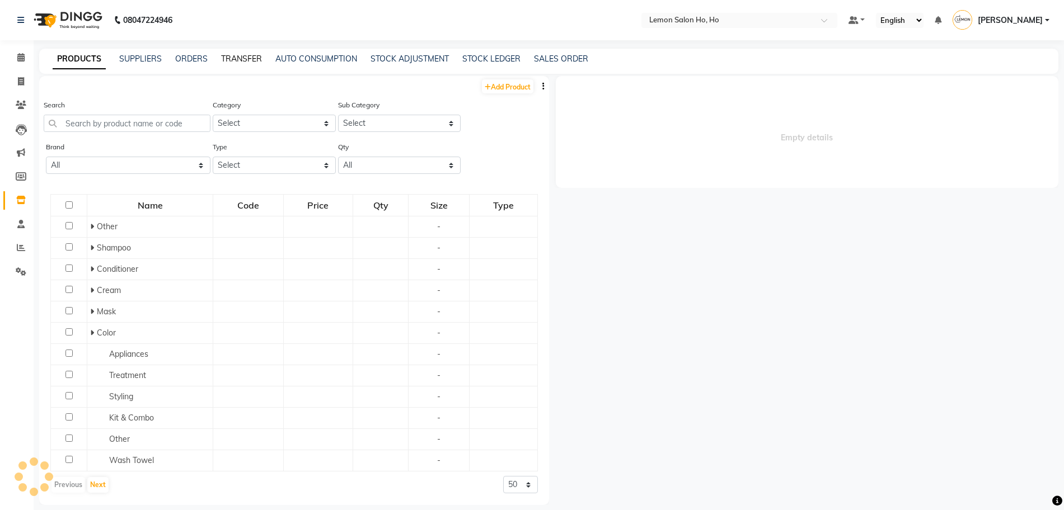
click at [234, 60] on link "TRANSFER" at bounding box center [241, 59] width 41 height 10
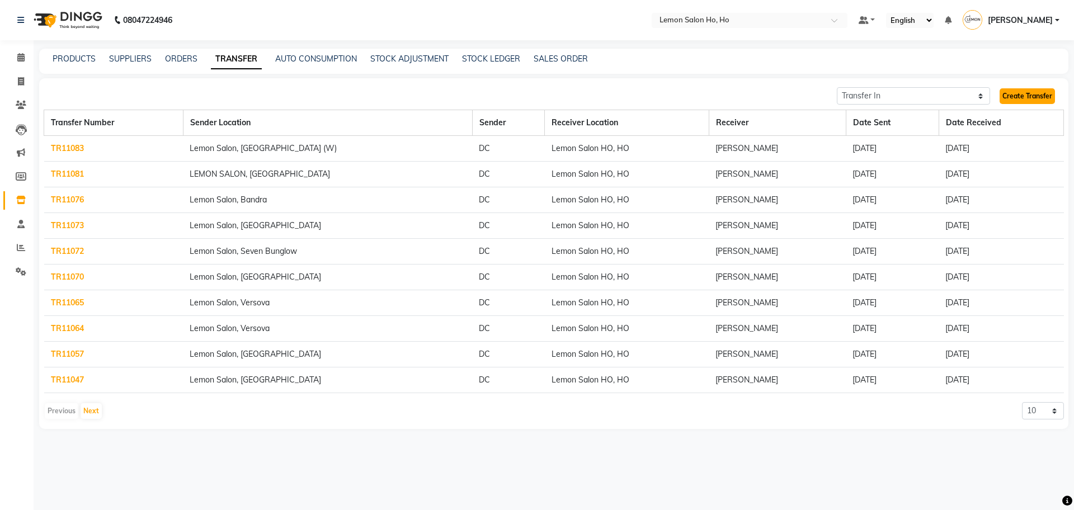
click at [1021, 95] on link "Create Transfer" at bounding box center [1027, 96] width 55 height 16
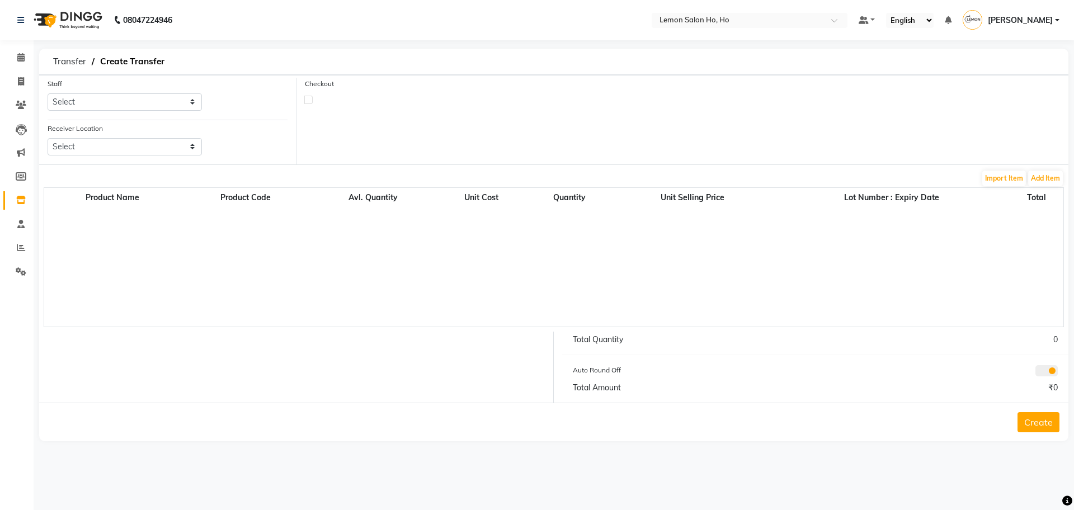
click at [309, 99] on label at bounding box center [308, 100] width 8 height 8
click at [309, 99] on input "checkbox" at bounding box center [308, 99] width 7 height 7
checkbox input "true"
select select "true"
select select "2069"
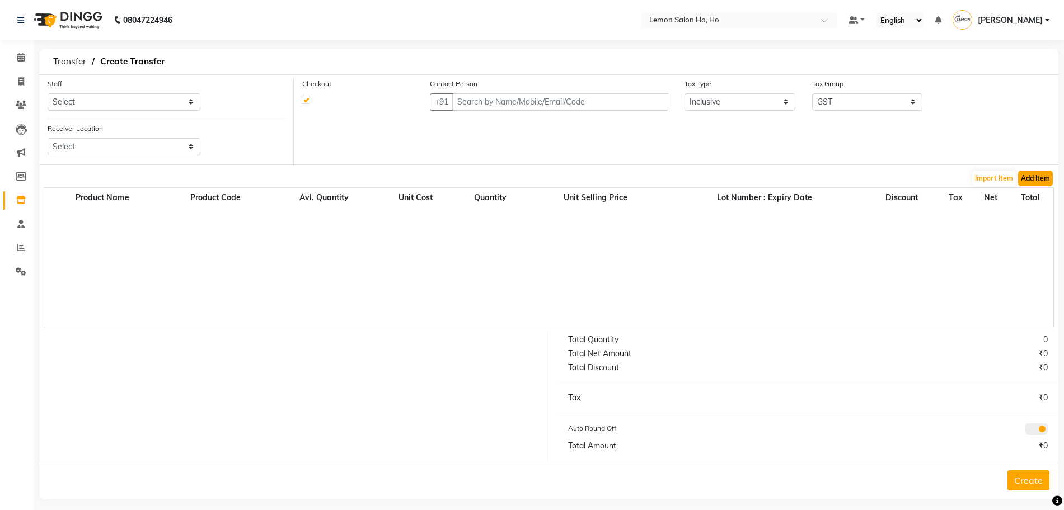
click at [1045, 179] on button "Add Item" at bounding box center [1035, 179] width 35 height 16
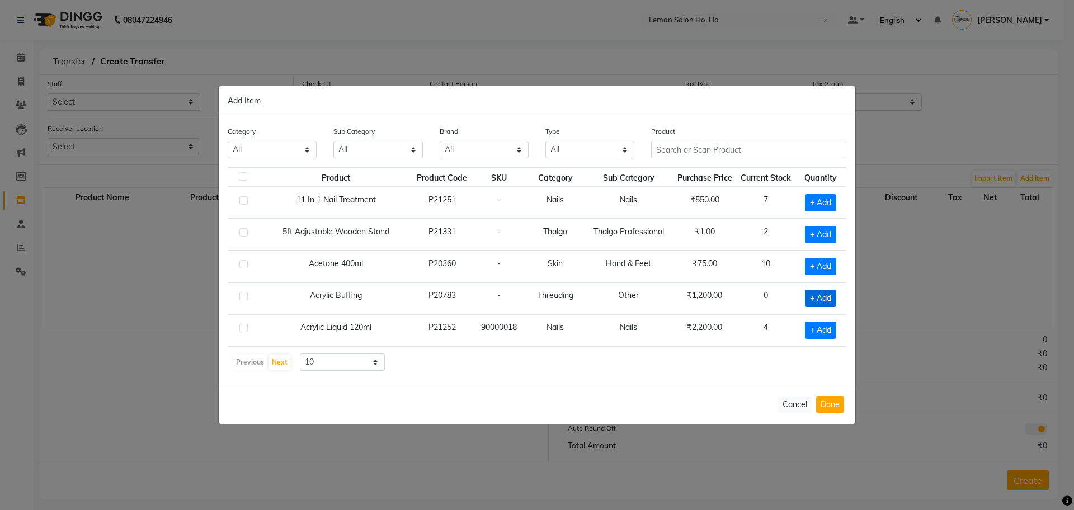
drag, startPoint x: 805, startPoint y: 233, endPoint x: 822, endPoint y: 303, distance: 72.1
click at [805, 233] on span "+ Add" at bounding box center [820, 234] width 31 height 17
checkbox input "true"
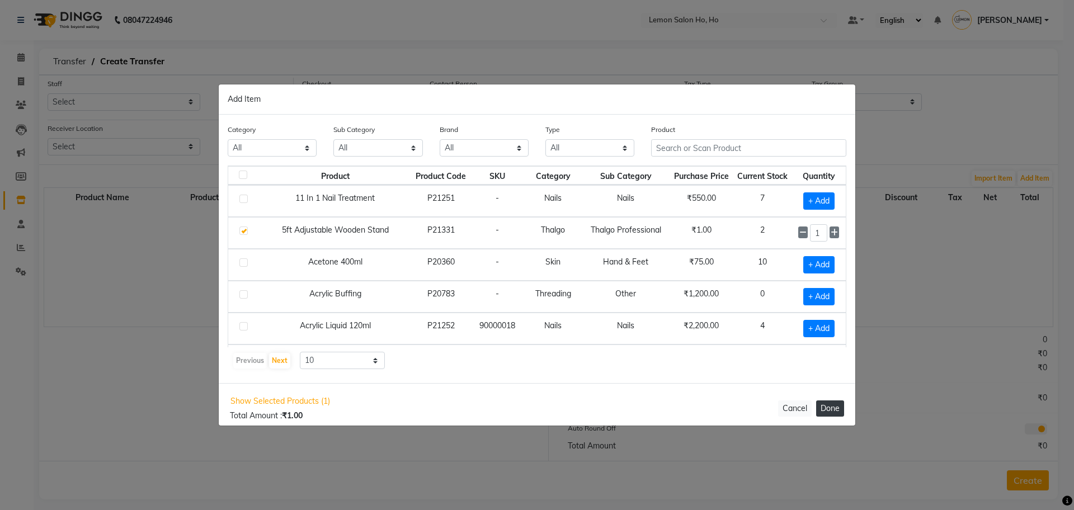
drag, startPoint x: 832, startPoint y: 411, endPoint x: 825, endPoint y: 399, distance: 13.8
click at [832, 411] on button "Done" at bounding box center [830, 409] width 28 height 16
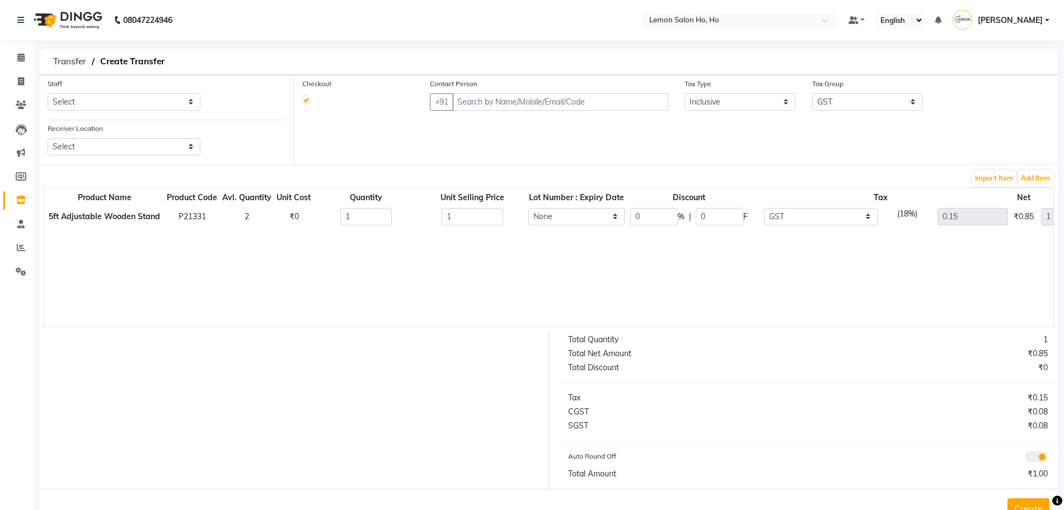
scroll to position [0, 67]
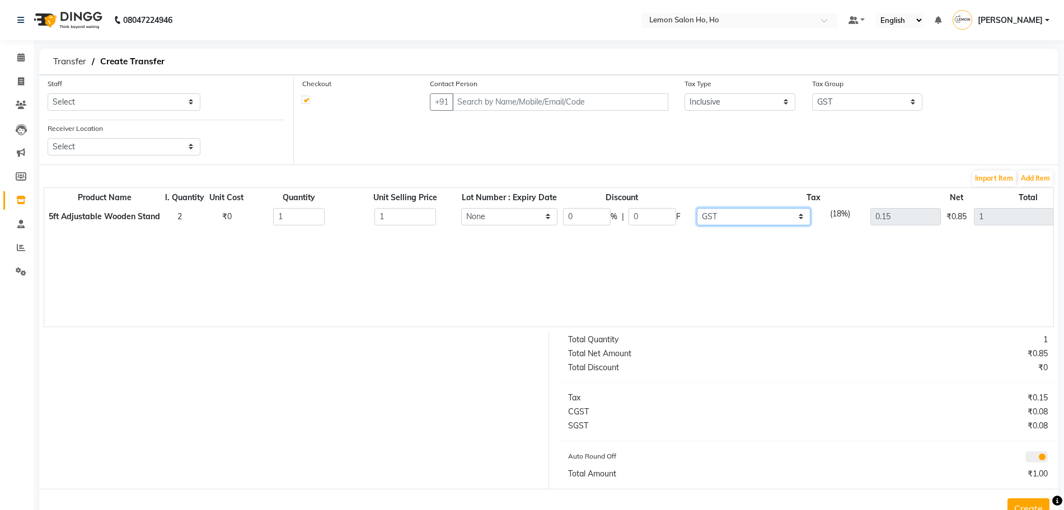
click at [758, 219] on select "None GST (Tax Group) SGST (12%) (Any) GST (Tax Group) GST" at bounding box center [754, 216] width 114 height 17
select select "3085"
click at [697, 208] on select "None GST (Tax Group) SGST (12%) (Any) GST (Tax Group) GST" at bounding box center [754, 216] width 114 height 17
type input "0.05"
click at [741, 215] on select "None GST (Tax Group) SGST (12%) (Any) GST (Tax Group) GST" at bounding box center [755, 216] width 112 height 17
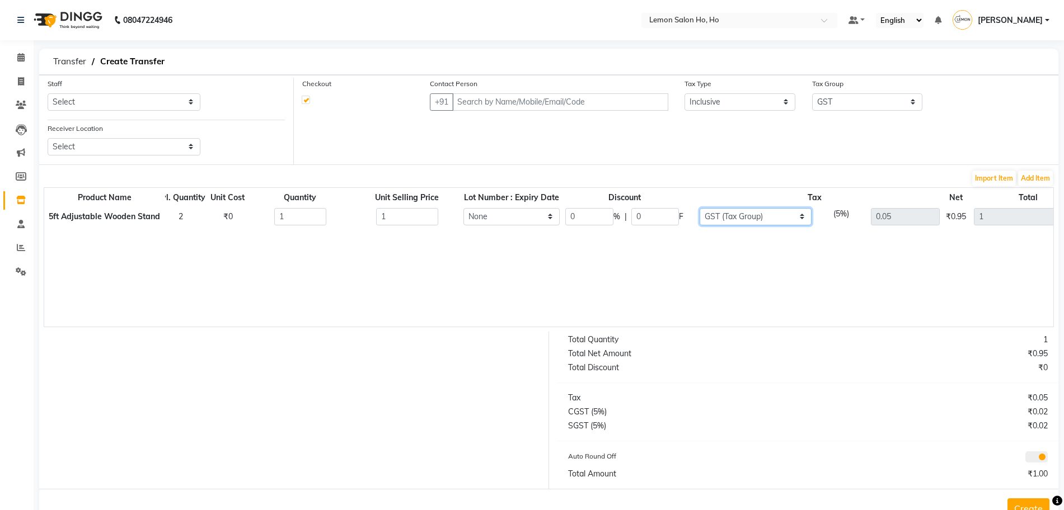
select select "4434"
click at [699, 208] on select "None GST (Tax Group) SGST (12%) (Any) GST (Tax Group) GST" at bounding box center [755, 216] width 112 height 17
type input "0.11"
click at [743, 217] on select "None GST (Tax Group) SGST (12%) (Any) GST (Tax Group) GST" at bounding box center [754, 216] width 114 height 17
select select "3085"
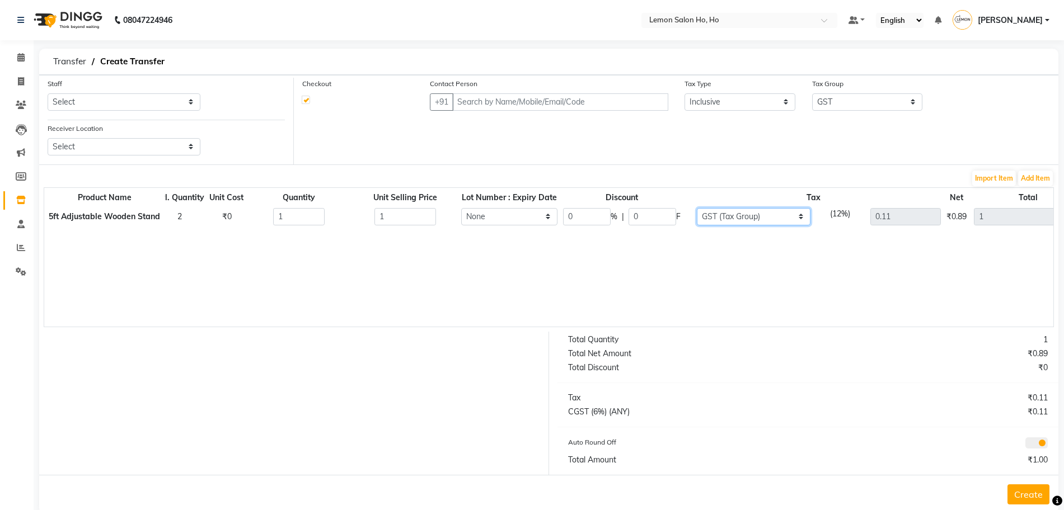
click at [697, 208] on select "None GST (Tax Group) SGST (12%) (Any) GST (Tax Group) GST" at bounding box center [754, 216] width 114 height 17
type input "0.05"
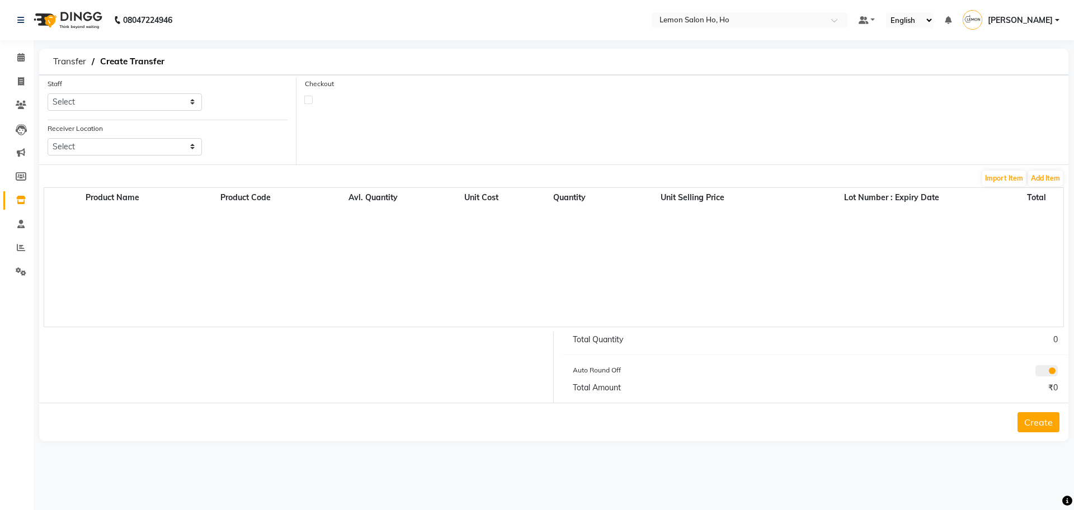
click at [309, 99] on label at bounding box center [308, 100] width 8 height 8
click at [309, 99] on input "checkbox" at bounding box center [308, 99] width 7 height 7
checkbox input "true"
select select "true"
select select "2069"
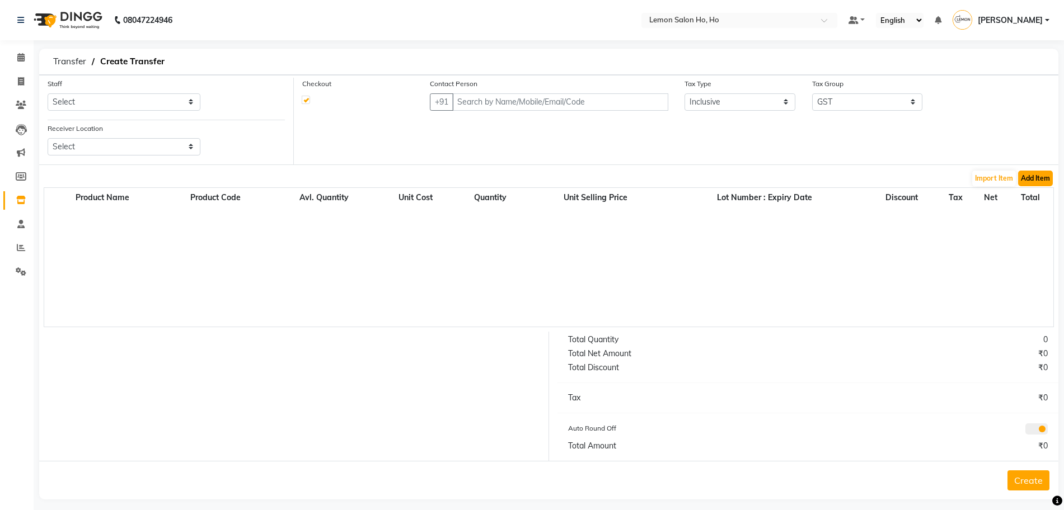
click at [1043, 179] on button "Add Item" at bounding box center [1035, 179] width 35 height 16
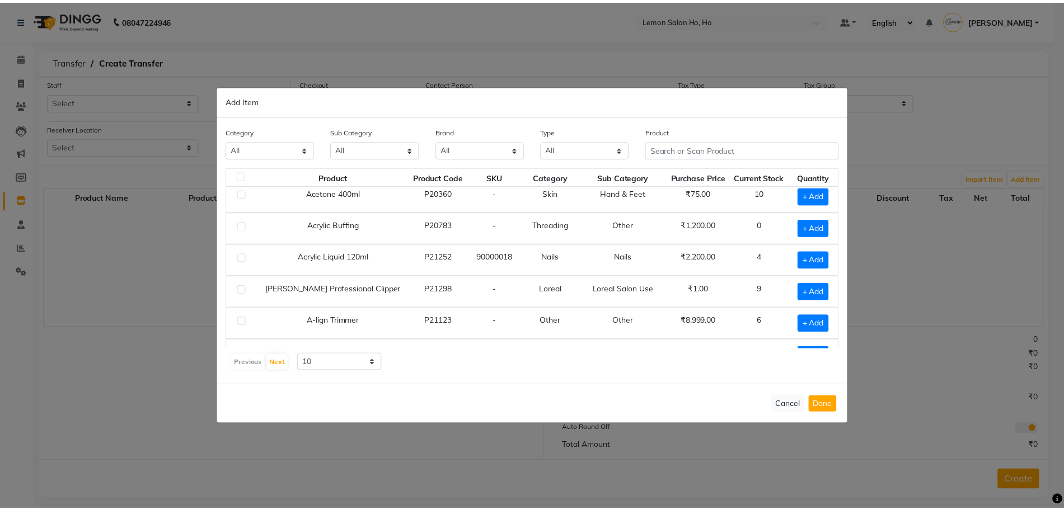
scroll to position [157, 0]
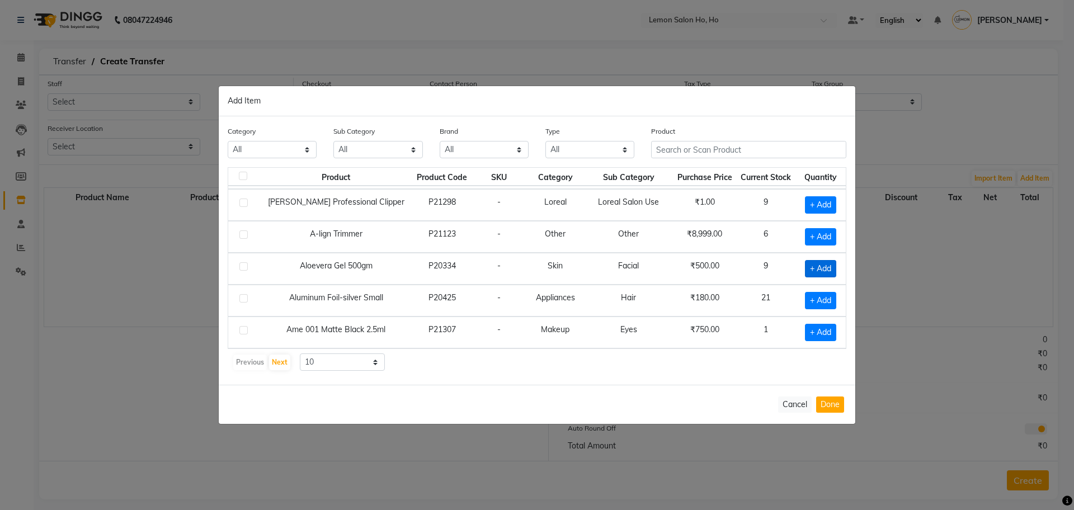
click at [805, 261] on span "+ Add" at bounding box center [820, 268] width 31 height 17
checkbox input "true"
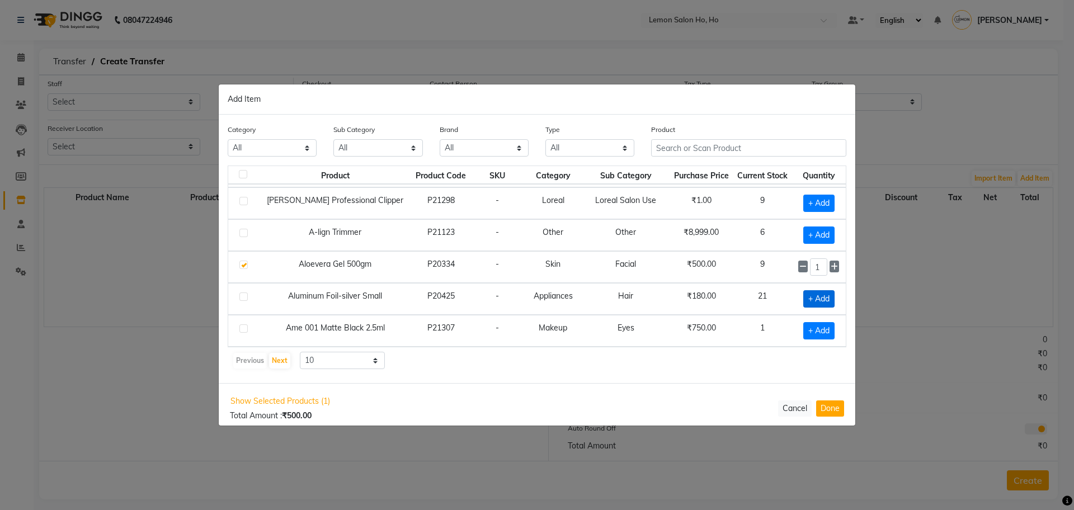
click at [804, 300] on span "+ Add" at bounding box center [819, 298] width 31 height 17
checkbox input "true"
click at [810, 326] on span "+ Add" at bounding box center [819, 330] width 31 height 17
checkbox input "true"
click at [837, 411] on button "Done" at bounding box center [830, 409] width 28 height 16
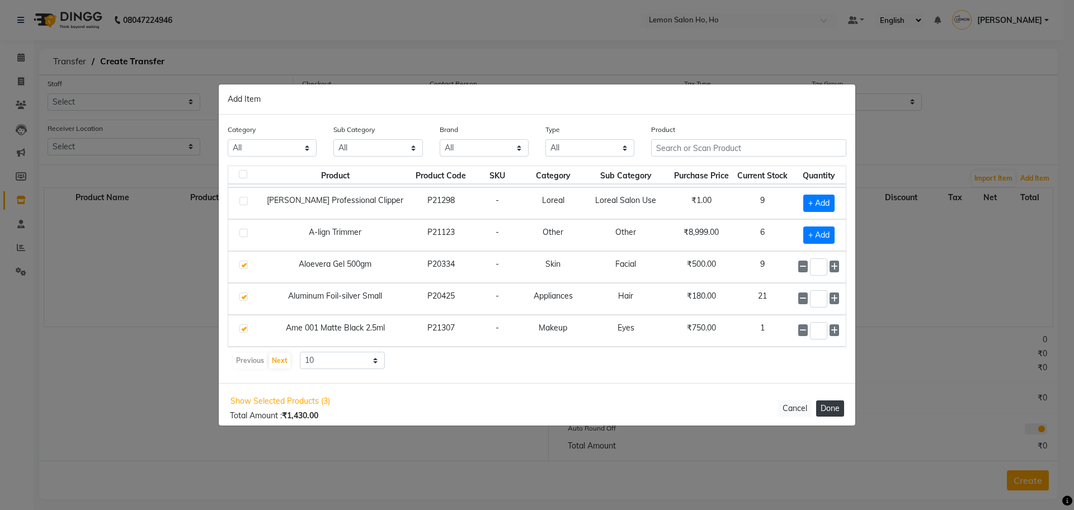
select select "2069"
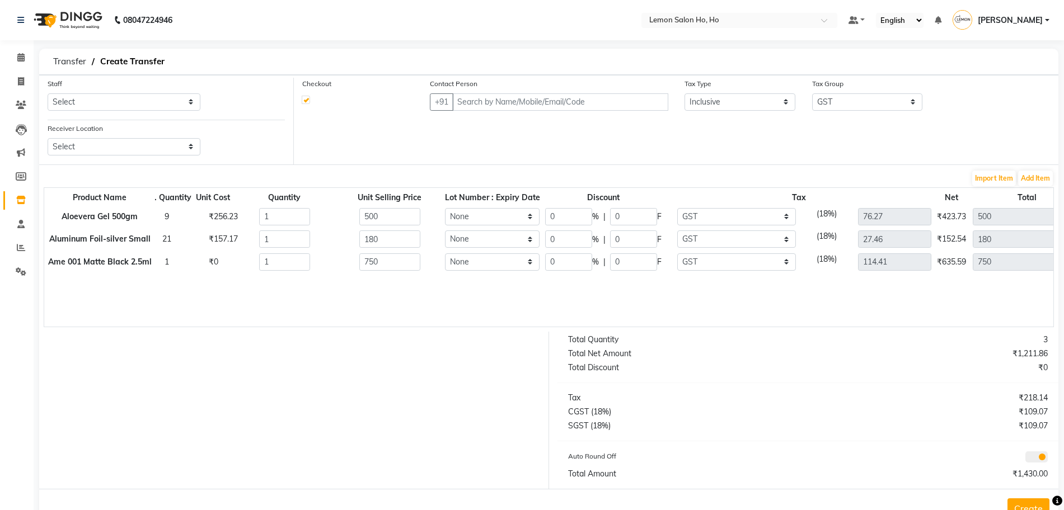
scroll to position [0, 101]
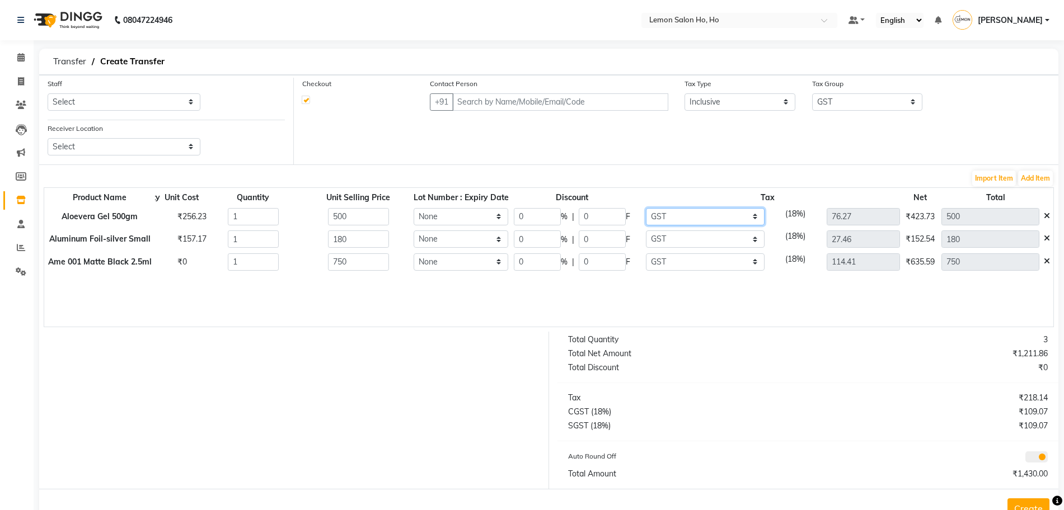
click at [705, 212] on select "None GST (Tax Group) 12% GST (Tax Group) 5% GST" at bounding box center [705, 216] width 119 height 17
select select "3099"
click at [646, 208] on select "None GST (Tax Group) 12% GST (Tax Group) 5% GST" at bounding box center [705, 216] width 119 height 17
type input "53.57"
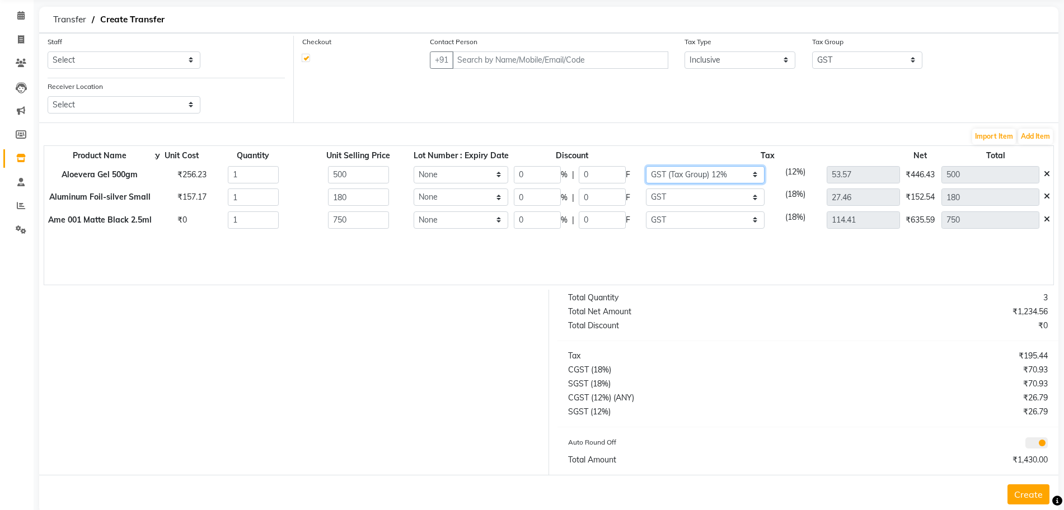
scroll to position [64, 0]
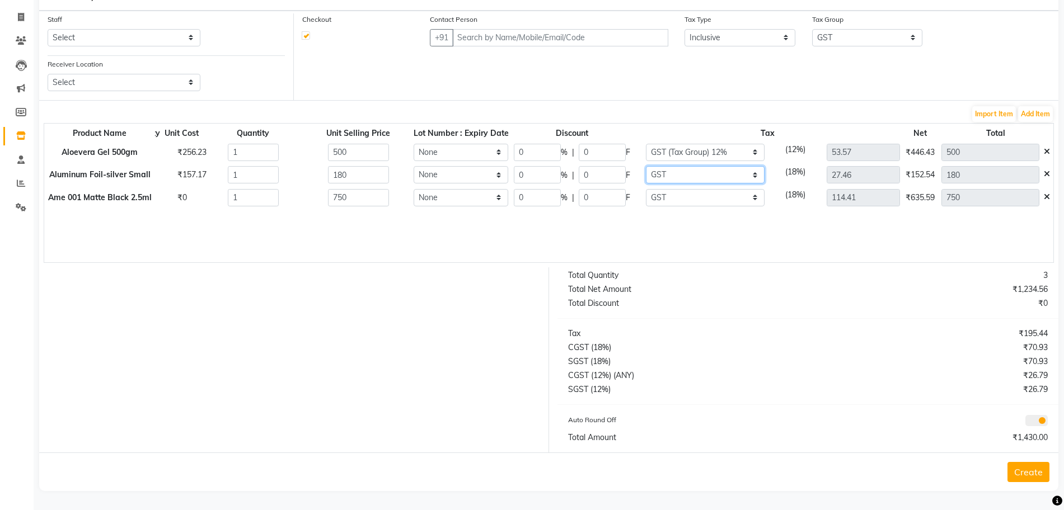
click at [659, 169] on select "None GST (Tax Group) 12% GST (Tax Group) 5% GST" at bounding box center [705, 174] width 119 height 17
select select "3085"
click at [646, 166] on select "None GST (Tax Group) 12% GST (Tax Group) 5% GST" at bounding box center [705, 174] width 119 height 17
type input "8.57"
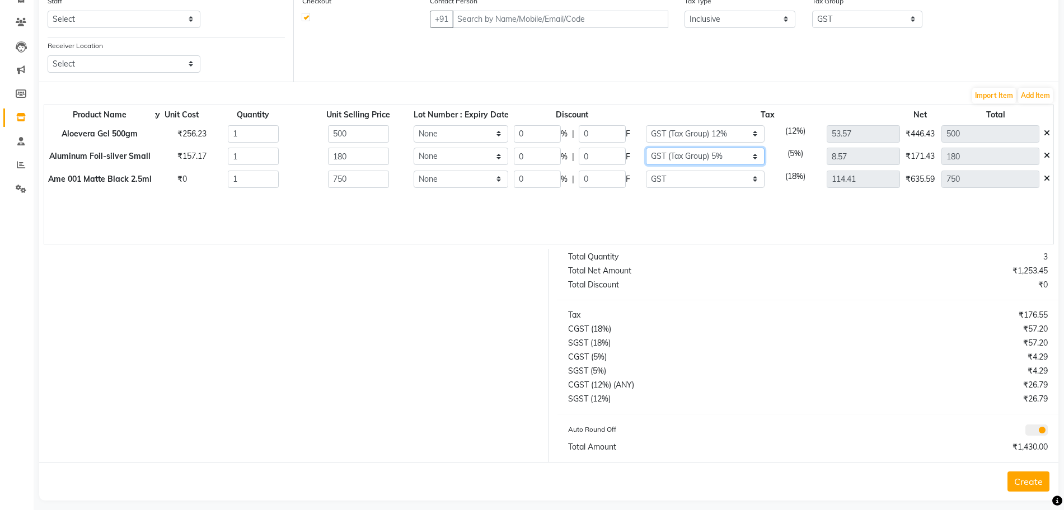
scroll to position [92, 0]
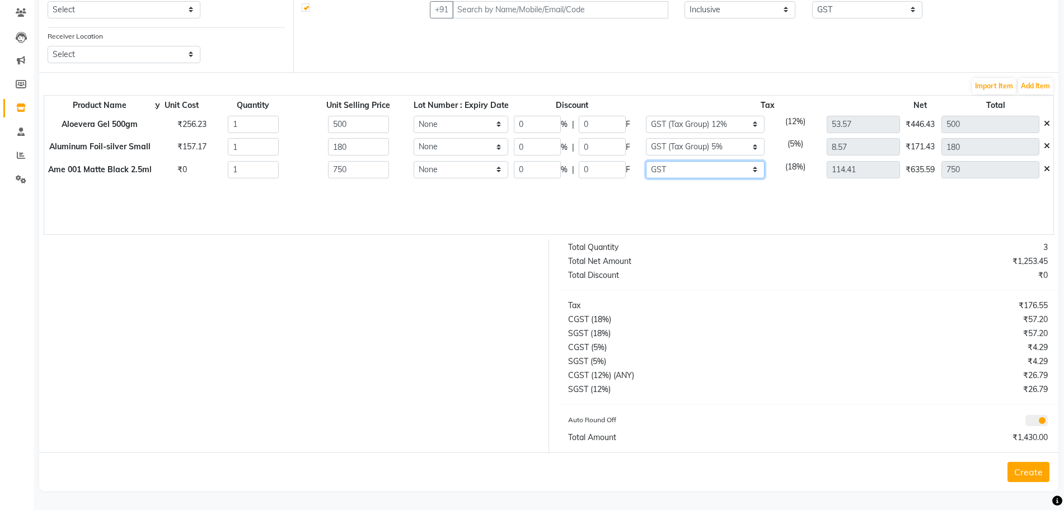
click at [663, 167] on select "None GST (Tax Group) 12% GST (Tax Group) 5% GST" at bounding box center [705, 169] width 119 height 17
click at [646, 161] on select "None GST (Tax Group) 12% GST (Tax Group) 5% GST" at bounding box center [705, 169] width 119 height 17
drag, startPoint x: 687, startPoint y: 166, endPoint x: 689, endPoint y: 175, distance: 8.8
click at [687, 166] on select "None GST (Tax Group) 12% GST (Tax Group) 5% GST" at bounding box center [705, 169] width 119 height 17
click at [646, 161] on select "None GST (Tax Group) 12% GST (Tax Group) 5% GST" at bounding box center [705, 169] width 119 height 17
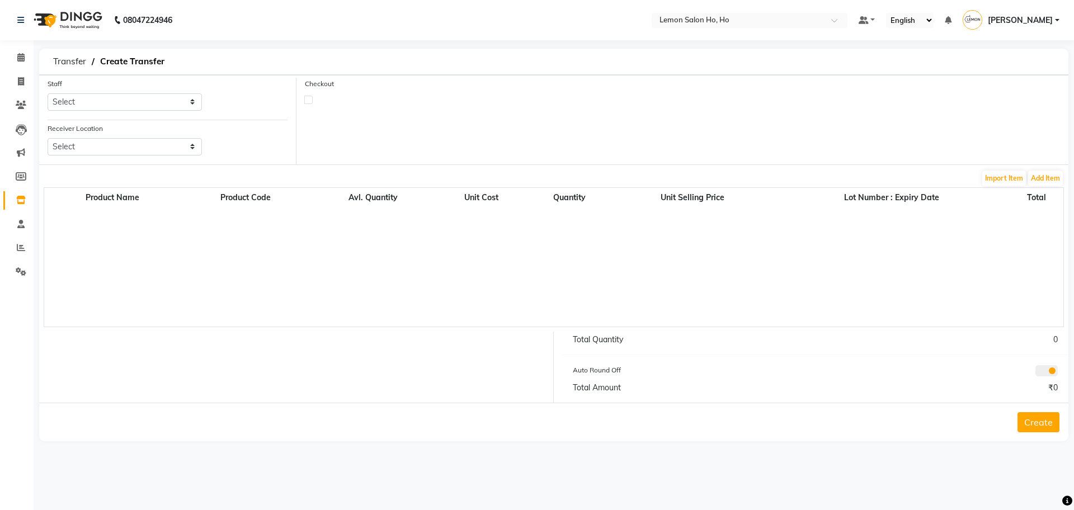
click at [308, 97] on label at bounding box center [308, 100] width 8 height 8
click at [308, 97] on input "checkbox" at bounding box center [308, 99] width 7 height 7
checkbox input "true"
select select "true"
select select "2069"
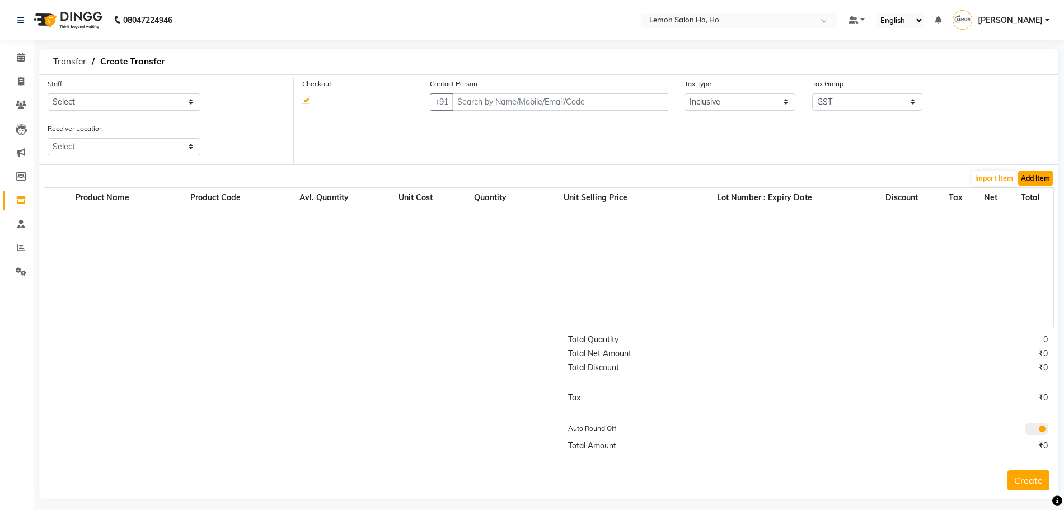
click at [1046, 176] on button "Add Item" at bounding box center [1035, 179] width 35 height 16
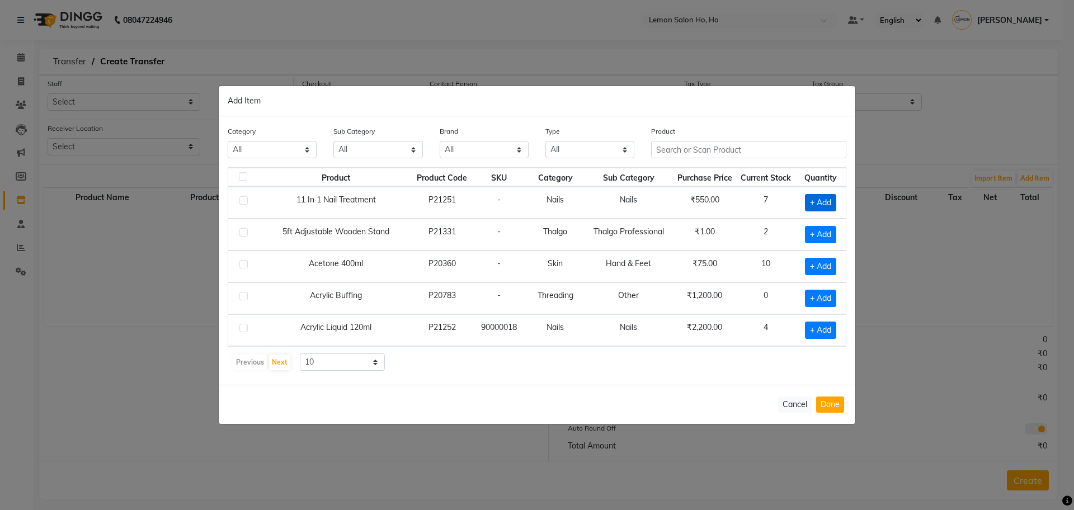
click at [818, 204] on span "+ Add" at bounding box center [820, 202] width 31 height 17
checkbox input "true"
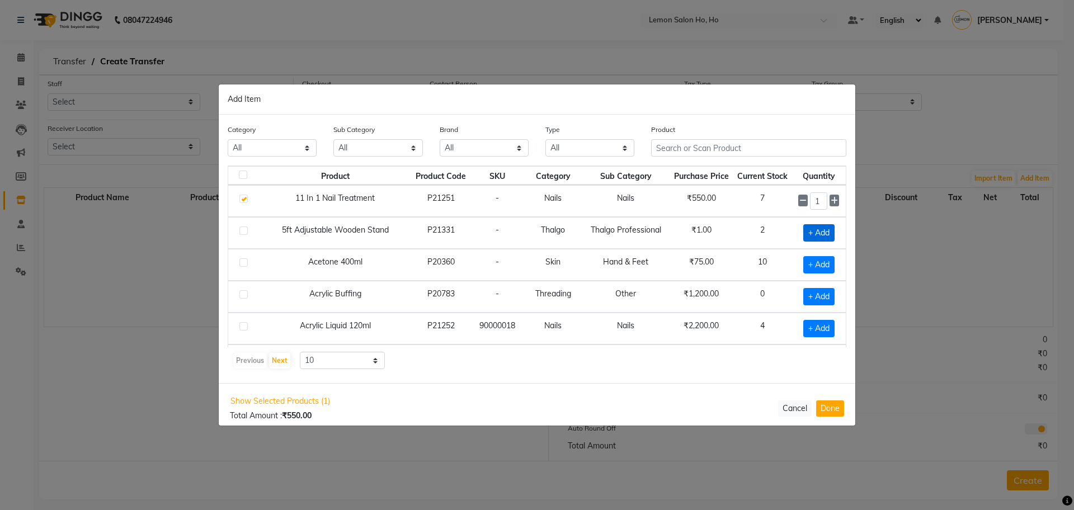
click at [808, 234] on span "+ Add" at bounding box center [819, 232] width 31 height 17
checkbox input "true"
click at [812, 269] on span "+ Add" at bounding box center [819, 264] width 31 height 17
checkbox input "true"
click at [835, 403] on button "Done" at bounding box center [830, 409] width 28 height 16
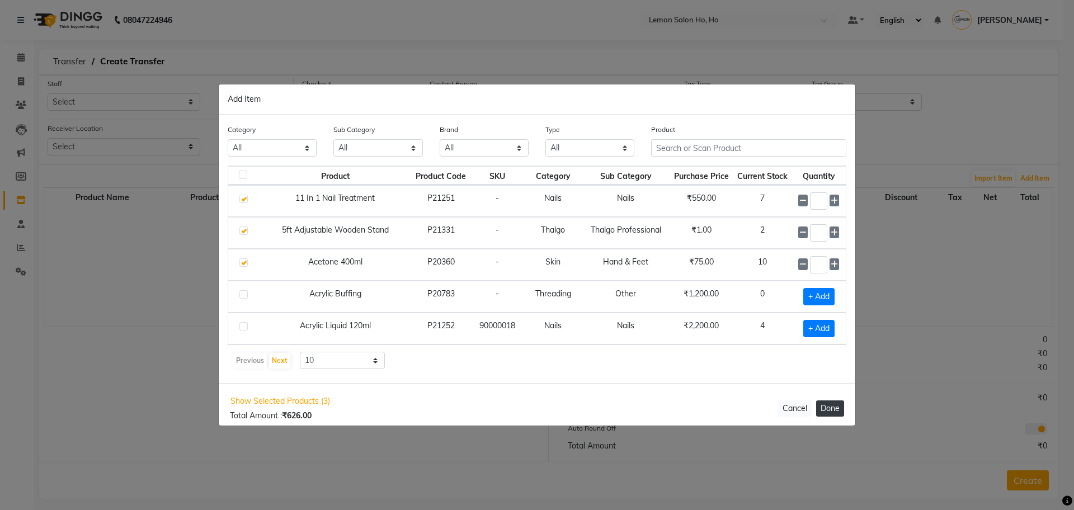
select select "2069"
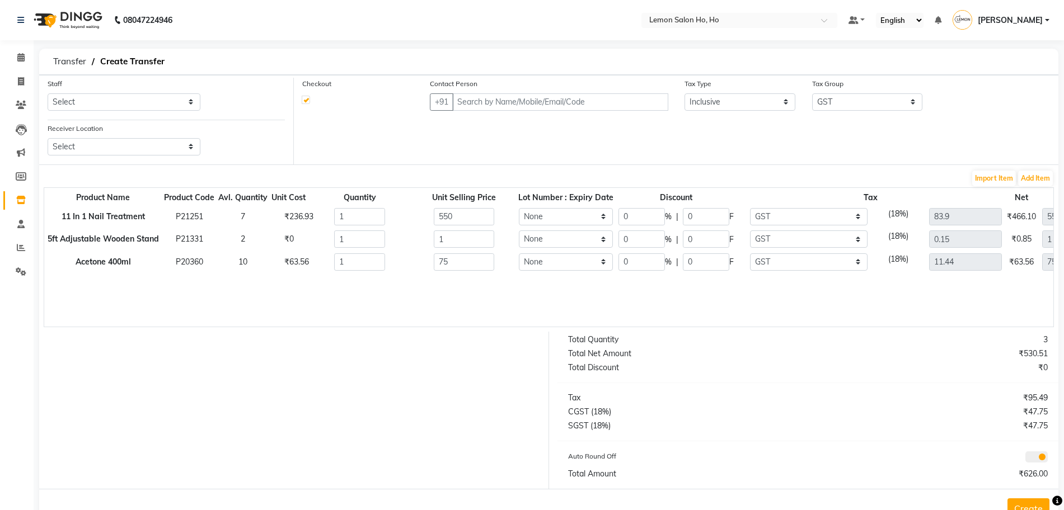
scroll to position [0, 101]
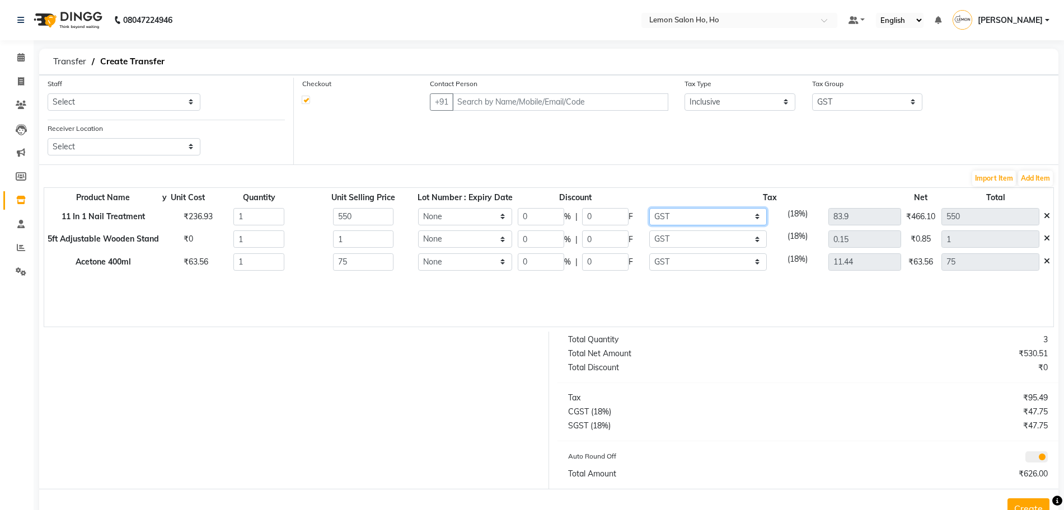
click at [713, 210] on select "None GST (Tax Group) 12% GST (Tax Group) 5% GST" at bounding box center [708, 216] width 118 height 17
select select "3099"
click at [649, 208] on select "None GST (Tax Group) 12% GST (Tax Group) 5% GST" at bounding box center [708, 216] width 118 height 17
type input "58.93"
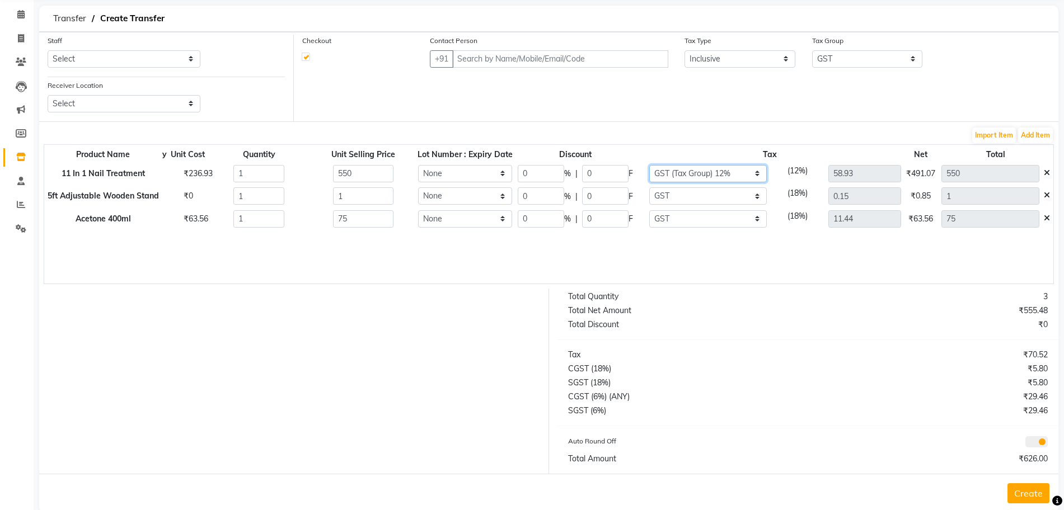
scroll to position [64, 0]
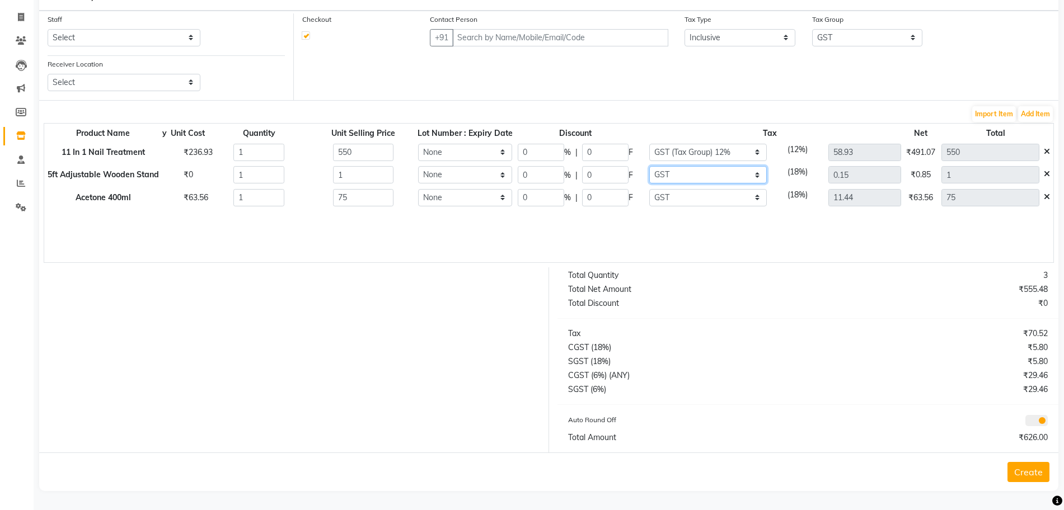
click at [665, 172] on select "None GST (Tax Group) 12% GST (Tax Group) 5% GST" at bounding box center [708, 174] width 118 height 17
click at [649, 166] on select "None GST (Tax Group) 12% GST (Tax Group) 5% GST" at bounding box center [708, 174] width 118 height 17
click at [682, 199] on select "None GST (Tax Group) 12% GST (Tax Group) 5% GST" at bounding box center [708, 197] width 118 height 17
select select "3085"
click at [649, 189] on select "None GST (Tax Group) 12% GST (Tax Group) 5% GST" at bounding box center [708, 197] width 118 height 17
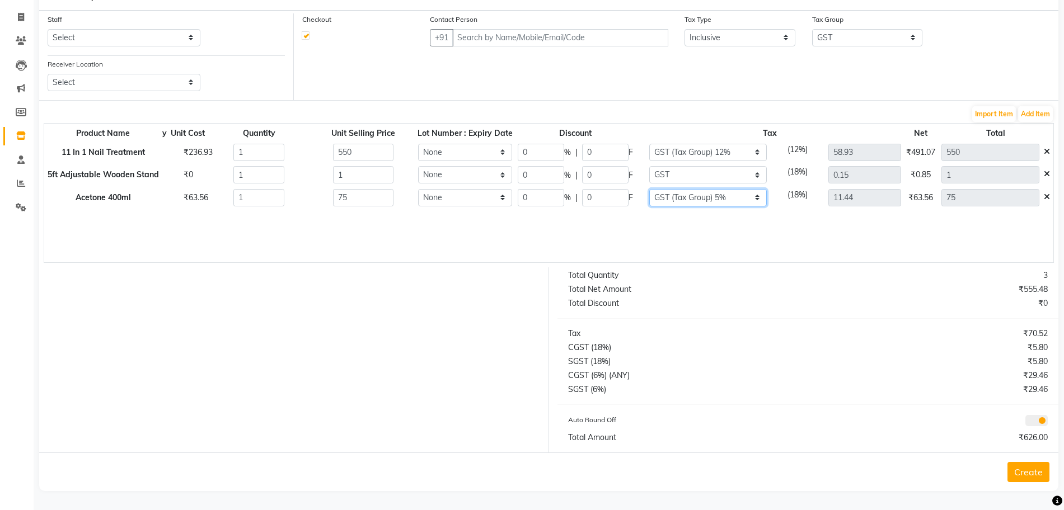
type input "3.57"
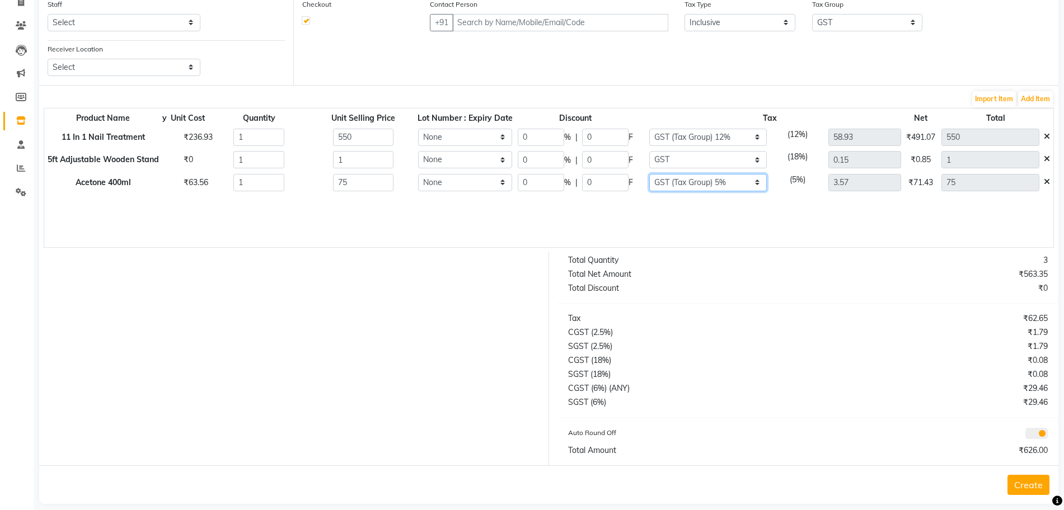
scroll to position [92, 0]
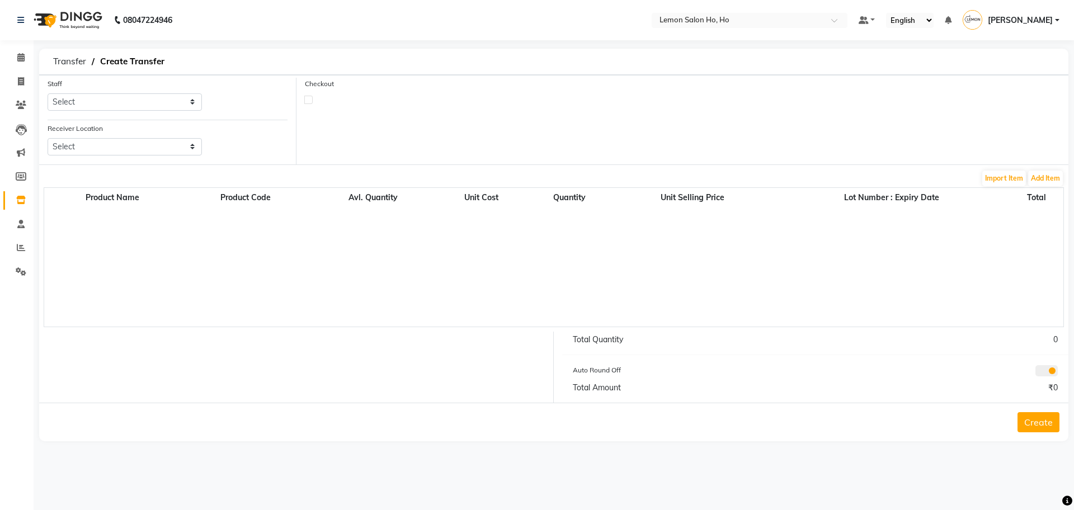
click at [304, 100] on label at bounding box center [308, 100] width 8 height 8
click at [305, 100] on input "checkbox" at bounding box center [308, 99] width 7 height 7
checkbox input "true"
select select "true"
select select "2069"
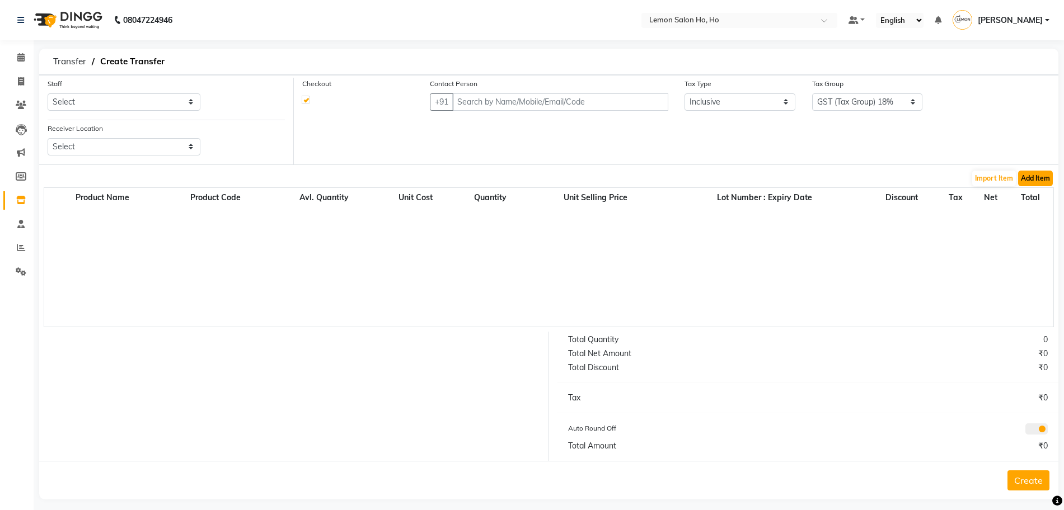
click at [1030, 174] on button "Add Item" at bounding box center [1035, 179] width 35 height 16
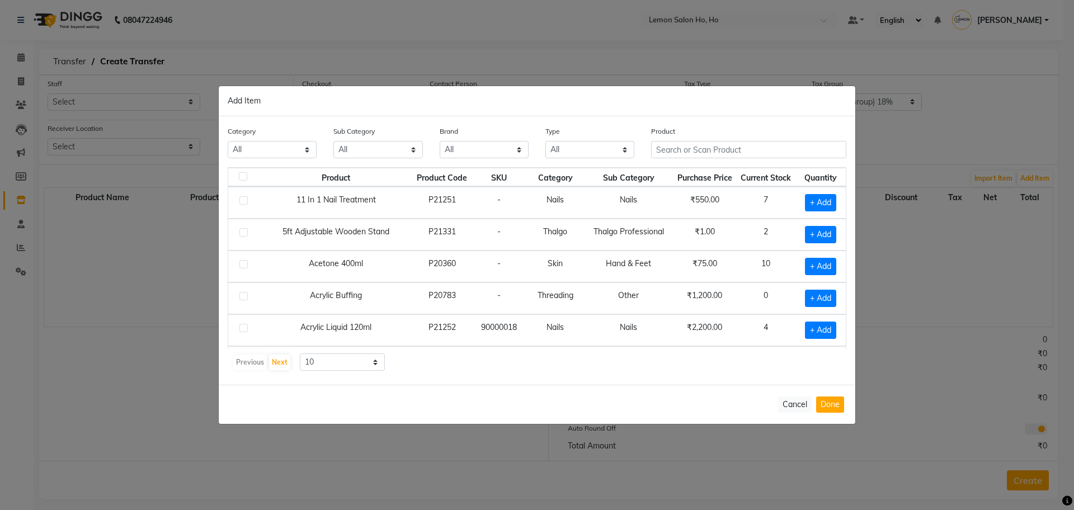
click at [815, 197] on span "+ Add" at bounding box center [820, 202] width 31 height 17
checkbox input "true"
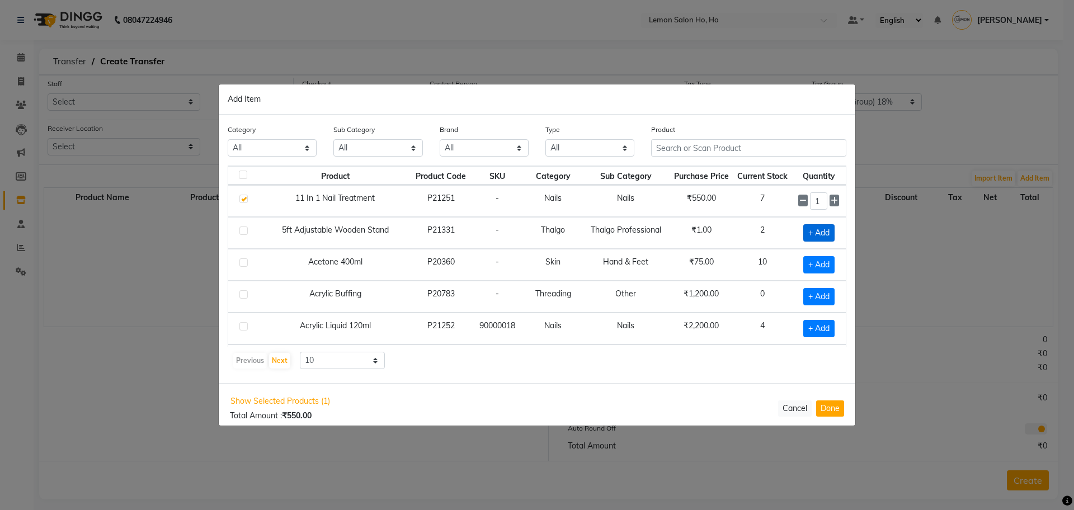
click at [809, 238] on span "+ Add" at bounding box center [819, 232] width 31 height 17
checkbox input "true"
click at [811, 266] on span "+ Add" at bounding box center [819, 264] width 31 height 17
checkbox input "true"
click at [837, 411] on button "Done" at bounding box center [830, 409] width 28 height 16
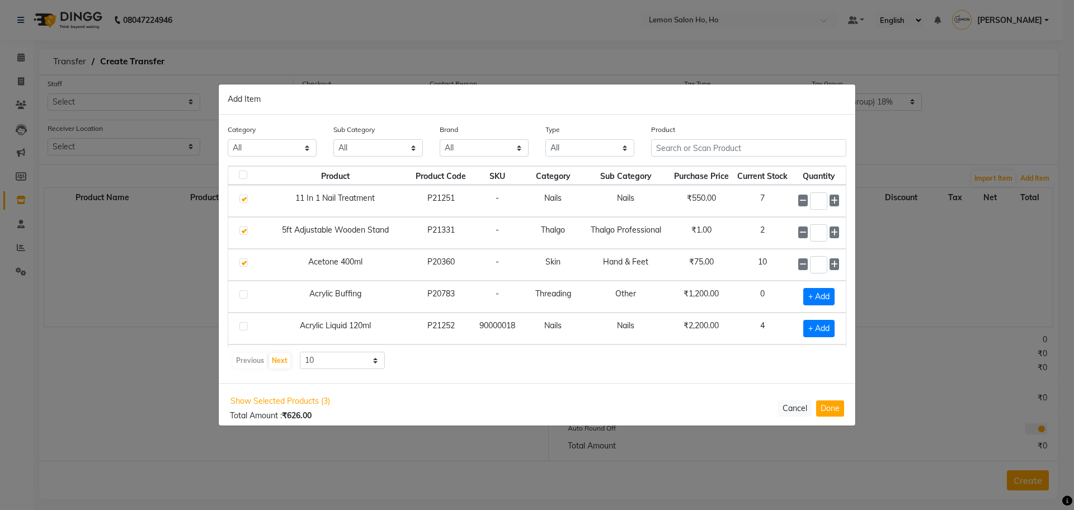
select select "2069"
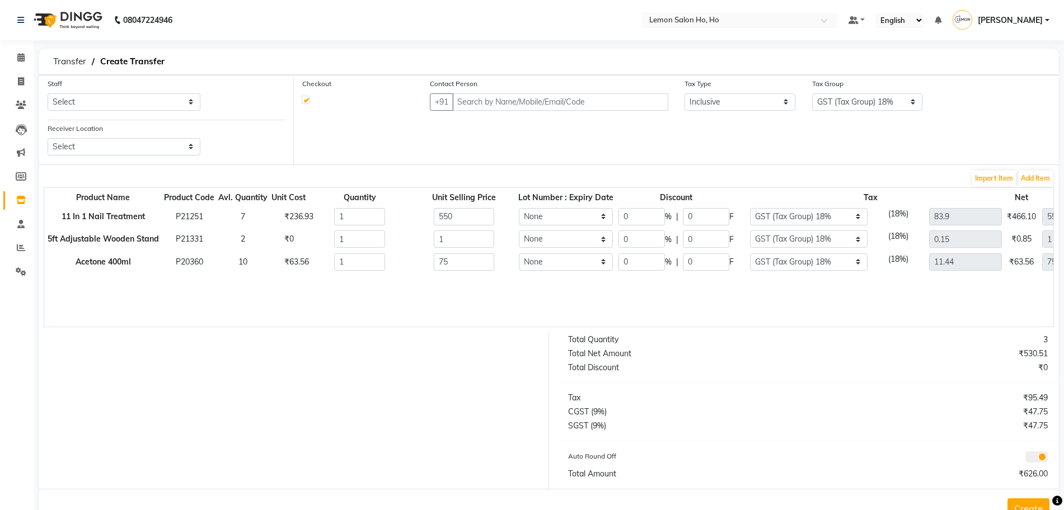
drag, startPoint x: 794, startPoint y: 327, endPoint x: 879, endPoint y: 325, distance: 85.1
click at [879, 325] on div "Product Name Product Code Avl. Quantity Unit Cost Quantity Unit Selling Price L…" at bounding box center [549, 257] width 1010 height 140
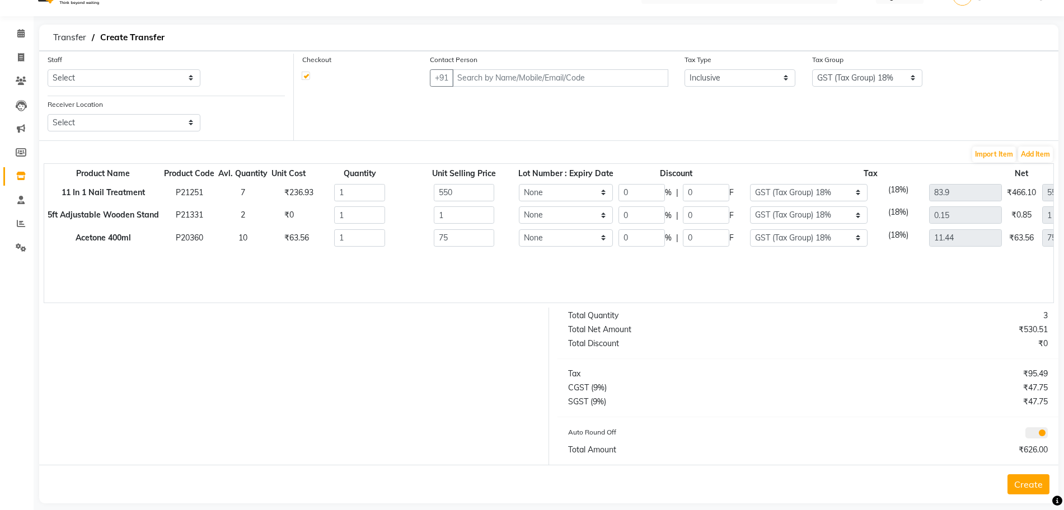
scroll to position [36, 0]
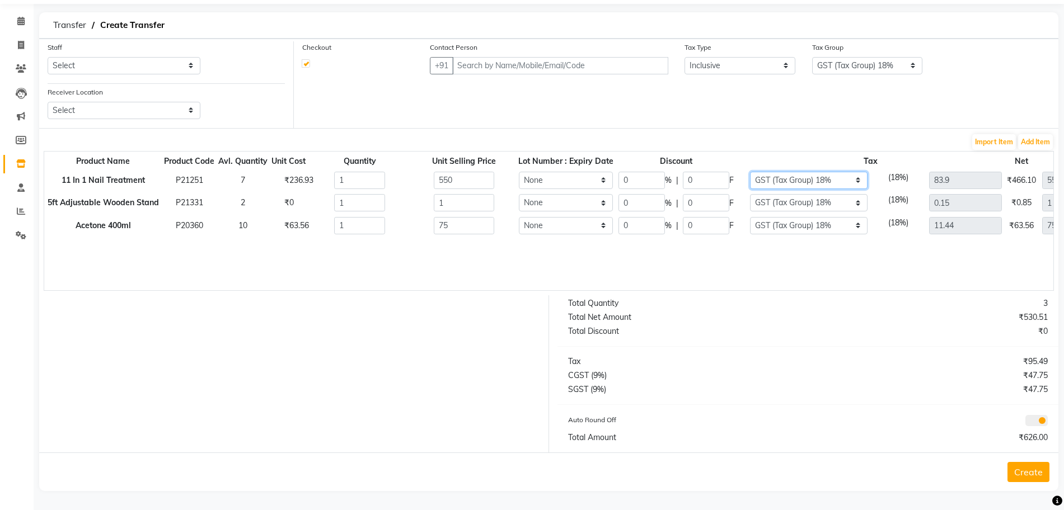
click at [788, 180] on select "None GST (Tax Group) 12% GST (Tax Group) 5% GST (Tax Group) 18%" at bounding box center [809, 180] width 118 height 17
select select "3099"
click at [750, 172] on select "None GST (Tax Group) 12% GST (Tax Group) 5% GST (Tax Group) 18%" at bounding box center [809, 180] width 118 height 17
type input "58.93"
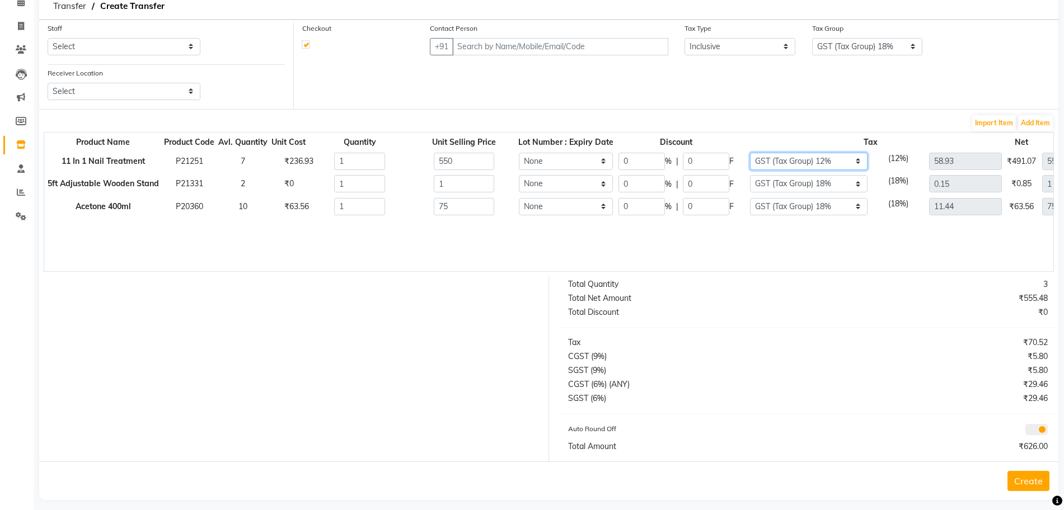
scroll to position [64, 0]
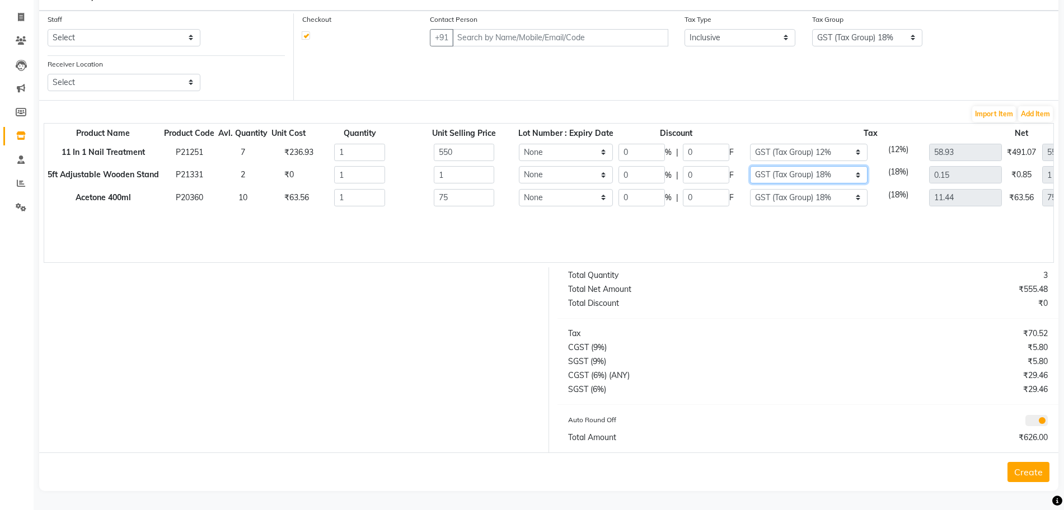
click at [776, 177] on select "None GST (Tax Group) 12% GST (Tax Group) 5% GST (Tax Group) 18%" at bounding box center [809, 174] width 118 height 17
select select "3085"
click at [750, 166] on select "None GST (Tax Group) 12% GST (Tax Group) 5% GST (Tax Group) 18%" at bounding box center [809, 174] width 118 height 17
type input "0.05"
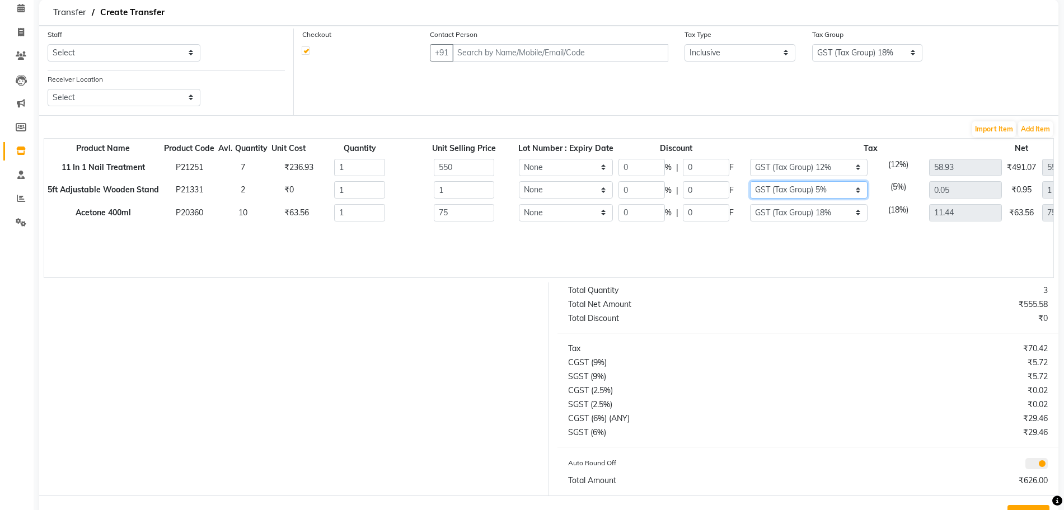
scroll to position [92, 0]
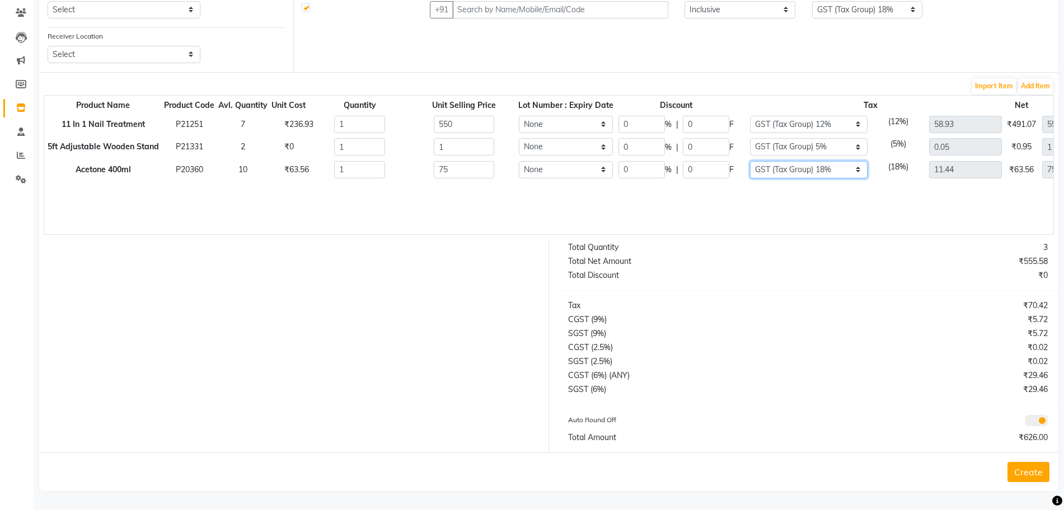
click at [794, 172] on select "None GST (Tax Group) 12% GST (Tax Group) 5% GST (Tax Group) 18%" at bounding box center [809, 169] width 118 height 17
click at [795, 152] on select "None GST (Tax Group) 12% GST (Tax Group) 5% GST (Tax Group) 18%" at bounding box center [809, 146] width 118 height 17
click at [809, 125] on select "None GST (Tax Group) 12% GST (Tax Group) 5% GST (Tax Group) 18%" at bounding box center [809, 124] width 118 height 17
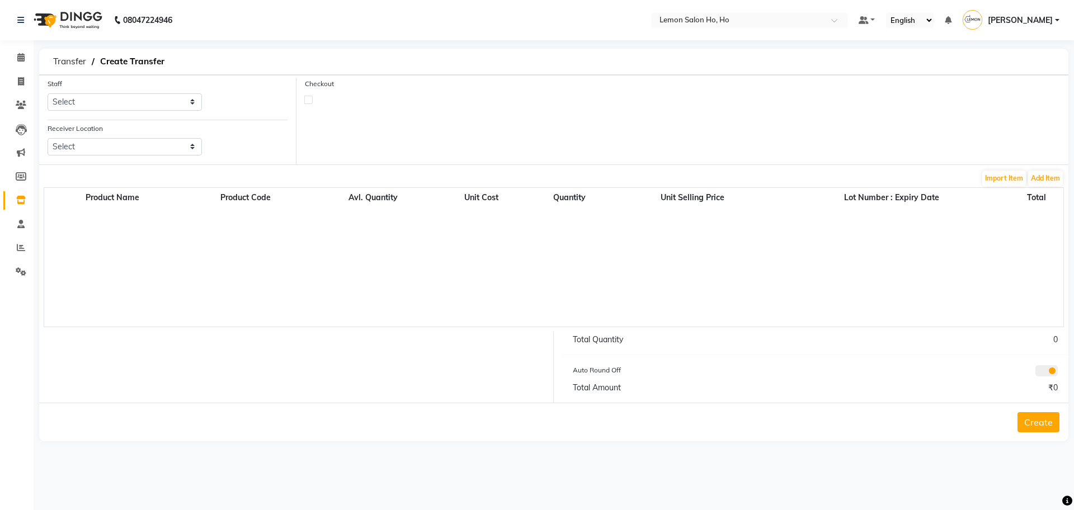
click at [311, 99] on label at bounding box center [308, 100] width 8 height 8
click at [311, 99] on input "checkbox" at bounding box center [308, 99] width 7 height 7
checkbox input "true"
select select "true"
select select "2069"
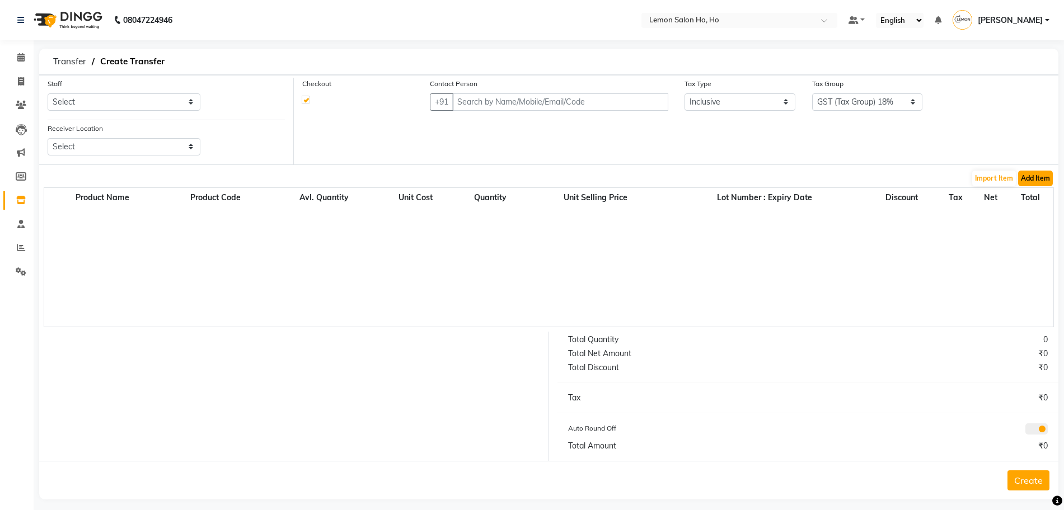
click at [1047, 179] on button "Add Item" at bounding box center [1035, 179] width 35 height 16
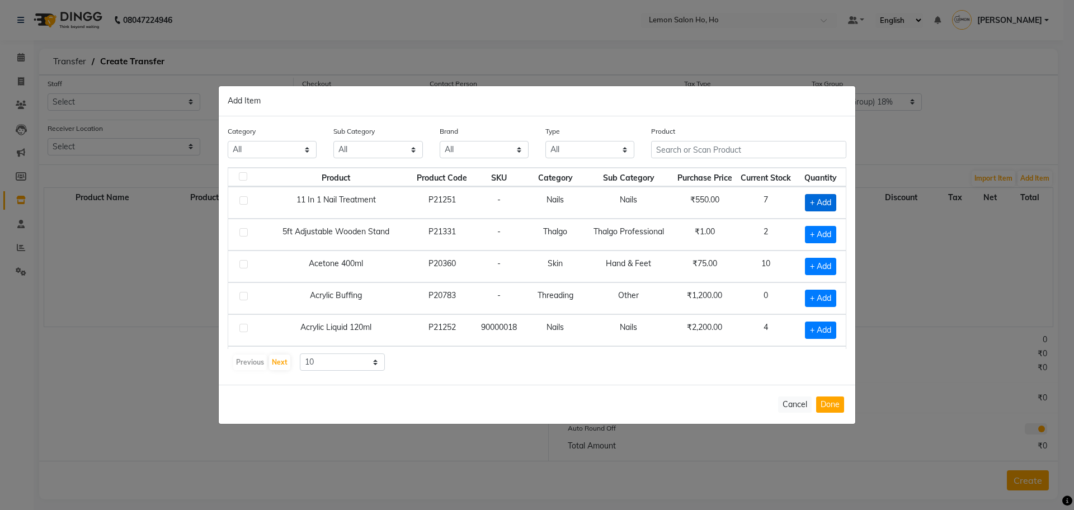
drag, startPoint x: 804, startPoint y: 194, endPoint x: 808, endPoint y: 205, distance: 12.4
click at [804, 193] on td "+ Add" at bounding box center [821, 203] width 50 height 32
click at [813, 231] on span "+ Add" at bounding box center [820, 234] width 31 height 17
checkbox input "true"
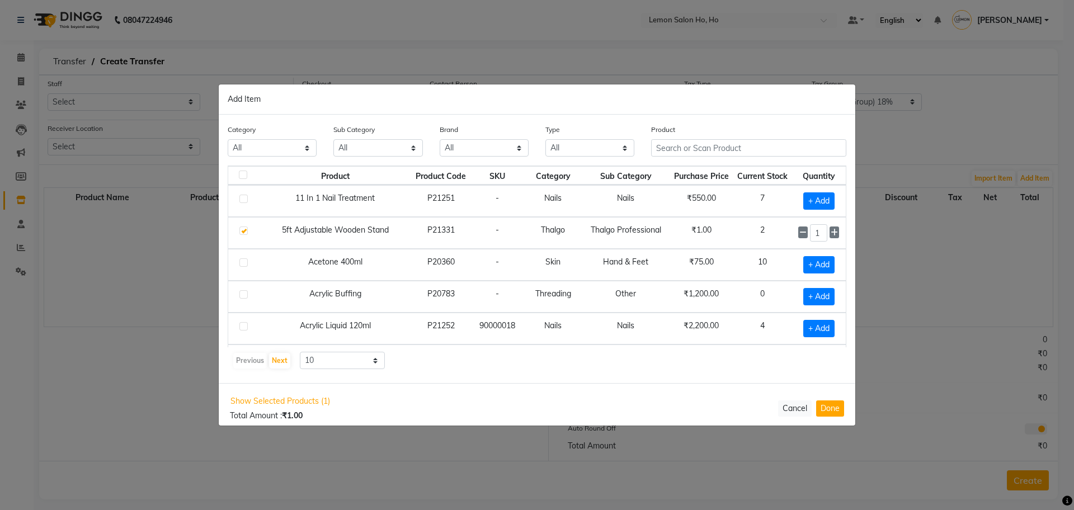
click at [805, 188] on td "+ Add" at bounding box center [819, 201] width 54 height 32
click at [805, 200] on span "+ Add" at bounding box center [819, 201] width 31 height 17
checkbox input "true"
click at [810, 264] on span "+ Add" at bounding box center [819, 264] width 31 height 17
checkbox input "true"
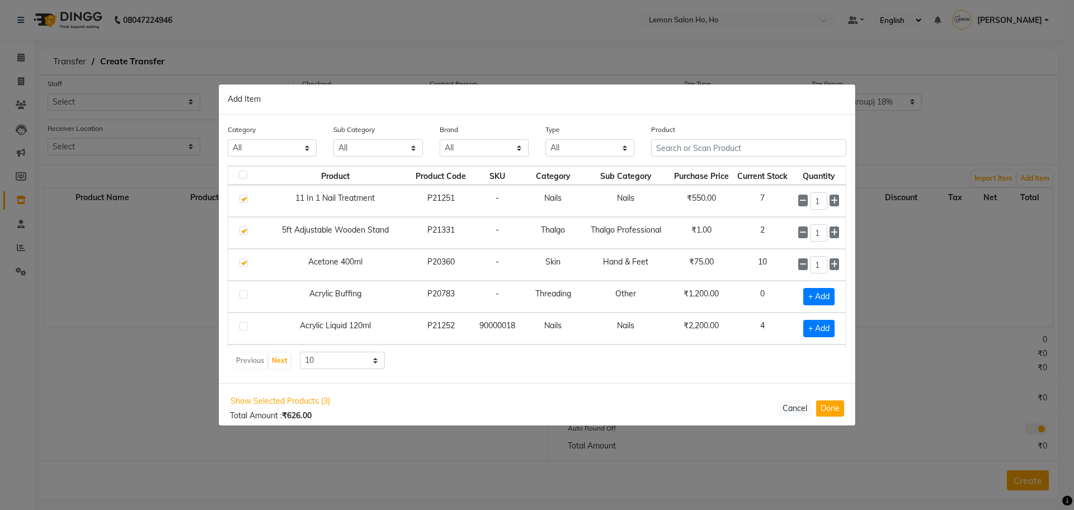
click at [832, 419] on div "Show Selected Products (3) Total Amount : ₹626.00 Cancel Done" at bounding box center [537, 408] width 637 height 50
click at [834, 402] on button "Done" at bounding box center [830, 408] width 28 height 16
select select "2069"
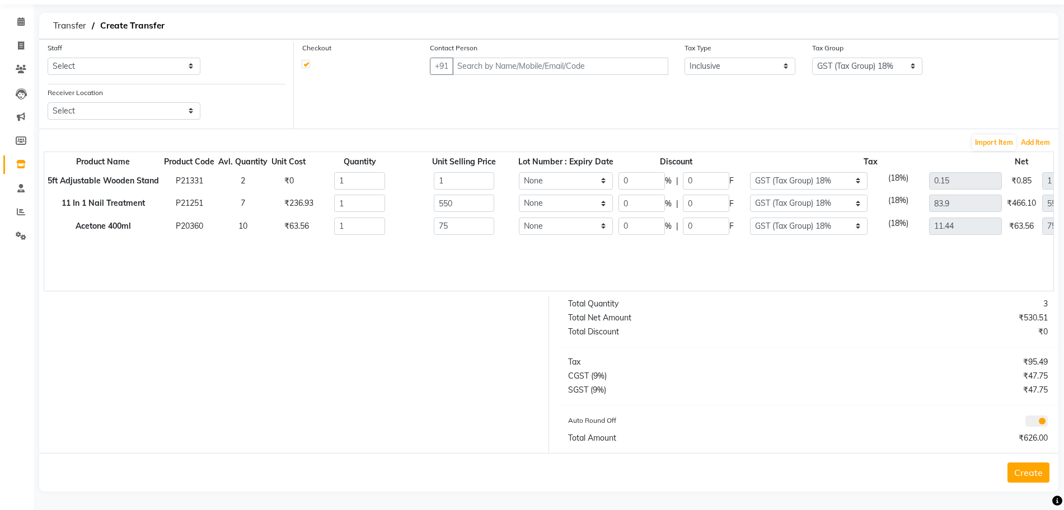
scroll to position [36, 0]
click at [819, 183] on select "None GST (Tax Group) 12% GST (Tax Group) 5% GST (Tax Group) 18%" at bounding box center [809, 180] width 118 height 17
select select "3099"
click at [750, 172] on select "None GST (Tax Group) 12% GST (Tax Group) 5% GST (Tax Group) 18%" at bounding box center [809, 180] width 118 height 17
type input "0.11"
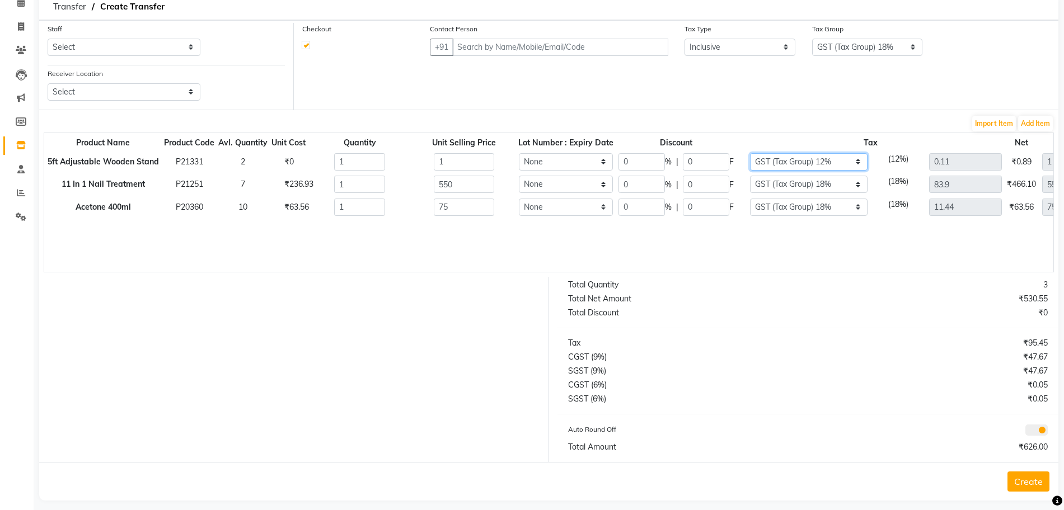
scroll to position [64, 0]
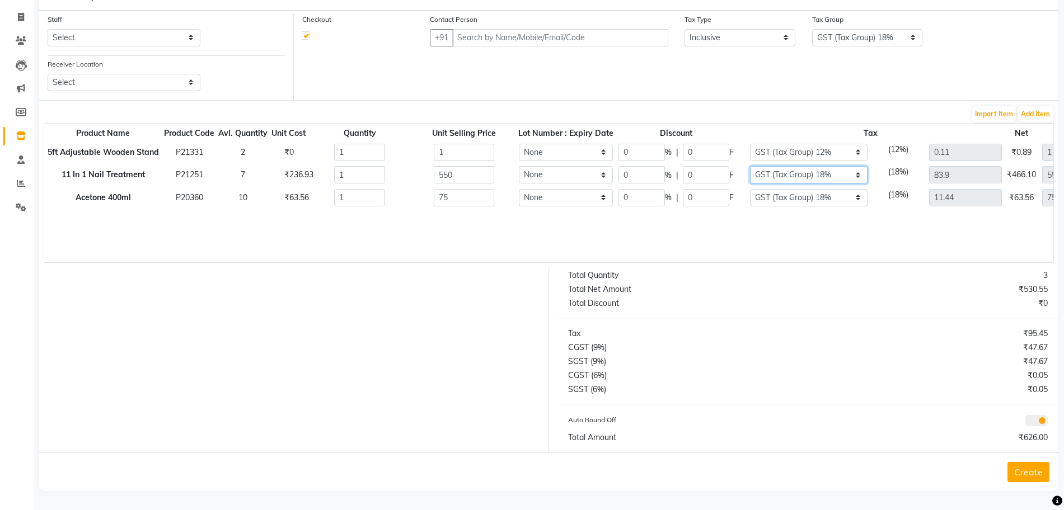
click at [809, 176] on select "None GST (Tax Group) 12% GST (Tax Group) 5% GST (Tax Group) 18%" at bounding box center [809, 174] width 118 height 17
select select "3085"
click at [750, 166] on select "None GST (Tax Group) 12% GST (Tax Group) 5% GST (Tax Group) 18%" at bounding box center [809, 174] width 118 height 17
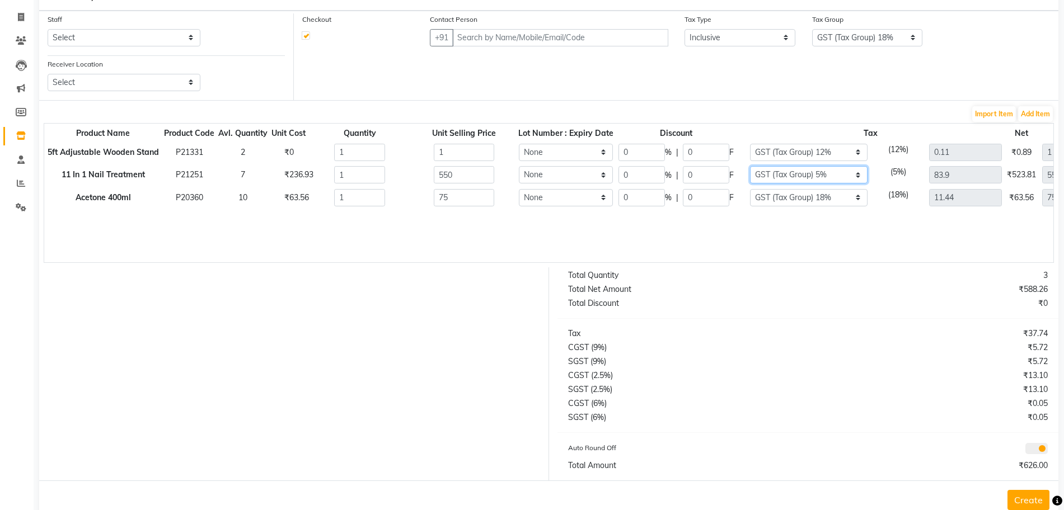
type input "26.19"
click at [787, 198] on select "None GST (Tax Group) 12% GST (Tax Group) 5% GST (Tax Group) 18%" at bounding box center [809, 197] width 118 height 17
